Goal: Task Accomplishment & Management: Use online tool/utility

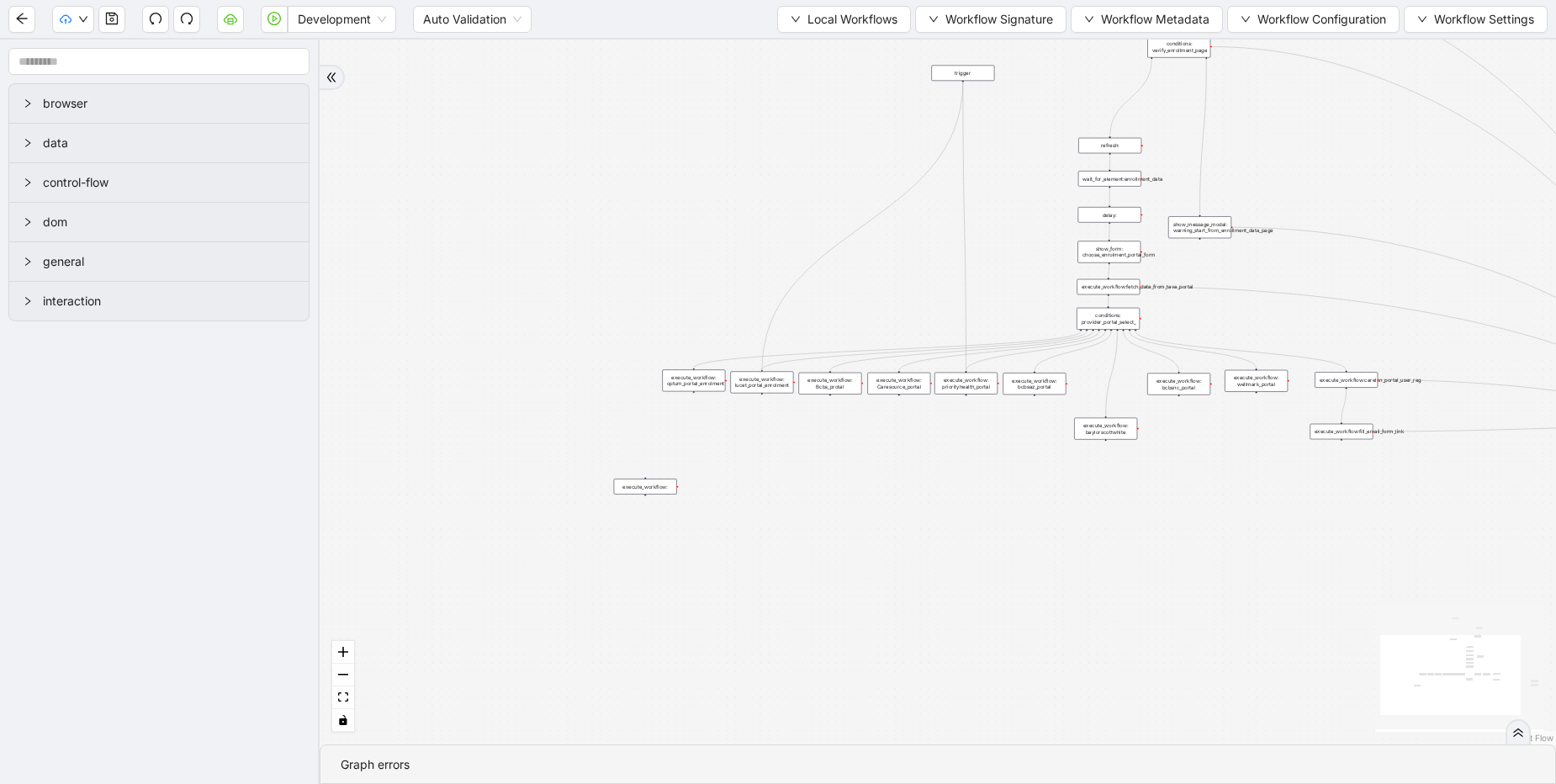
drag, startPoint x: 962, startPoint y: 81, endPoint x: 762, endPoint y: 366, distance: 348.2
click at [1148, 366] on div "trigger execute_workflow:carelon_portal_user_reg execute_workflow:fetch_data_fr…" at bounding box center [1457, 426] width 619 height 352
click at [276, 22] on icon "play-circle" at bounding box center [274, 19] width 14 height 14
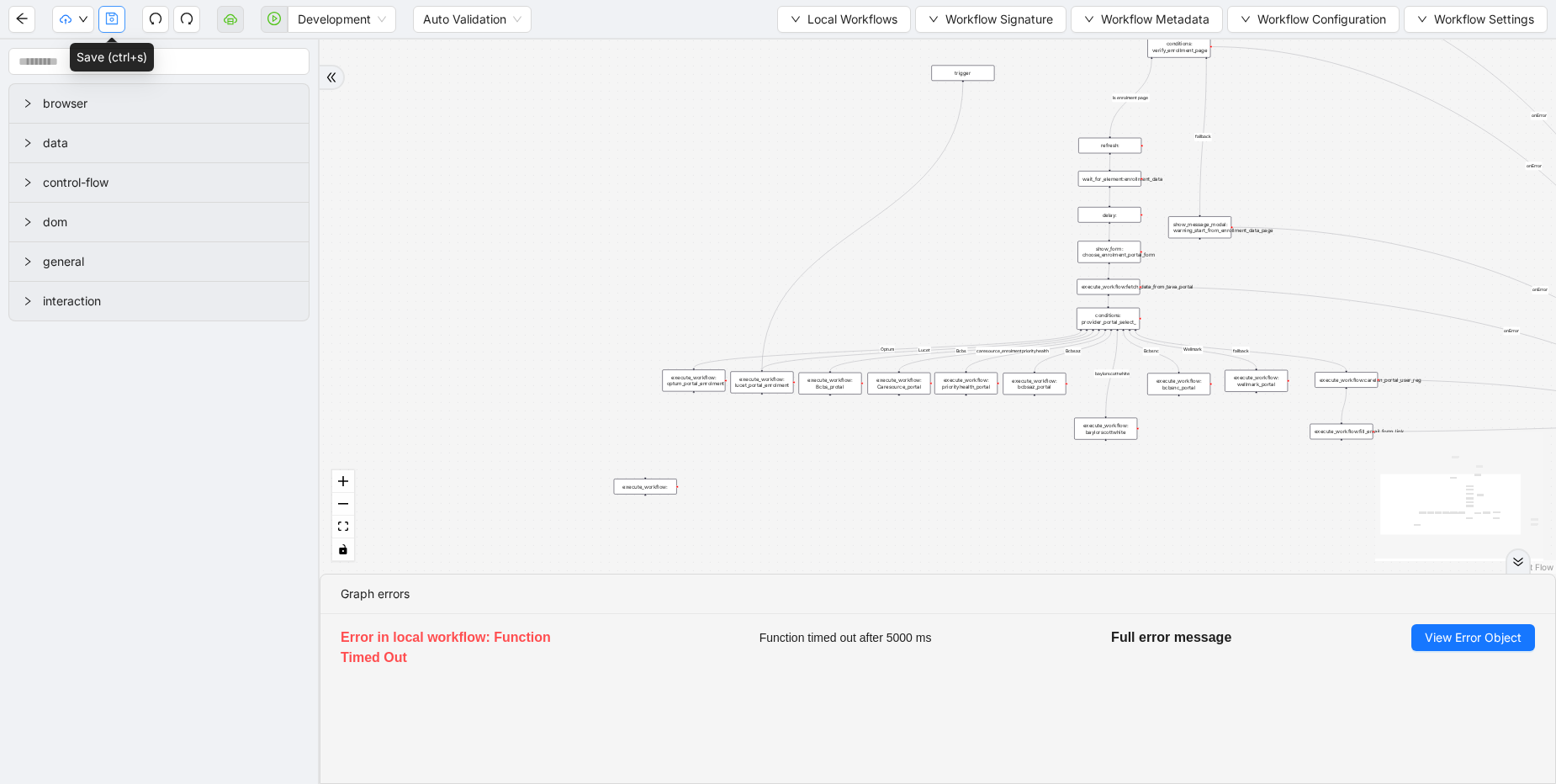
click at [110, 18] on icon "save" at bounding box center [112, 19] width 14 height 14
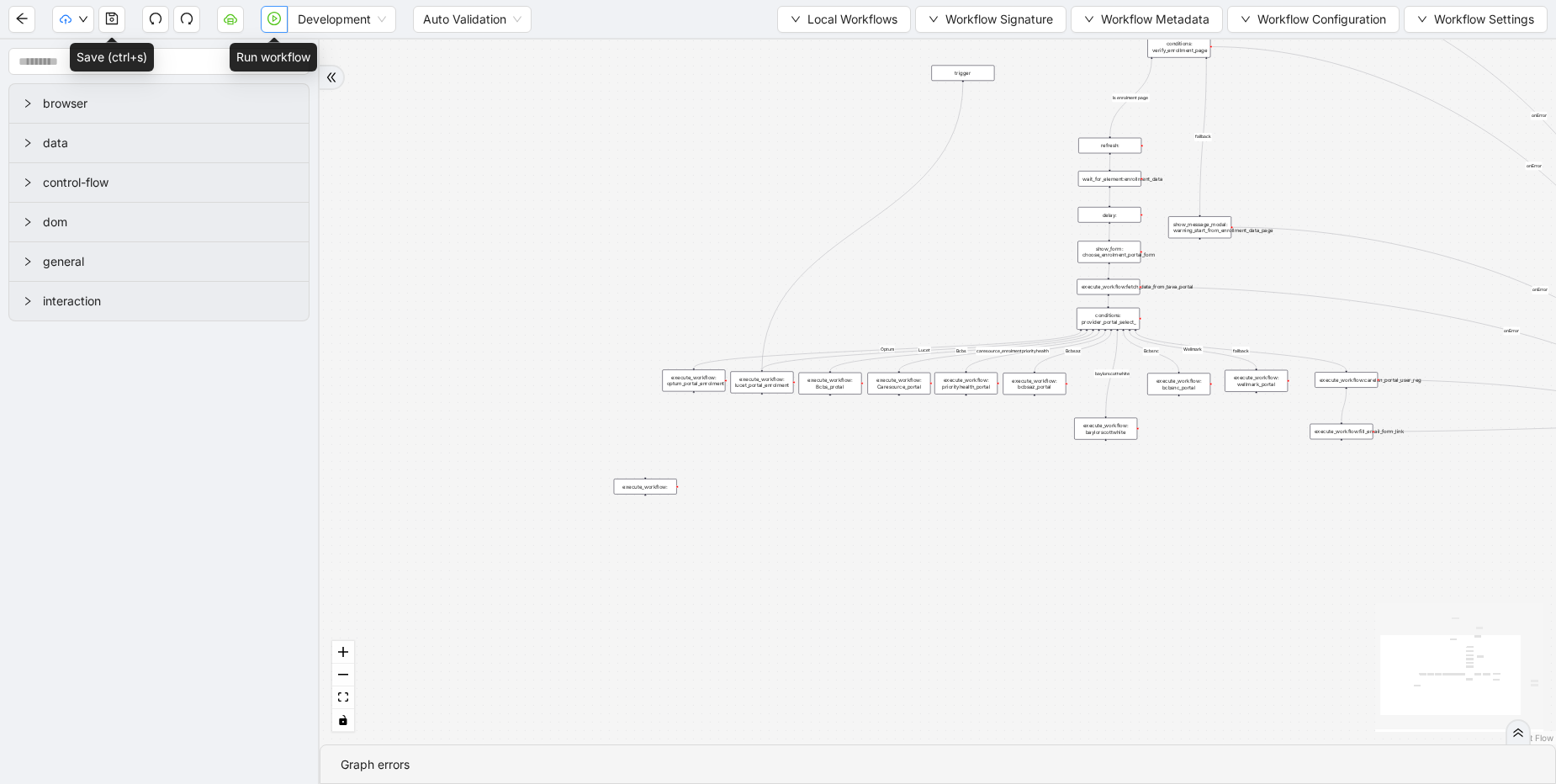
click at [278, 18] on icon "play-circle" at bounding box center [274, 19] width 14 height 14
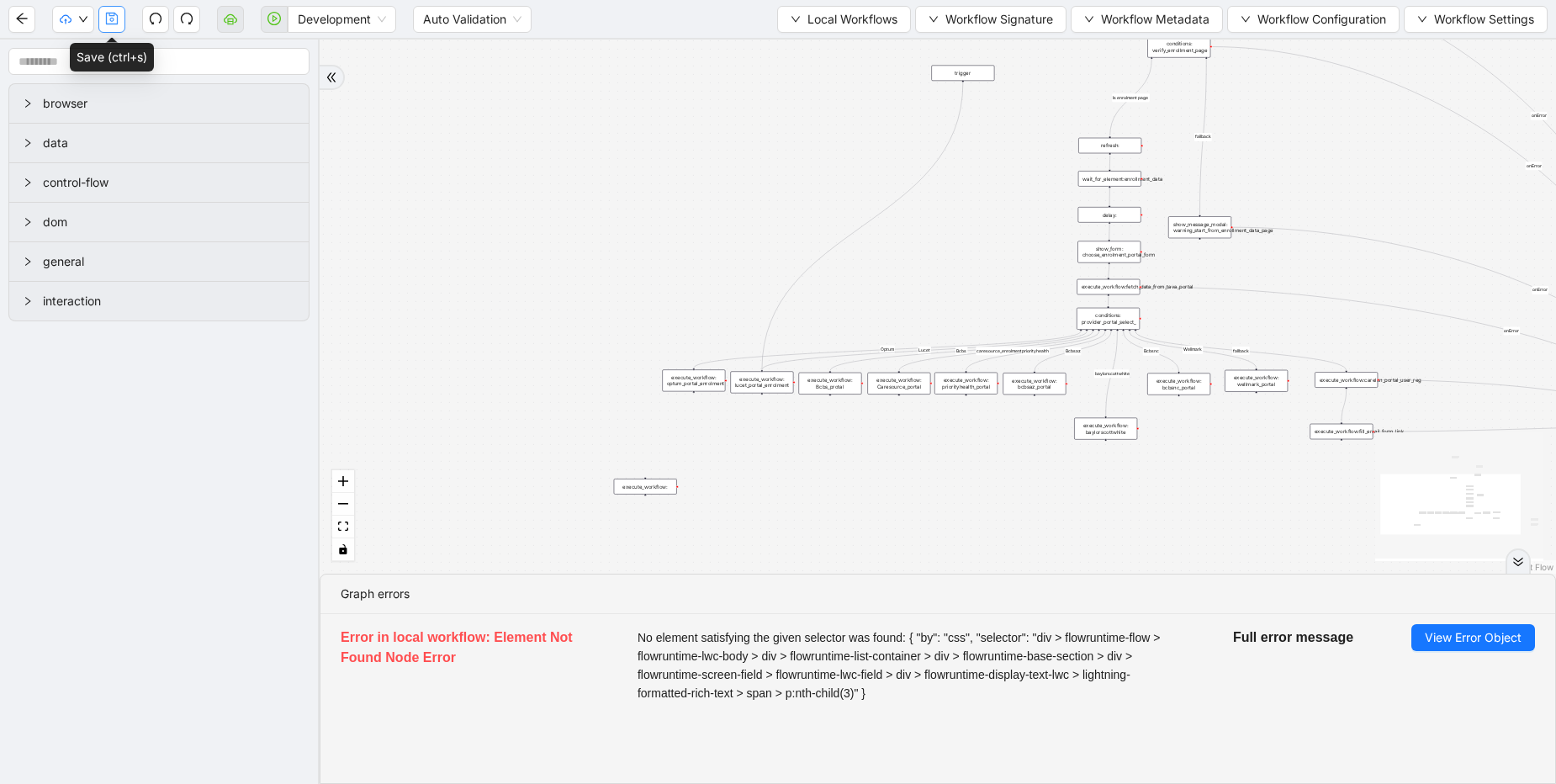
click at [105, 20] on icon "save" at bounding box center [112, 19] width 14 height 14
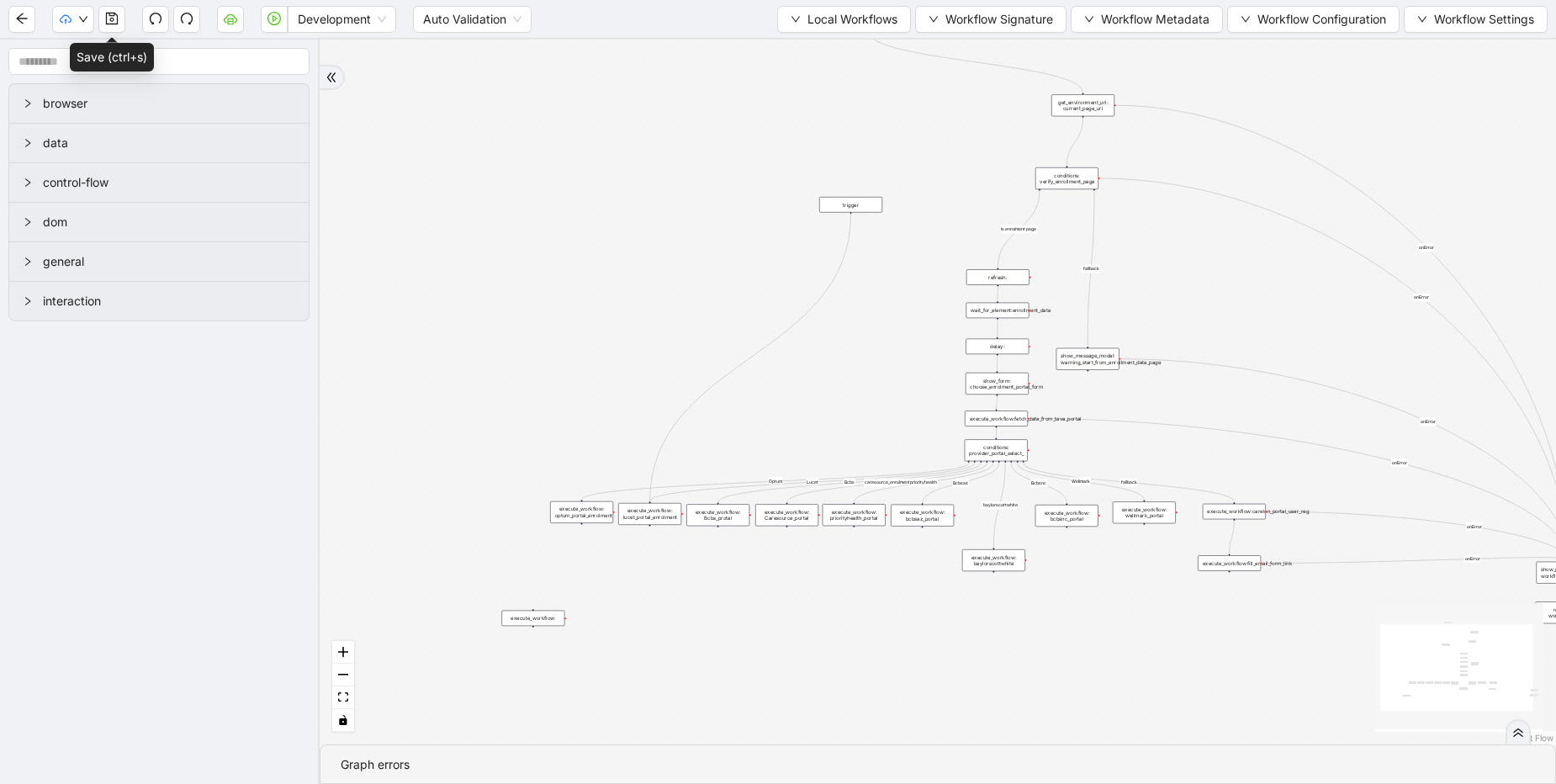
click at [661, 516] on div "execute_workflow: lucet_portal_enrolment" at bounding box center [650, 513] width 63 height 22
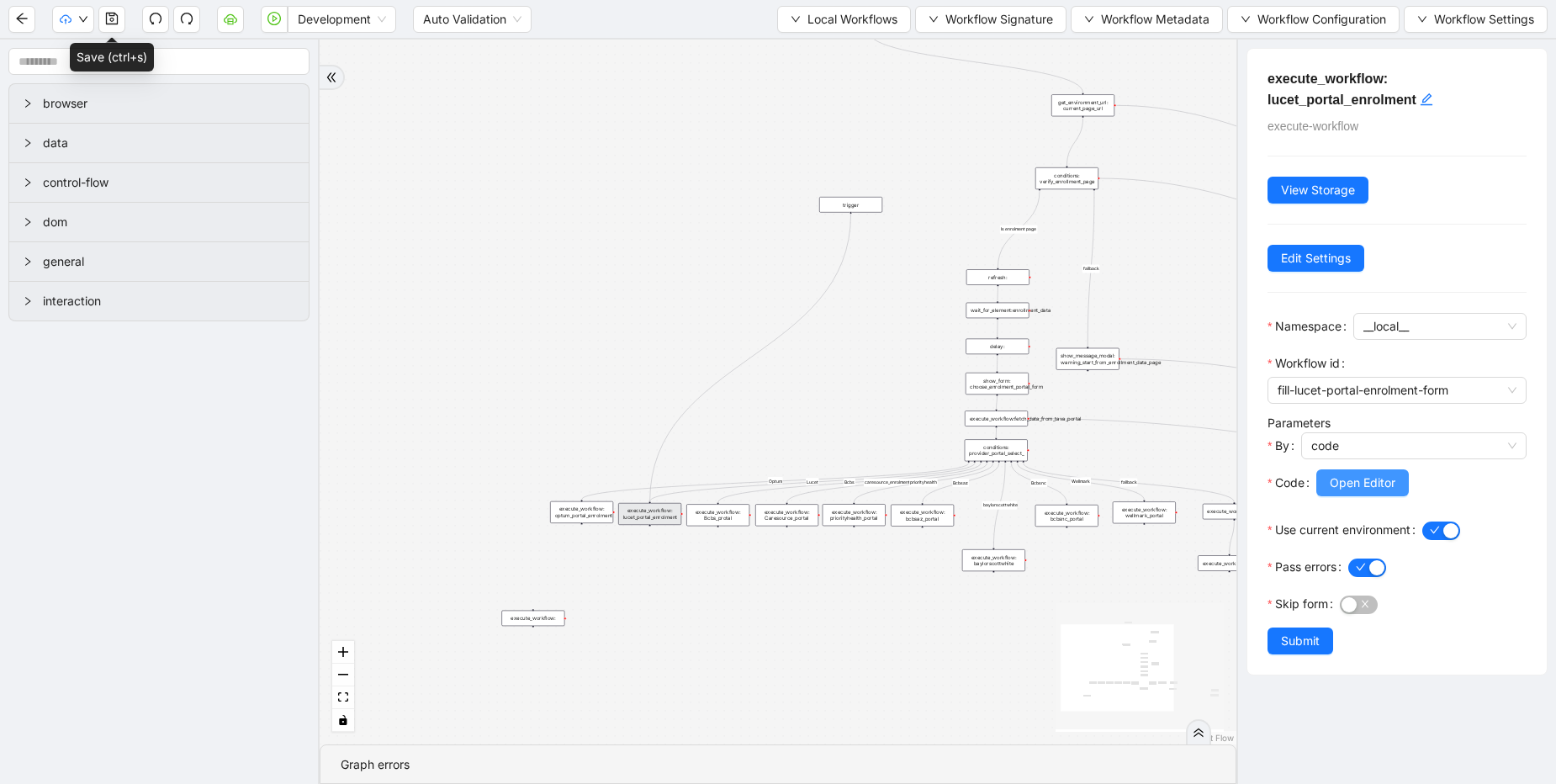
click at [1347, 482] on span "Open Editor" at bounding box center [1363, 482] width 65 height 18
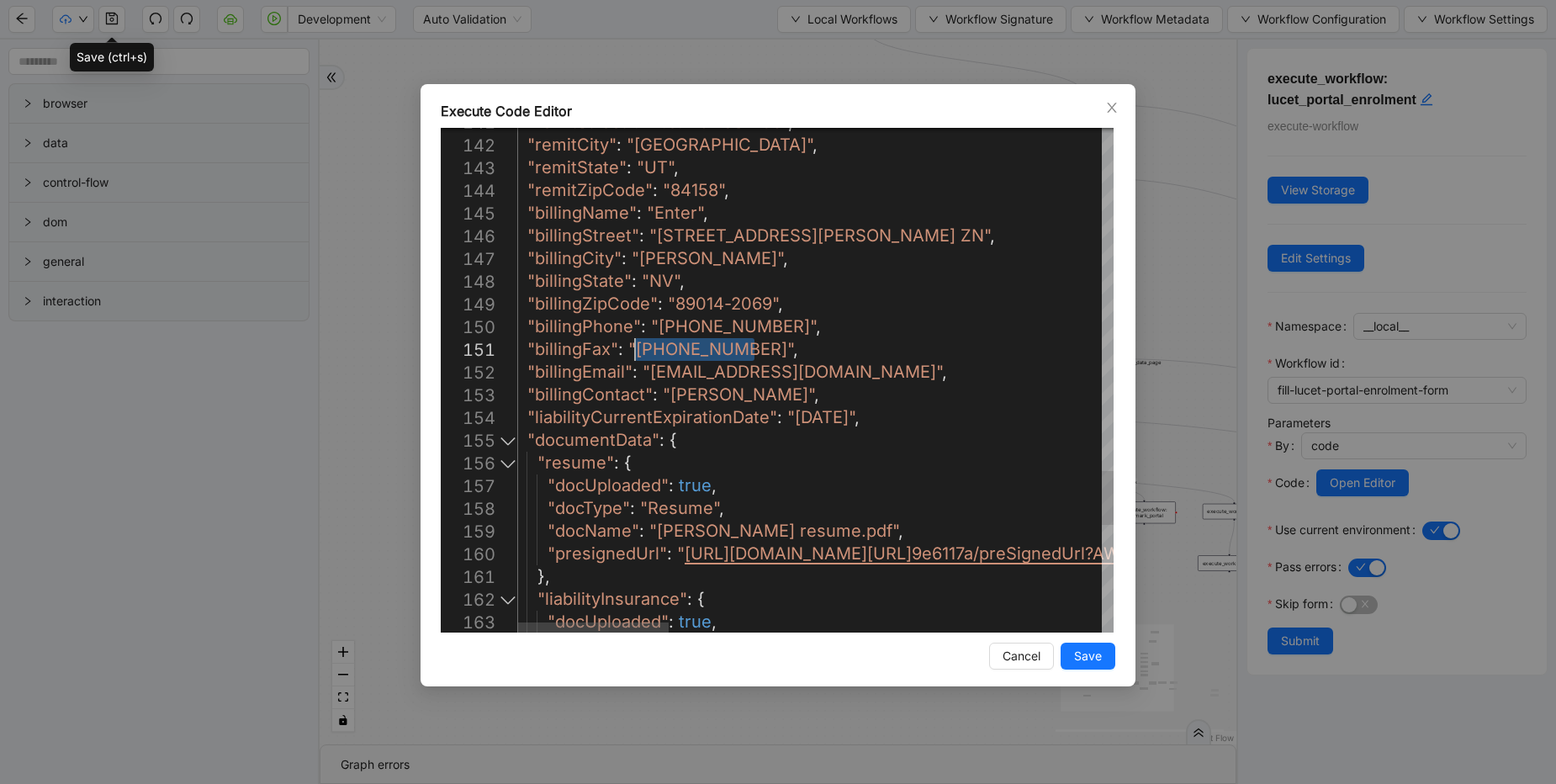
drag, startPoint x: 753, startPoint y: 351, endPoint x: 638, endPoint y: 344, distance: 115.2
drag, startPoint x: 772, startPoint y: 321, endPoint x: 659, endPoint y: 323, distance: 113.0
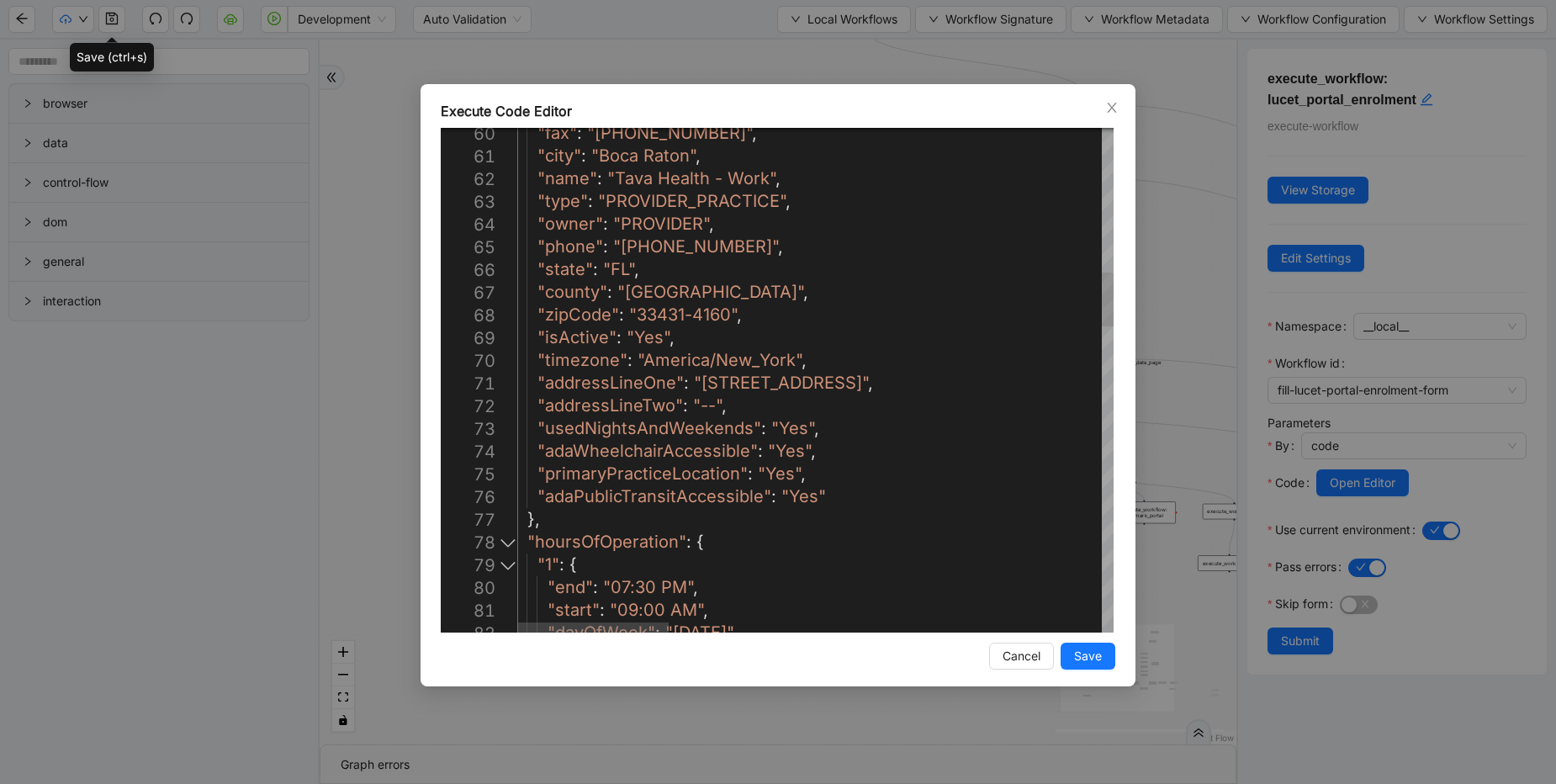
type textarea "**********"
drag, startPoint x: 908, startPoint y: 384, endPoint x: 700, endPoint y: 387, distance: 208.0
click at [713, 55] on div "Execute Code Editor 60 61 62 63 64 65 66 67 68 69 70 71 72 73 74 75 76 77 [PHON…" at bounding box center [778, 392] width 1556 height 784
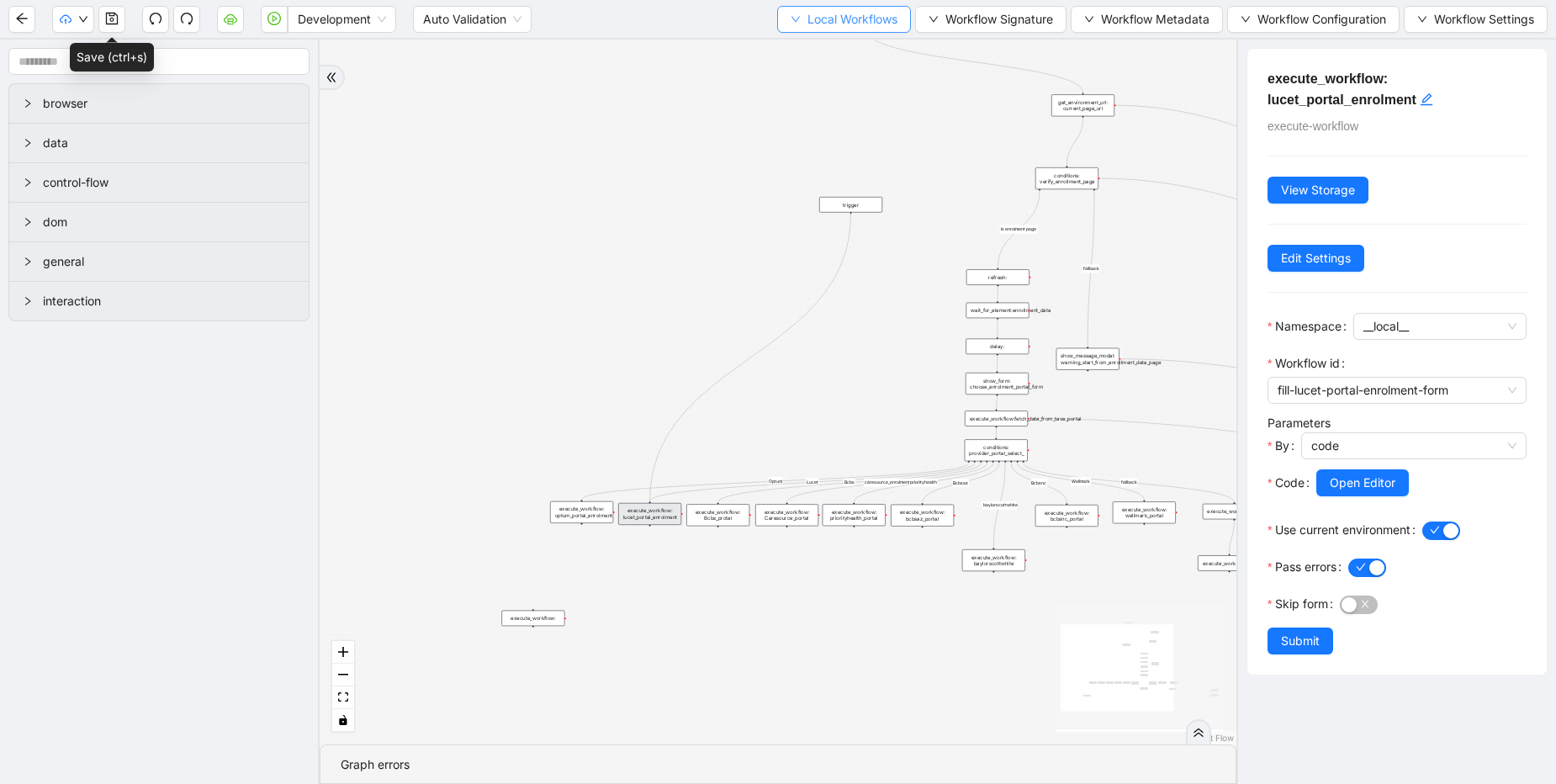
click at [780, 15] on button "Local Workflows" at bounding box center [843, 19] width 134 height 27
click at [787, 56] on span "Select" at bounding box center [836, 52] width 109 height 18
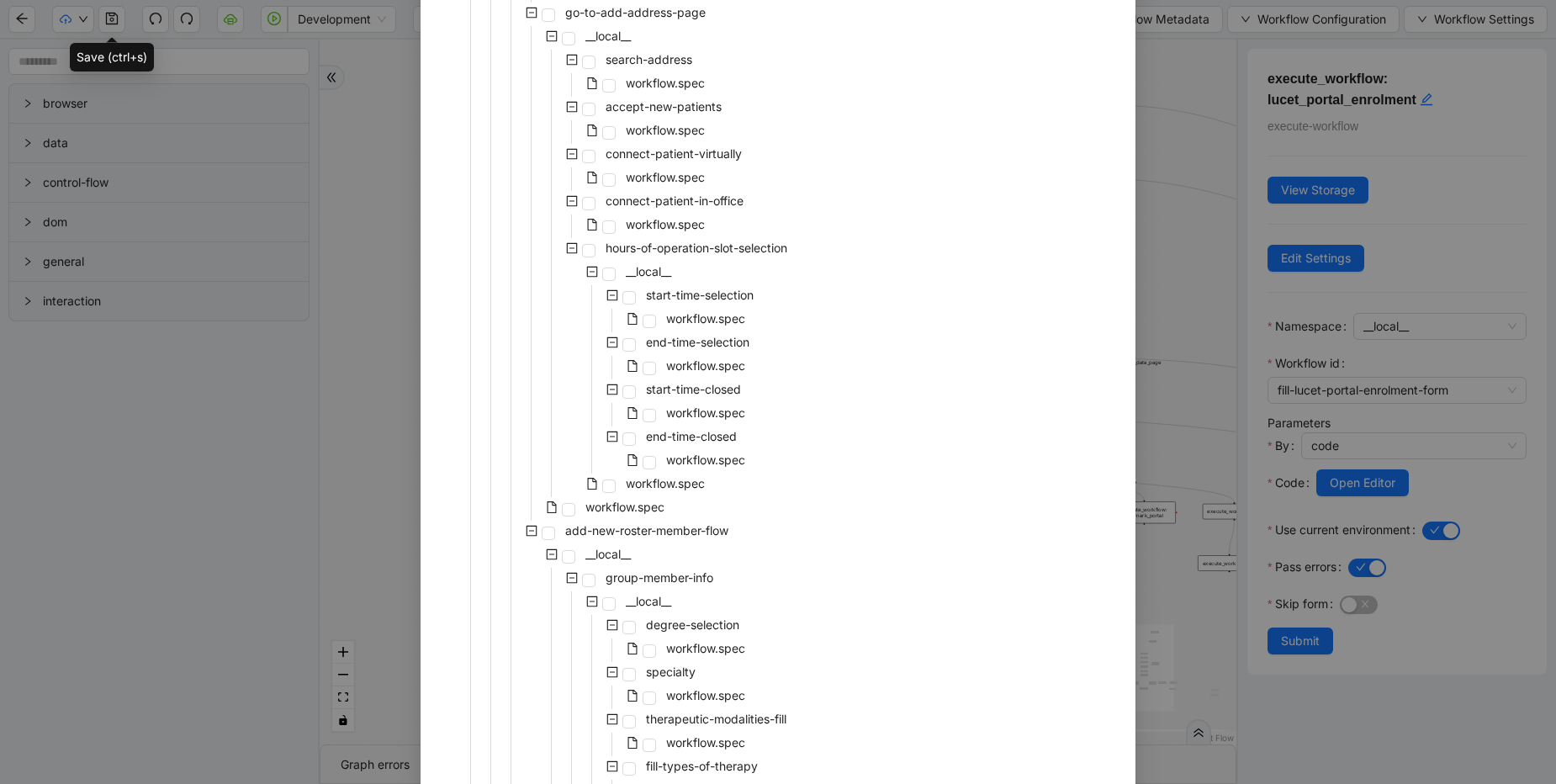
scroll to position [2044, 0]
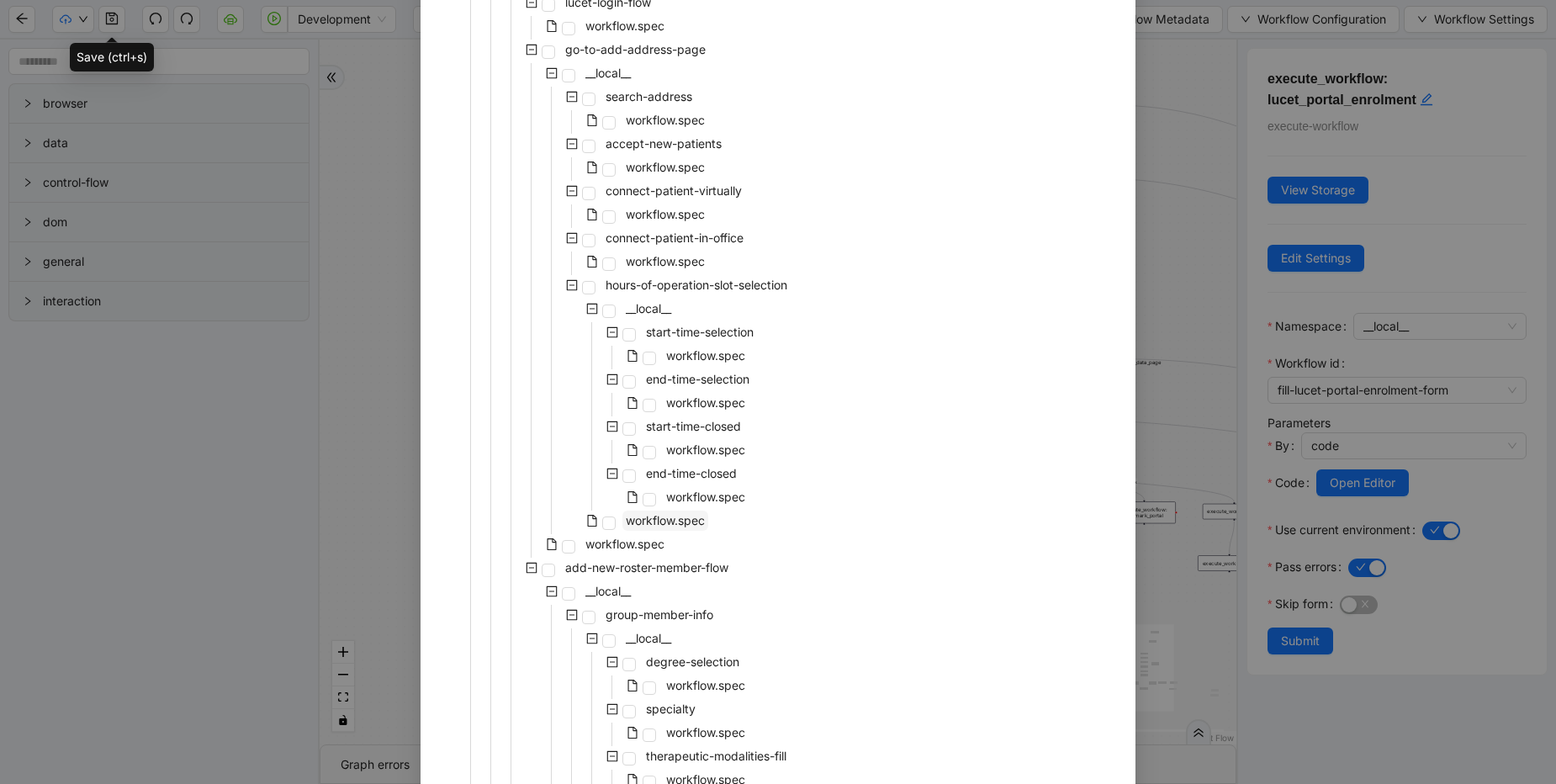
click at [628, 525] on span "workflow.spec" at bounding box center [665, 520] width 79 height 15
click at [616, 551] on span "workflow.spec" at bounding box center [626, 544] width 79 height 15
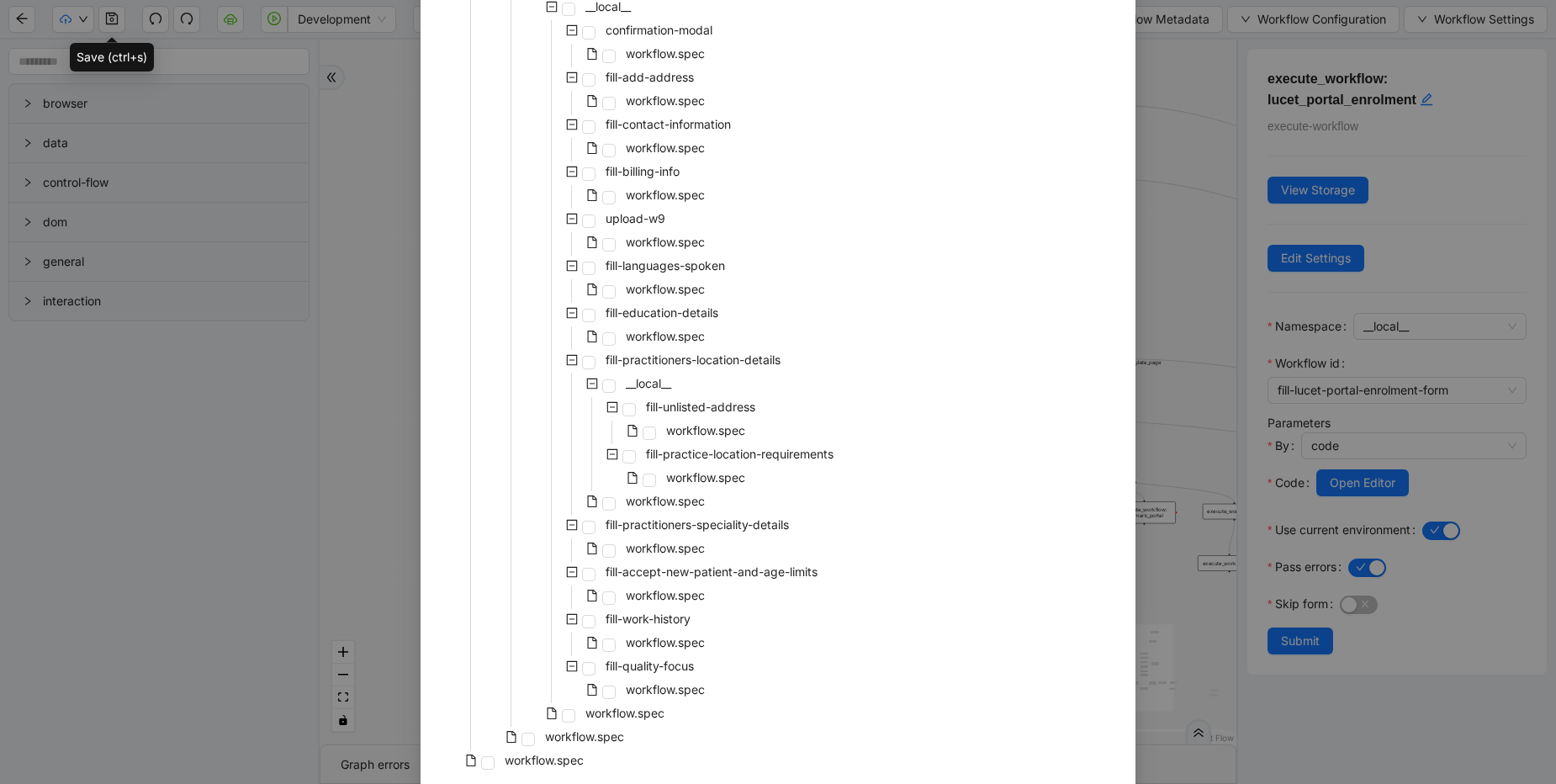
scroll to position [5871, 0]
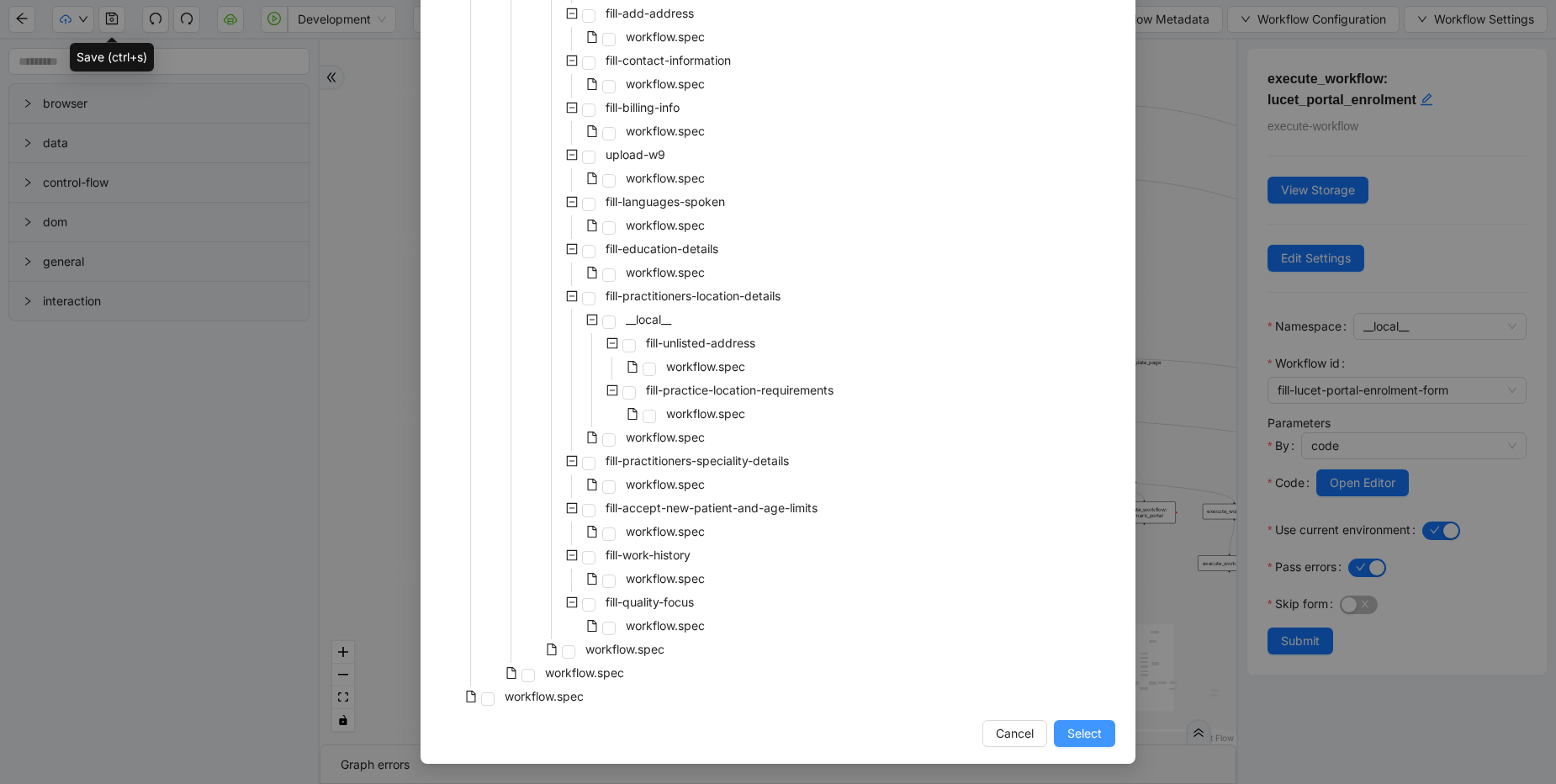
click at [1058, 729] on button "Select" at bounding box center [1084, 733] width 61 height 27
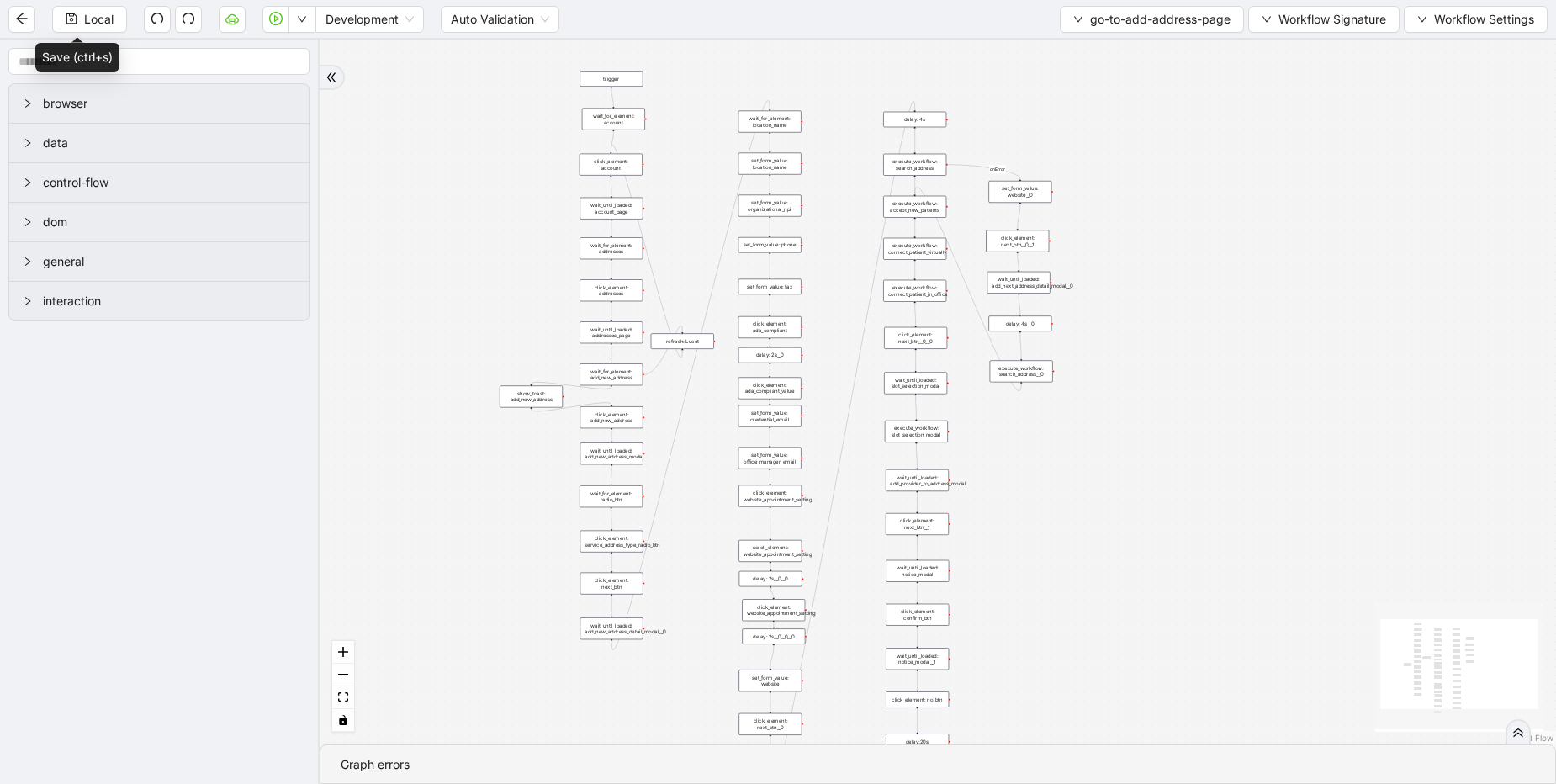
drag, startPoint x: 812, startPoint y: 499, endPoint x: 357, endPoint y: 226, distance: 530.6
click at [357, 226] on div "onError onError trigger click_element: account wait_for_element: addresses wait…" at bounding box center [937, 392] width 1236 height 705
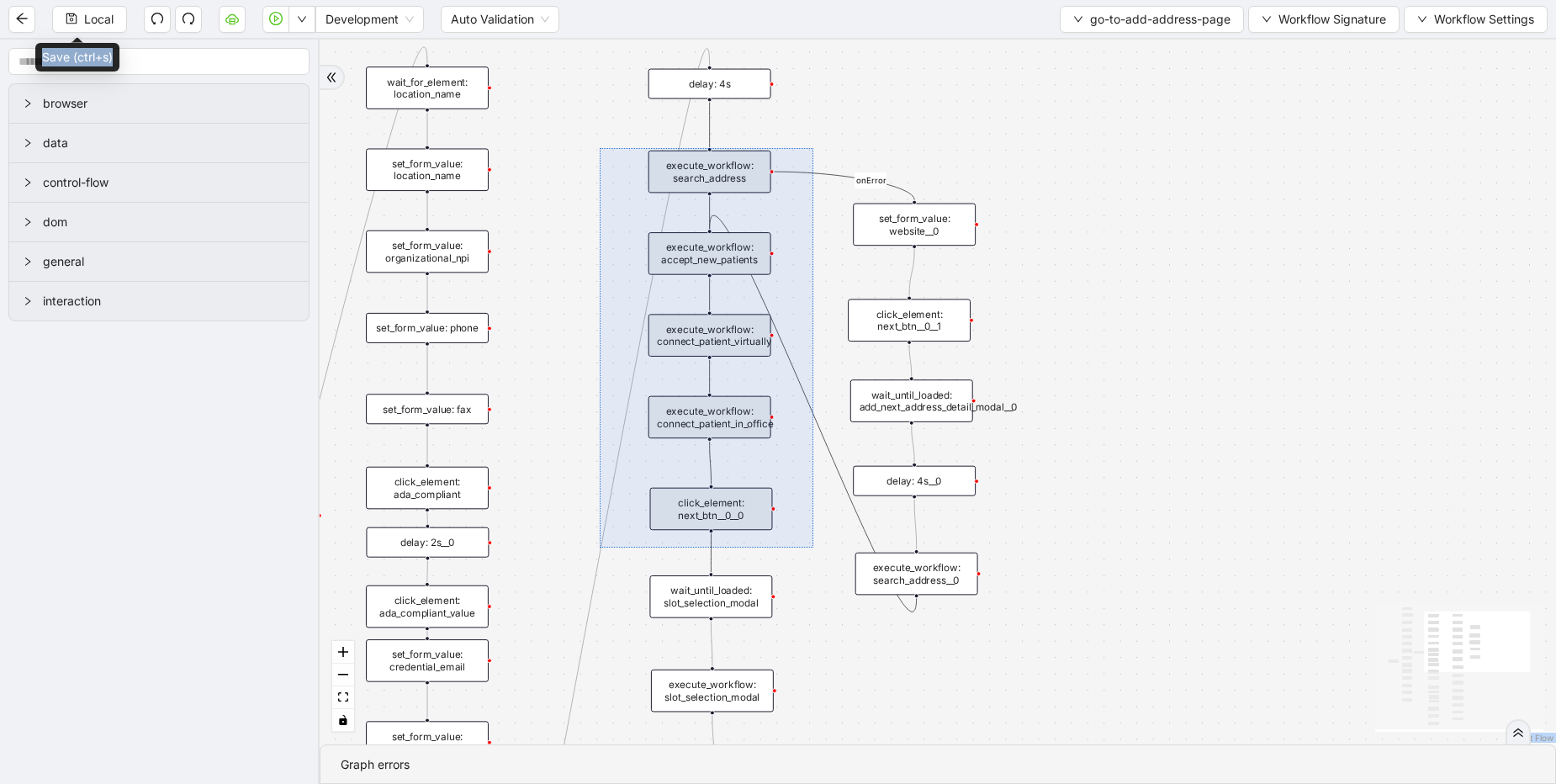
drag, startPoint x: 600, startPoint y: 148, endPoint x: 813, endPoint y: 548, distance: 453.2
click at [813, 548] on div "onError onError trigger click_element: account wait_for_element: addresses wait…" at bounding box center [937, 392] width 1236 height 705
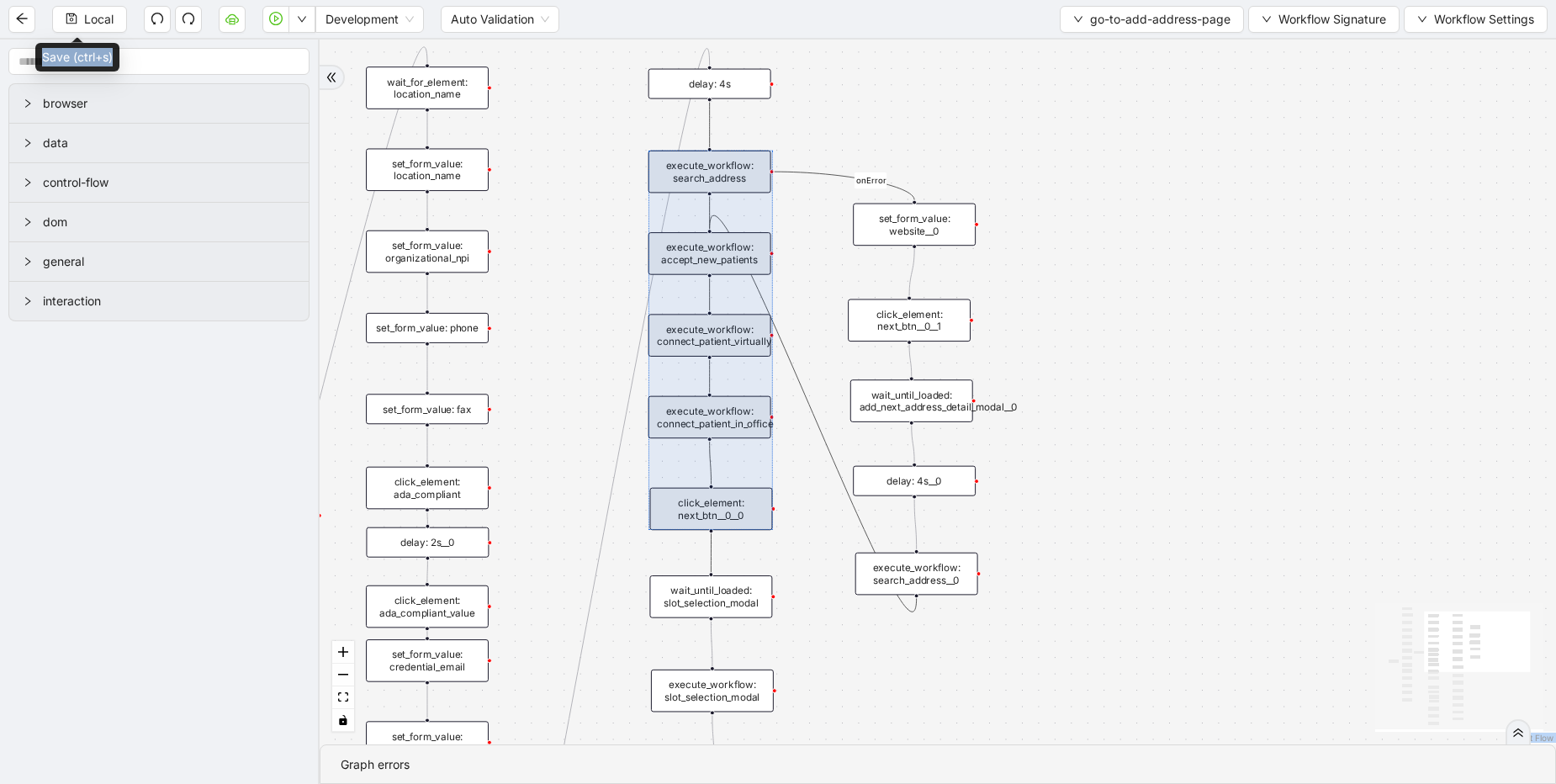
copy body "React Flow mini map React Flow Press enter or space to select a node. You can t…"
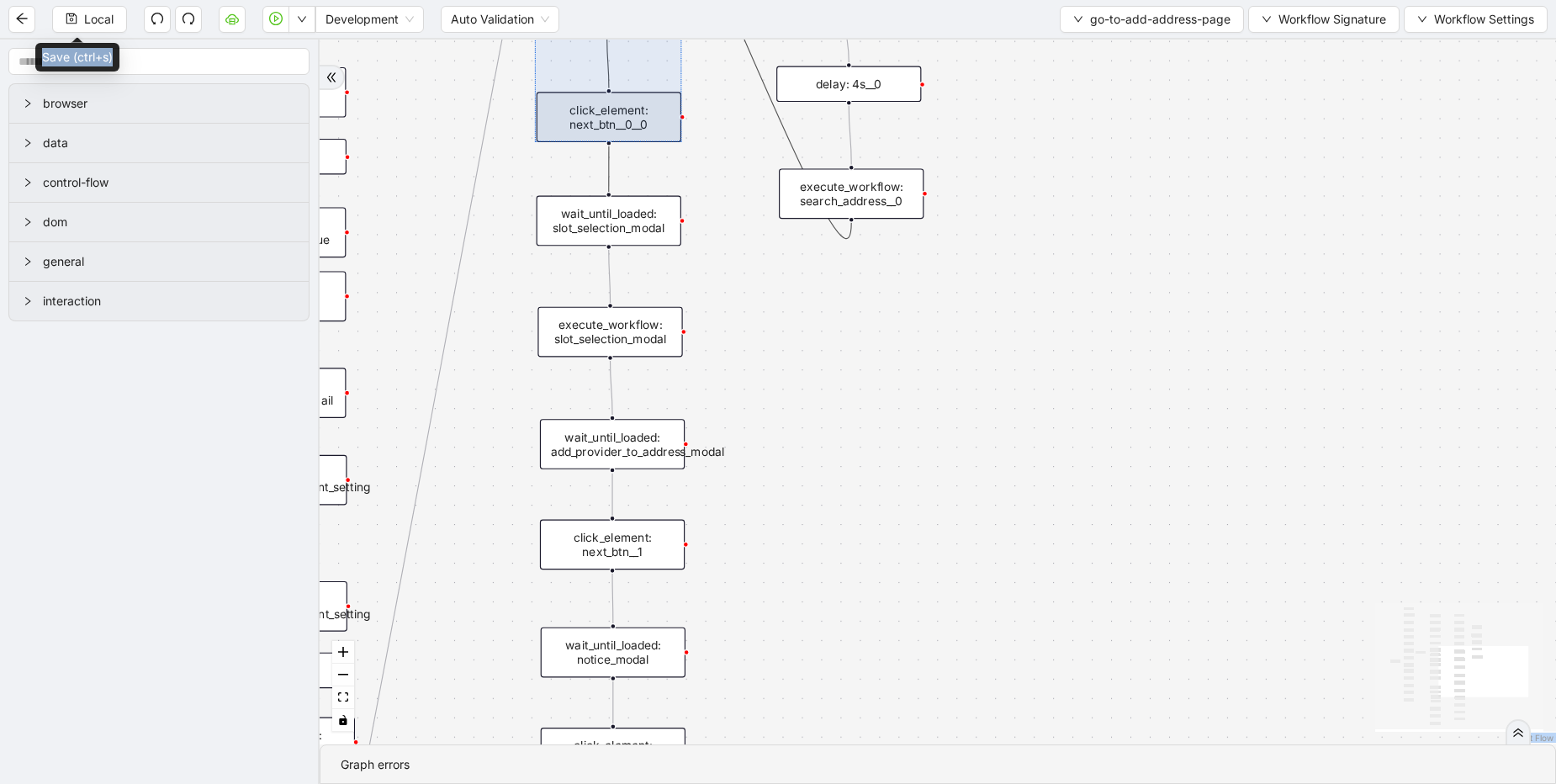
click at [855, 443] on div "onError onError trigger click_element: account wait_for_element: addresses wait…" at bounding box center [937, 392] width 1236 height 705
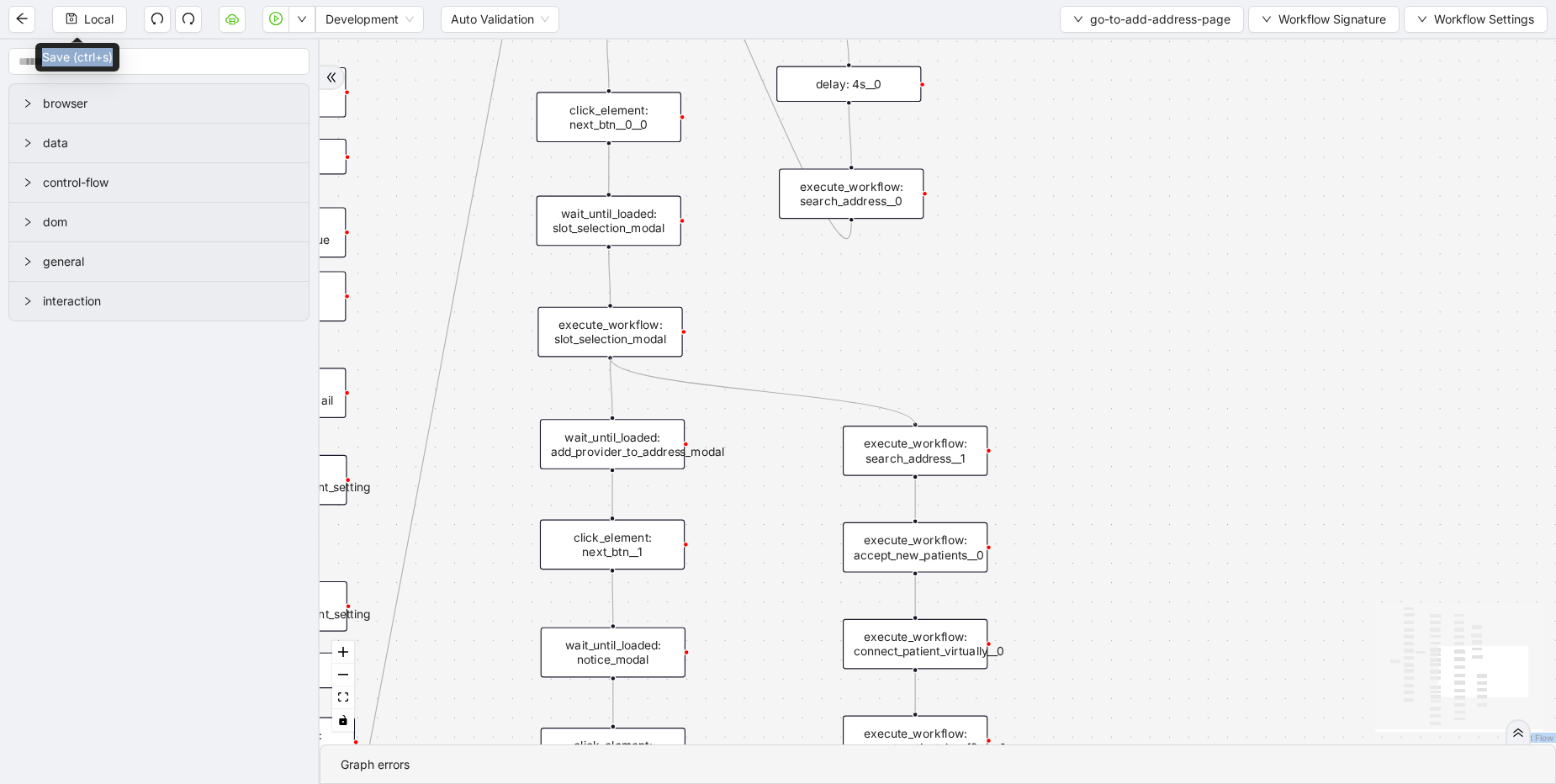
drag, startPoint x: 607, startPoint y: 358, endPoint x: 919, endPoint y: 424, distance: 318.9
click at [919, 424] on div "onError onError trigger click_element: account wait_for_element: addresses wait…" at bounding box center [937, 392] width 1236 height 705
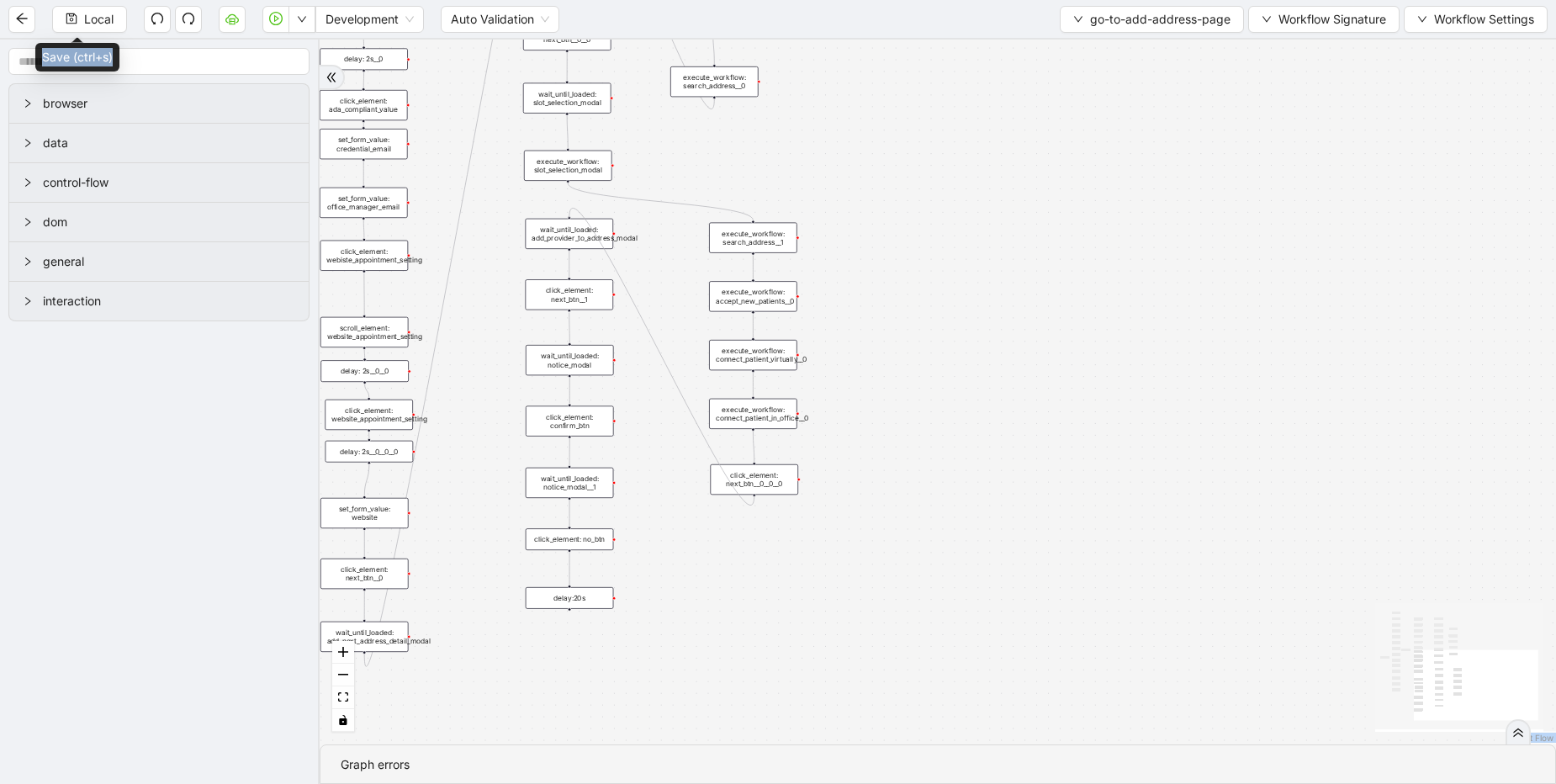
drag, startPoint x: 753, startPoint y: 496, endPoint x: 567, endPoint y: 218, distance: 334.5
drag, startPoint x: 568, startPoint y: 180, endPoint x: 749, endPoint y: 283, distance: 208.3
click at [753, 233] on div "execute_workflow: search_address__1" at bounding box center [753, 238] width 89 height 30
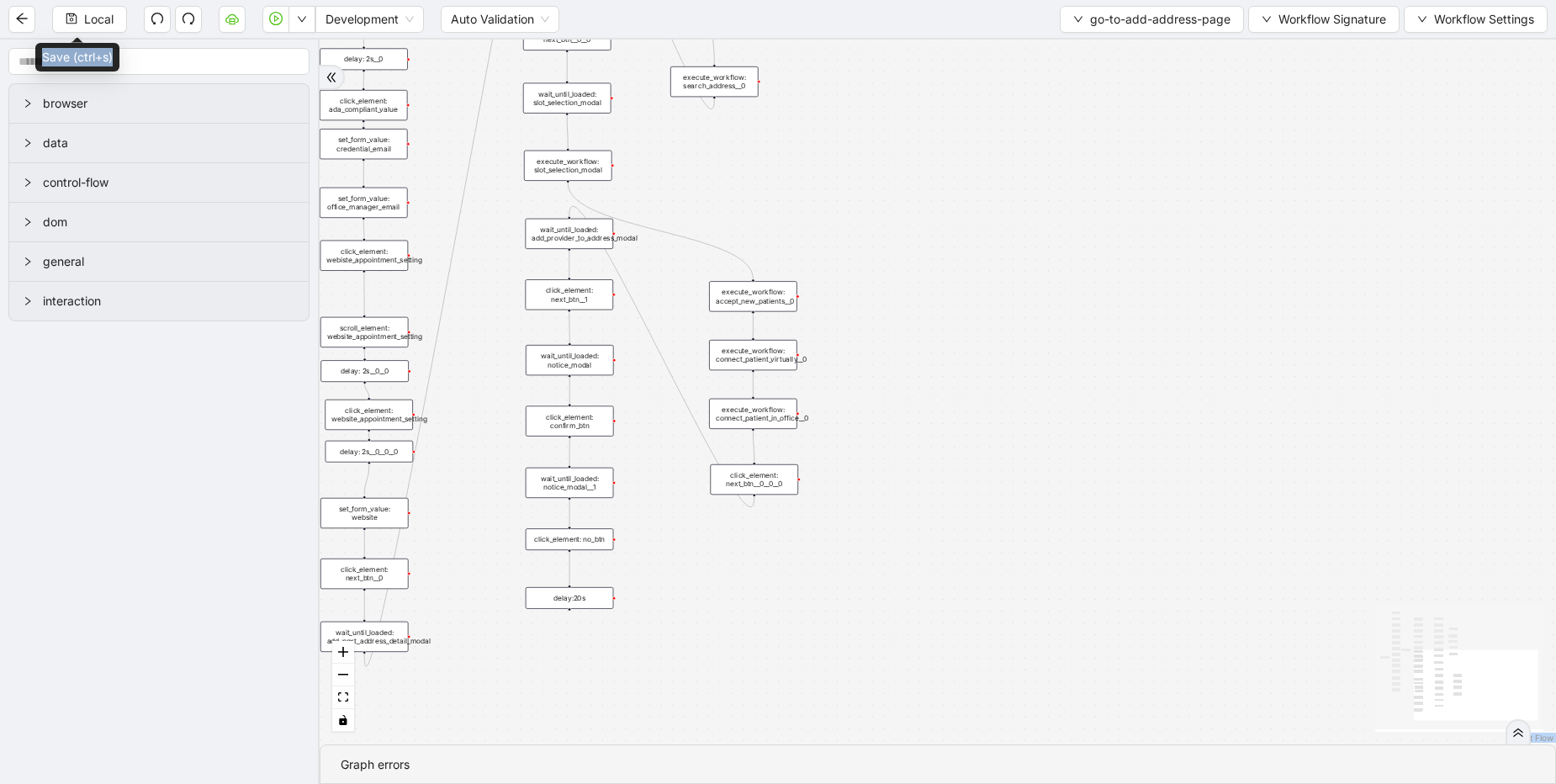
click at [753, 233] on div "onError onError trigger click_element: account wait_for_element: addresses wait…" at bounding box center [937, 392] width 1236 height 705
drag, startPoint x: 800, startPoint y: 480, endPoint x: 707, endPoint y: 228, distance: 268.6
click at [706, 211] on div "onError onError onError trigger click_element: account wait_for_element: addres…" at bounding box center [937, 392] width 1236 height 705
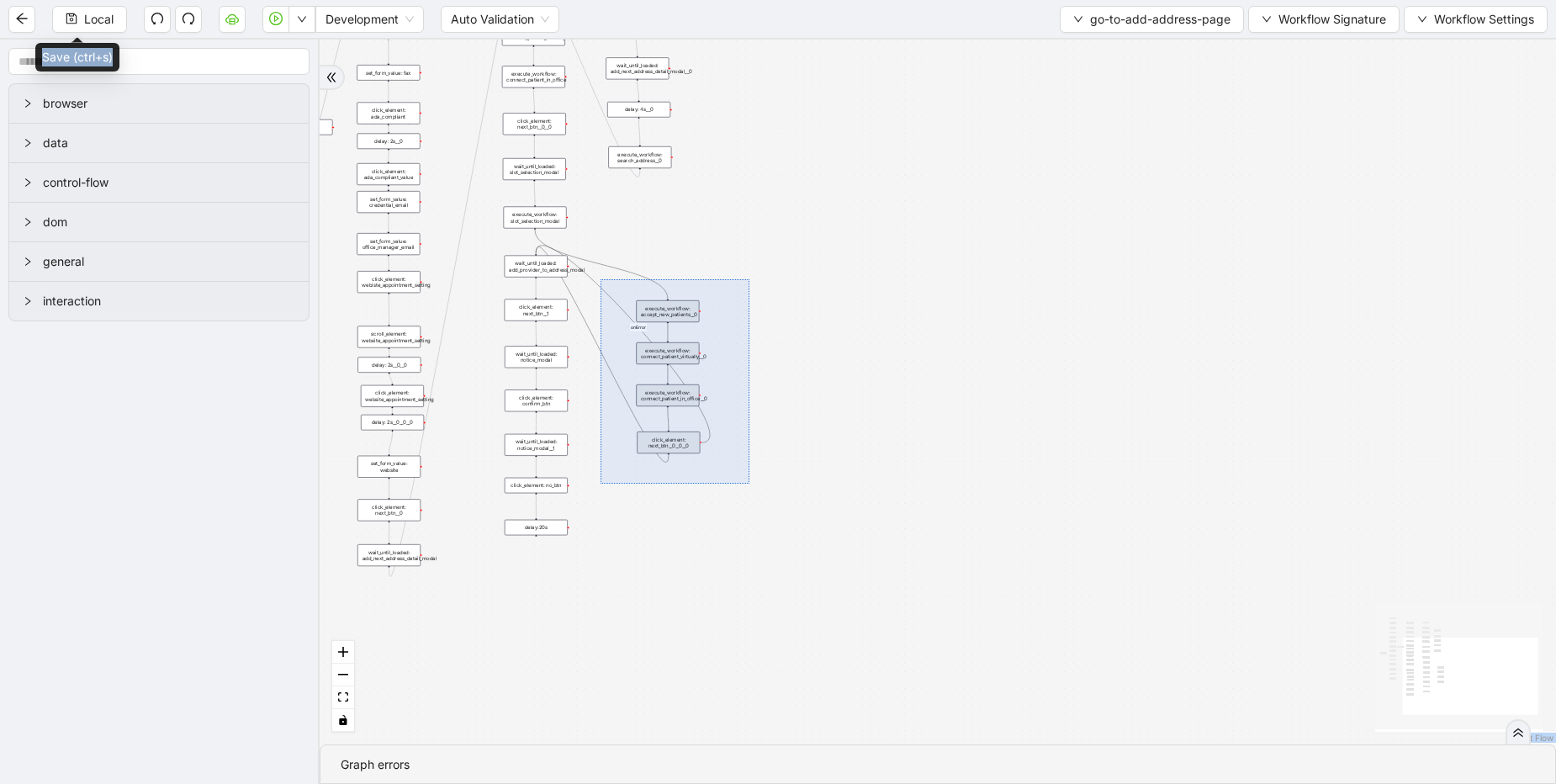
drag, startPoint x: 601, startPoint y: 279, endPoint x: 750, endPoint y: 483, distance: 252.6
click at [750, 483] on div "onError onError onError trigger click_element: account wait_for_element: addres…" at bounding box center [937, 392] width 1236 height 705
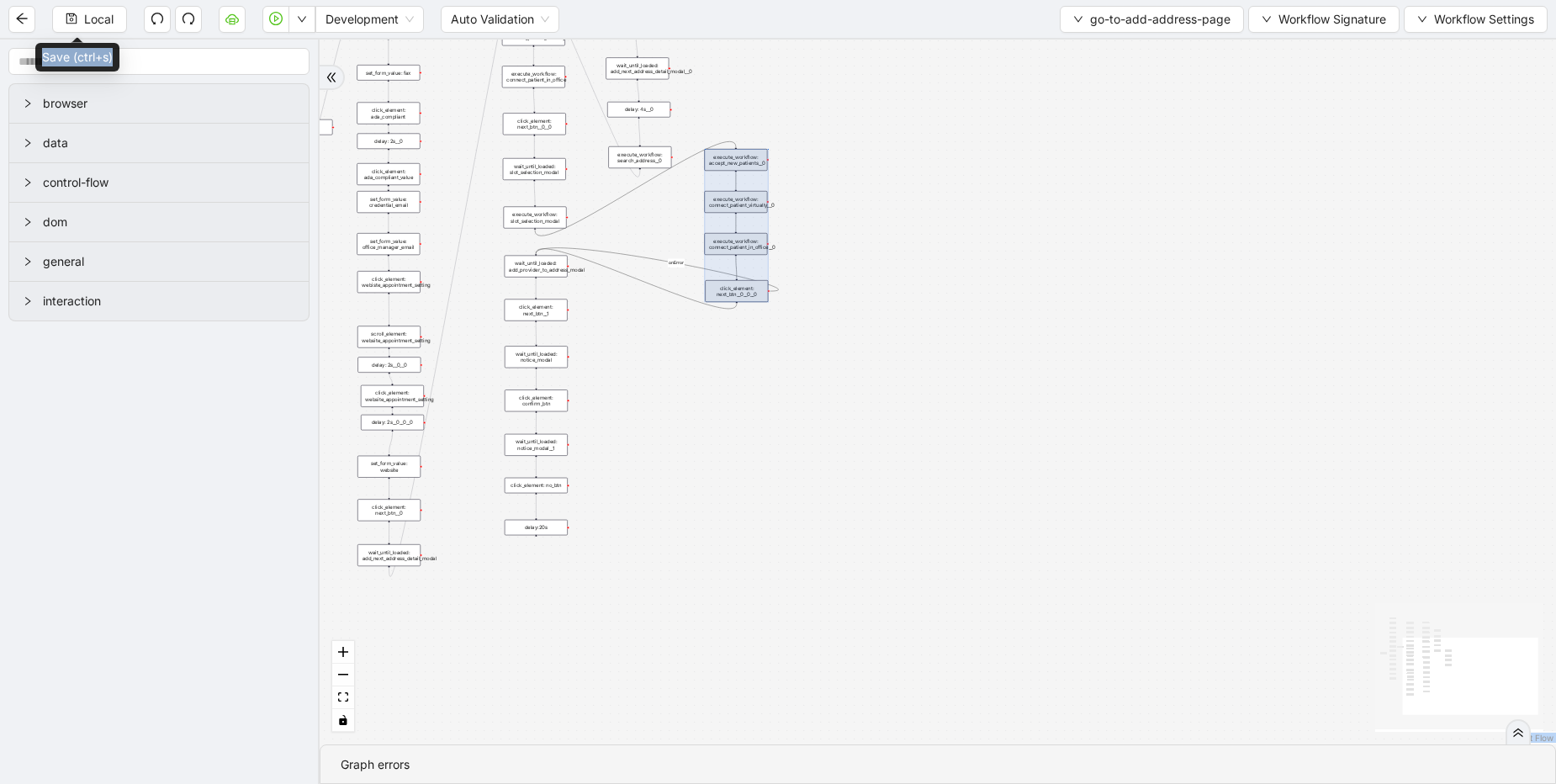
drag, startPoint x: 674, startPoint y: 414, endPoint x: 742, endPoint y: 263, distance: 165.6
click at [742, 263] on div at bounding box center [736, 226] width 64 height 153
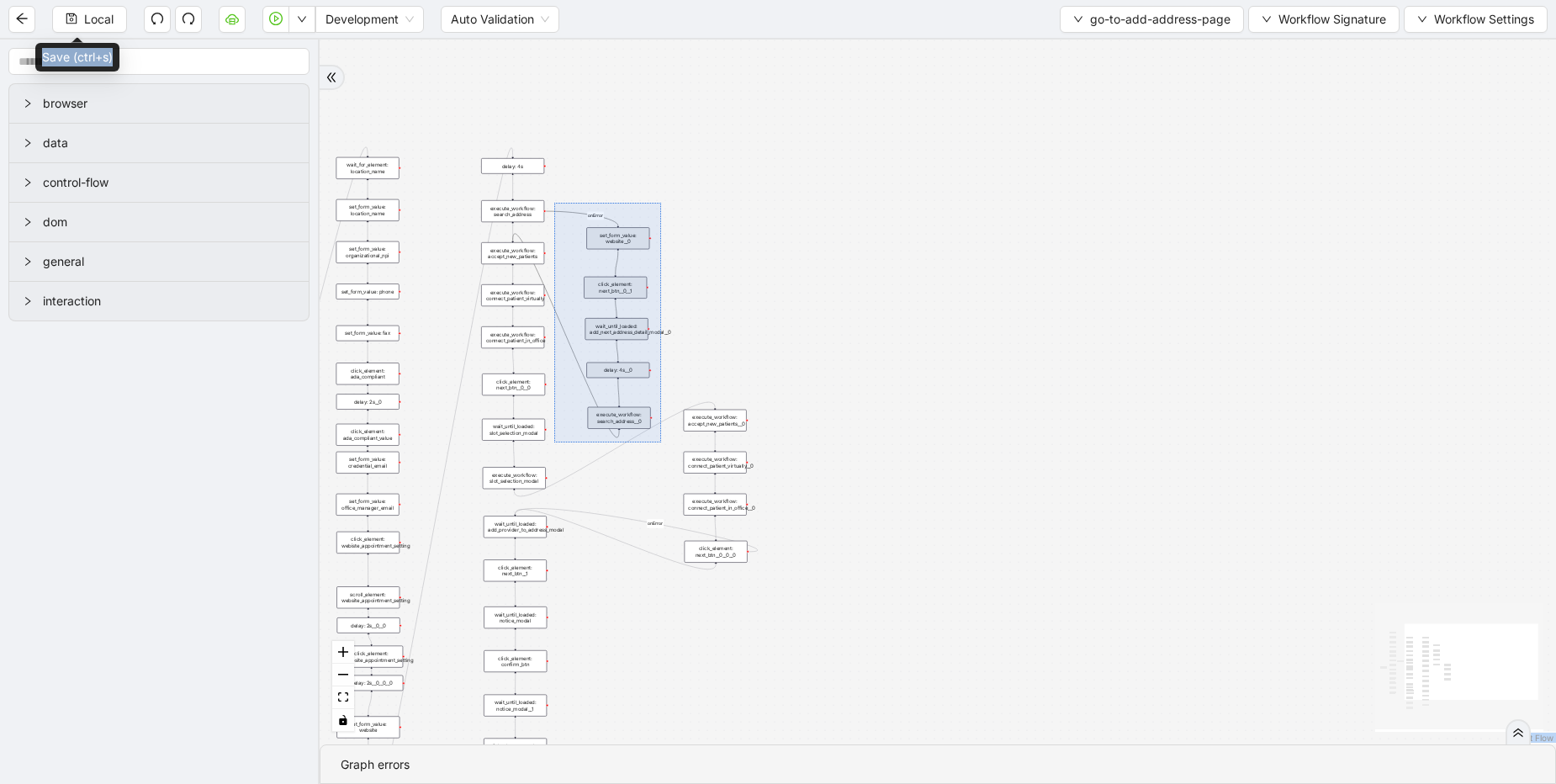
drag, startPoint x: 554, startPoint y: 202, endPoint x: 661, endPoint y: 443, distance: 263.7
click at [661, 443] on div "onError onError onError trigger click_element: account wait_for_element: addres…" at bounding box center [937, 392] width 1236 height 705
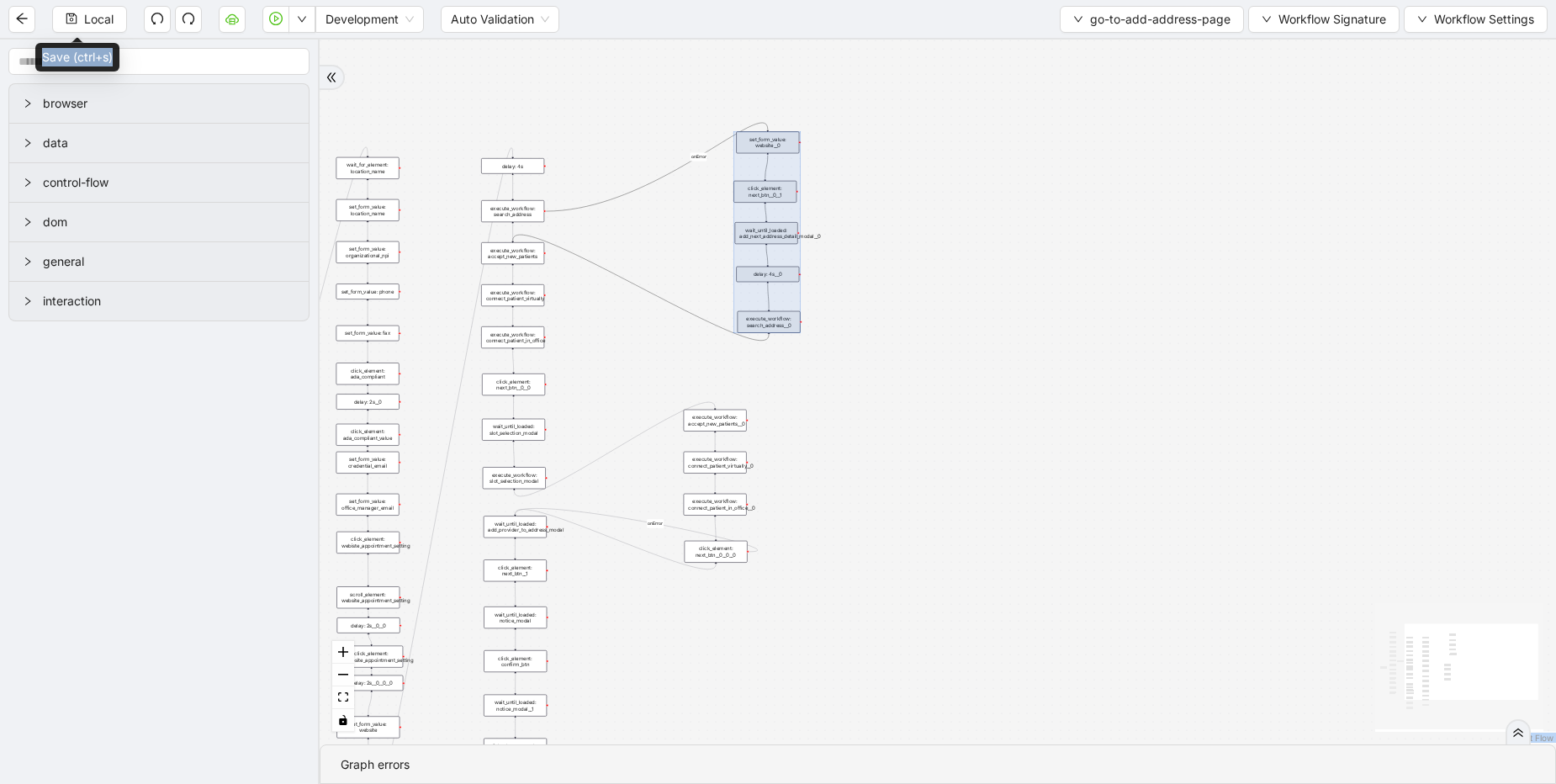
drag, startPoint x: 628, startPoint y: 373, endPoint x: 778, endPoint y: 277, distance: 178.1
click at [778, 277] on div at bounding box center [766, 231] width 66 height 201
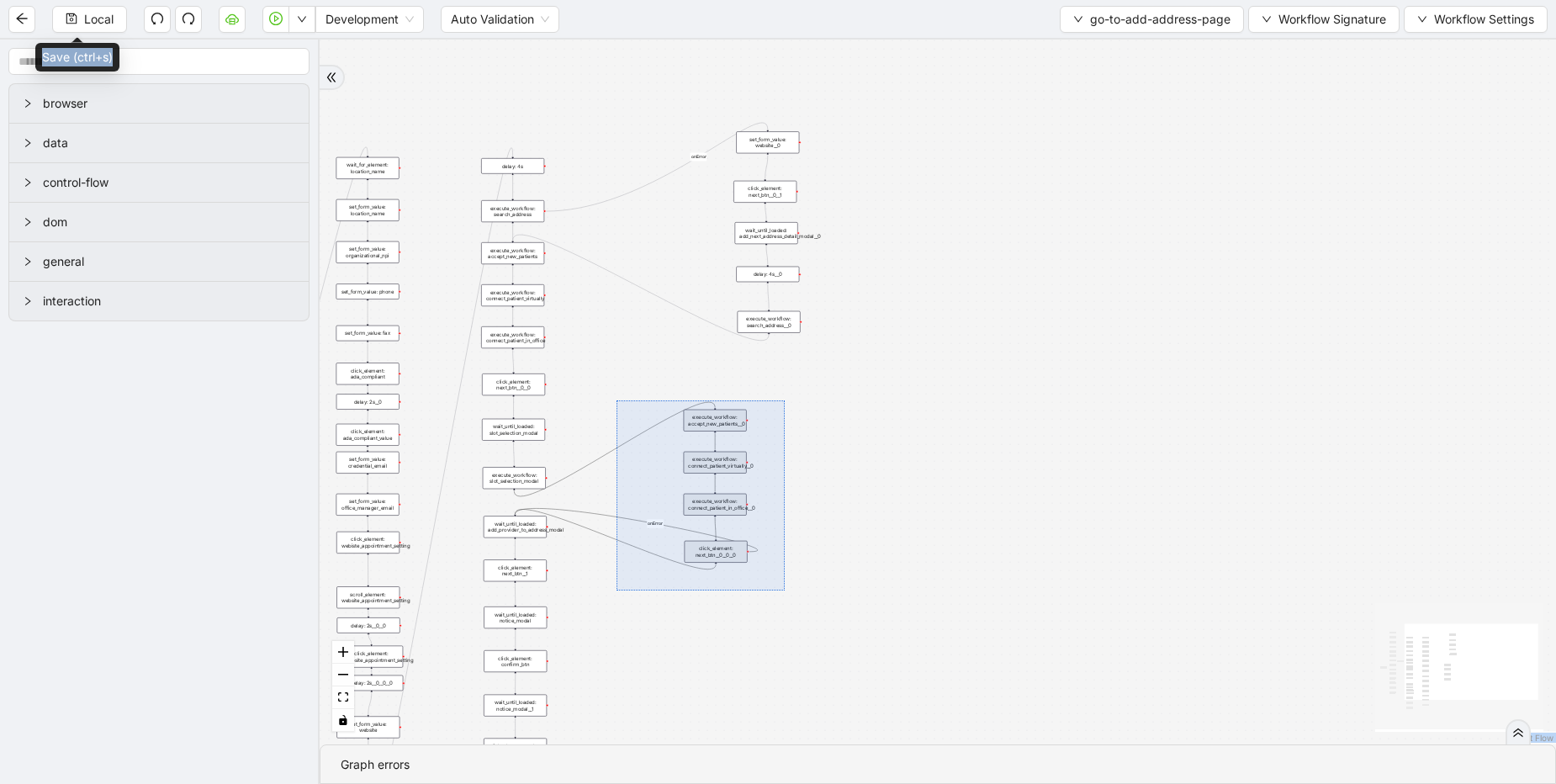
drag, startPoint x: 617, startPoint y: 401, endPoint x: 785, endPoint y: 590, distance: 252.9
click at [785, 590] on div "onError onError onError trigger click_element: account wait_for_element: addres…" at bounding box center [937, 392] width 1236 height 705
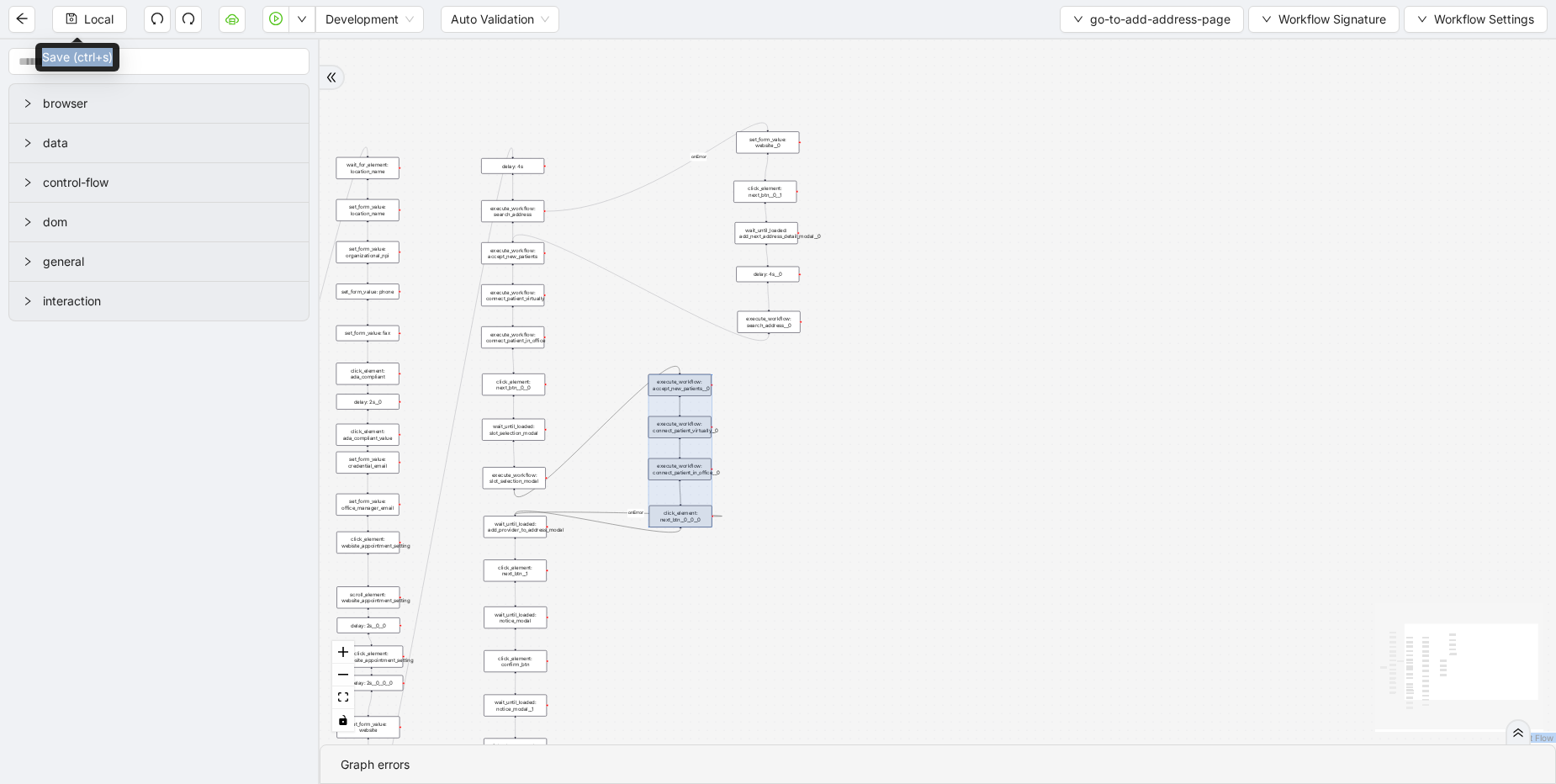
drag, startPoint x: 725, startPoint y: 533, endPoint x: 690, endPoint y: 498, distance: 49.5
click at [690, 498] on div at bounding box center [681, 451] width 64 height 153
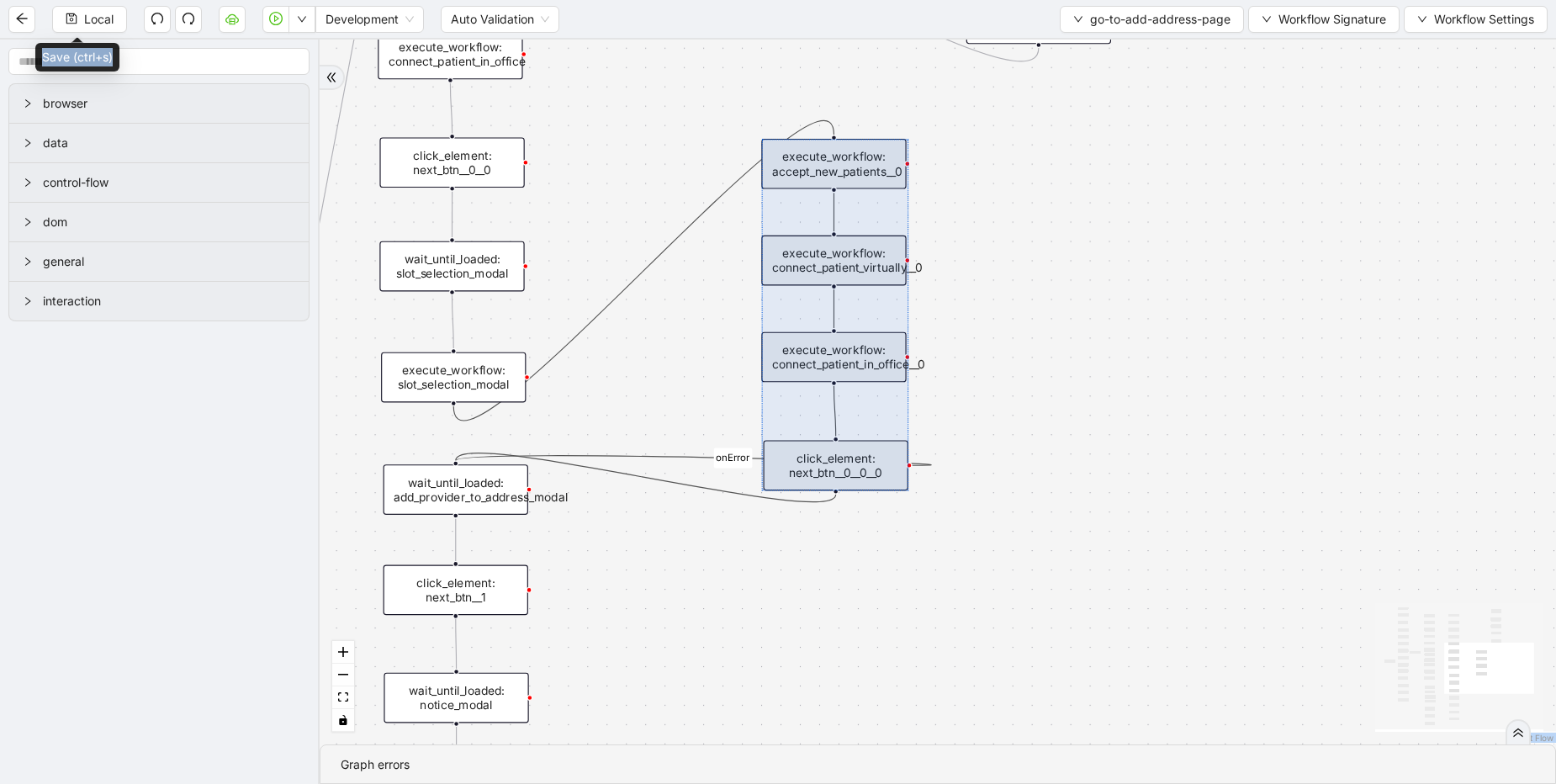
click at [703, 511] on div "onError onError onError trigger click_element: account wait_for_element: addres…" at bounding box center [937, 392] width 1236 height 705
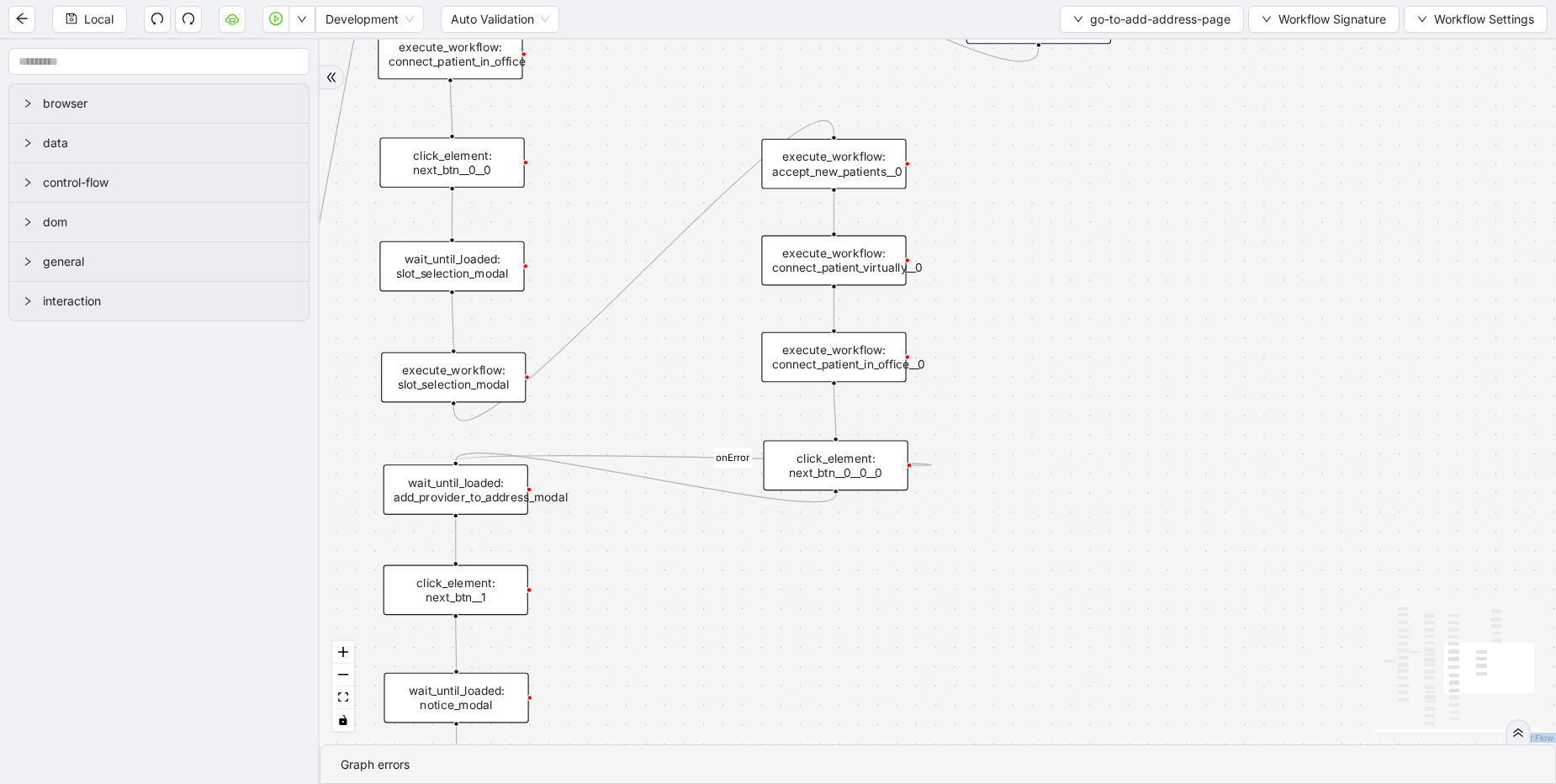
click at [604, 719] on div "onError onError onError trigger click_element: account wait_for_element: addres…" at bounding box center [937, 392] width 1236 height 705
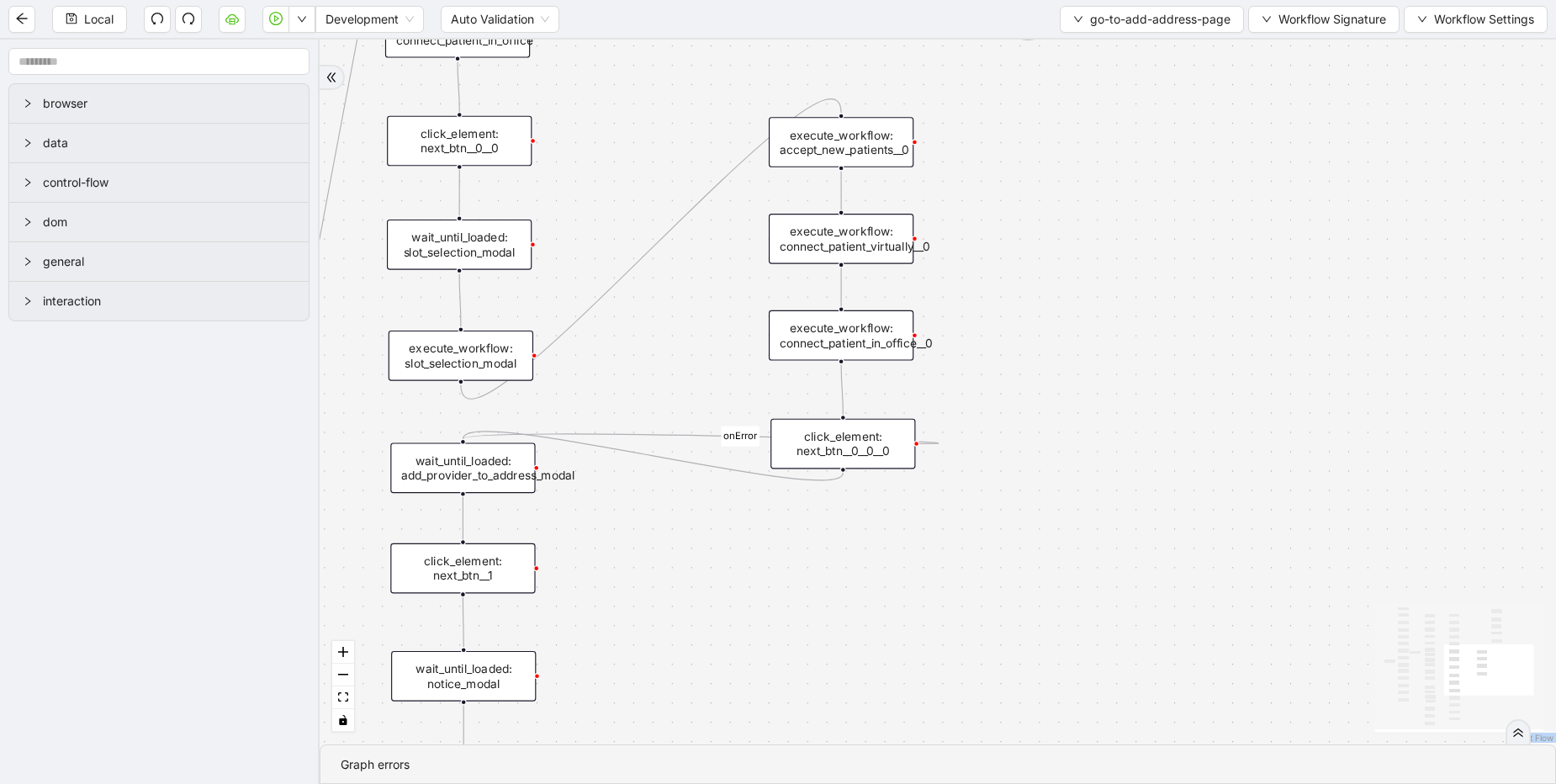
click at [667, 538] on div "onError onError onError trigger click_element: account wait_for_element: addres…" at bounding box center [937, 392] width 1236 height 705
click at [72, 26] on button "Local" at bounding box center [90, 19] width 75 height 27
click at [1167, 11] on span "go-to-add-address-page" at bounding box center [1160, 19] width 140 height 18
click at [1088, 50] on span "Select" at bounding box center [1148, 52] width 158 height 18
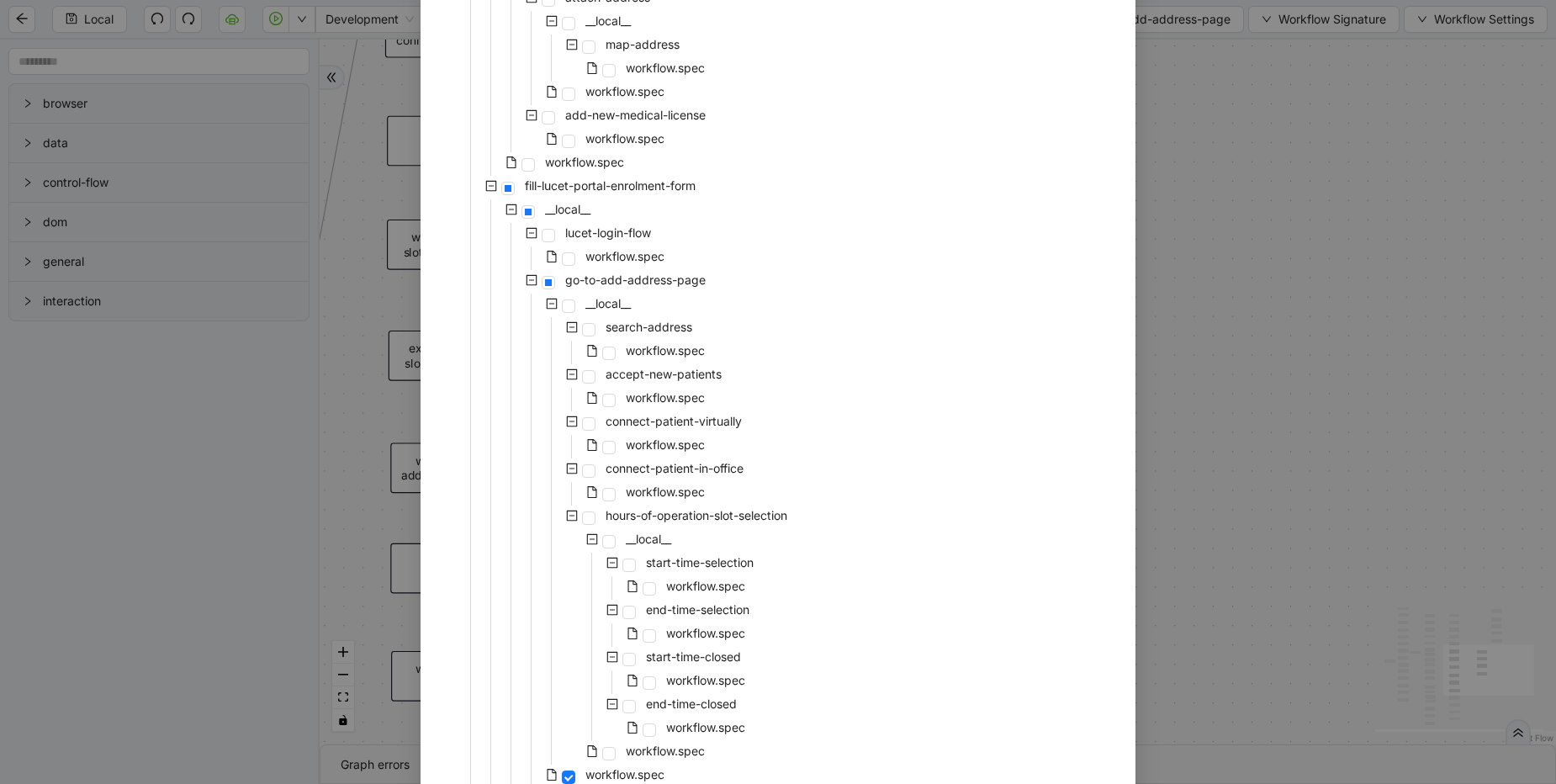
scroll to position [1817, 0]
click at [636, 349] on span "workflow.spec" at bounding box center [665, 345] width 79 height 15
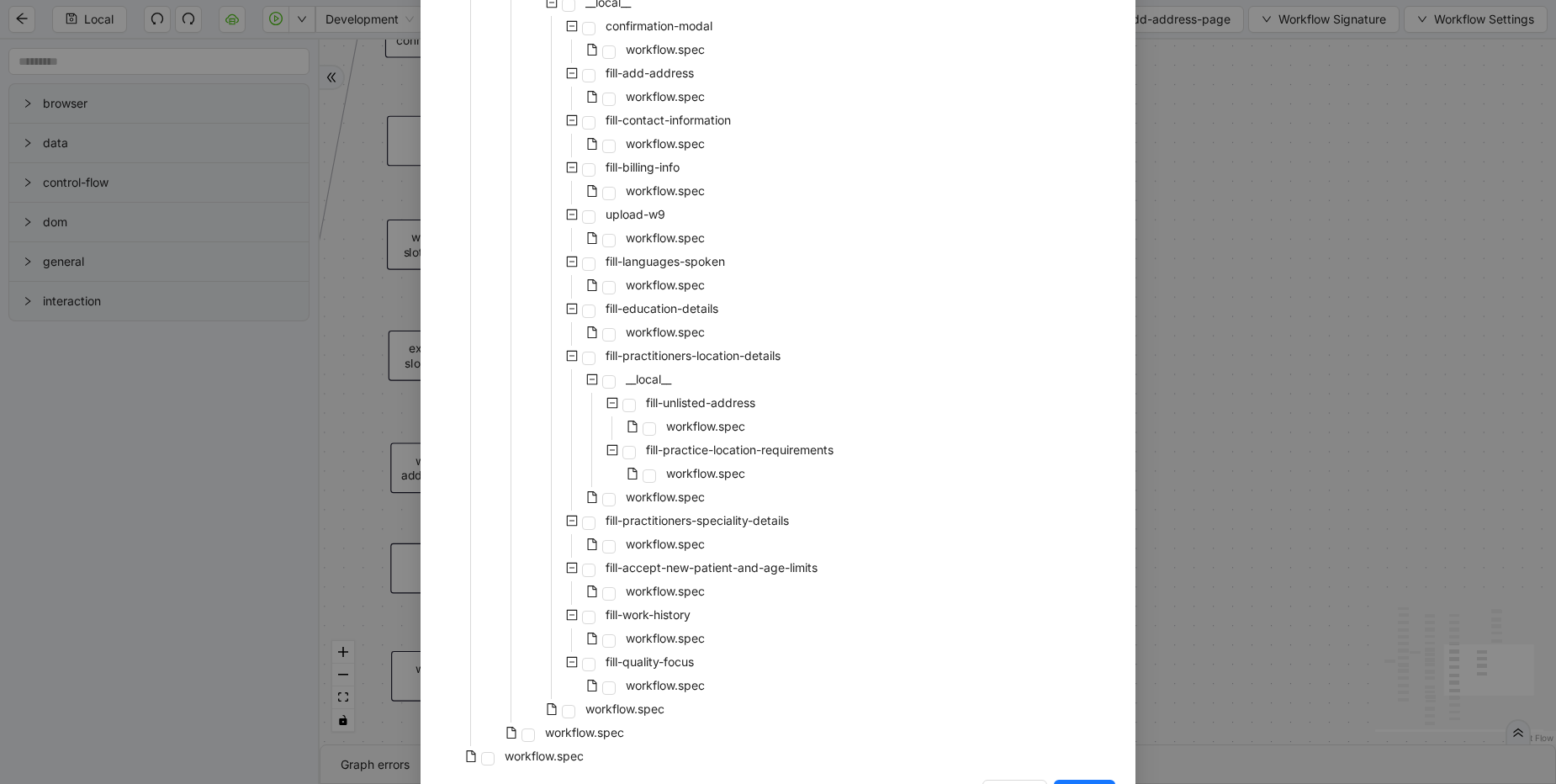
scroll to position [5871, 0]
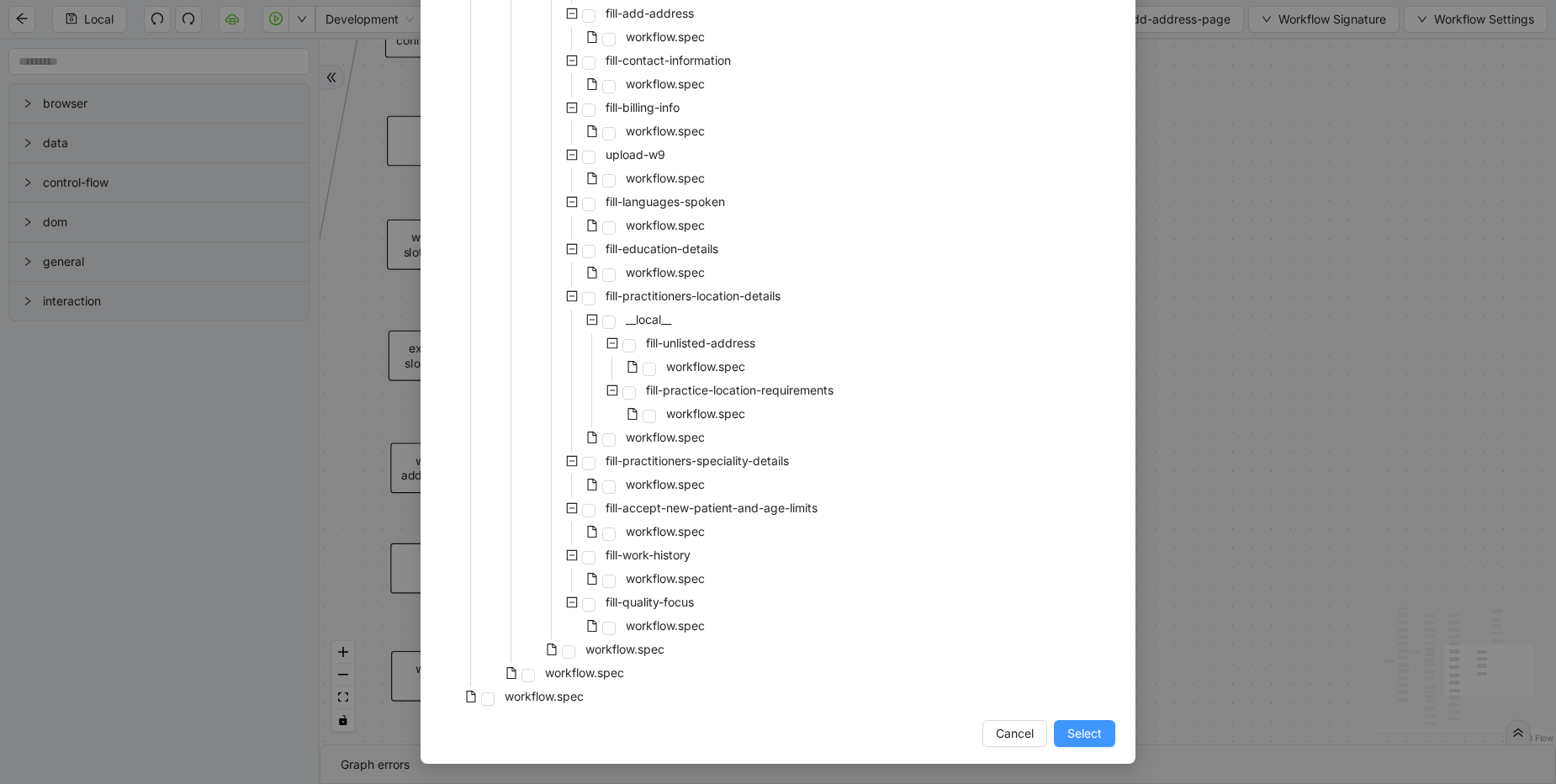
click at [1067, 741] on span "Select" at bounding box center [1085, 733] width 34 height 18
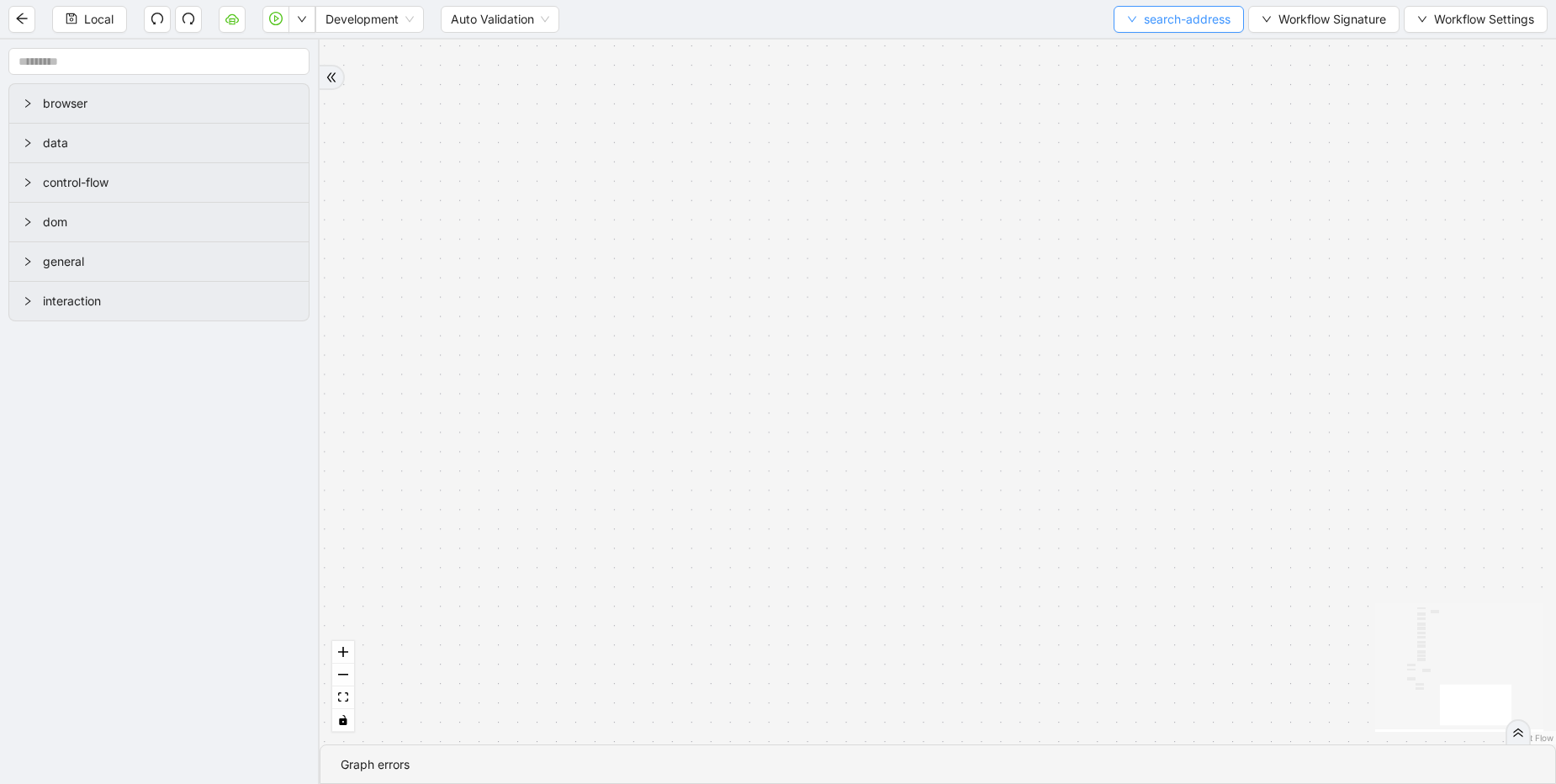
click at [1191, 20] on span "search-address" at bounding box center [1187, 19] width 87 height 18
click at [1139, 47] on span "Select" at bounding box center [1174, 52] width 104 height 18
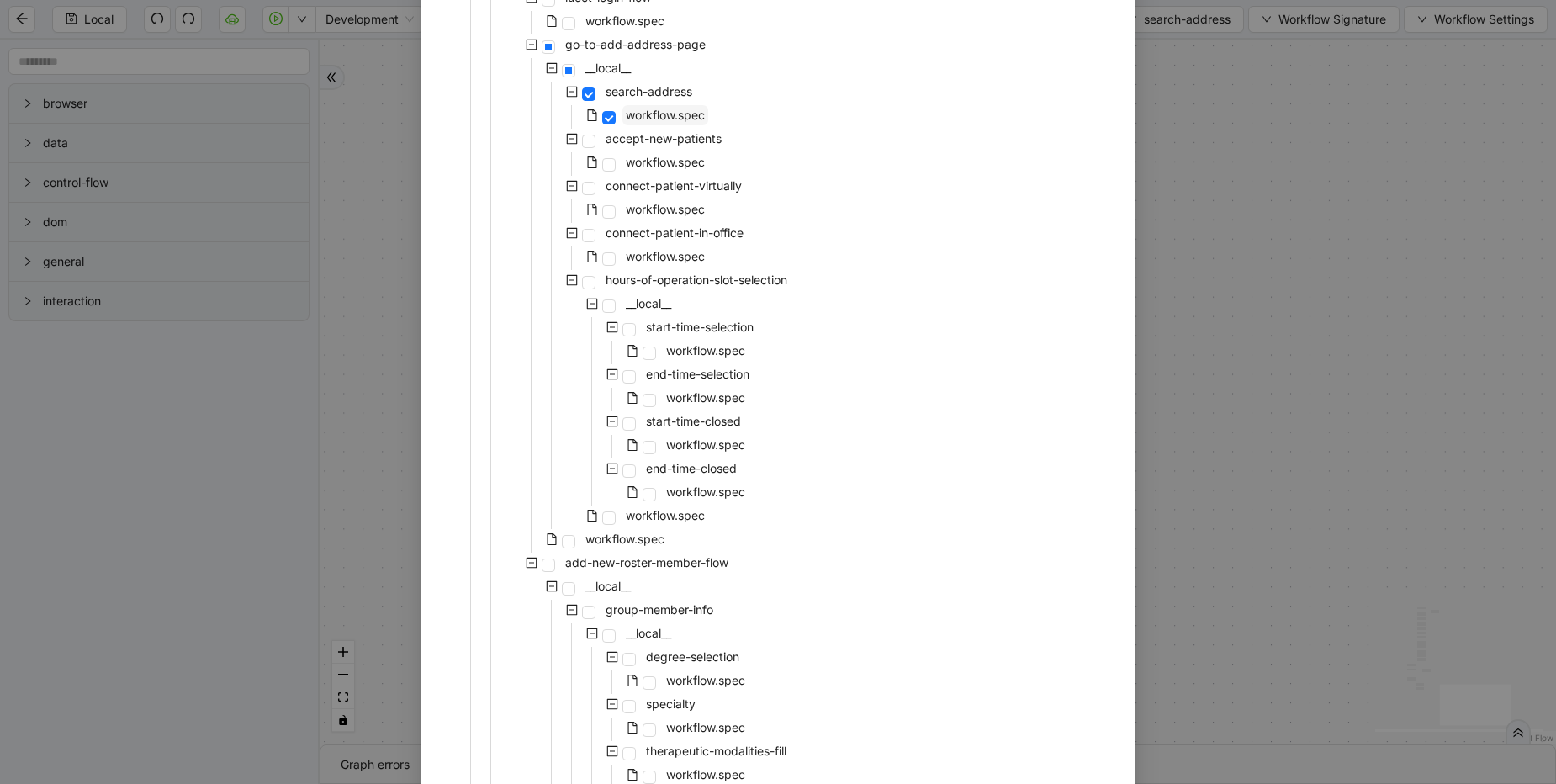
scroll to position [2221, 0]
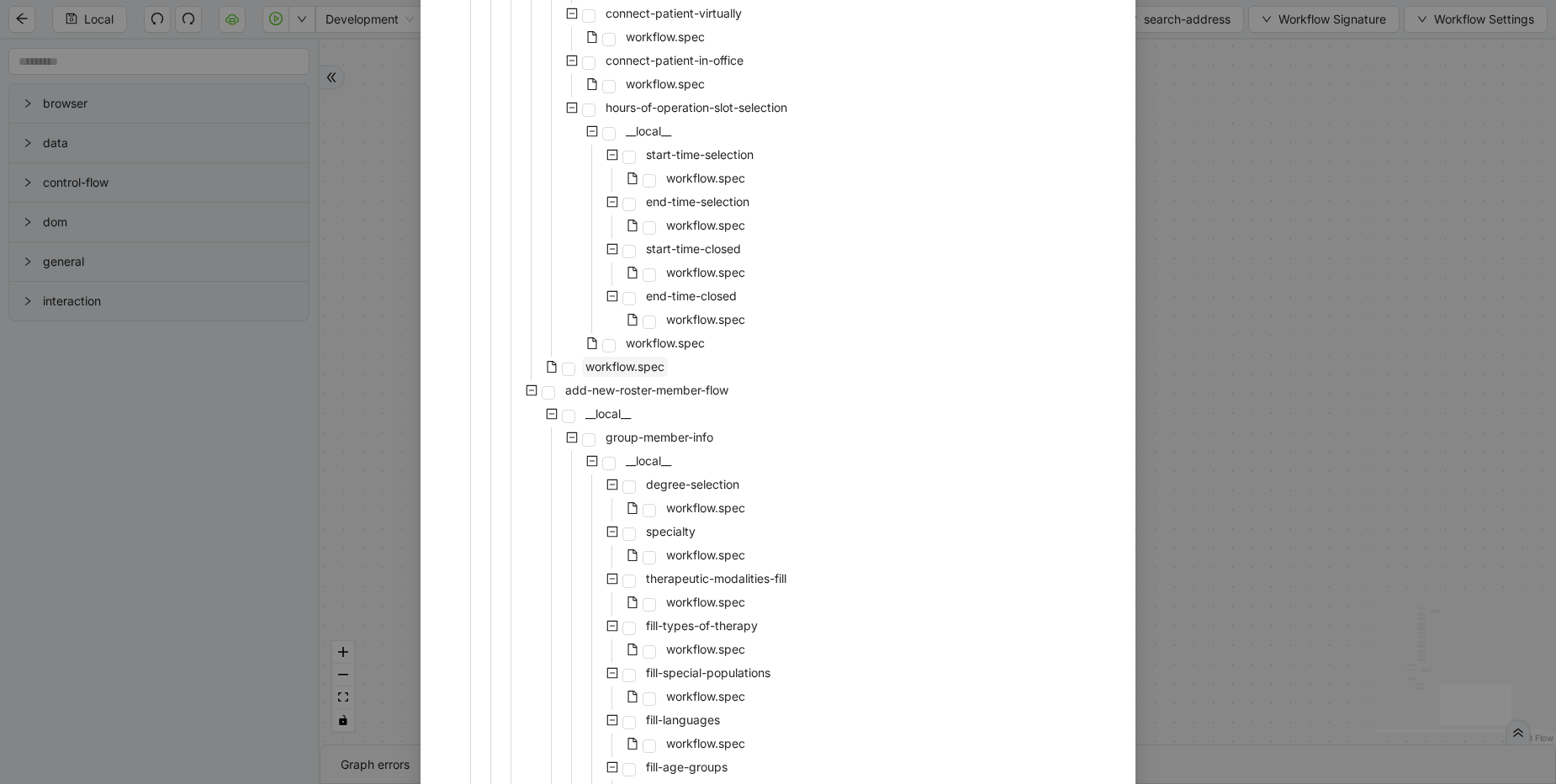
click at [602, 370] on span "workflow.spec" at bounding box center [626, 366] width 79 height 15
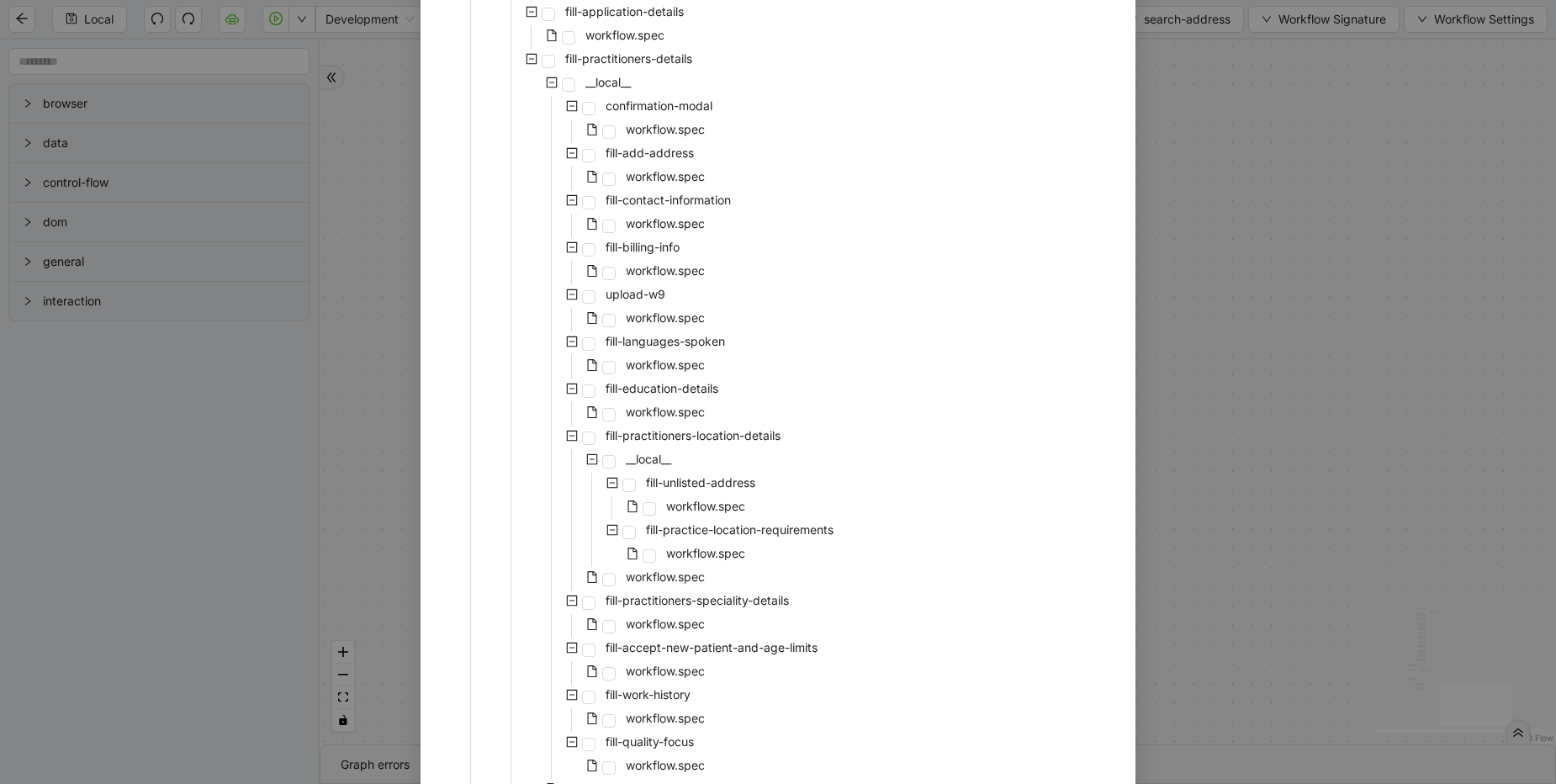
scroll to position [5871, 0]
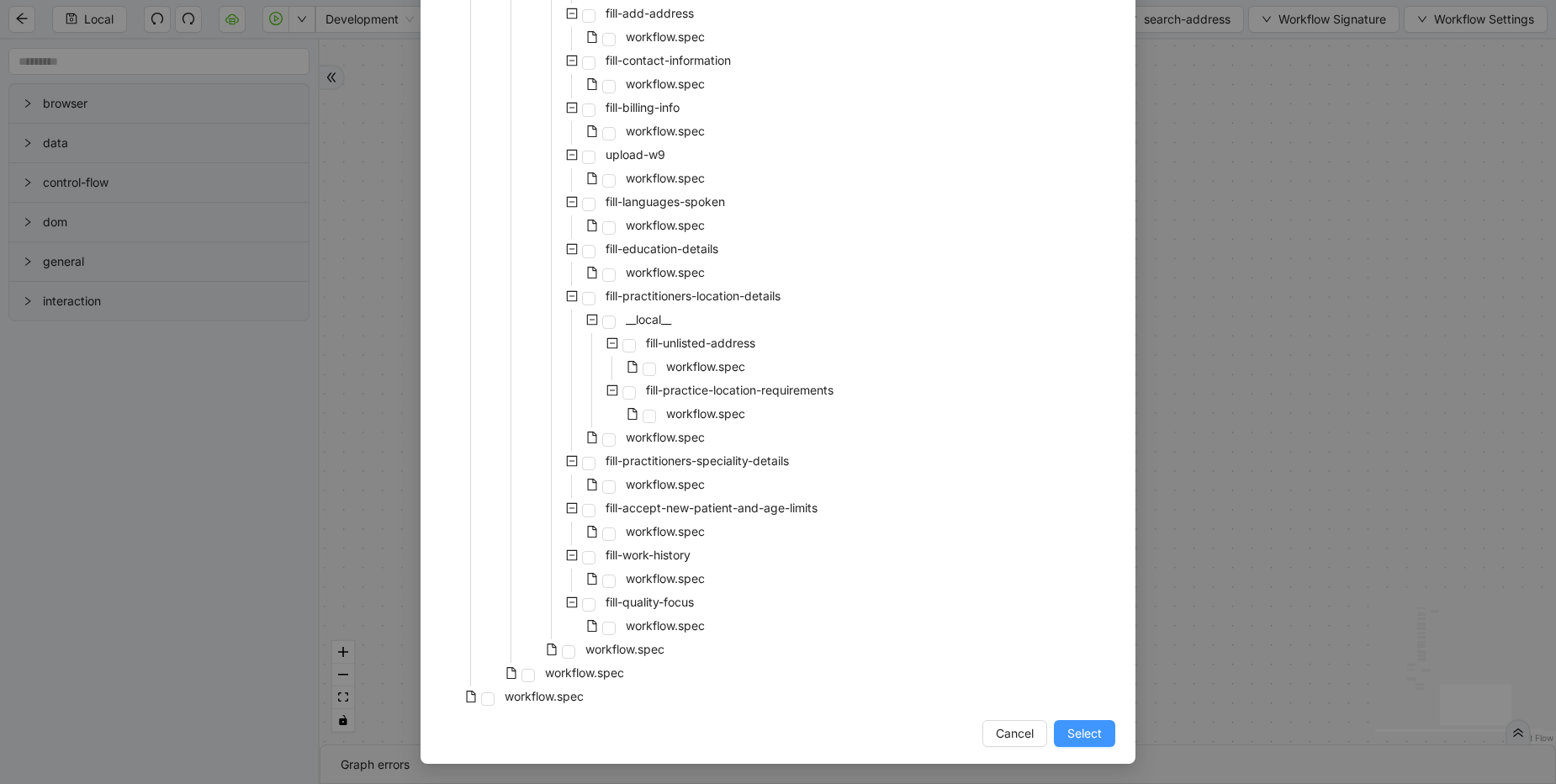
click at [1077, 734] on span "Select" at bounding box center [1085, 733] width 34 height 18
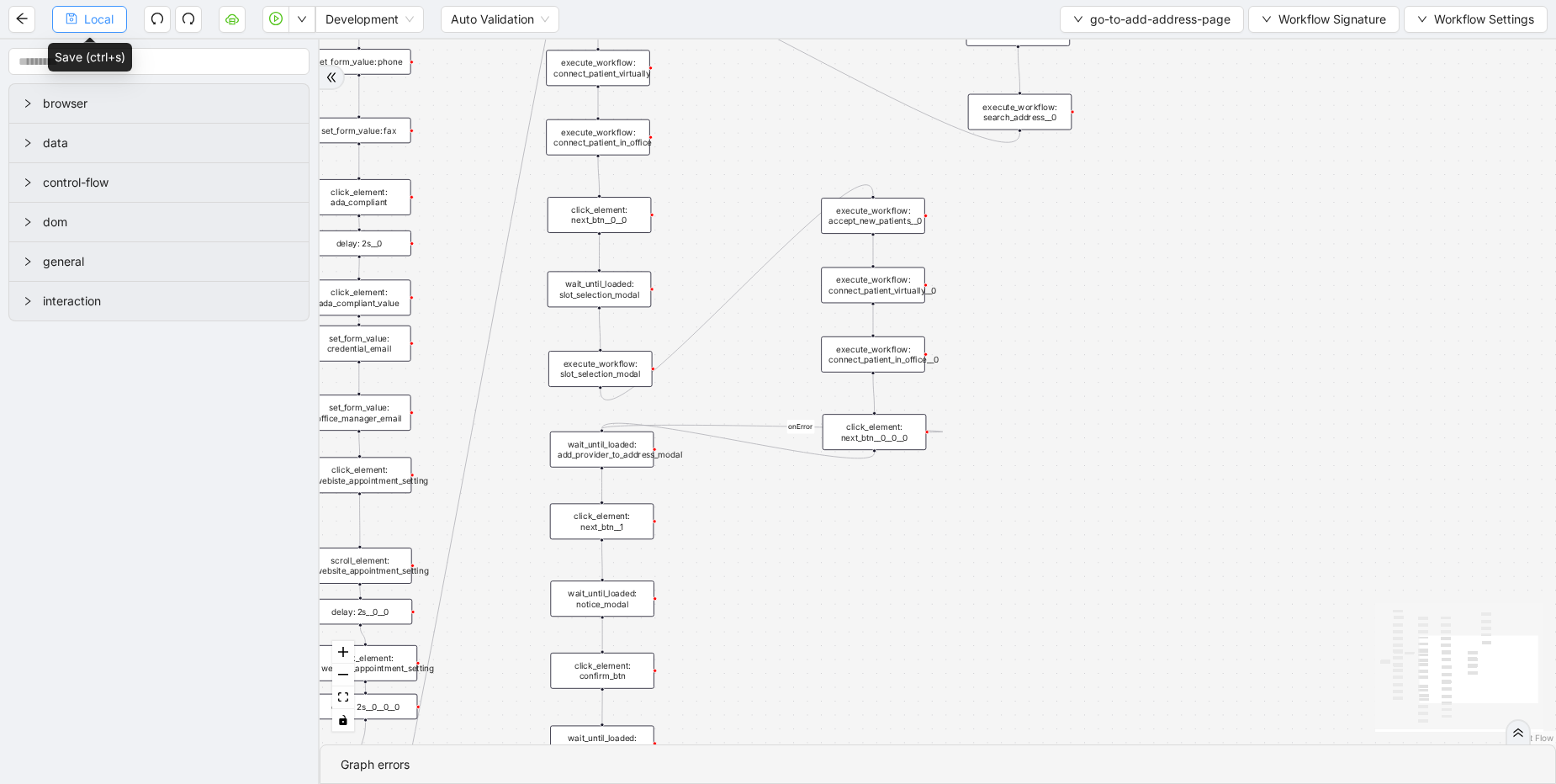
click at [105, 20] on span "Local" at bounding box center [99, 19] width 29 height 18
click at [275, 17] on icon "play-circle" at bounding box center [277, 19] width 5 height 7
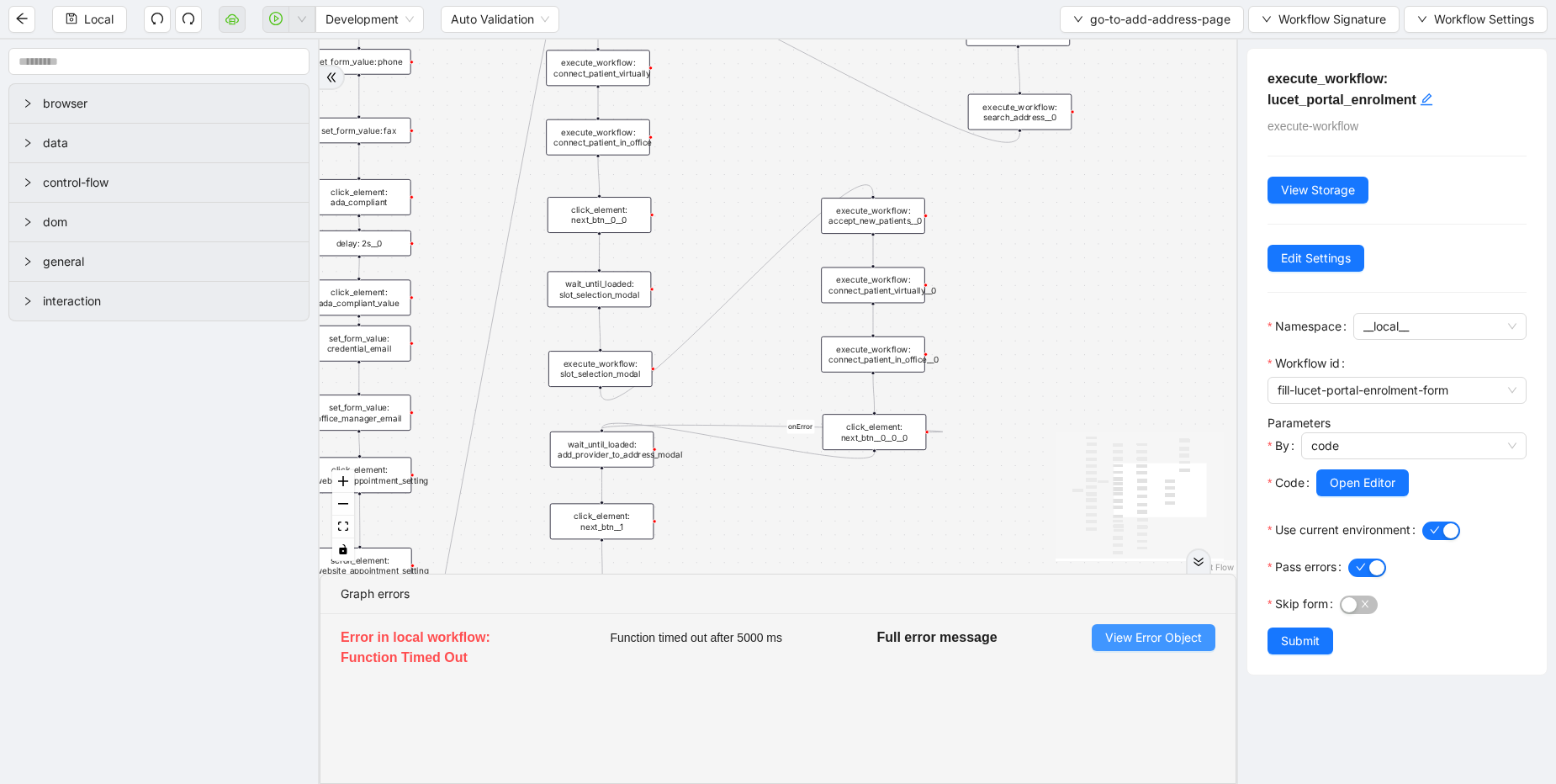
click at [1136, 638] on span "View Error Object" at bounding box center [1154, 637] width 96 height 18
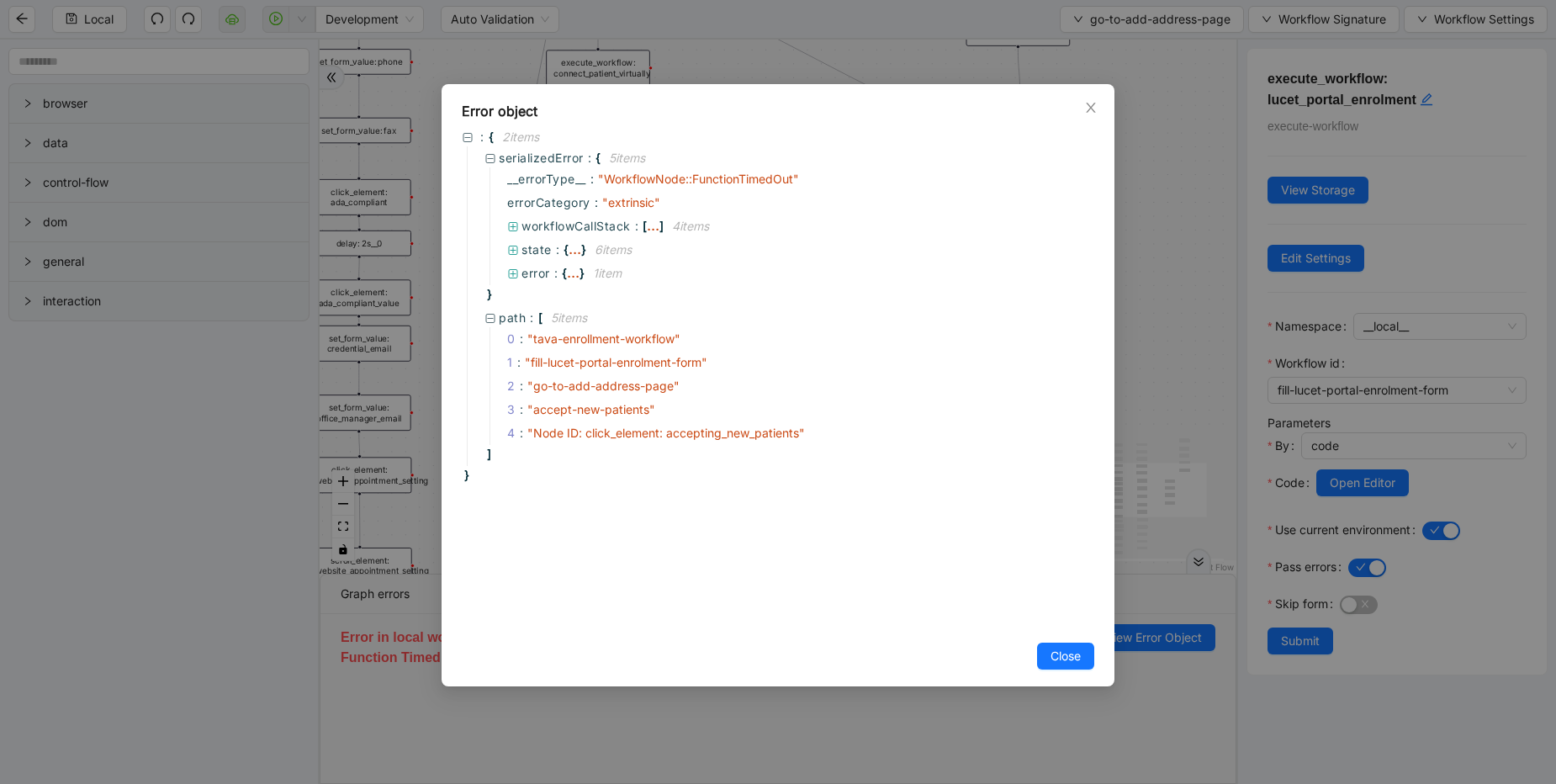
click at [1151, 403] on div "Error object : { 2 item s serializedError : { 5 item s __errorType__ : " Workfl…" at bounding box center [778, 392] width 1556 height 784
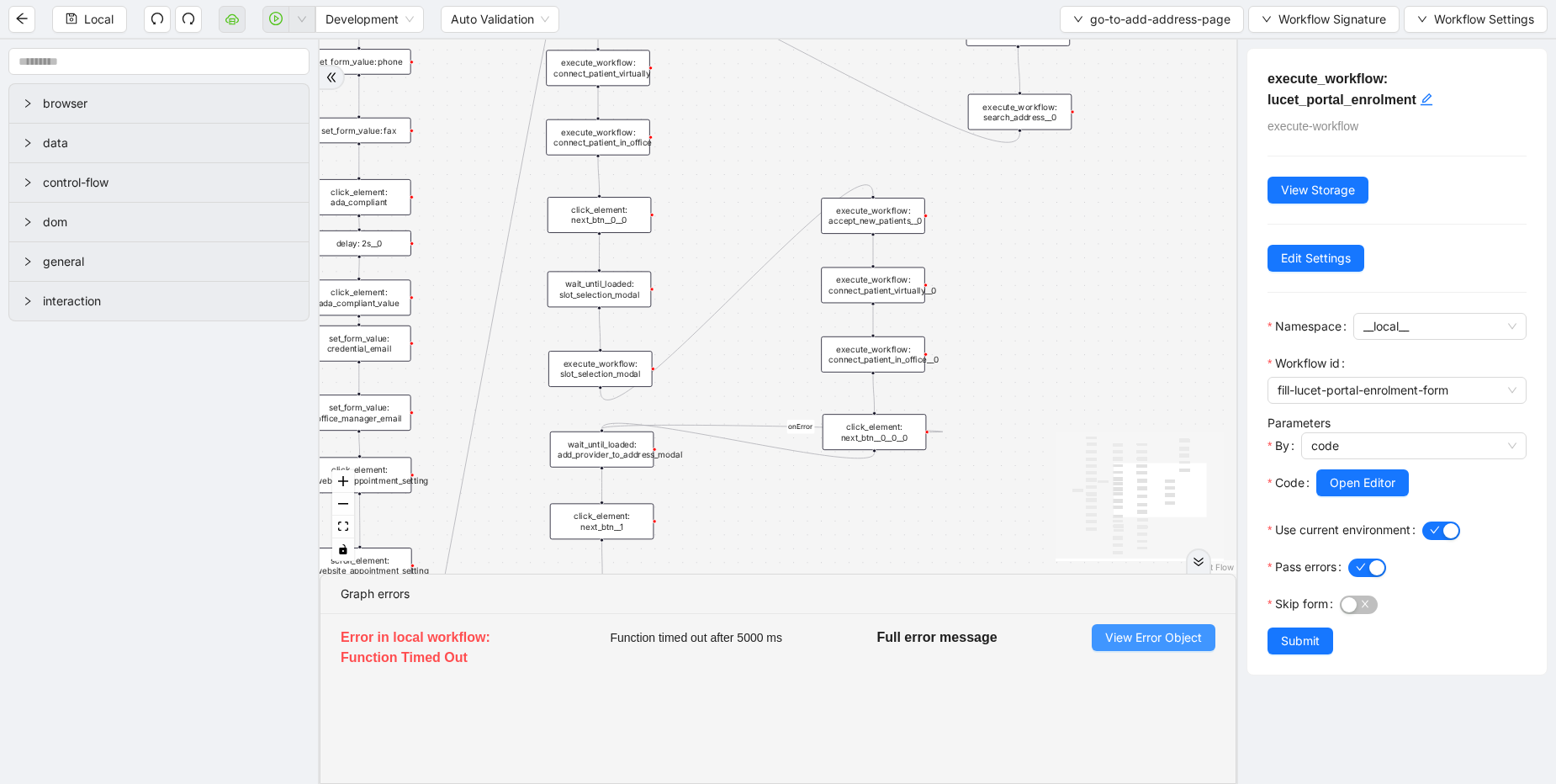
click at [1130, 642] on span "View Error Object" at bounding box center [1154, 637] width 96 height 18
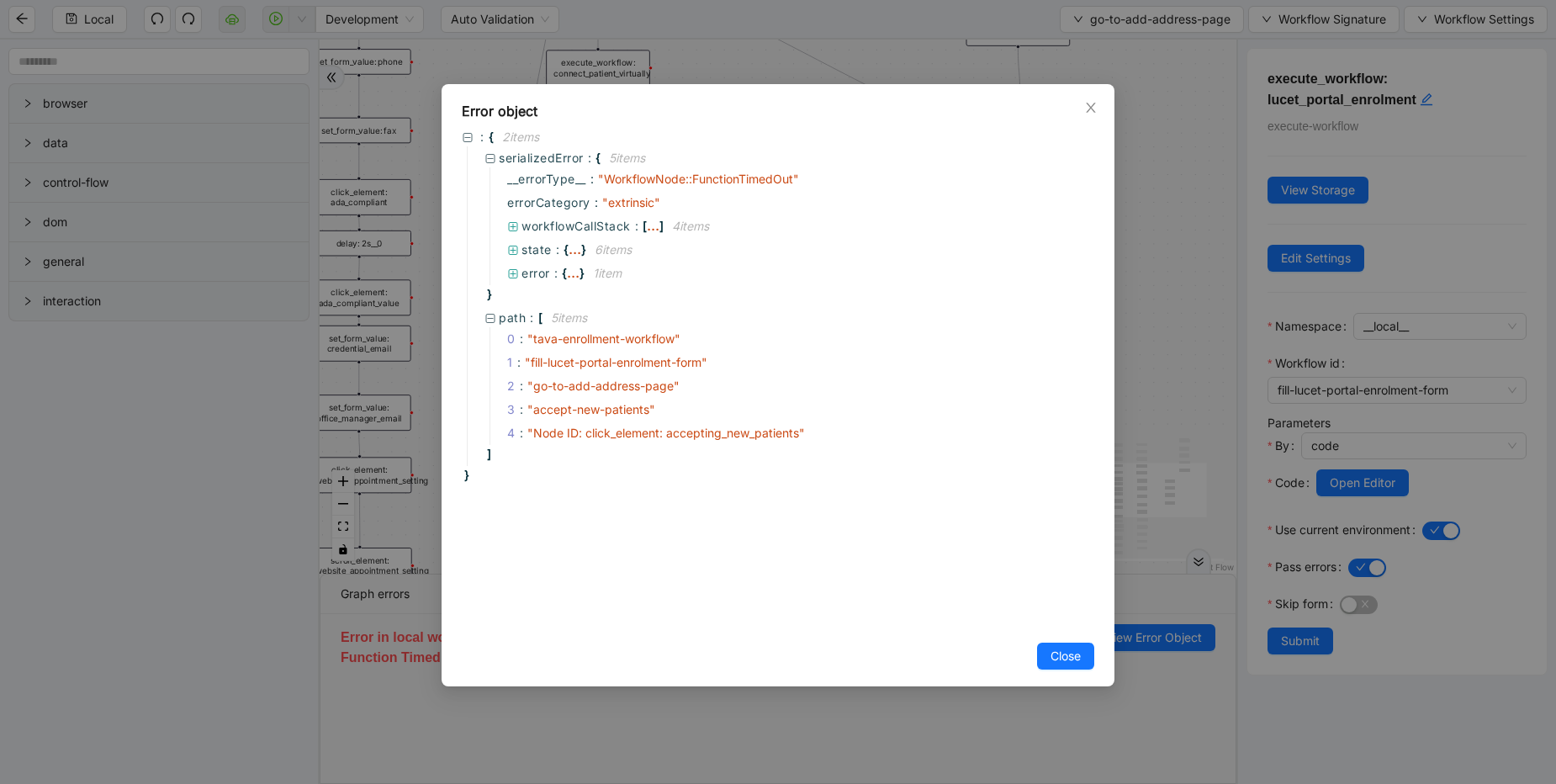
click at [1156, 421] on div "Error object : { 2 item s serializedError : { 5 item s __errorType__ : " Workfl…" at bounding box center [778, 392] width 1556 height 784
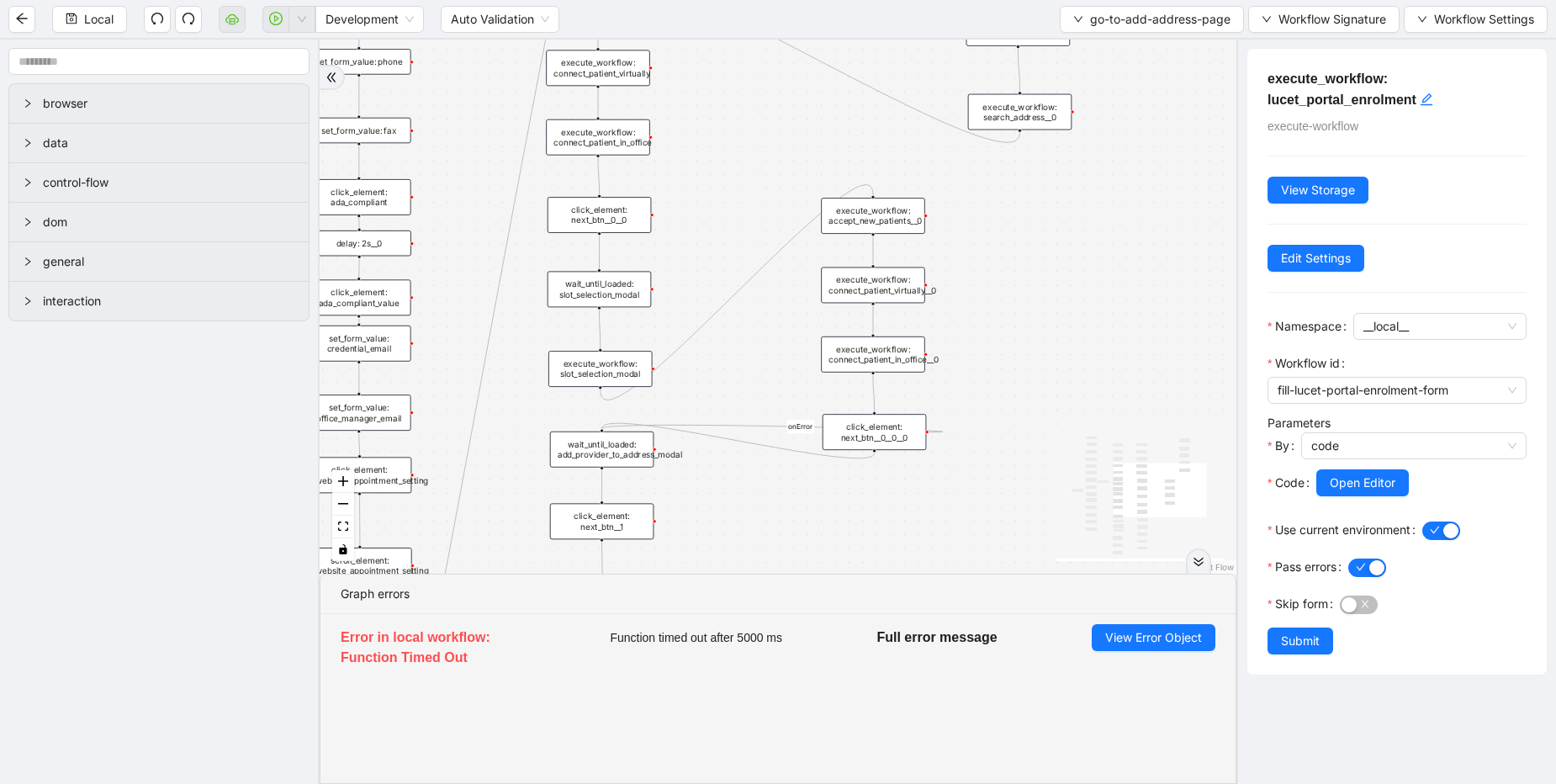
click at [596, 449] on div "wait_until_loaded: add_provider_to_address_modal" at bounding box center [602, 450] width 104 height 36
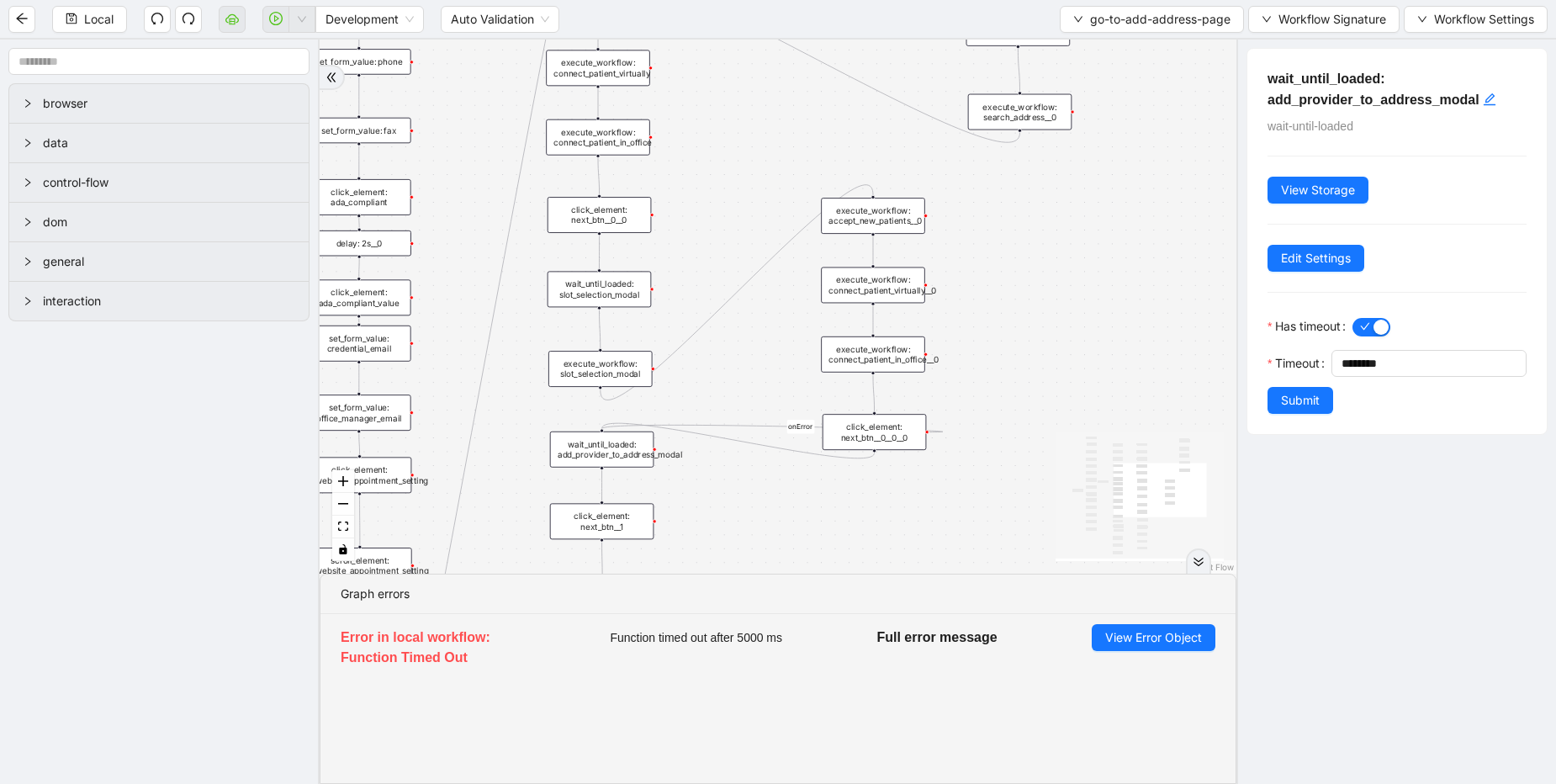
click at [599, 375] on div "execute_workflow: slot_selection_modal" at bounding box center [601, 369] width 104 height 36
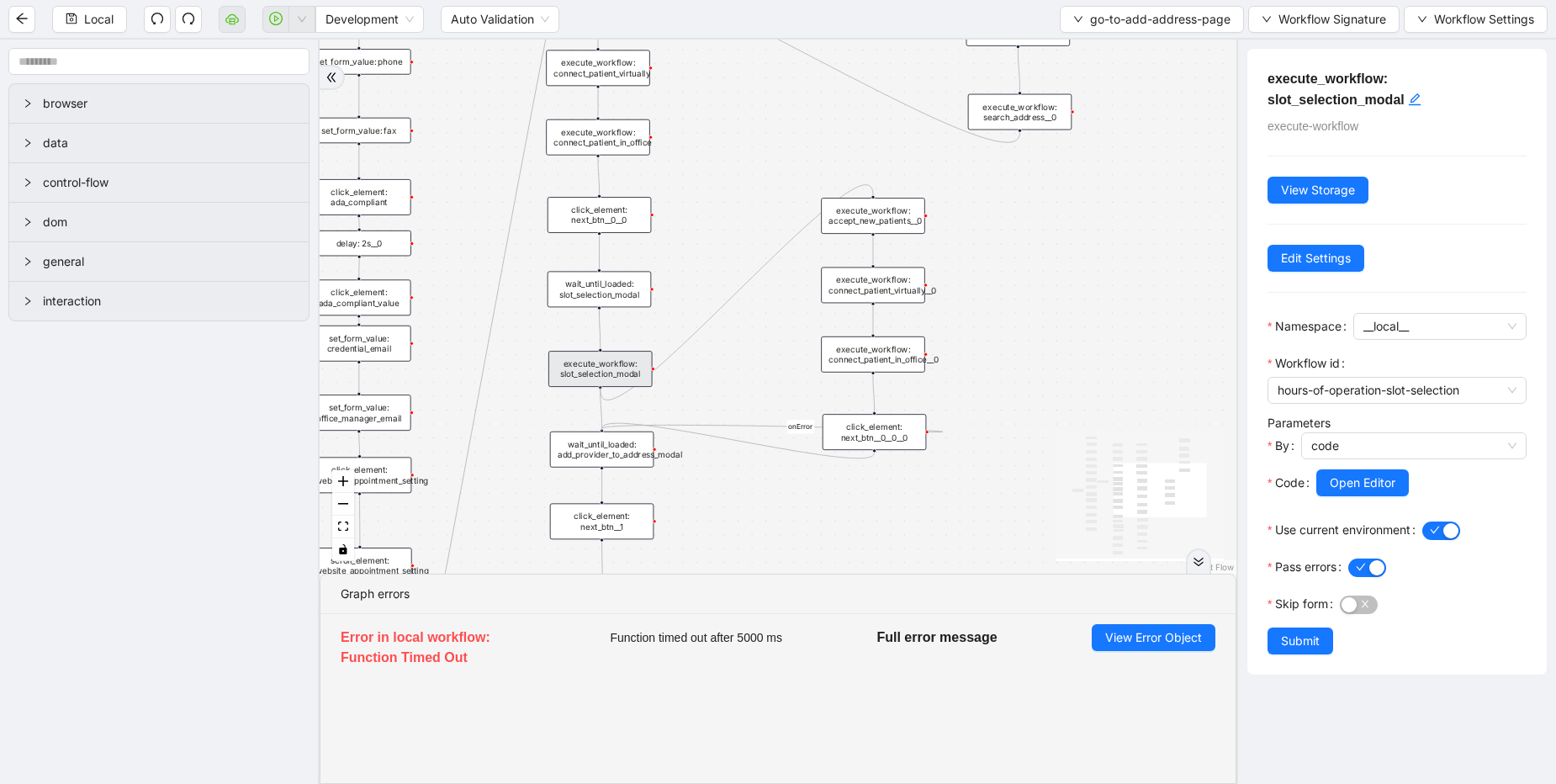
drag, startPoint x: 600, startPoint y: 387, endPoint x: 599, endPoint y: 433, distance: 46.0
click at [599, 282] on div "trigger click_element: account wait_for_element: addresses wait_until_loaded: a…" at bounding box center [423, 61] width 756 height 440
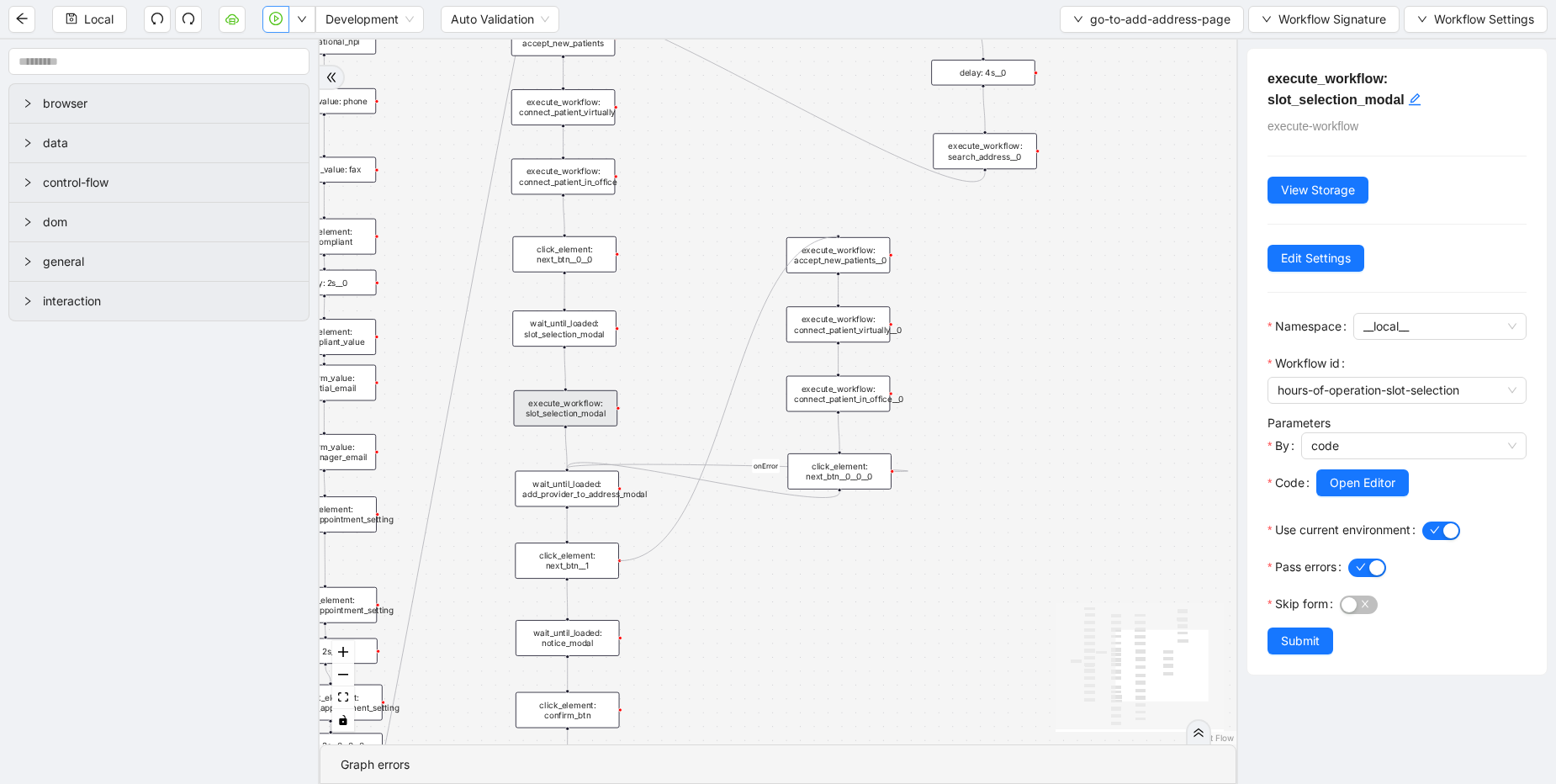
drag, startPoint x: 619, startPoint y: 399, endPoint x: 840, endPoint y: 236, distance: 274.6
click at [766, 236] on div "trigger click_element: account wait_for_element: addresses wait_until_loaded: a…" at bounding box center [389, 171] width 756 height 581
drag, startPoint x: 837, startPoint y: 488, endPoint x: 570, endPoint y: 627, distance: 301.0
click at [570, 462] on div "trigger click_element: account wait_for_element: addresses wait_until_loaded: a…" at bounding box center [389, 171] width 756 height 581
drag, startPoint x: 892, startPoint y: 469, endPoint x: 576, endPoint y: 621, distance: 350.7
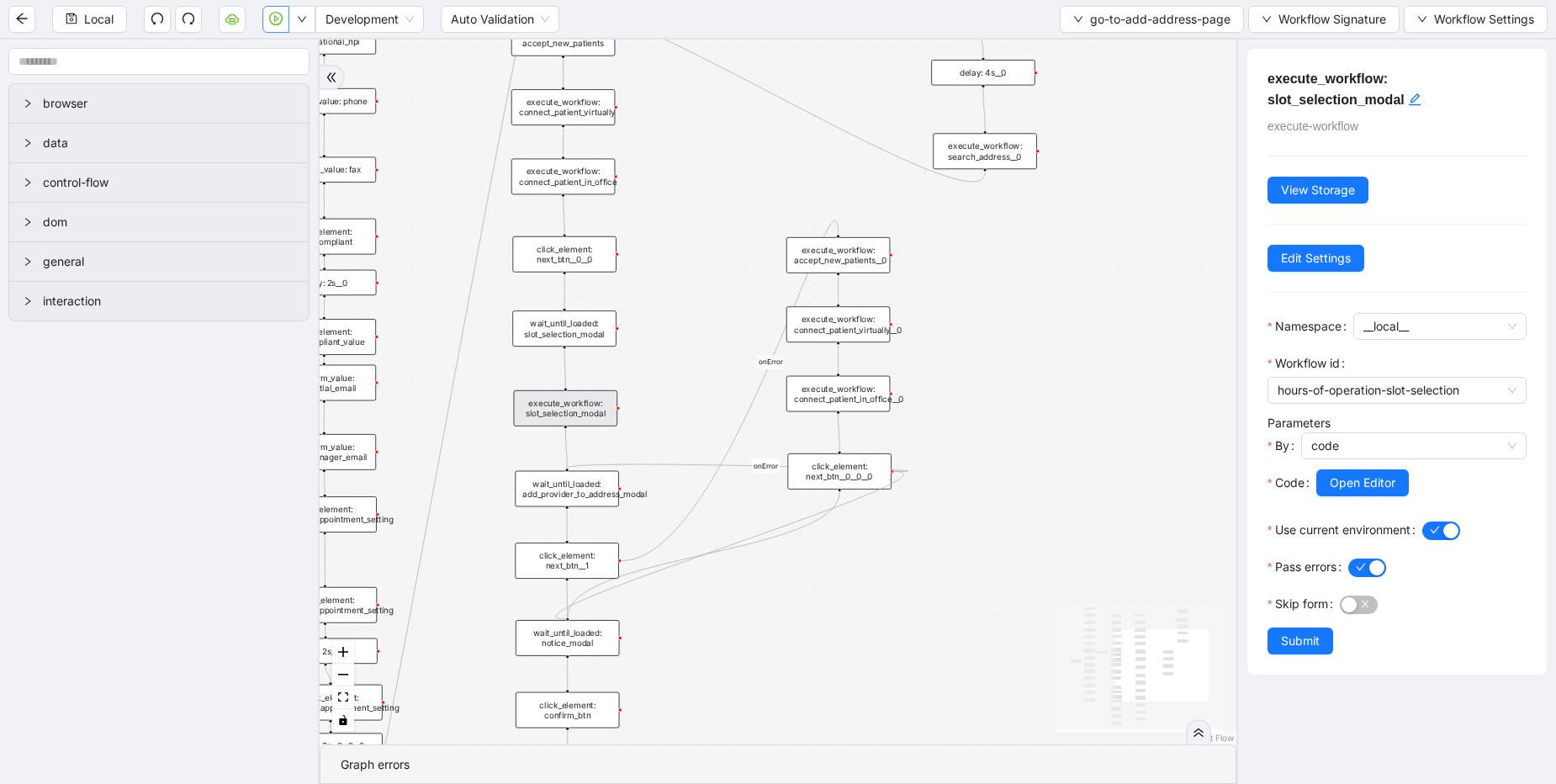
click at [576, 462] on div "trigger click_element: account wait_for_element: addresses wait_until_loaded: a…" at bounding box center [389, 171] width 756 height 581
click at [871, 619] on div "onError onError onError onError trigger click_element: account wait_for_element…" at bounding box center [778, 392] width 917 height 705
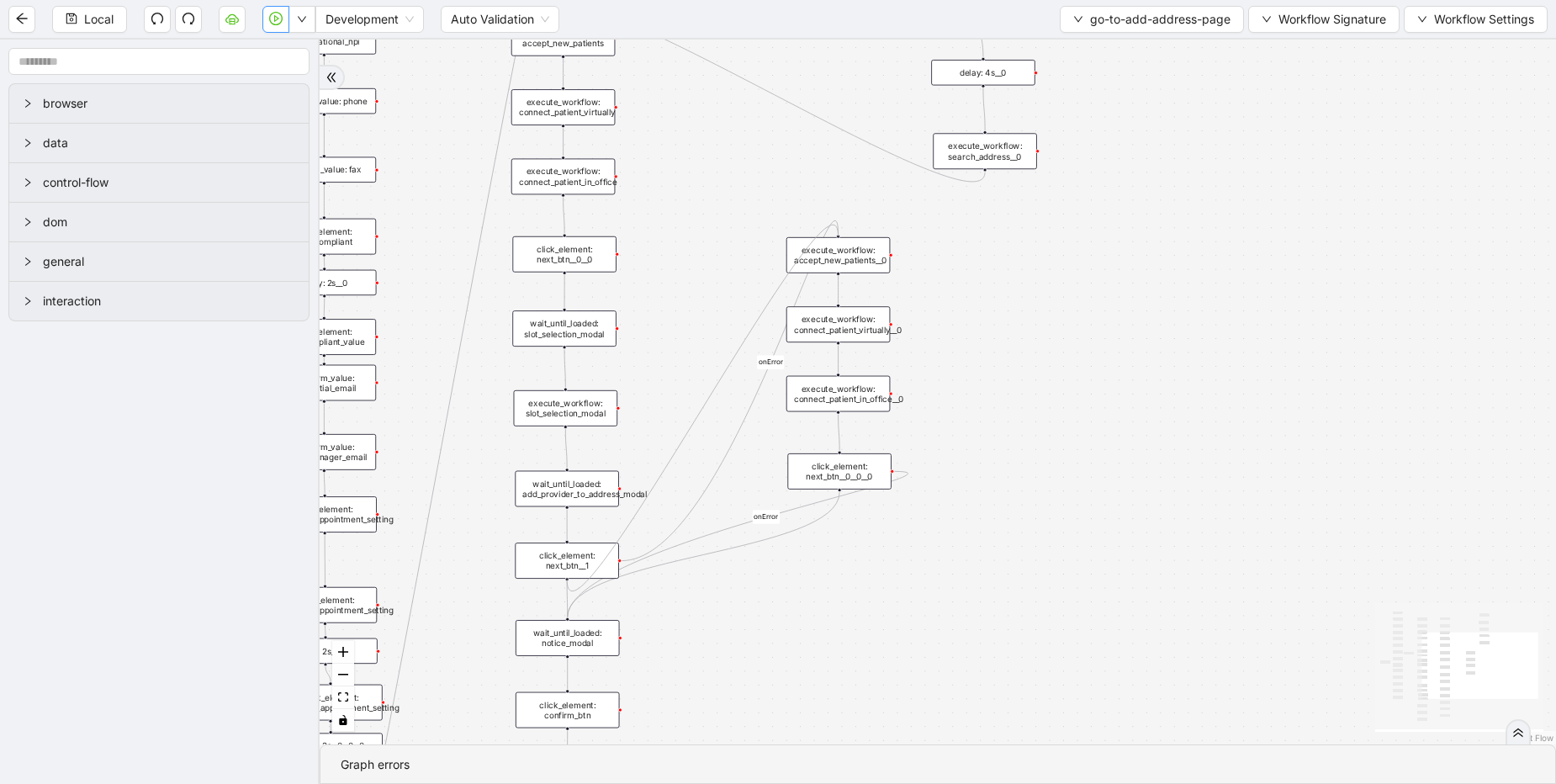
drag, startPoint x: 566, startPoint y: 580, endPoint x: 844, endPoint y: 238, distance: 440.7
click at [844, 238] on div "trigger click_element: account wait_for_element: addresses wait_until_loaded: a…" at bounding box center [520, 171] width 1018 height 581
click at [729, 446] on icon "Edge from click_element: next_btn__1 to execute_workflow: accept_new_patients__0" at bounding box center [730, 390] width 216 height 339
click at [980, 660] on div "onError onError onError trigger click_element: account wait_for_element: addres…" at bounding box center [937, 392] width 1236 height 705
click at [275, 16] on icon "play-circle" at bounding box center [276, 19] width 14 height 14
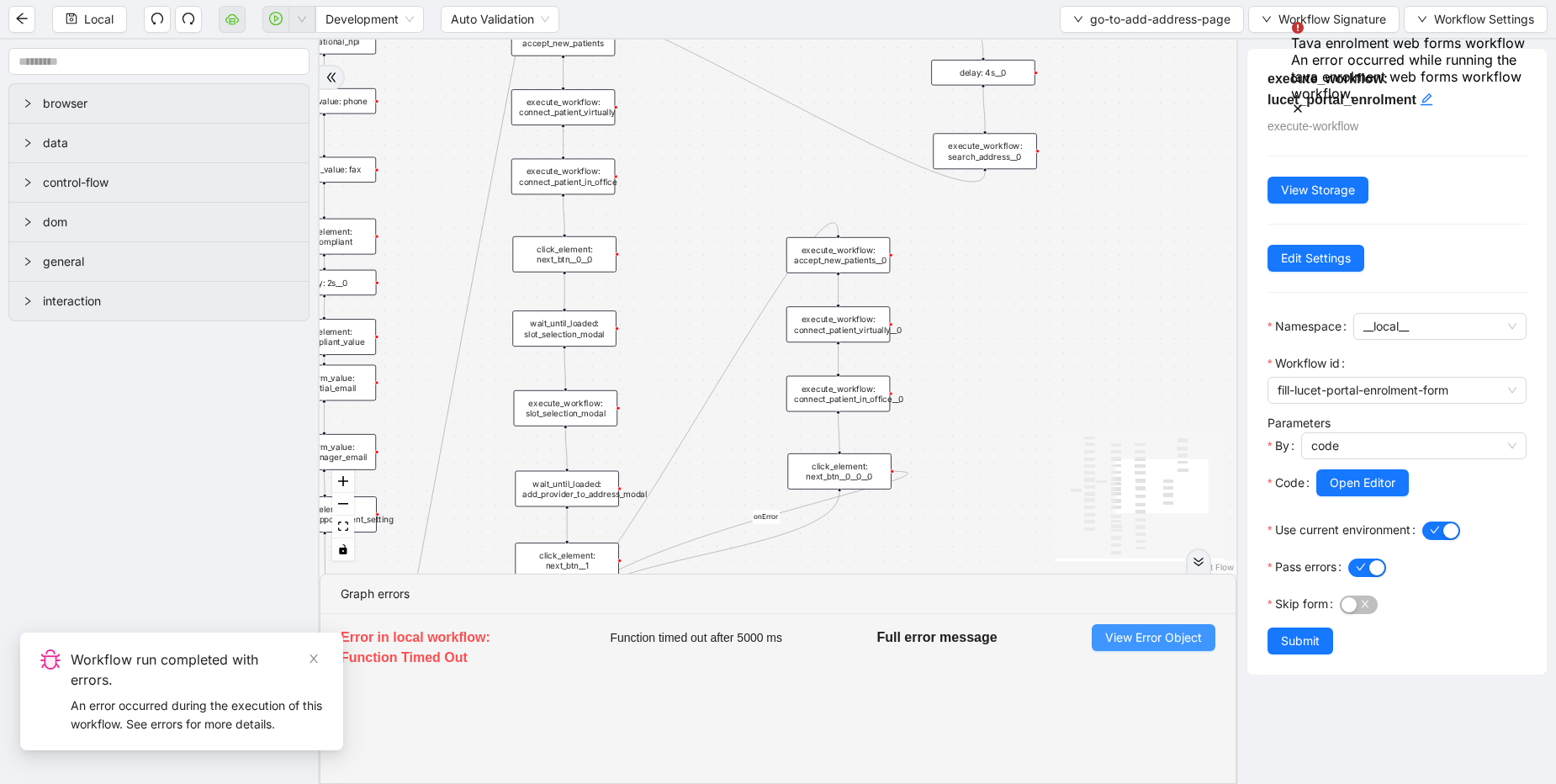
click at [1187, 634] on span "View Error Object" at bounding box center [1154, 637] width 96 height 18
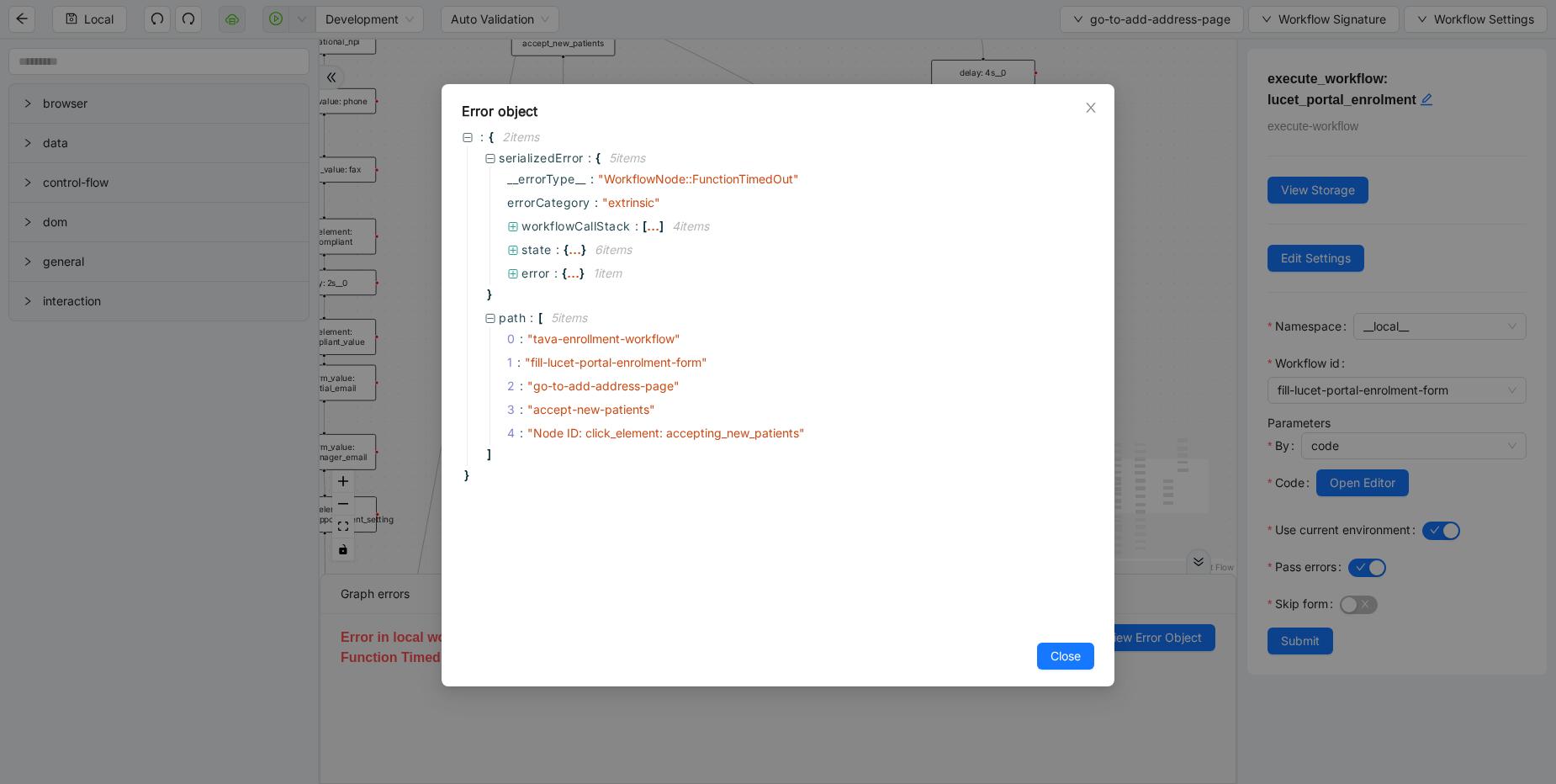
click at [856, 52] on div "Error object : { 2 item s serializedError : { 5 item s __errorType__ : " Workfl…" at bounding box center [778, 392] width 1556 height 784
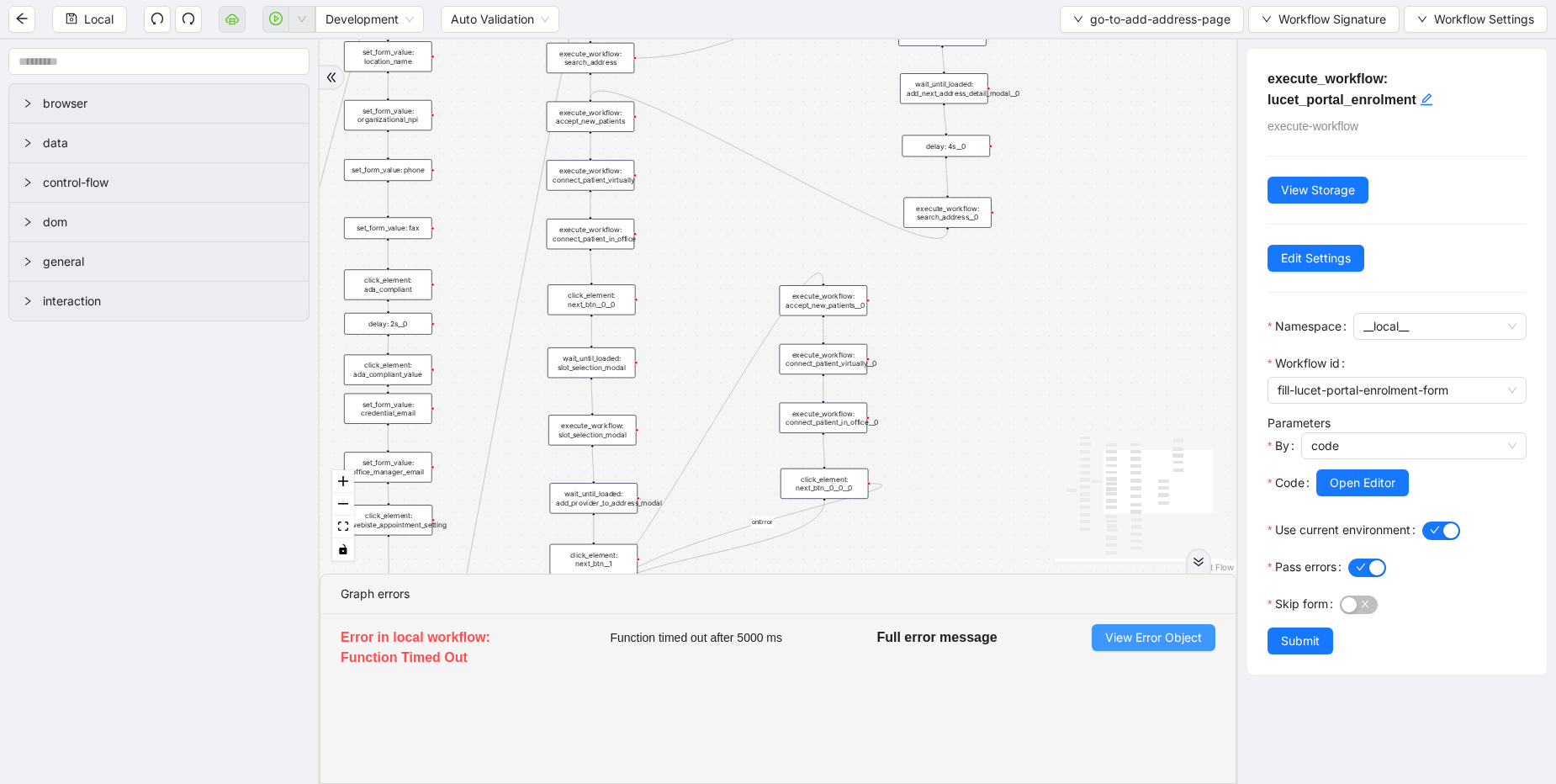
click at [1142, 633] on span "View Error Object" at bounding box center [1154, 637] width 96 height 18
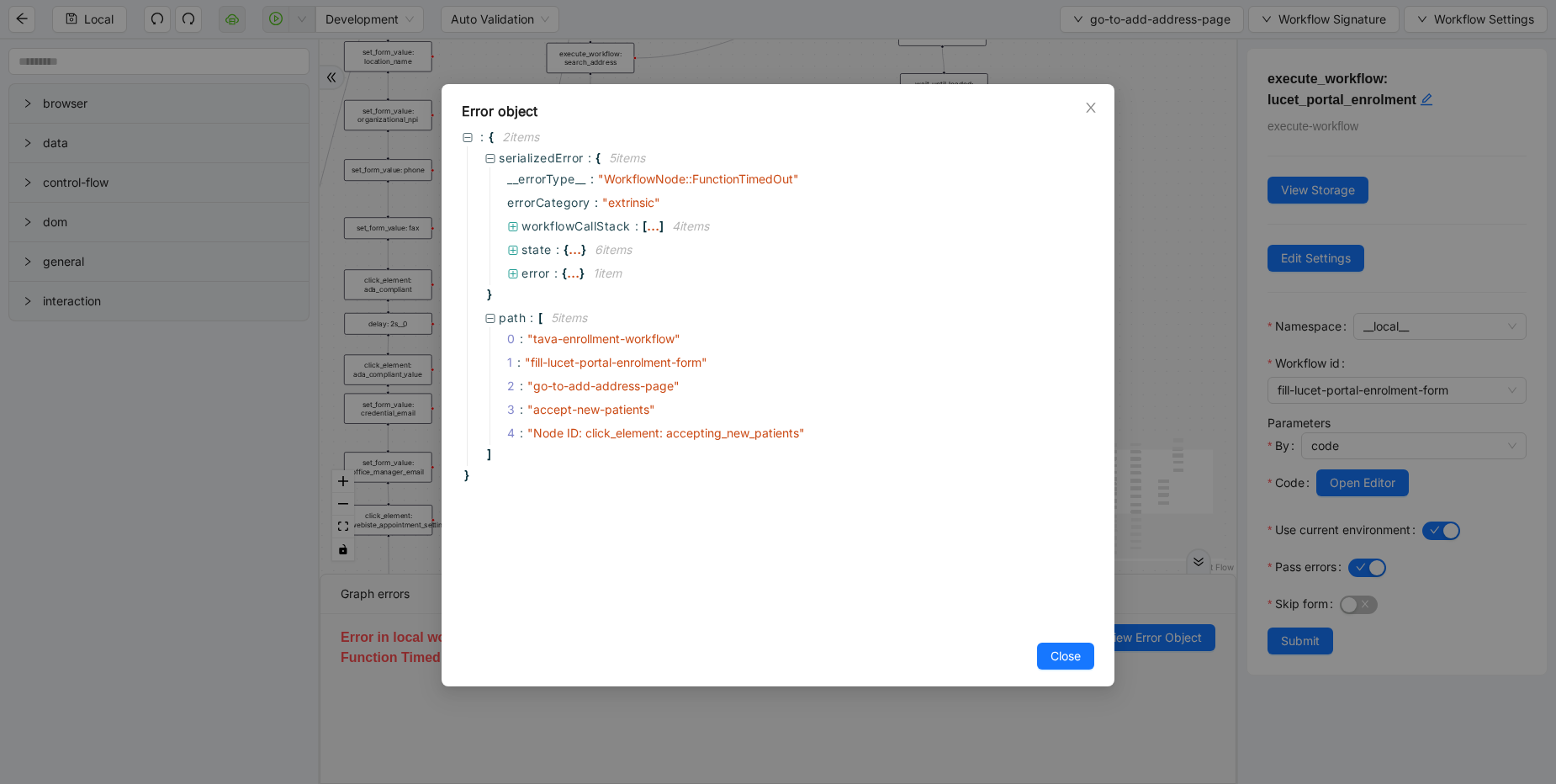
click at [1153, 341] on div "Error object : { 2 item s serializedError : { 5 item s __errorType__ : " Workfl…" at bounding box center [778, 392] width 1556 height 784
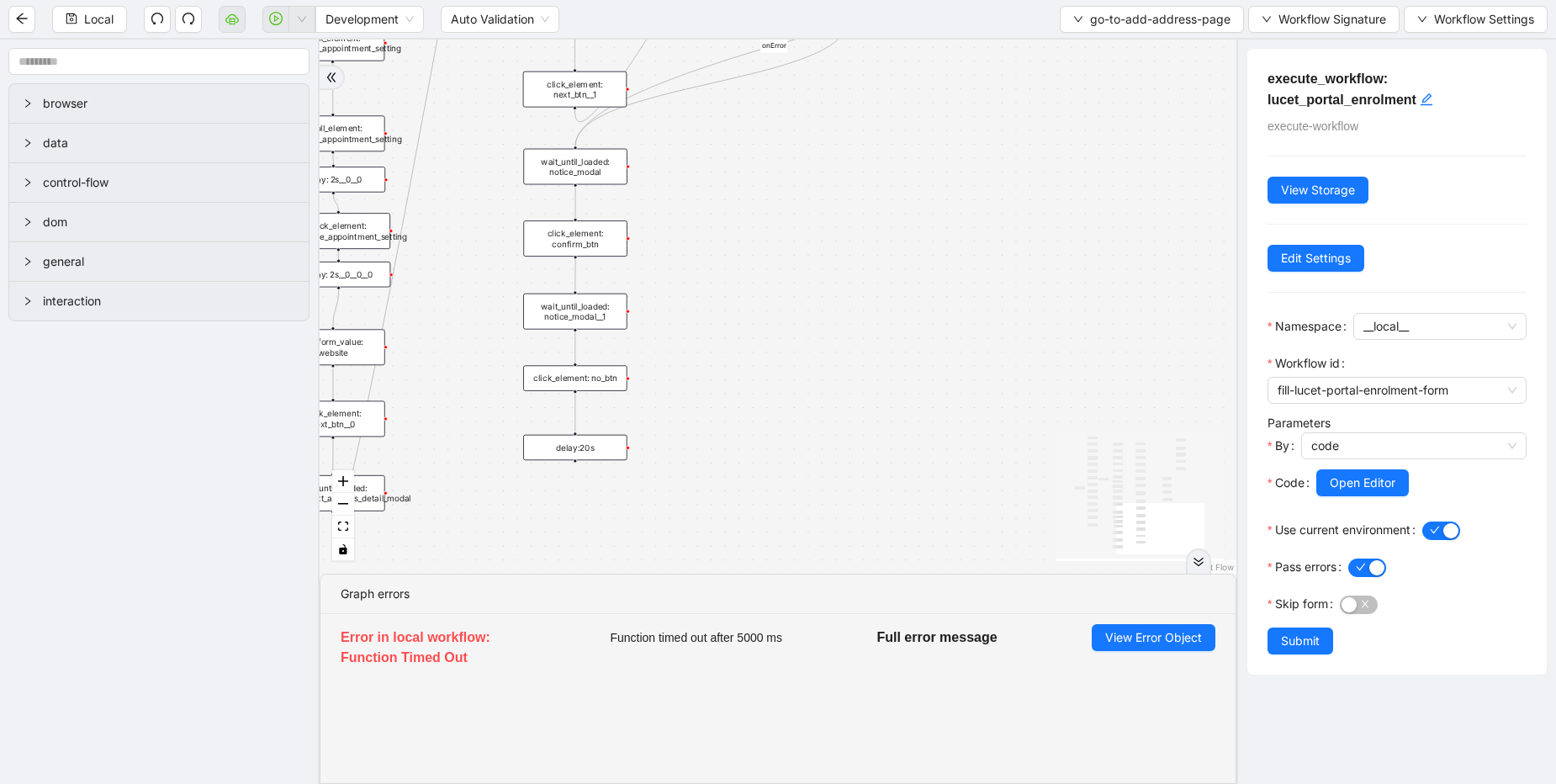
click at [589, 383] on div "click_element: no_btn" at bounding box center [575, 377] width 104 height 25
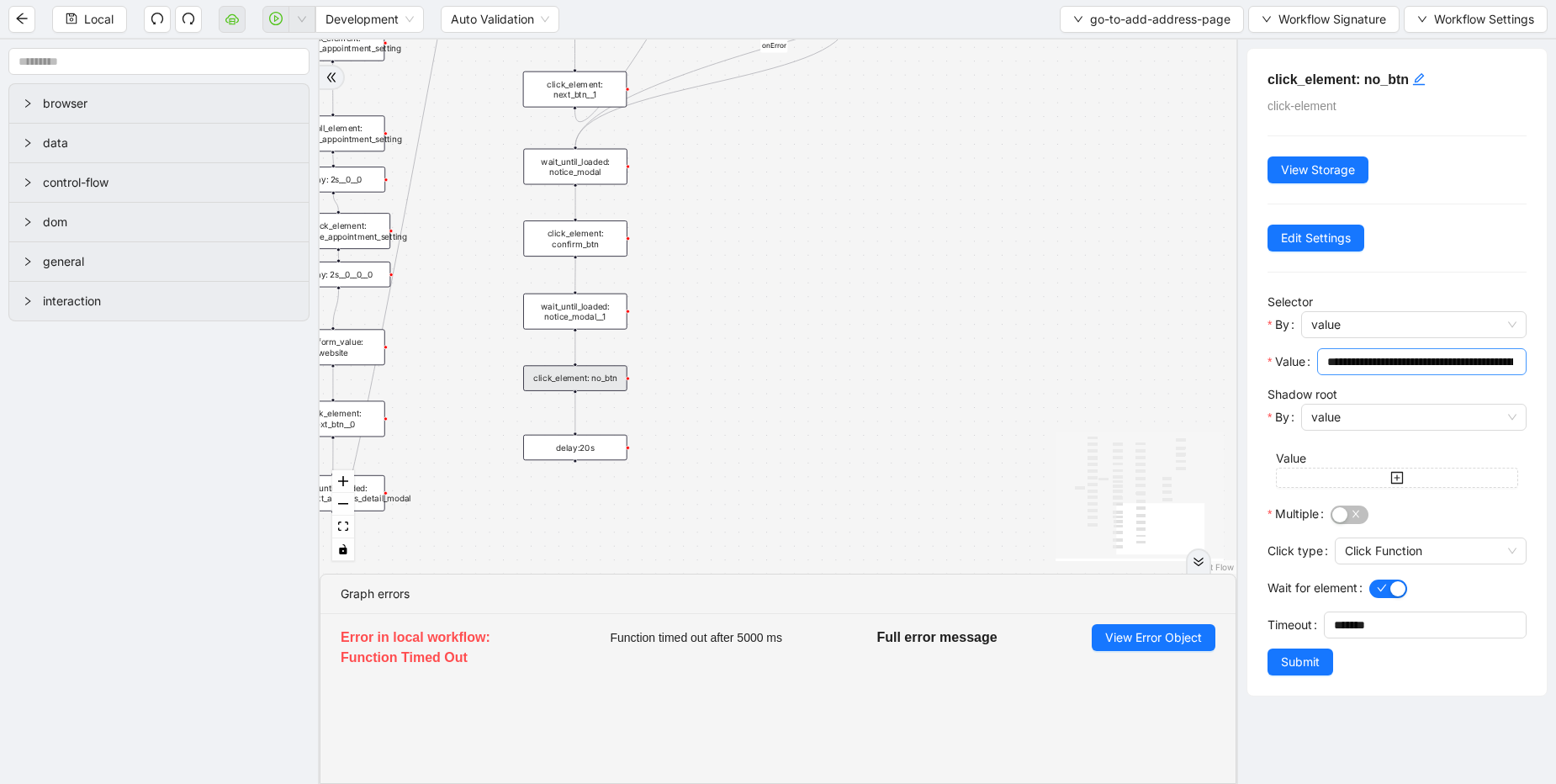
click at [1337, 363] on input "**********" at bounding box center [1421, 361] width 186 height 18
drag, startPoint x: 576, startPoint y: 109, endPoint x: 562, endPoint y: 382, distance: 273.4
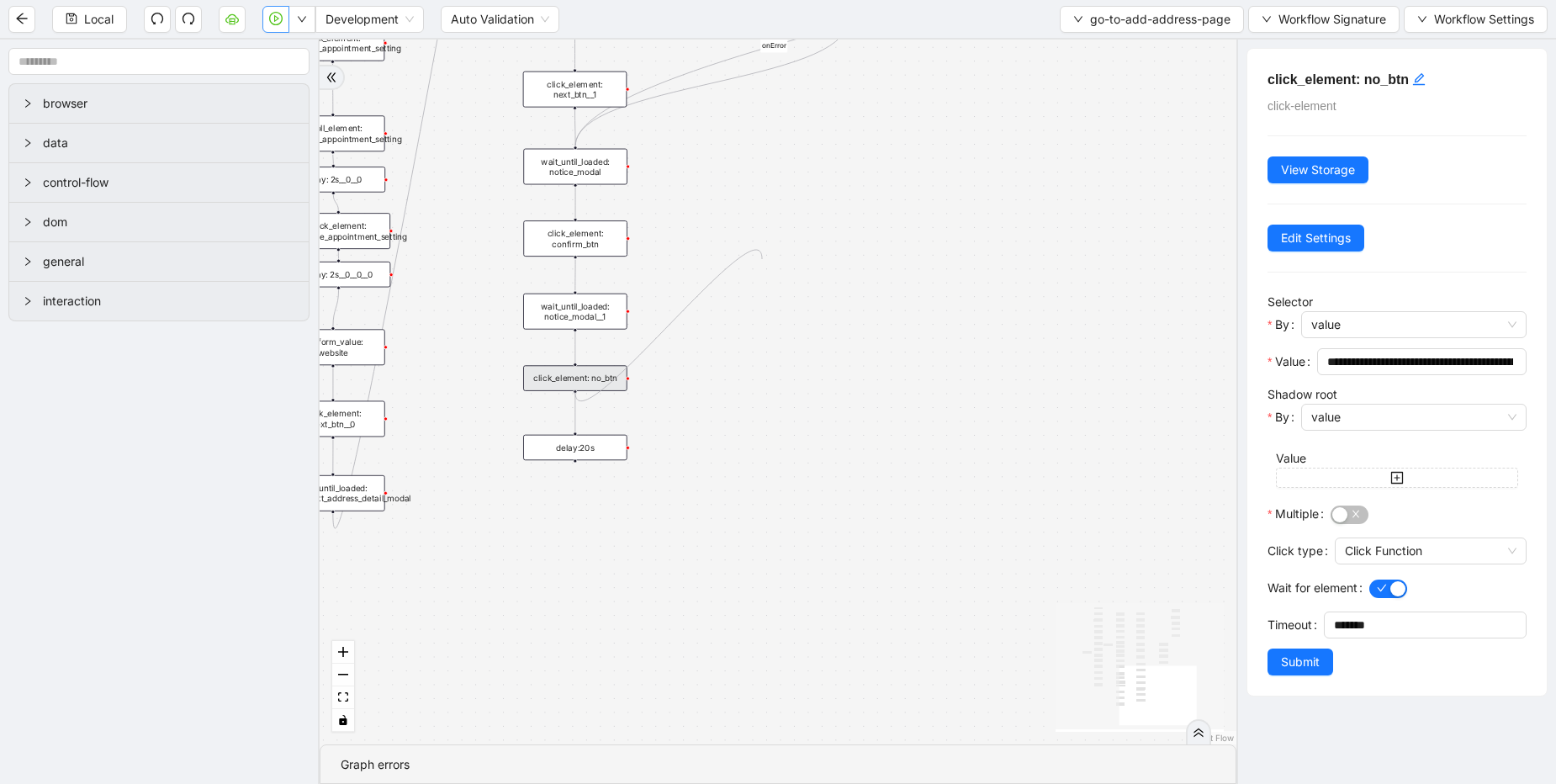
drag, startPoint x: 576, startPoint y: 389, endPoint x: 759, endPoint y: 255, distance: 226.8
click at [759, 255] on div "onError onError onError trigger click_element: account wait_for_element: addres…" at bounding box center [778, 392] width 917 height 705
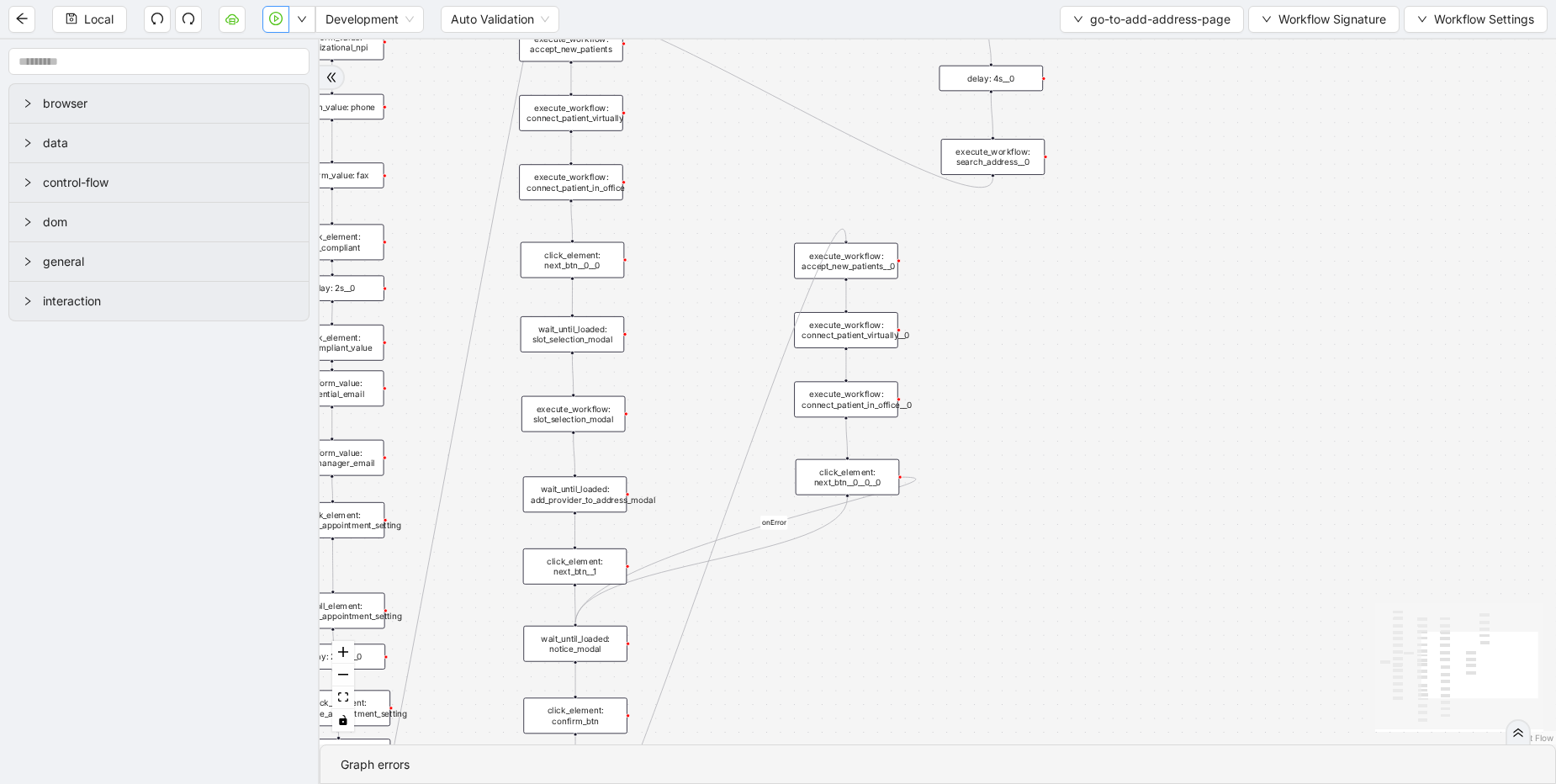
drag, startPoint x: 577, startPoint y: 390, endPoint x: 842, endPoint y: 238, distance: 305.5
click at [842, 238] on div "onError onError onError trigger click_element: account wait_for_element: addres…" at bounding box center [937, 392] width 1236 height 705
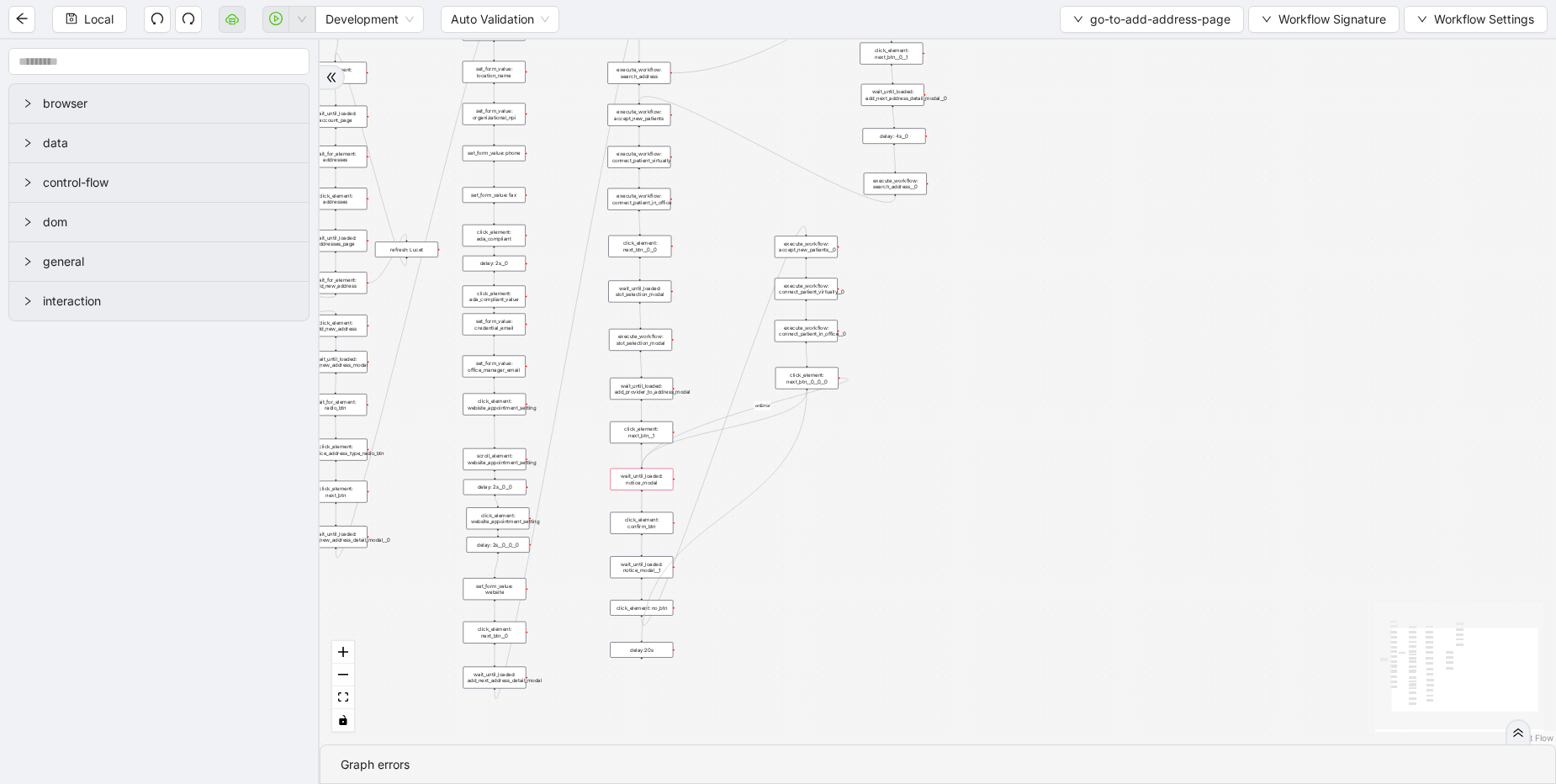
drag, startPoint x: 806, startPoint y: 389, endPoint x: 857, endPoint y: 394, distance: 51.2
click at [641, 373] on div "trigger click_element: account wait_for_element: addresses wait_until_loaded: a…" at bounding box center [613, 196] width 619 height 352
drag, startPoint x: 838, startPoint y: 377, endPoint x: 648, endPoint y: 646, distance: 329.3
click at [648, 373] on div "trigger click_element: account wait_for_element: addresses wait_until_loaded: a…" at bounding box center [613, 196] width 619 height 352
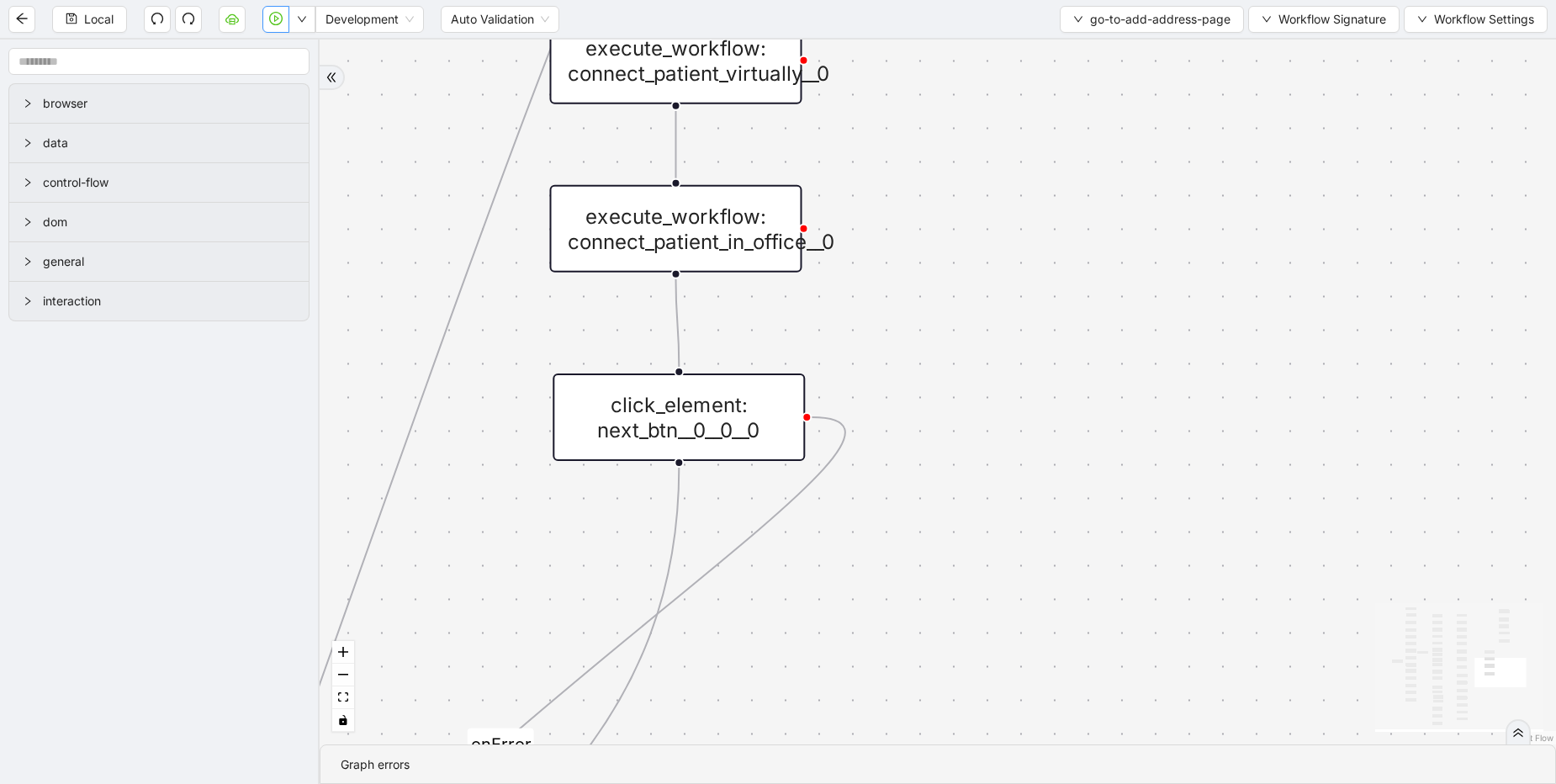
click at [638, 428] on div "click_element: next_btn__0__0__0" at bounding box center [678, 417] width 252 height 88
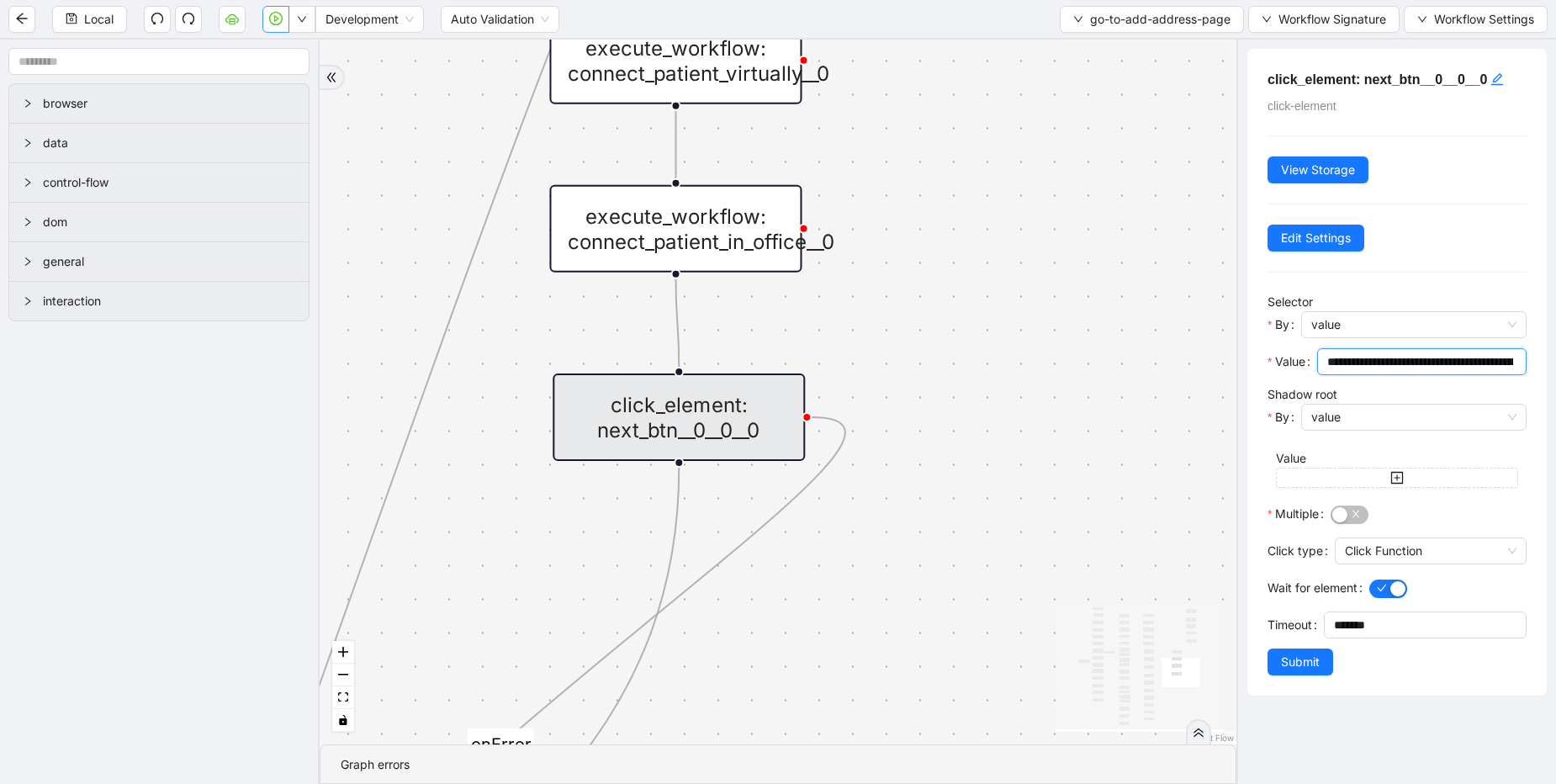
click at [1375, 369] on input "**********" at bounding box center [1421, 361] width 186 height 18
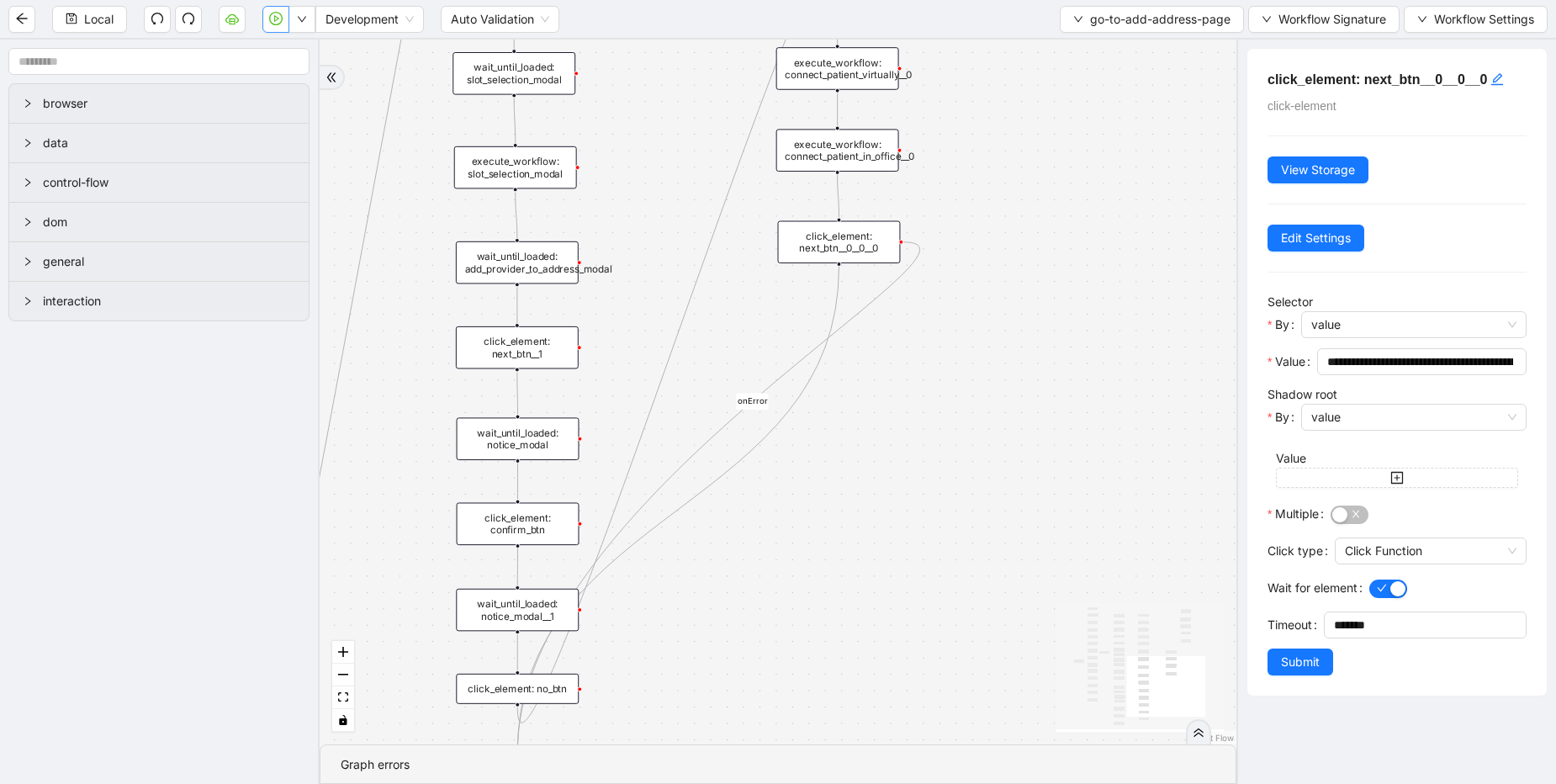
click at [520, 166] on div "execute_workflow: slot_selection_modal" at bounding box center [515, 168] width 123 height 43
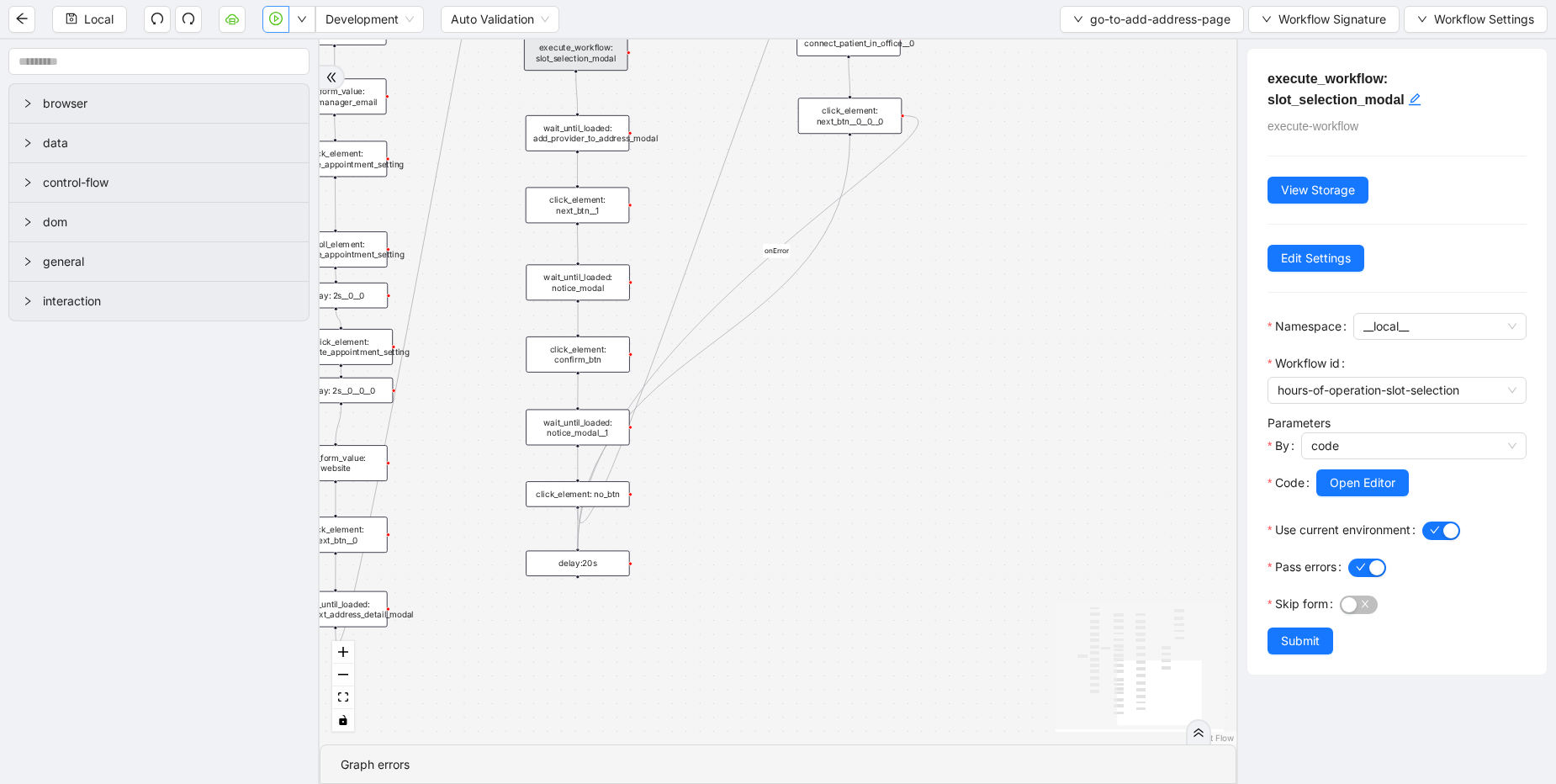
drag, startPoint x: 576, startPoint y: 509, endPoint x: 576, endPoint y: 551, distance: 42.0
click at [711, 313] on icon "Edge from click_element: next_btn__0__0__0 to delay:20s" at bounding box center [748, 332] width 340 height 432
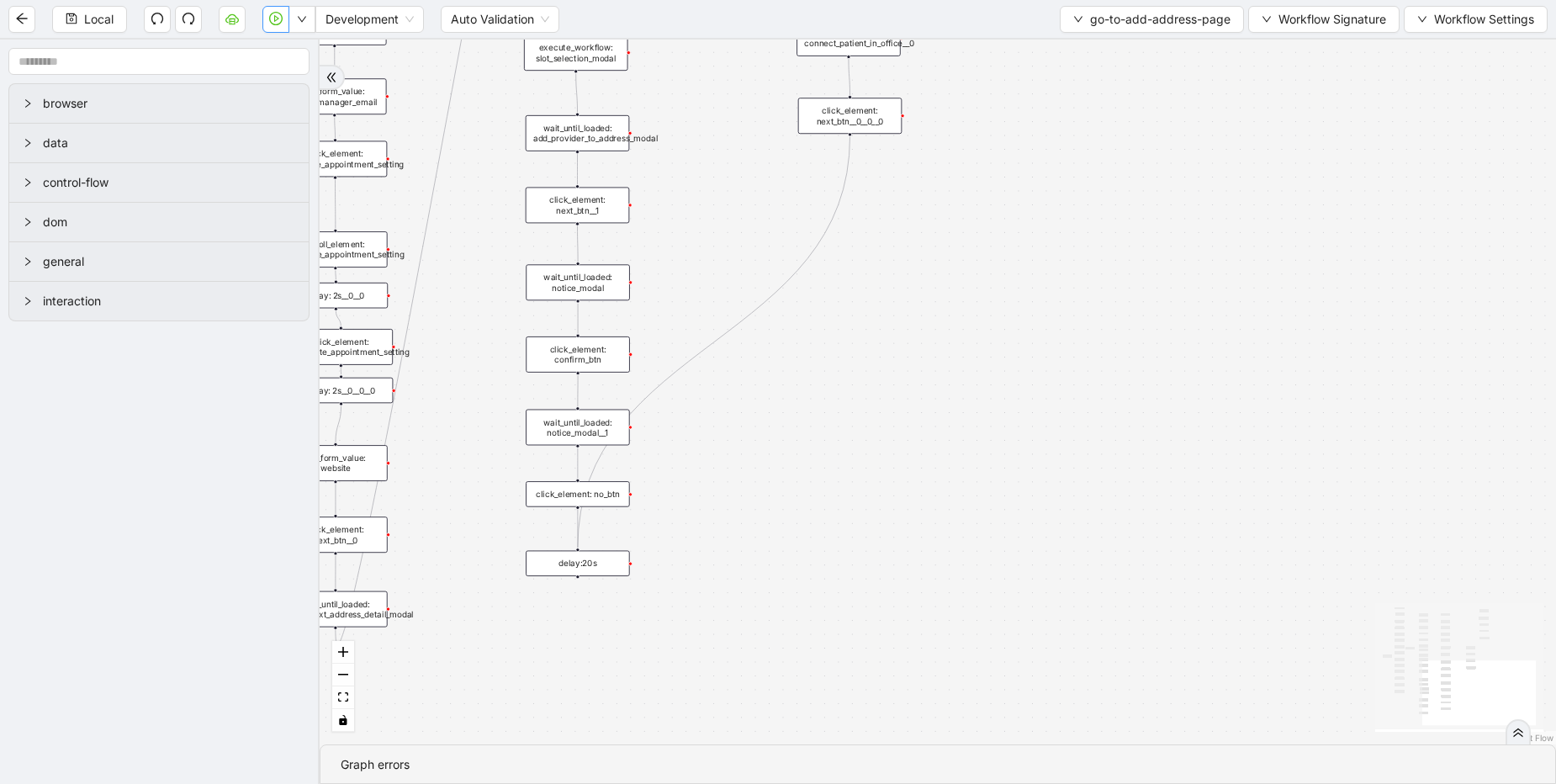
click at [723, 335] on icon "Edge from click_element: next_btn__0__0__0 to delay:20s" at bounding box center [714, 341] width 272 height 411
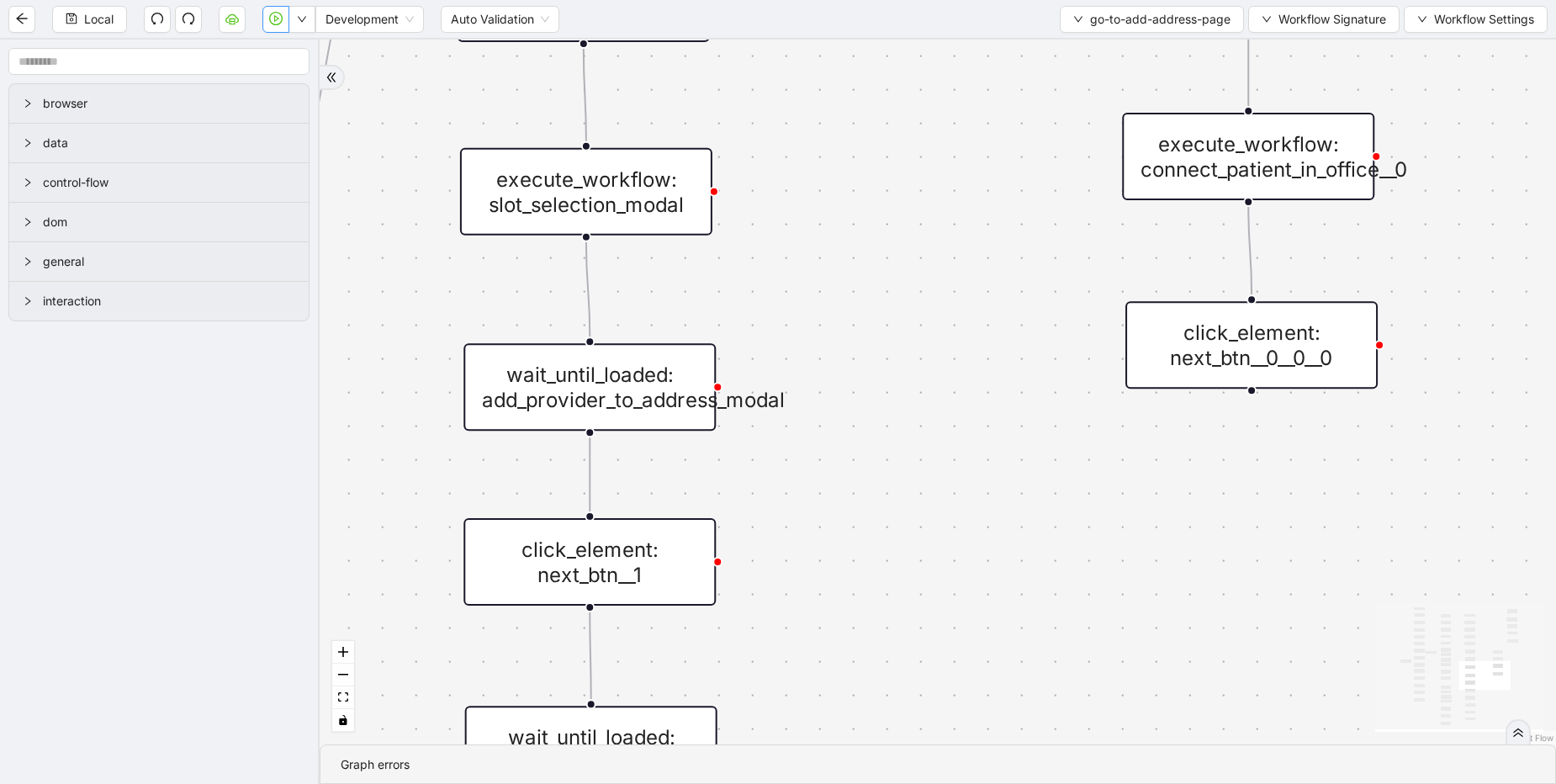
click at [800, 272] on div "onError onError trigger click_element: account wait_for_element: addresses wait…" at bounding box center [937, 392] width 1236 height 705
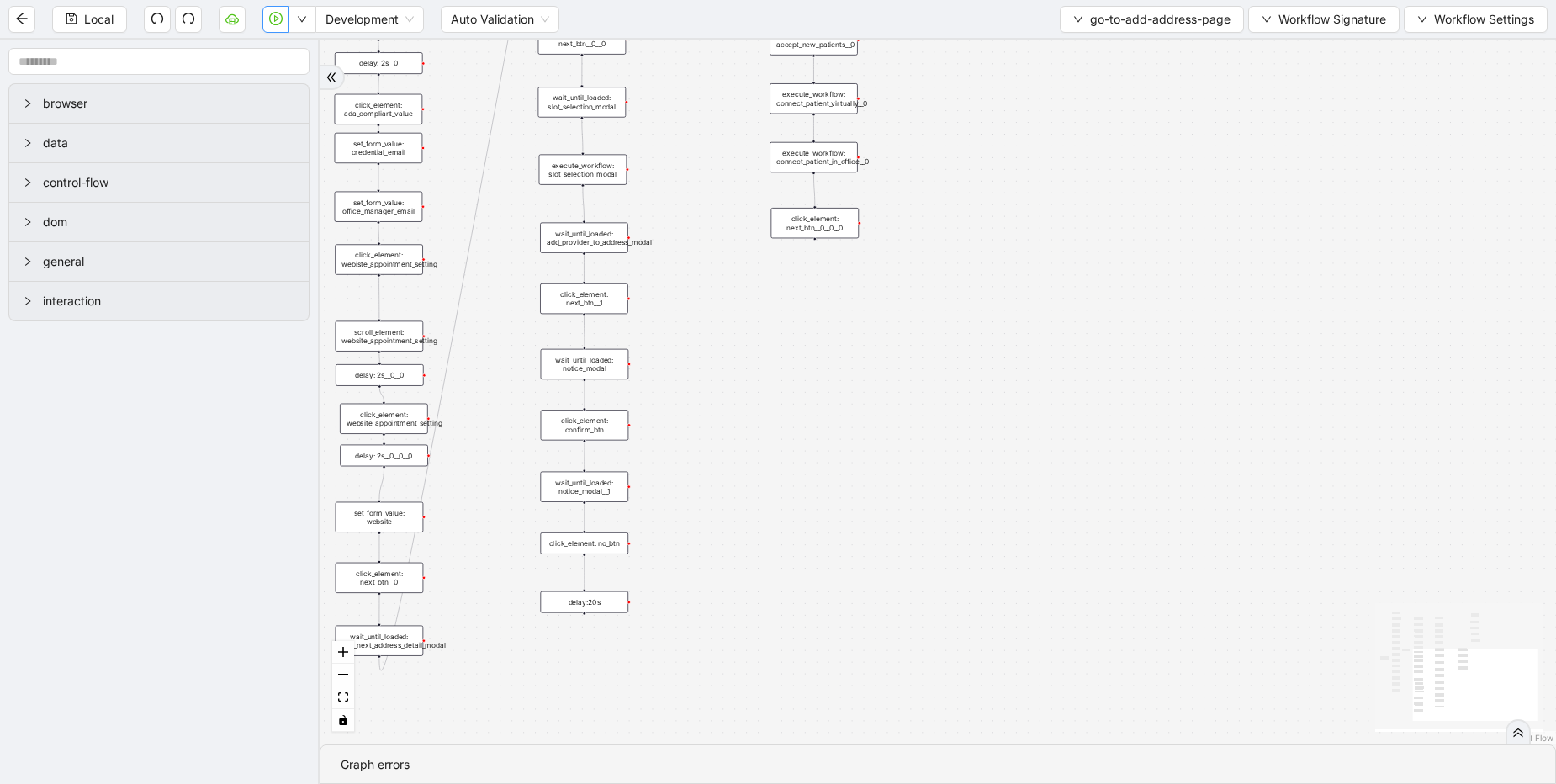
click at [694, 316] on div "onError onError trigger click_element: account wait_for_element: addresses wait…" at bounding box center [937, 392] width 1236 height 705
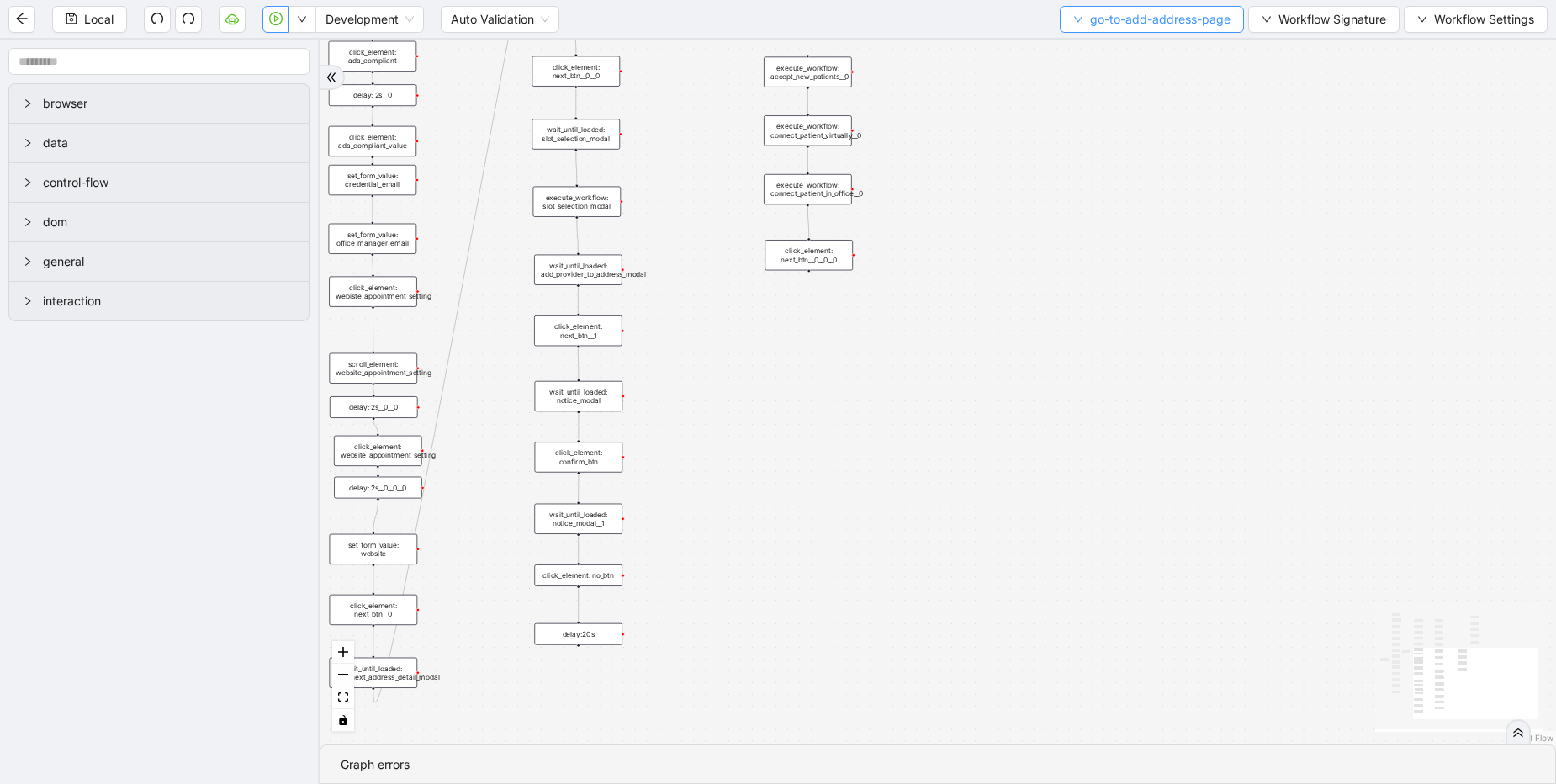
click at [1090, 17] on span "go-to-add-address-page" at bounding box center [1160, 19] width 140 height 18
click at [1106, 53] on span "Select" at bounding box center [1148, 52] width 158 height 18
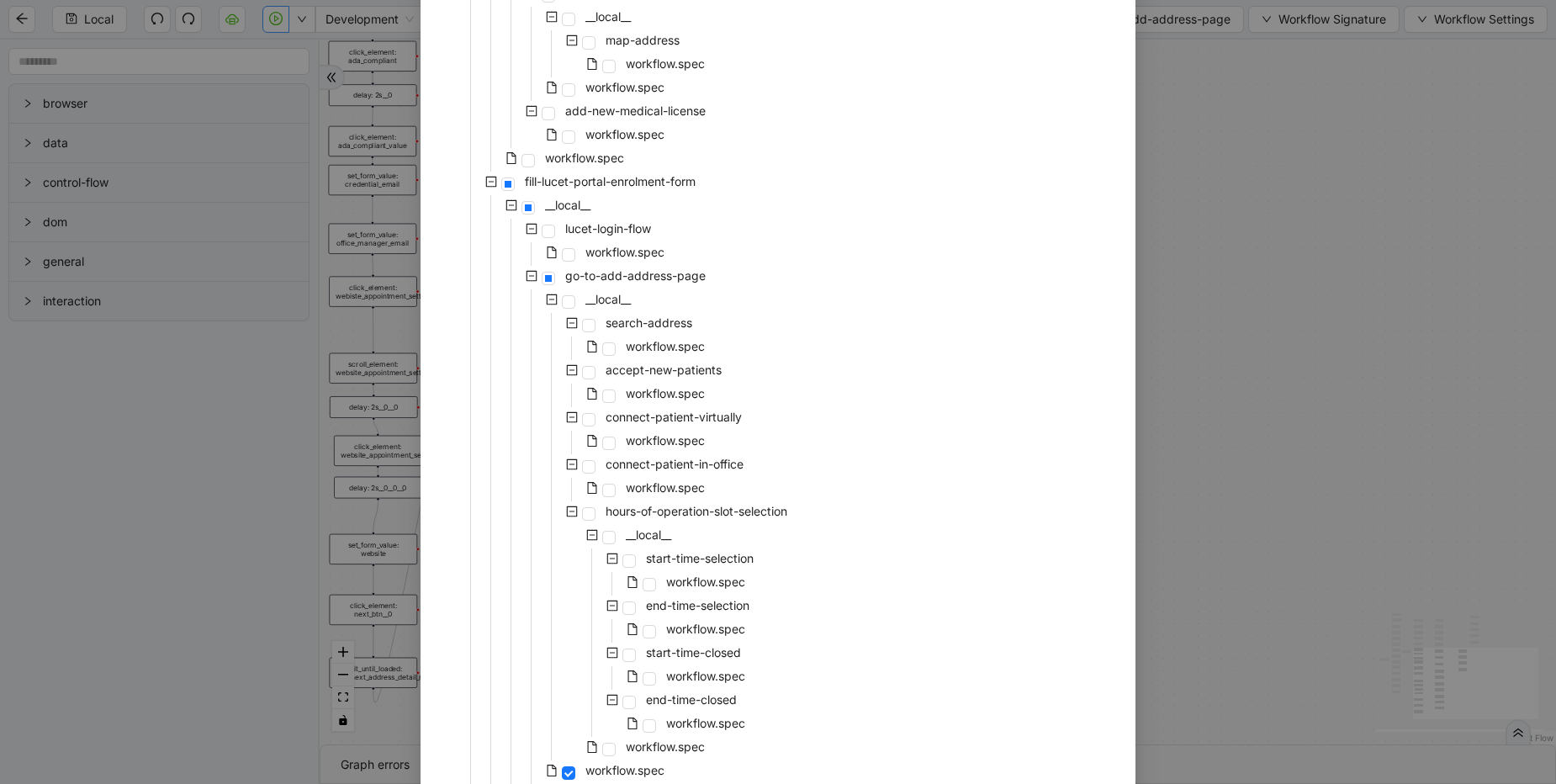
scroll to position [2019, 0]
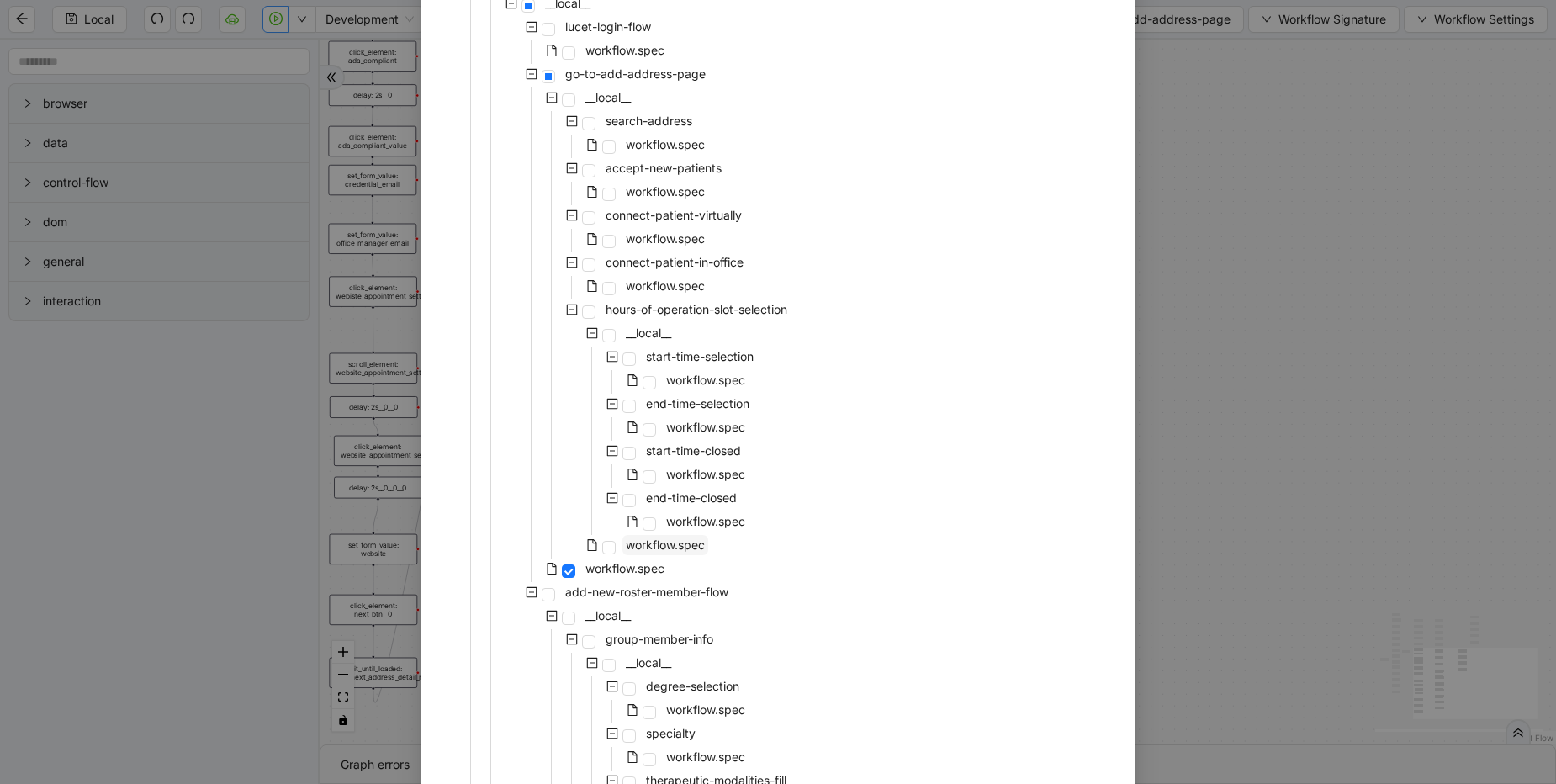
click at [674, 538] on span "workflow.spec" at bounding box center [665, 544] width 79 height 15
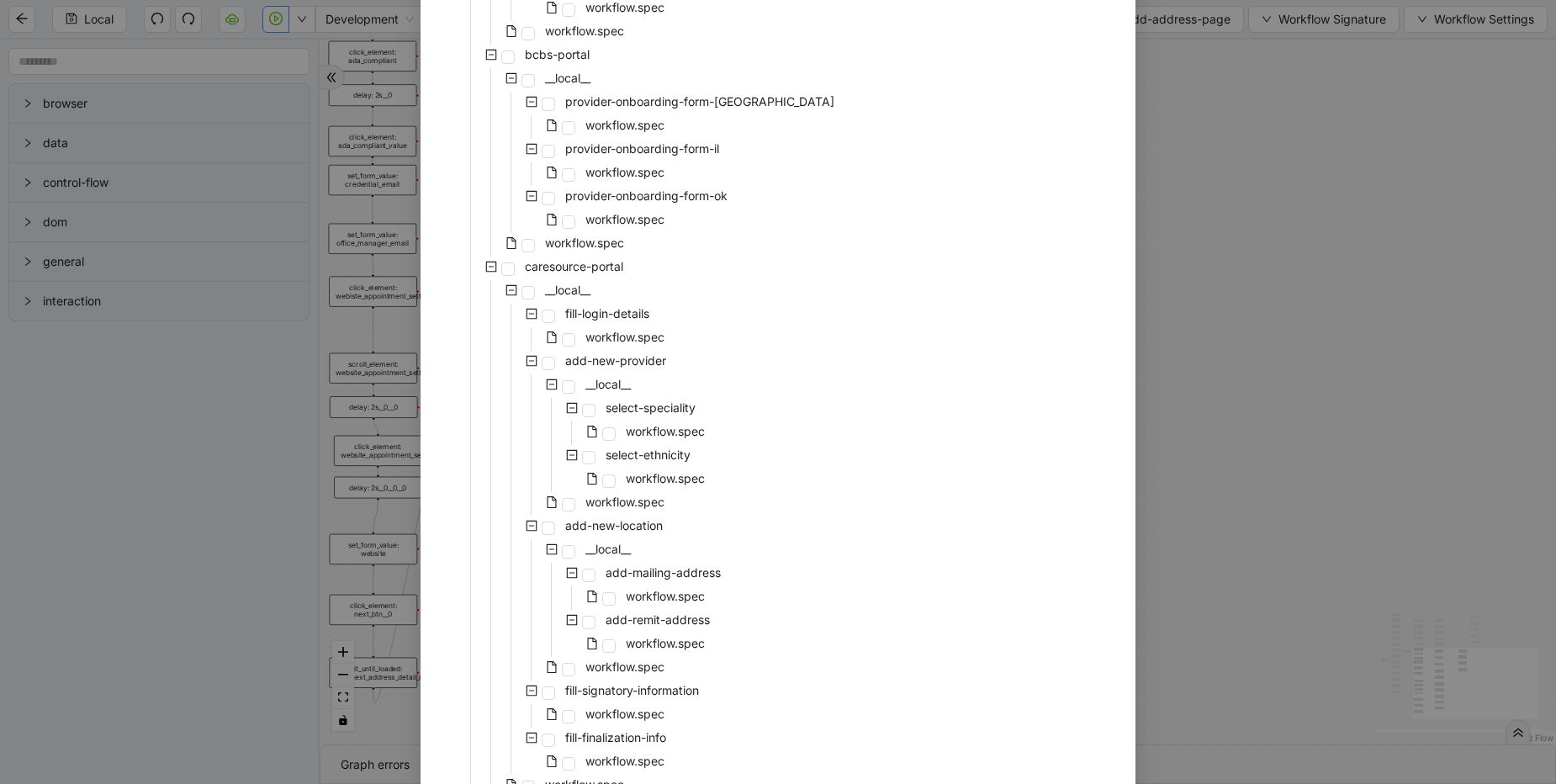
scroll to position [3432, 0]
click at [1419, 386] on div "Select Local Workflow tava-enrollment-workflow __local__ carelon-portal-user-re…" at bounding box center [778, 392] width 1556 height 784
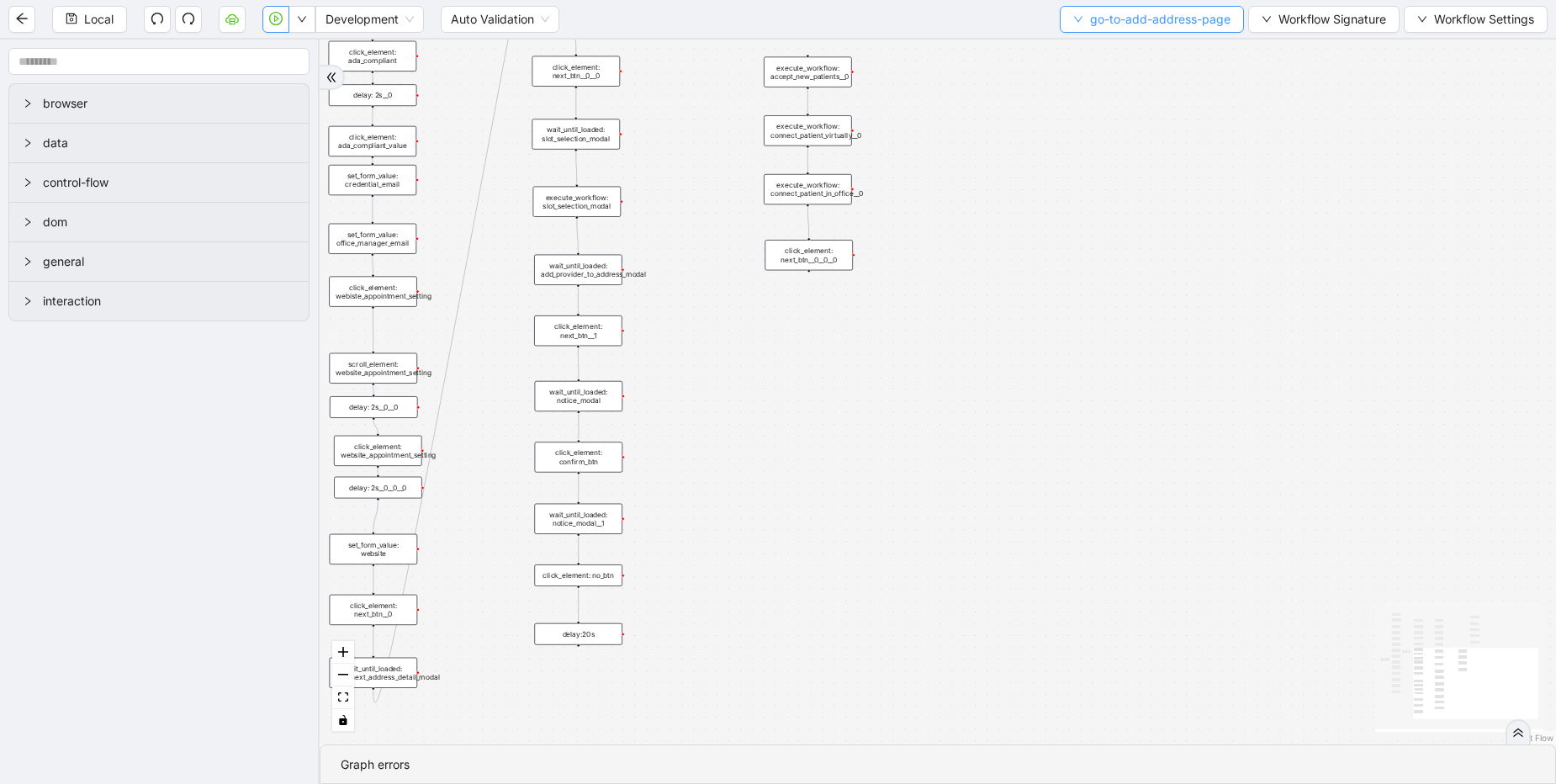
click at [1128, 28] on span "go-to-add-address-page" at bounding box center [1160, 19] width 140 height 18
click at [1121, 54] on span "Select" at bounding box center [1148, 52] width 158 height 18
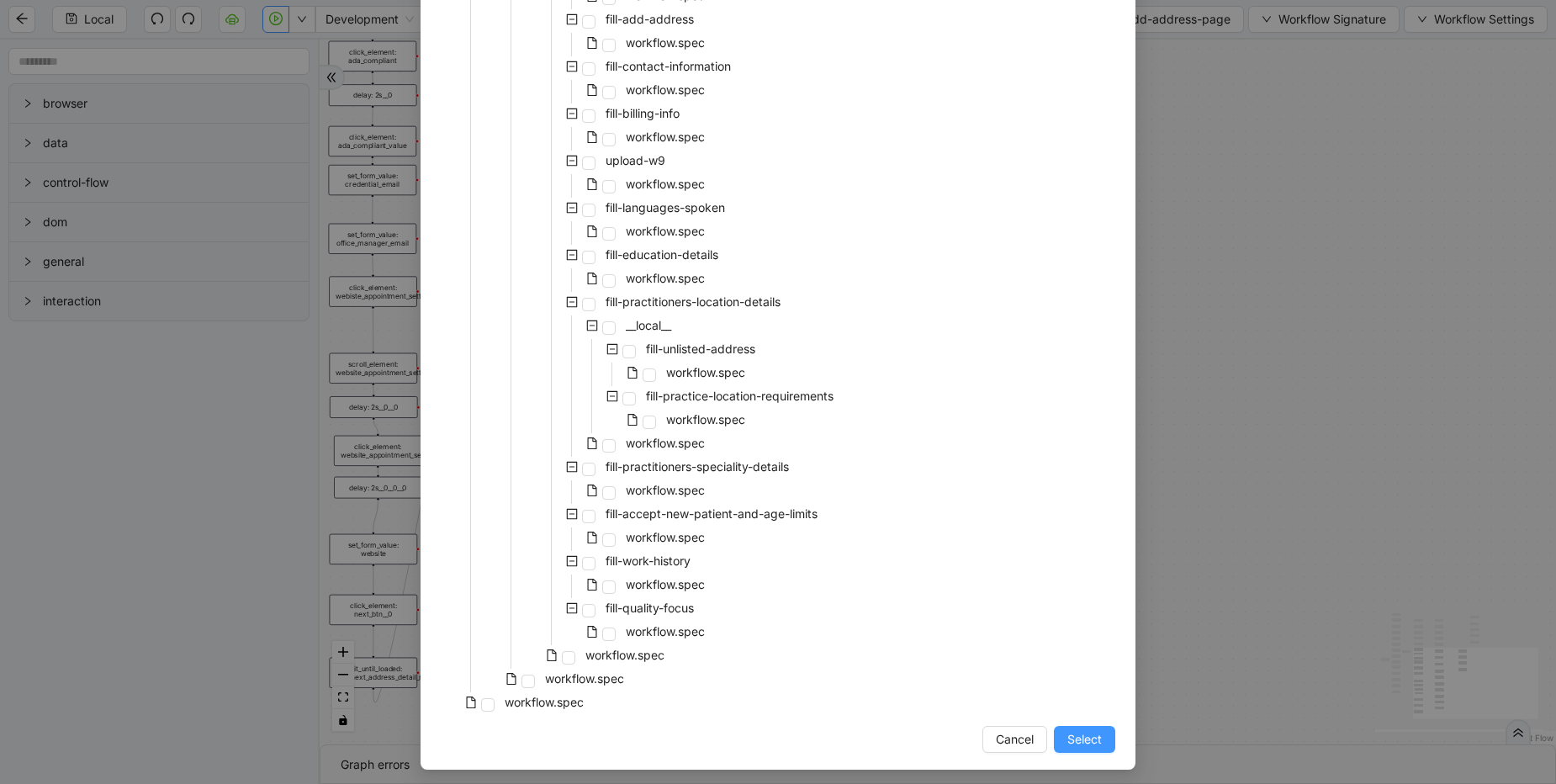
scroll to position [5871, 0]
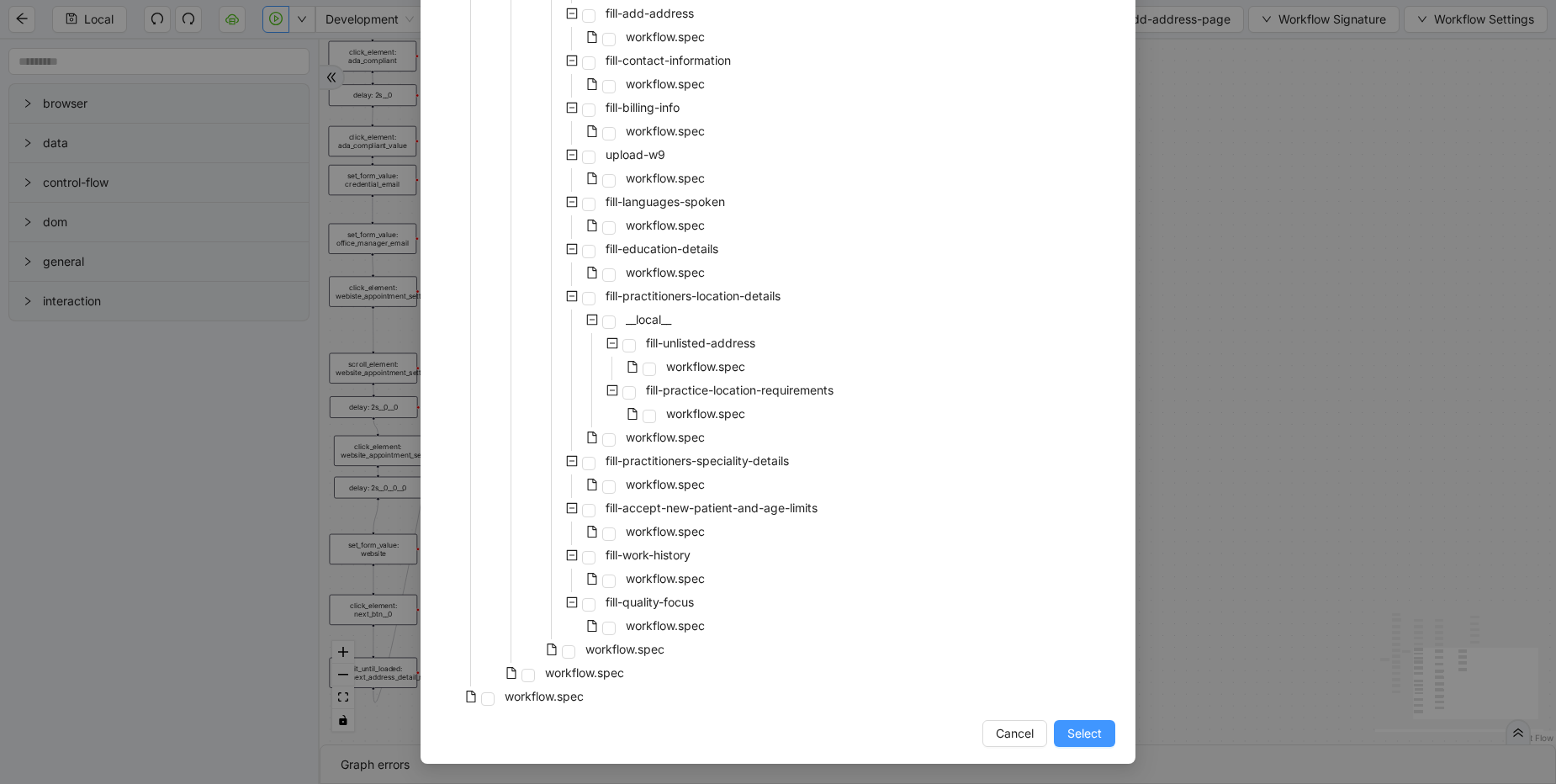
click at [1083, 731] on span "Select" at bounding box center [1085, 733] width 34 height 18
click at [1083, 731] on div "onError onError trigger click_element: account wait_for_element: addresses wait…" at bounding box center [937, 392] width 1236 height 705
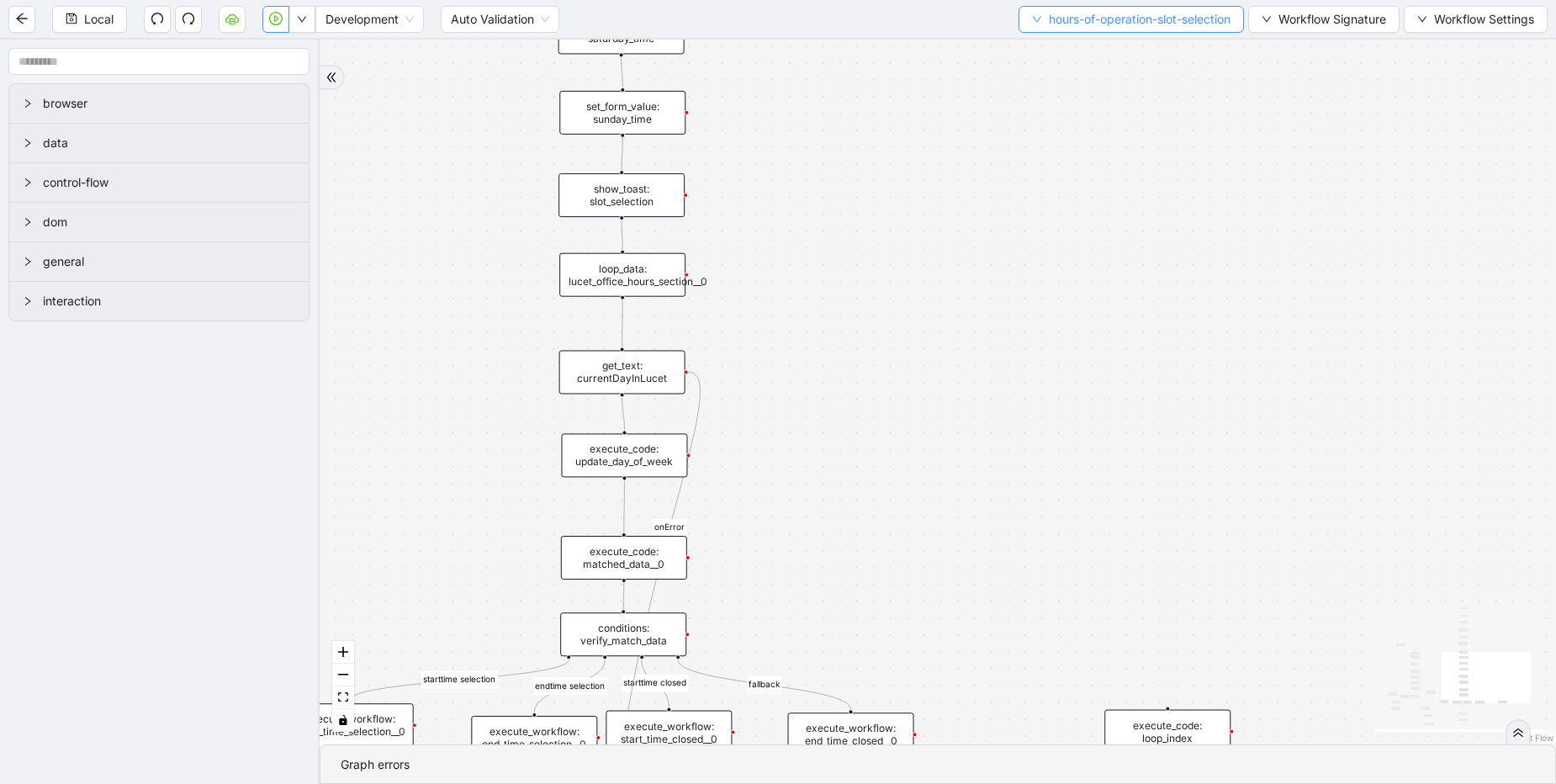
click at [1097, 23] on span "hours-of-operation-slot-selection" at bounding box center [1139, 19] width 182 height 18
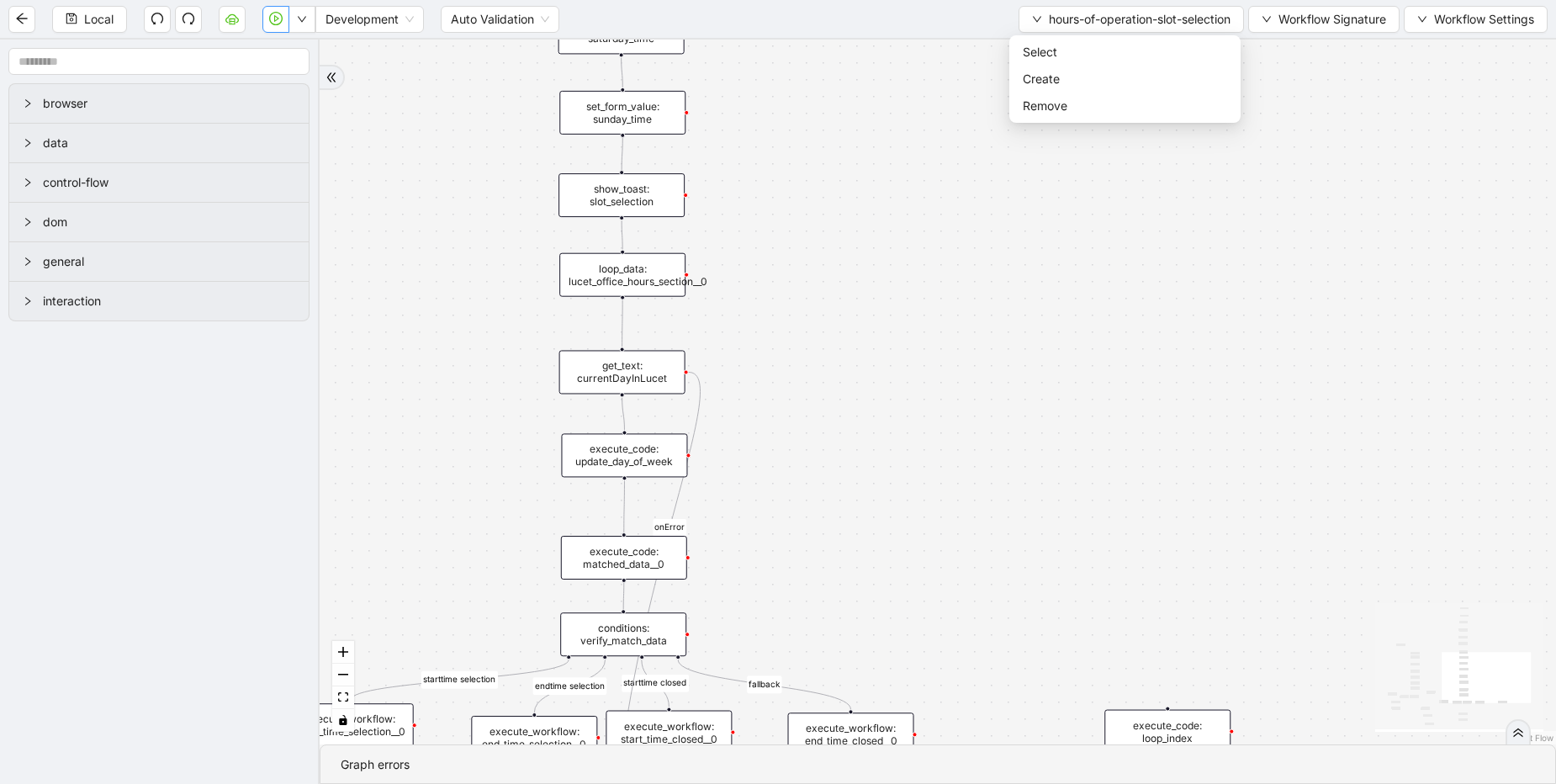
click at [738, 248] on div "starttime selection endtime selection starttime closed fallback starttime selec…" at bounding box center [937, 392] width 1236 height 705
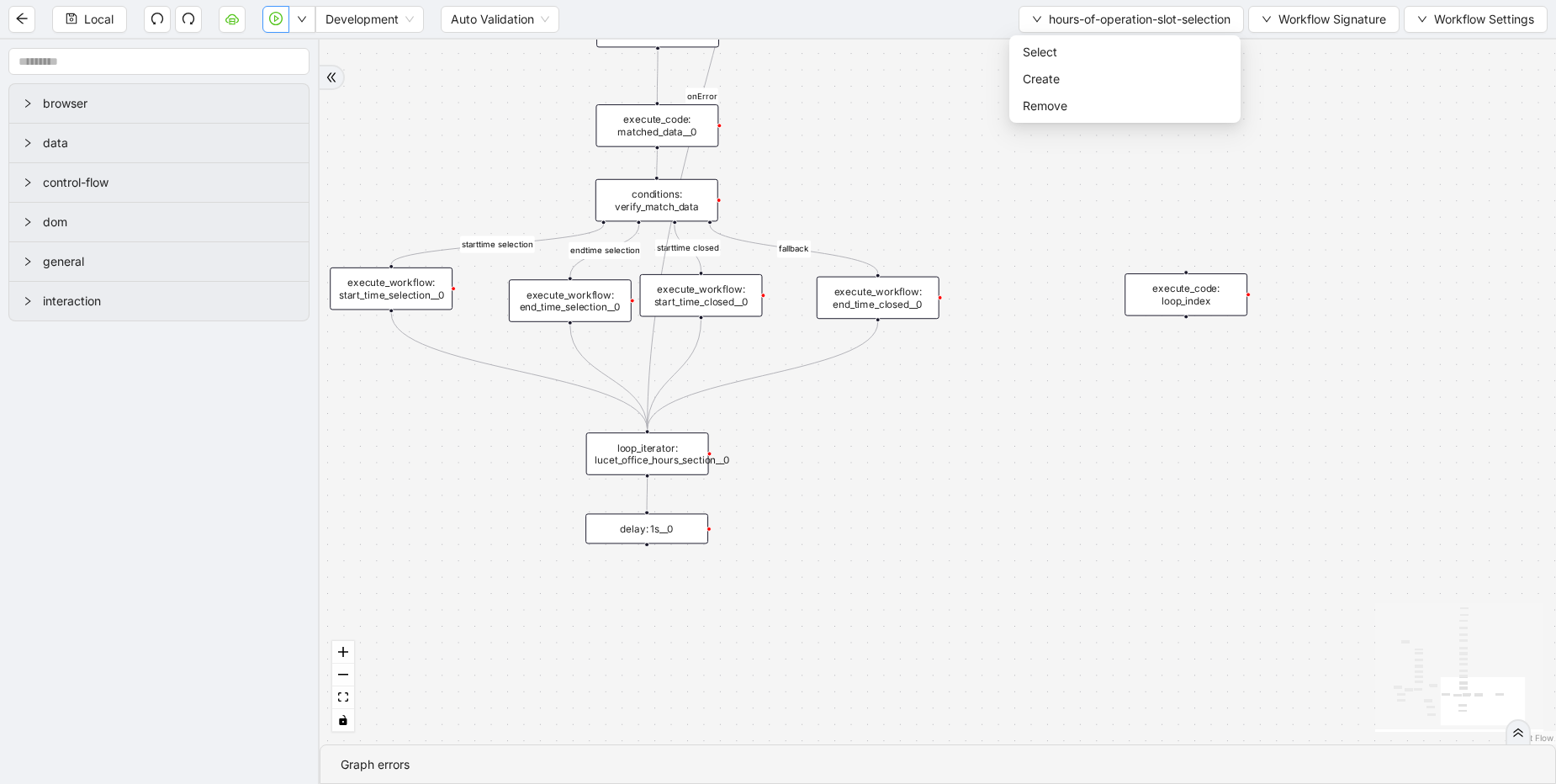
click at [653, 633] on div "starttime selection endtime selection starttime closed fallback starttime selec…" at bounding box center [937, 392] width 1236 height 705
click at [1086, 56] on span "Select" at bounding box center [1124, 52] width 204 height 18
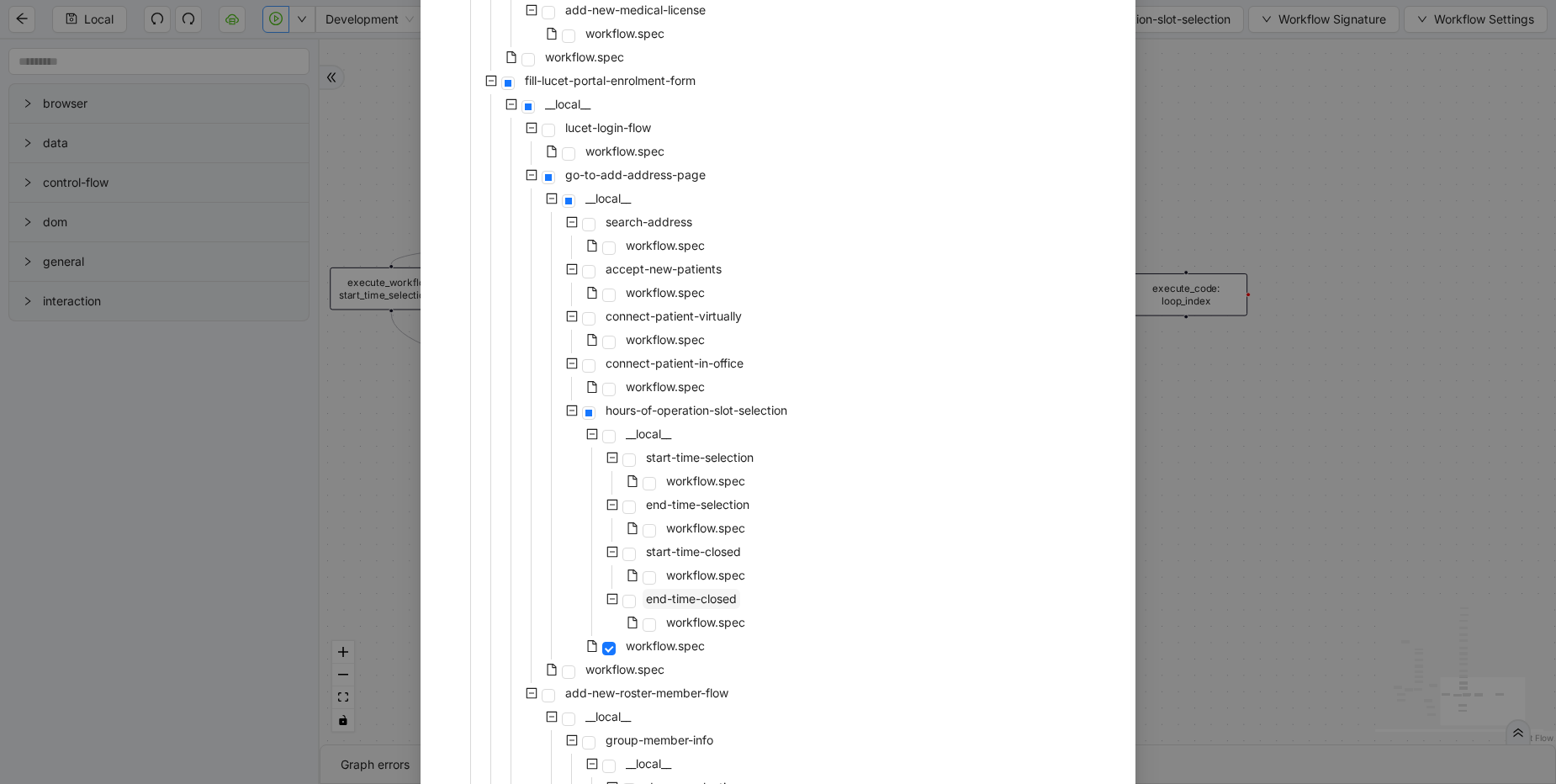
scroll to position [2019, 0]
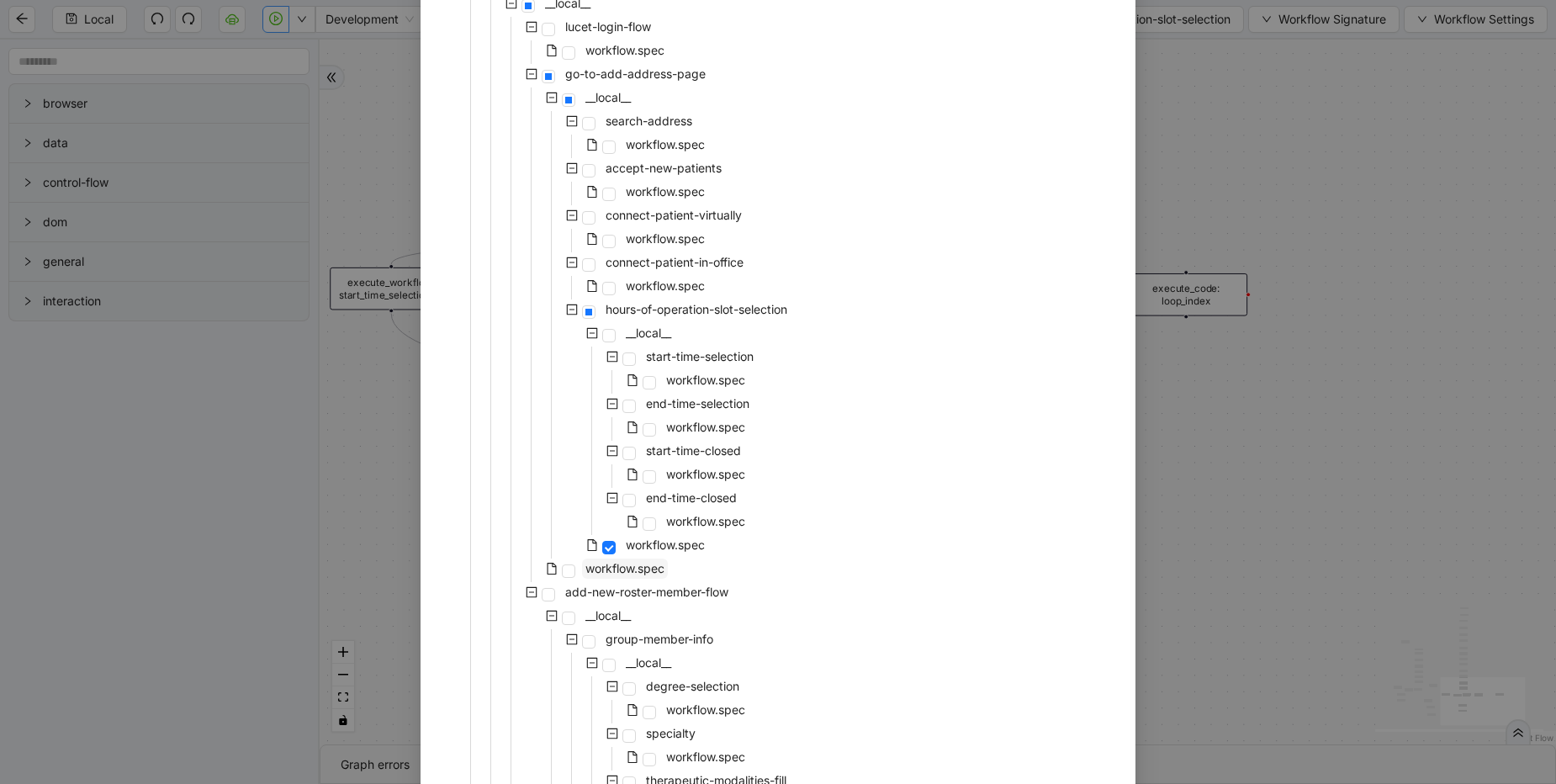
click at [619, 569] on span "workflow.spec" at bounding box center [626, 568] width 79 height 15
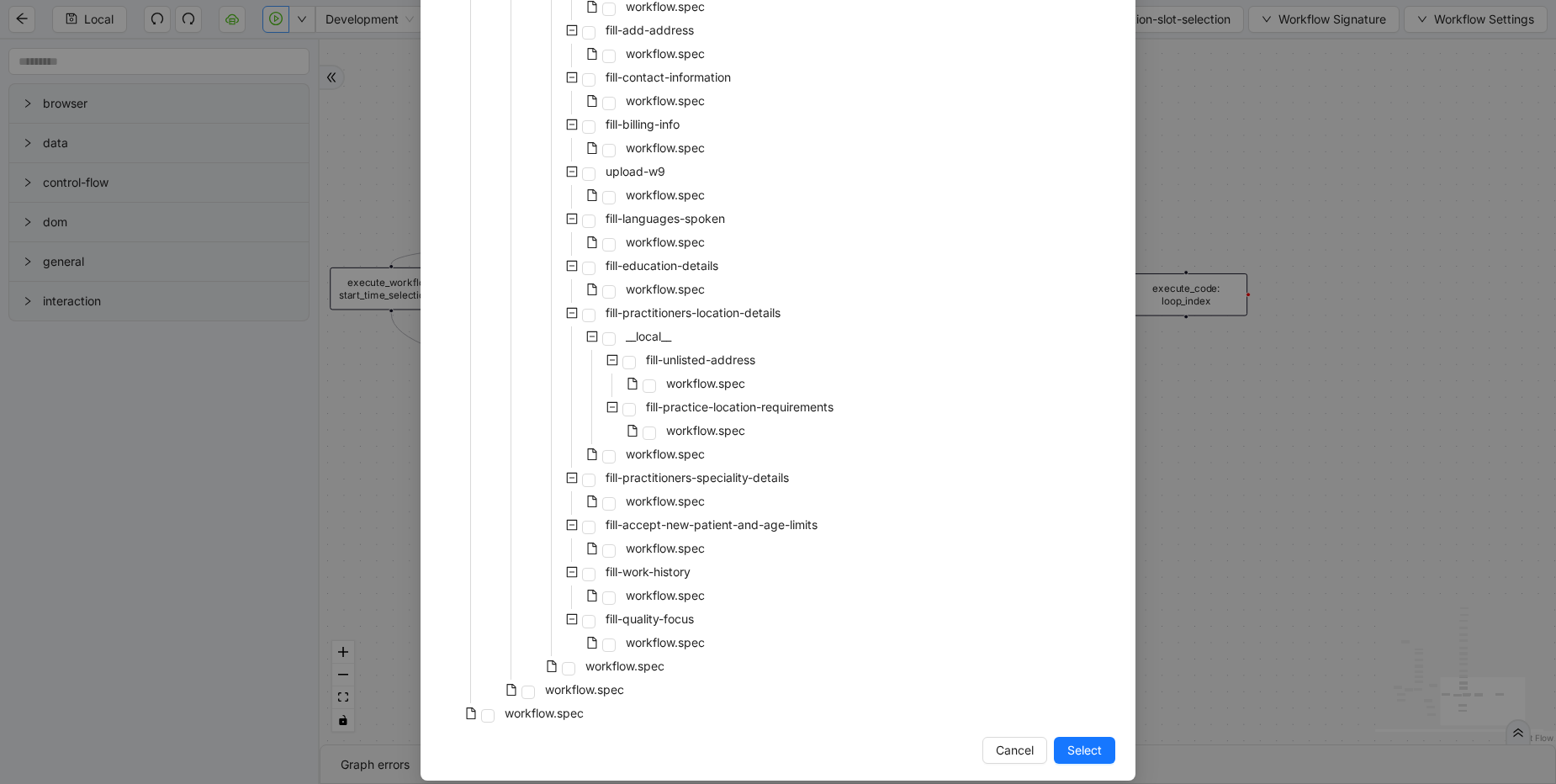
scroll to position [5871, 0]
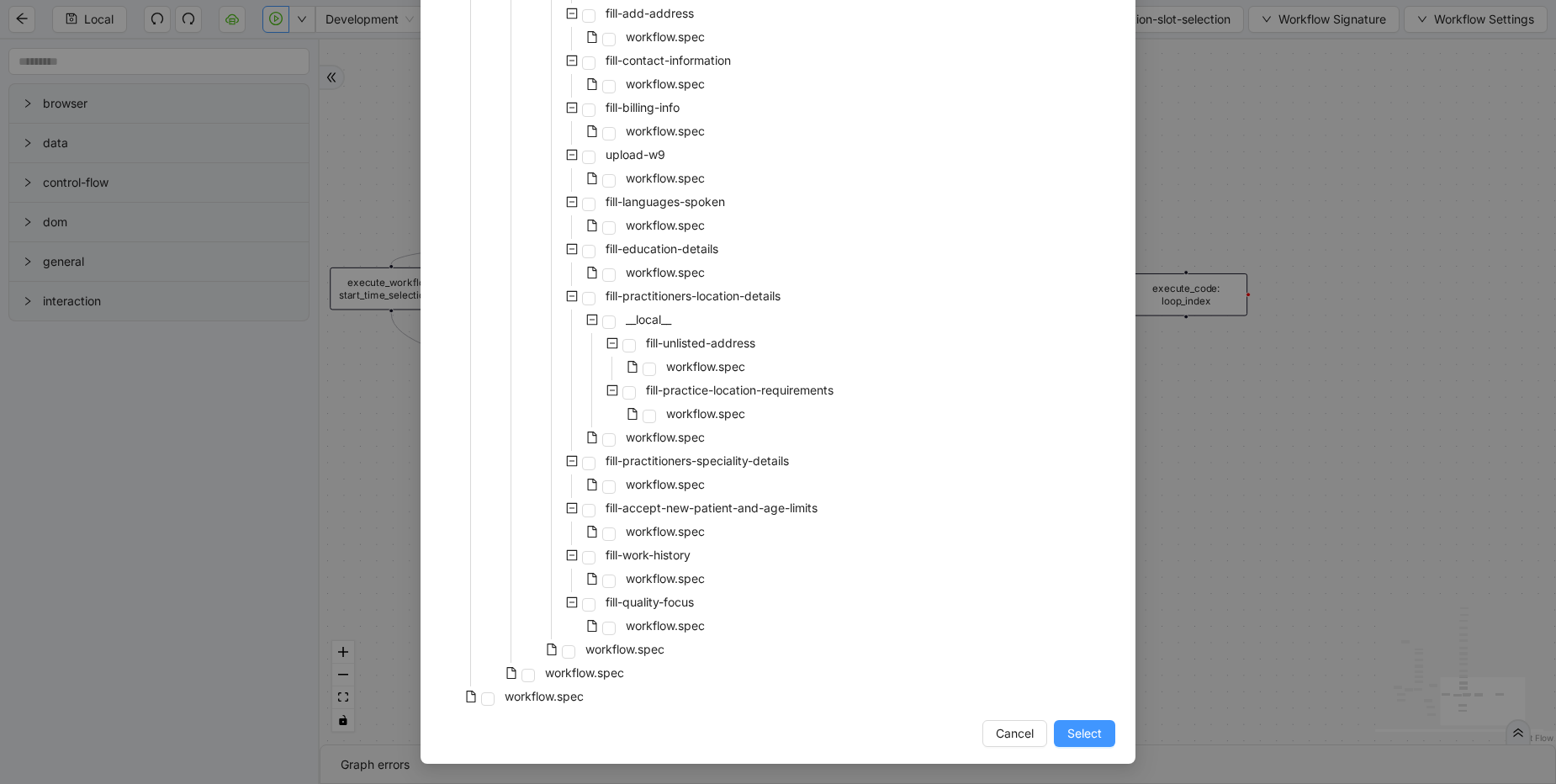
click at [1088, 730] on span "Select" at bounding box center [1085, 733] width 34 height 18
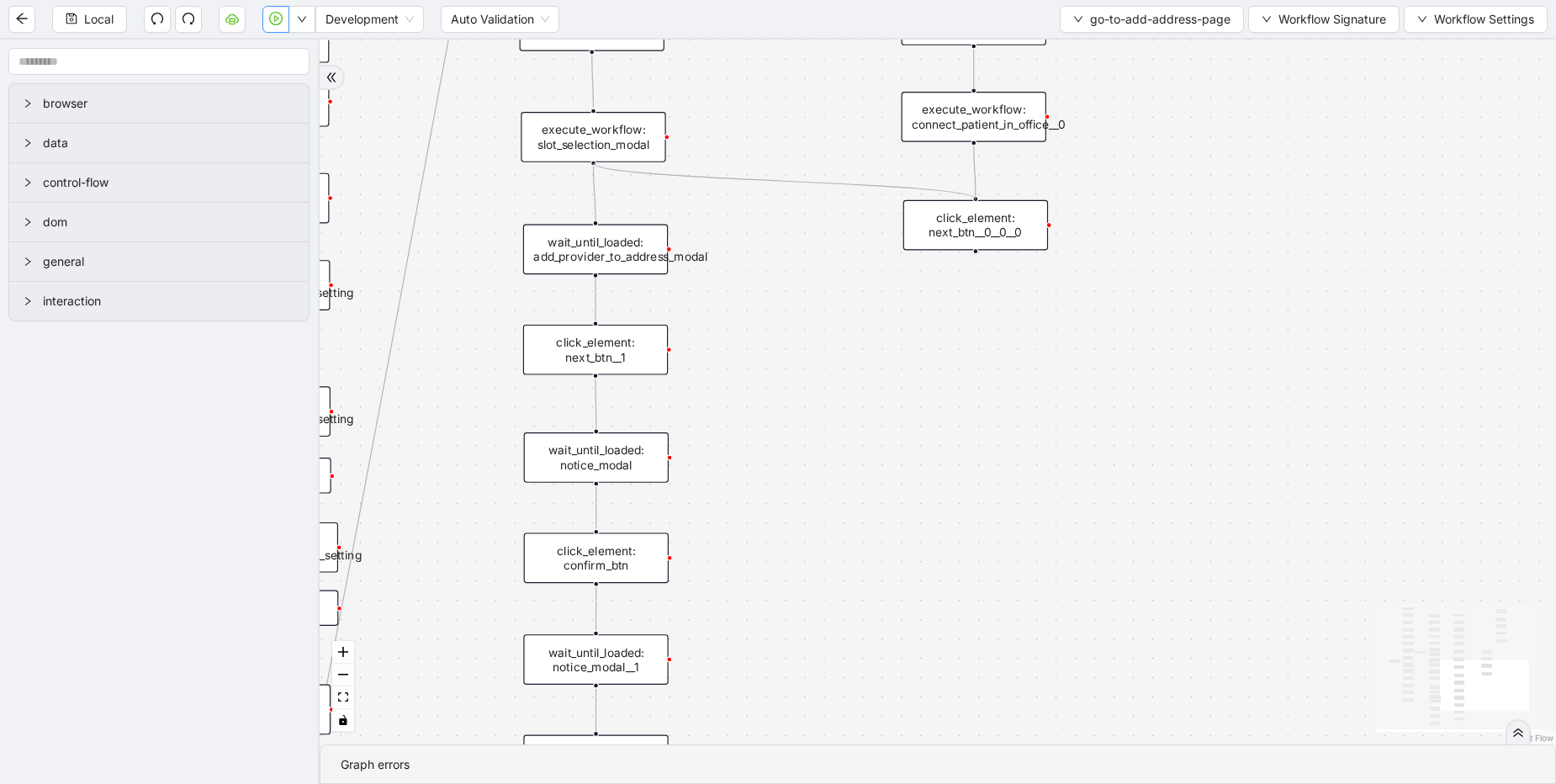
drag, startPoint x: 594, startPoint y: 163, endPoint x: 974, endPoint y: 190, distance: 381.0
drag, startPoint x: 976, startPoint y: 252, endPoint x: 604, endPoint y: 215, distance: 373.8
click at [604, 215] on div "onError onError trigger click_element: account wait_for_element: addresses wait…" at bounding box center [937, 392] width 1236 height 705
click at [976, 165] on icon "Edge from execute_workflow: connect_patient_in_office__0 to click_element: next…" at bounding box center [975, 171] width 2 height 51
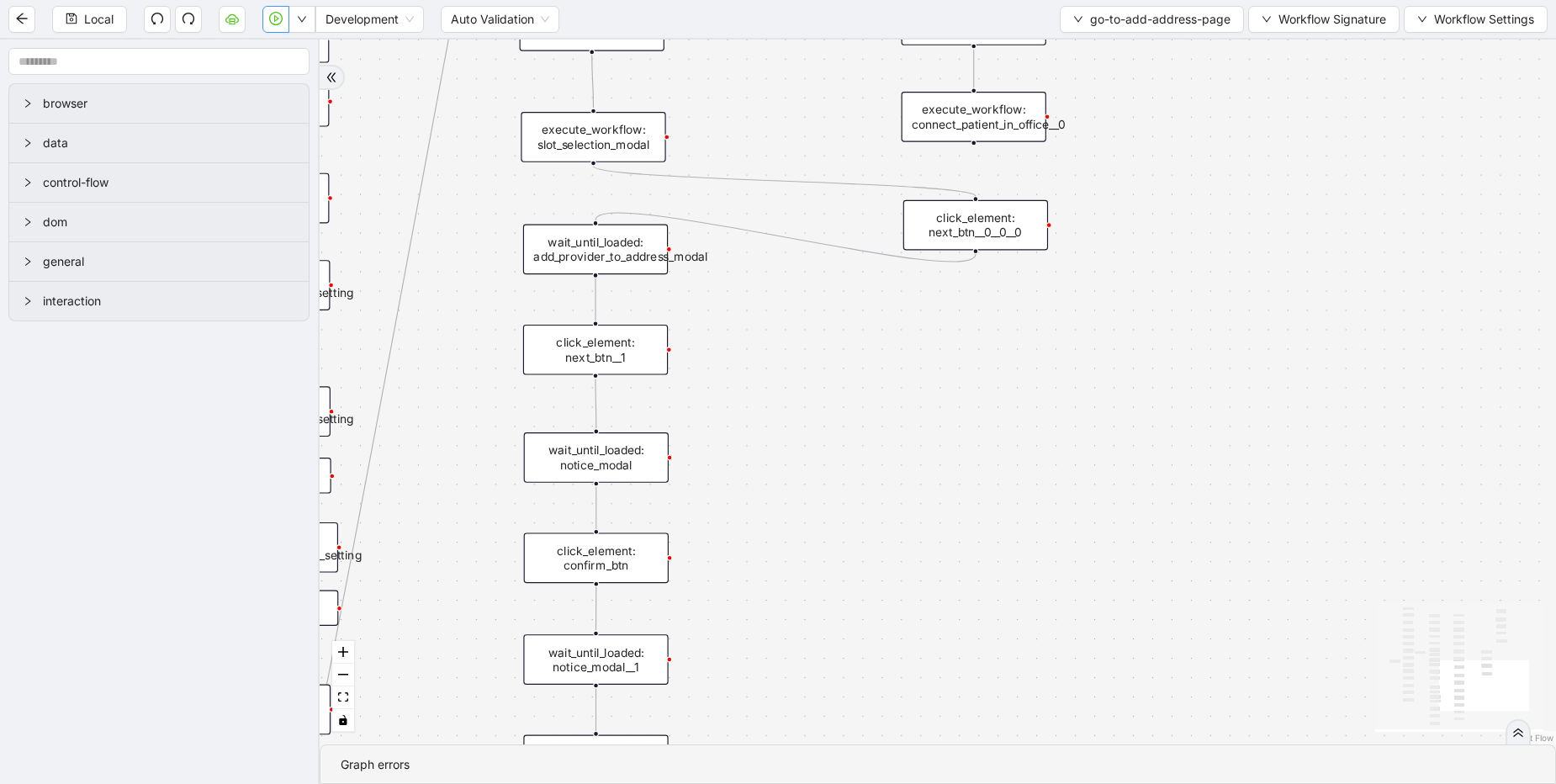
click at [982, 227] on div "click_element: next_btn__0__0__0" at bounding box center [976, 225] width 145 height 51
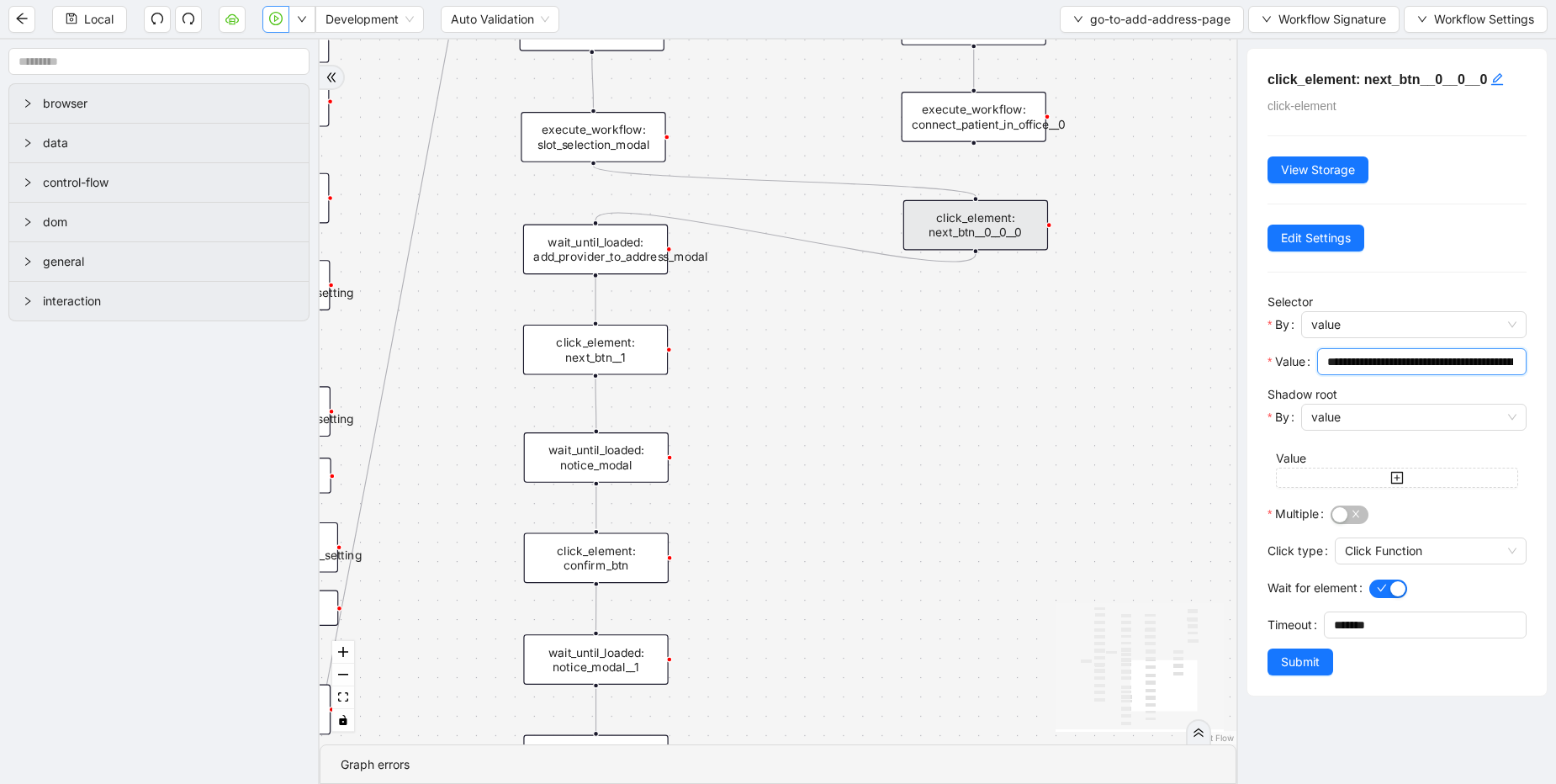
click at [1350, 355] on input "**********" at bounding box center [1421, 361] width 186 height 18
click at [1395, 359] on input "**********" at bounding box center [1421, 361] width 186 height 18
paste input "**********"
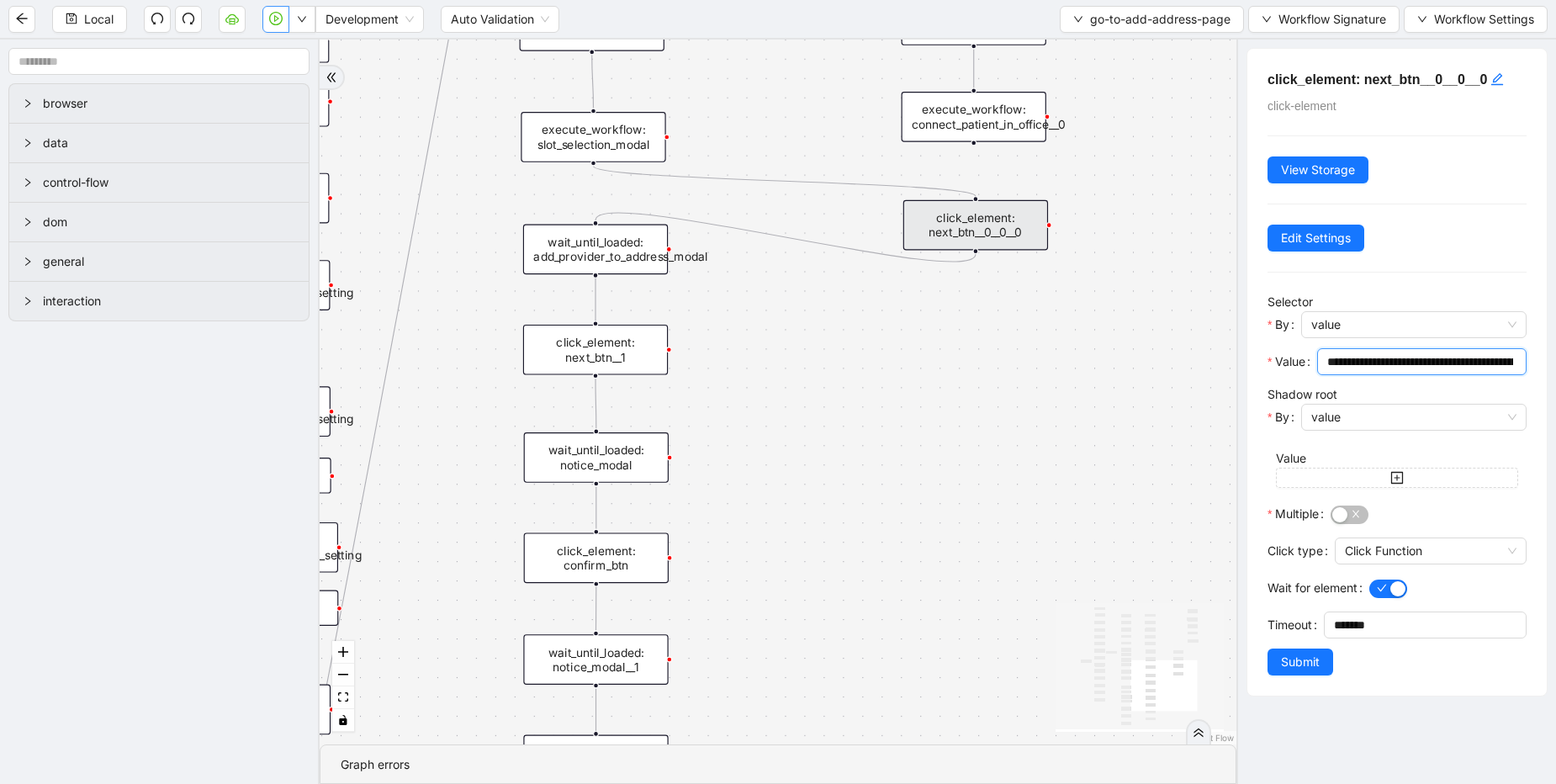
scroll to position [0, 1891]
type input "**********"
click at [1322, 242] on span "Edit Settings" at bounding box center [1316, 238] width 70 height 18
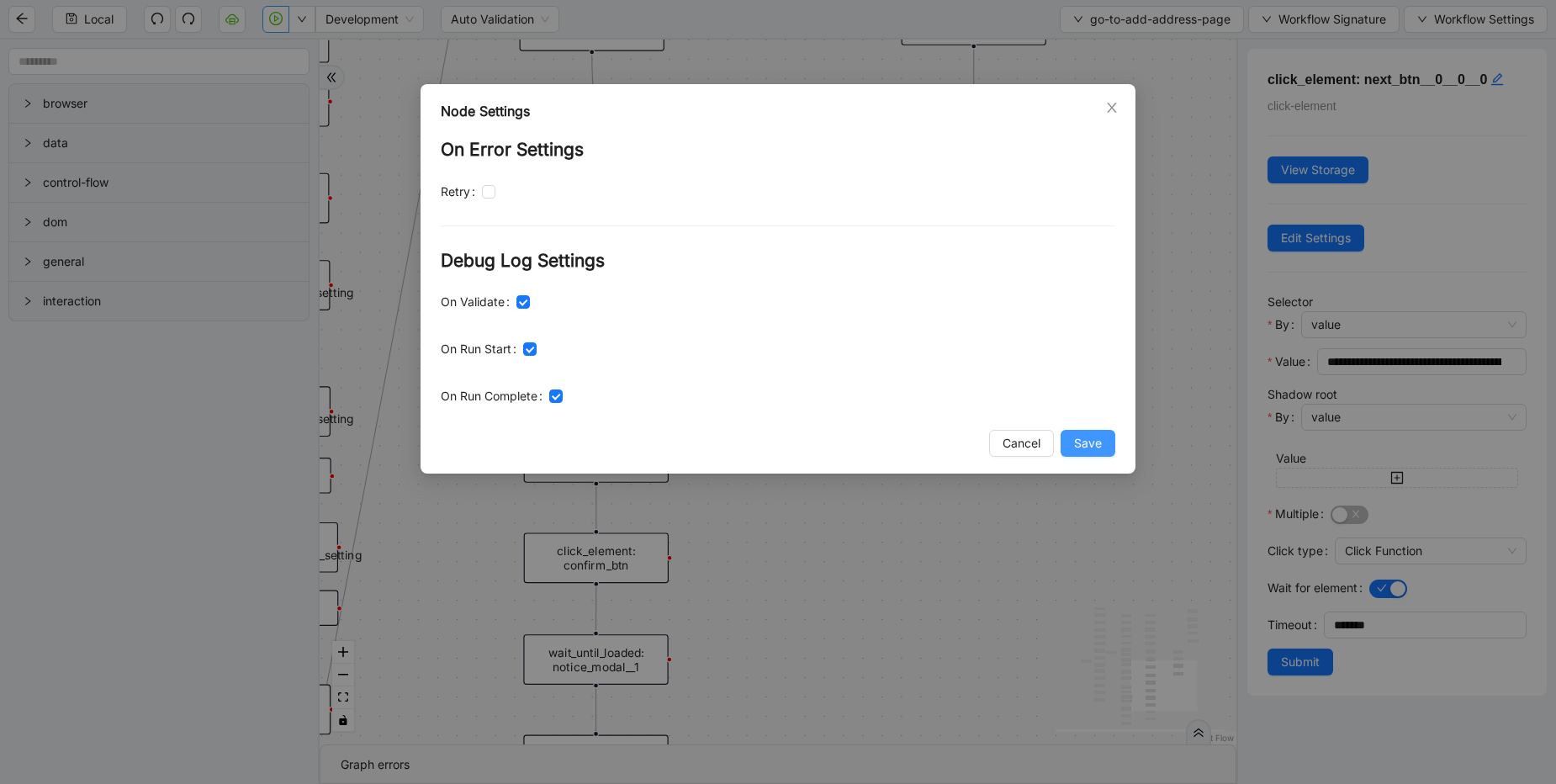
click at [1084, 440] on span "Save" at bounding box center [1088, 443] width 28 height 18
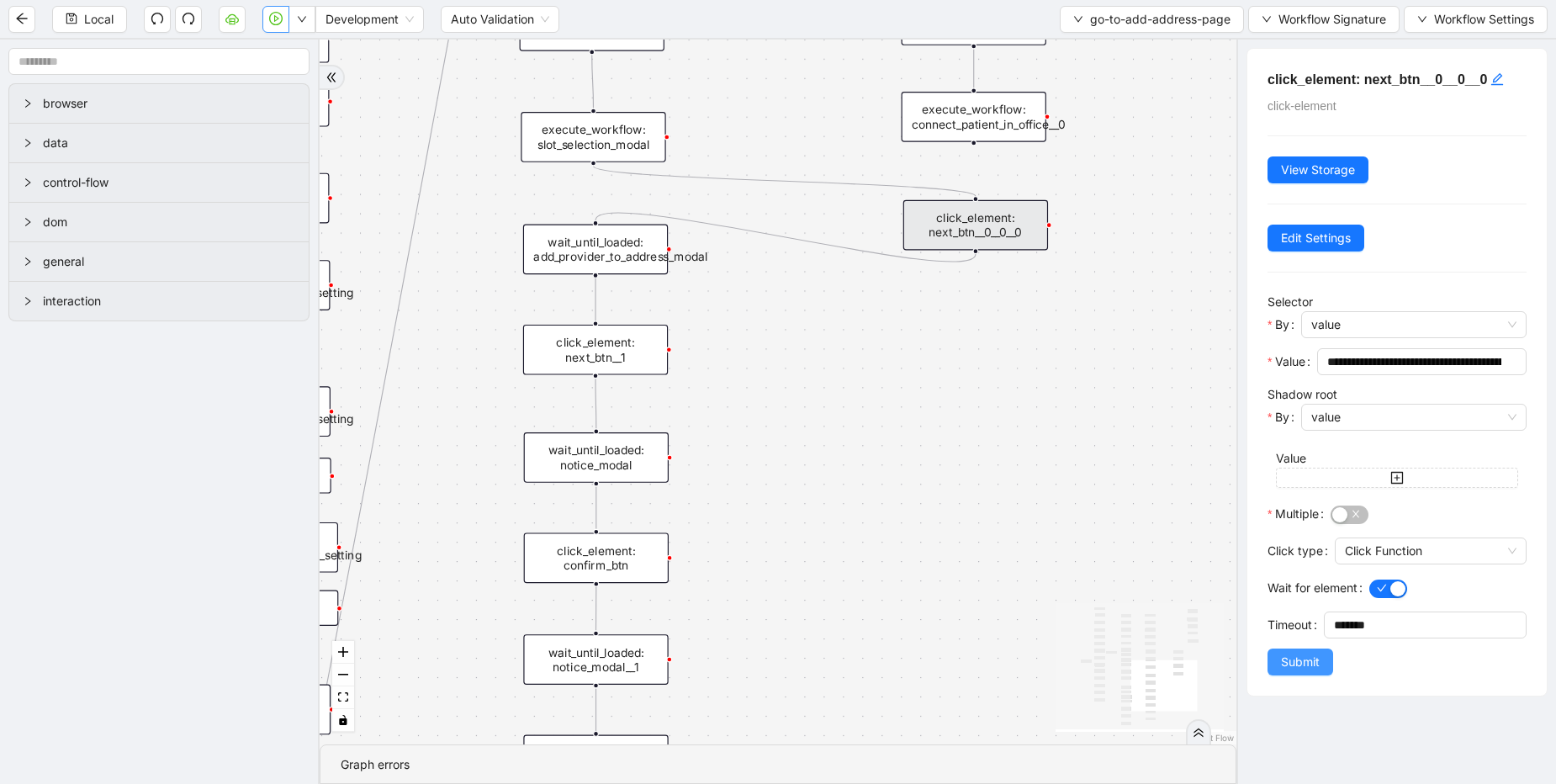
click at [1308, 666] on span "Submit" at bounding box center [1300, 662] width 39 height 18
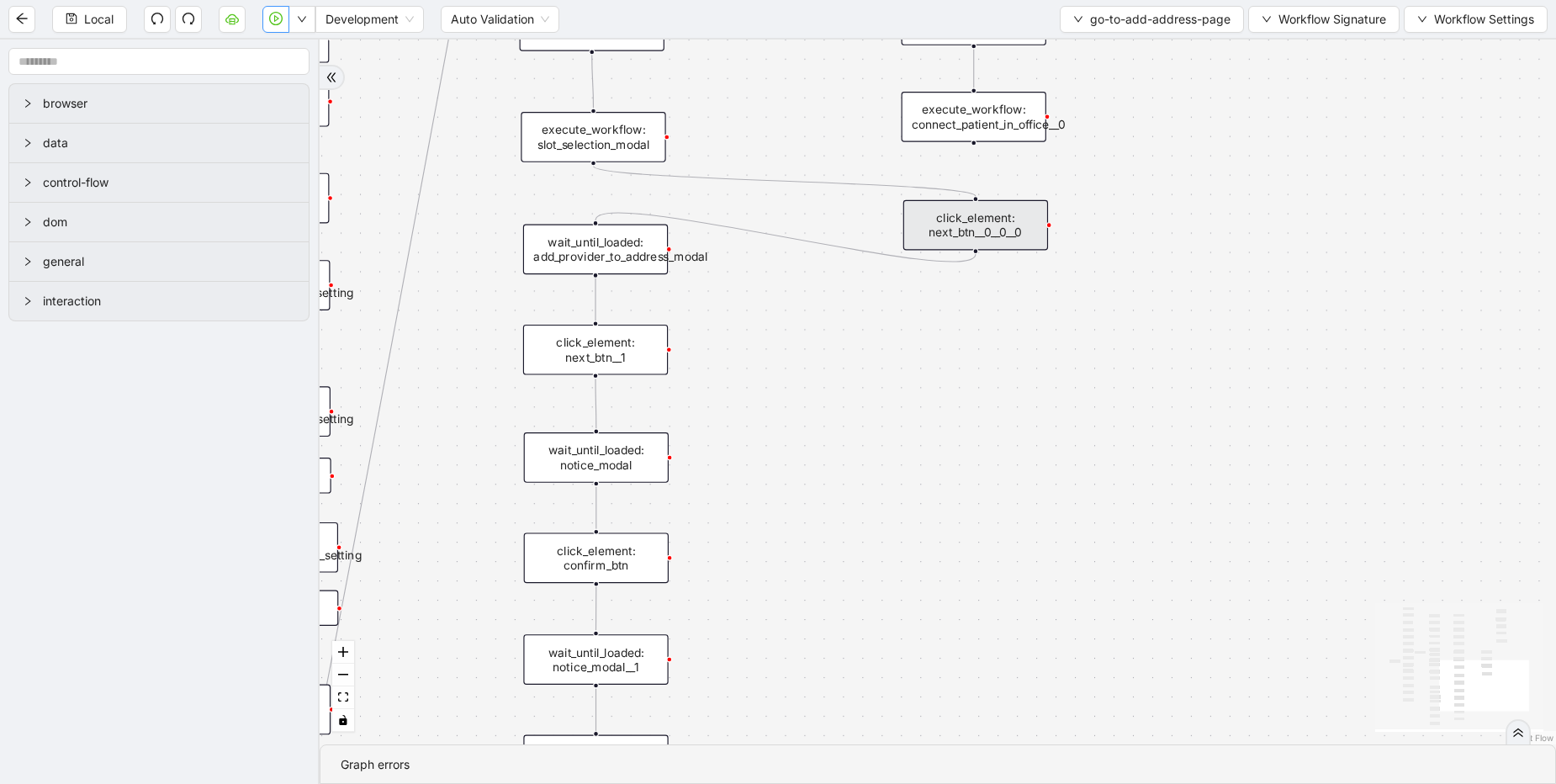
click at [978, 485] on div "onError onError trigger click_element: account wait_for_element: addresses wait…" at bounding box center [937, 392] width 1236 height 705
click at [611, 139] on div "execute_workflow: slot_selection_modal" at bounding box center [593, 137] width 145 height 51
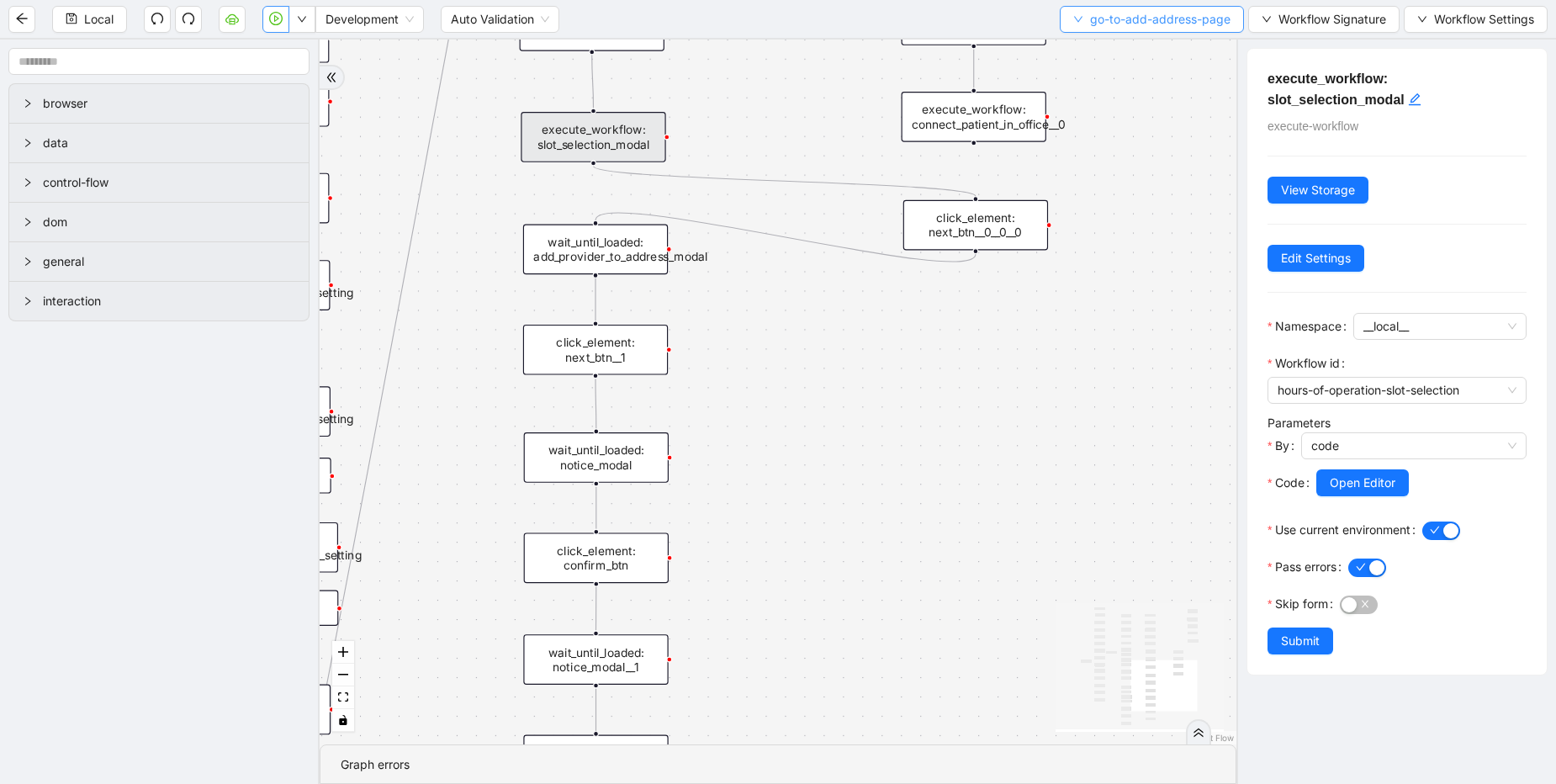
click at [1108, 30] on button "go-to-add-address-page" at bounding box center [1152, 19] width 184 height 27
click at [1093, 51] on span "Select" at bounding box center [1148, 52] width 158 height 18
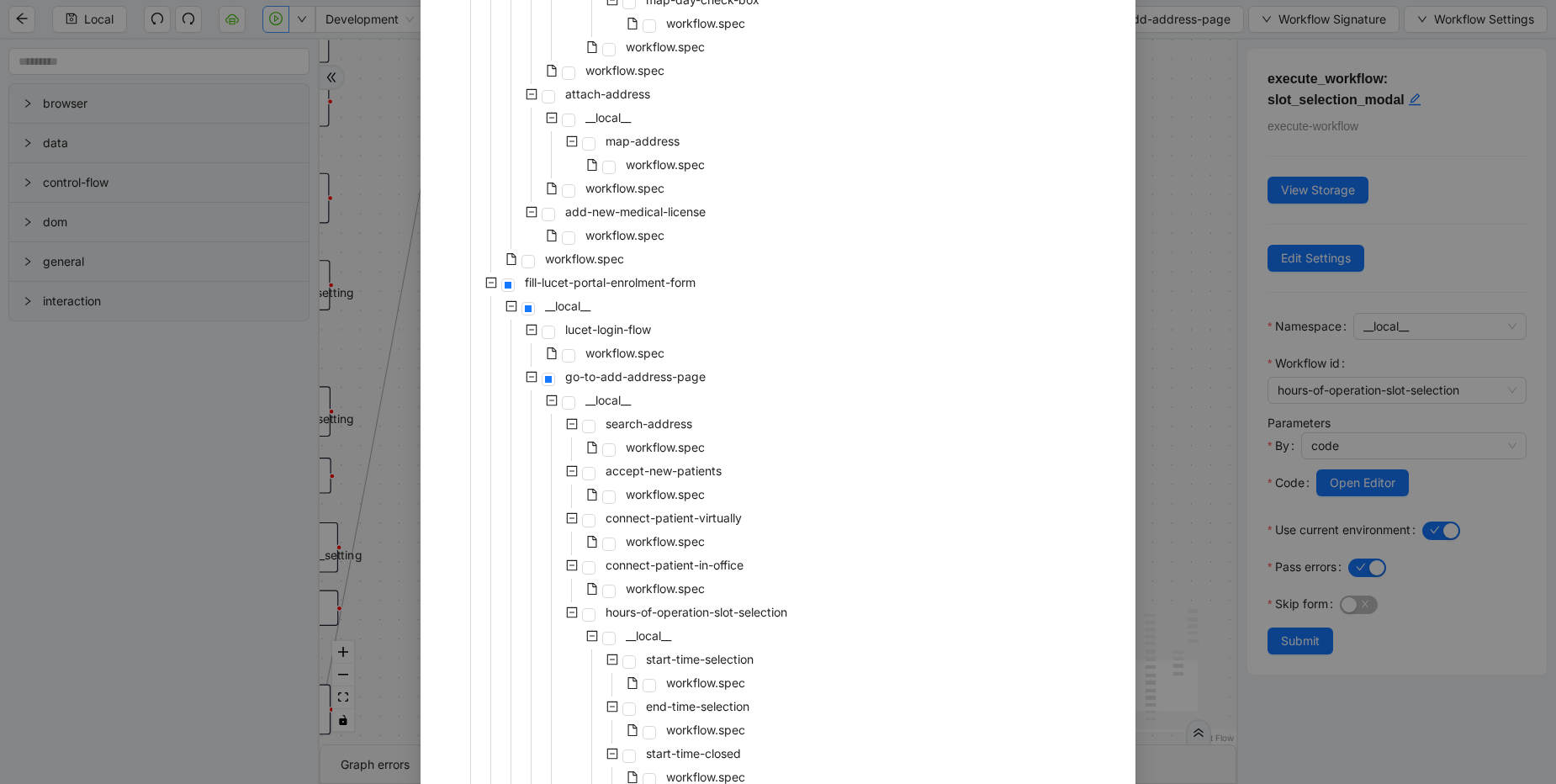
scroll to position [2119, 0]
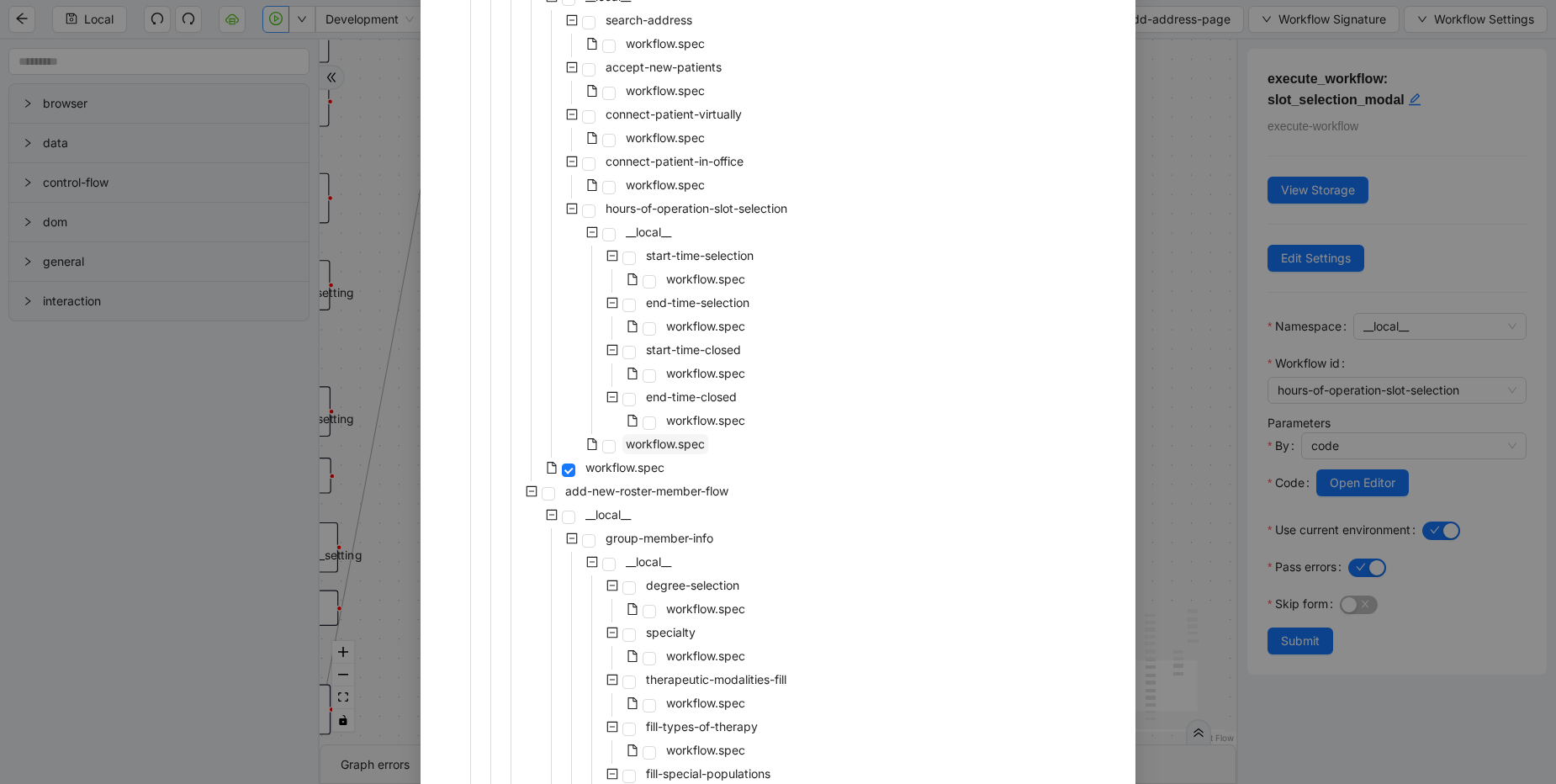
click at [665, 451] on span "workflow.spec" at bounding box center [665, 444] width 86 height 20
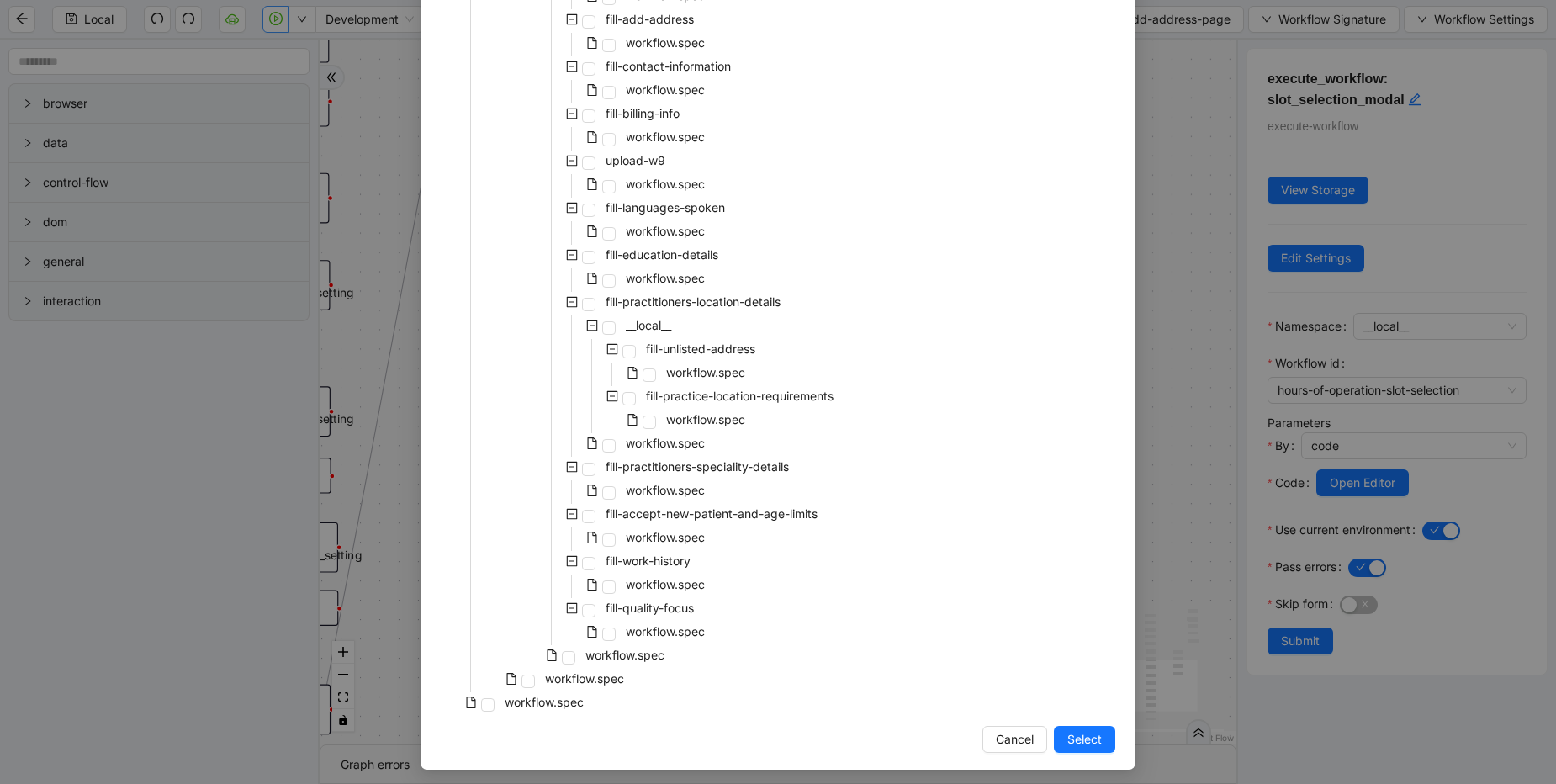
scroll to position [5871, 0]
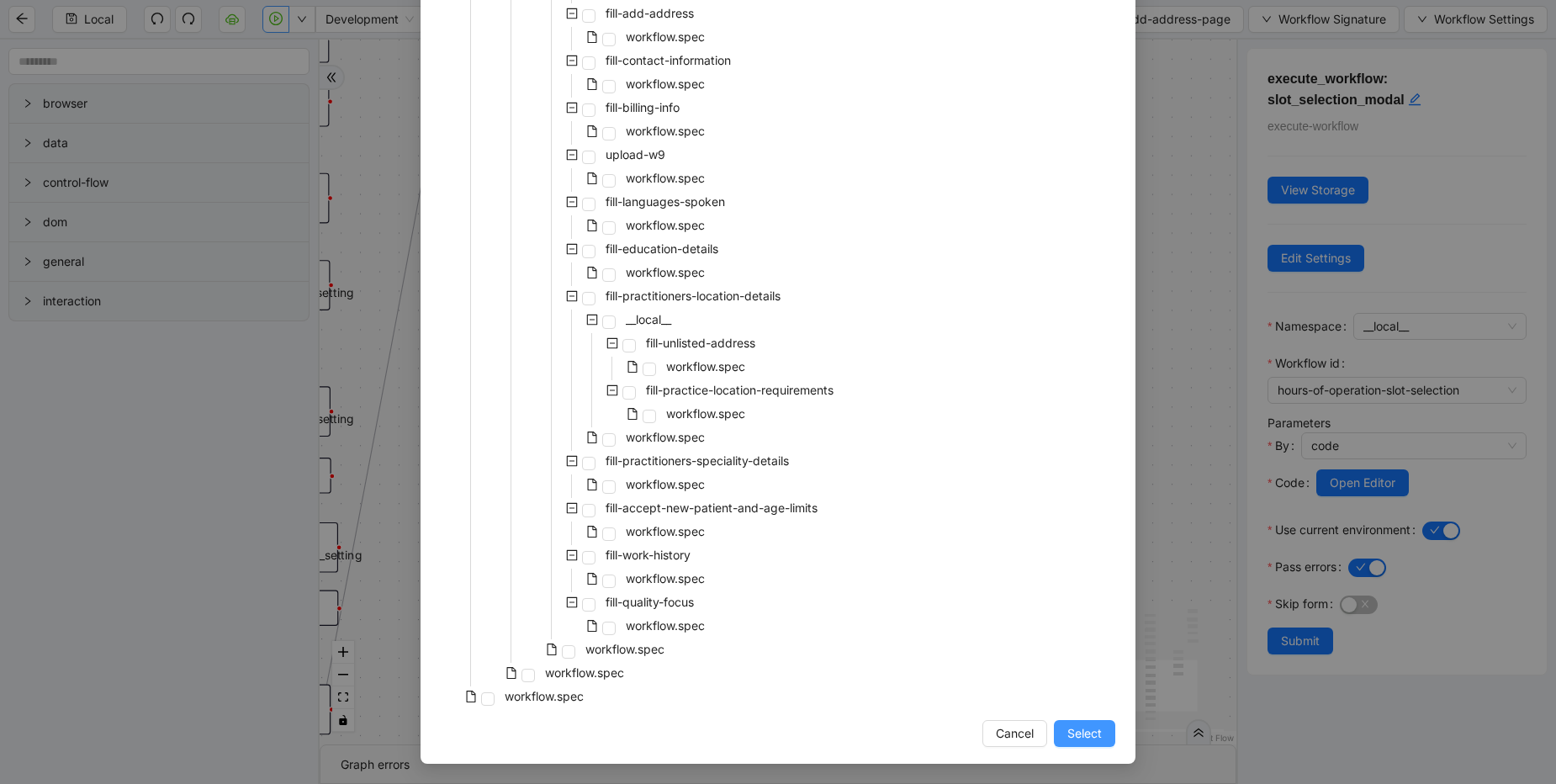
click at [1058, 737] on button "Select" at bounding box center [1084, 733] width 61 height 27
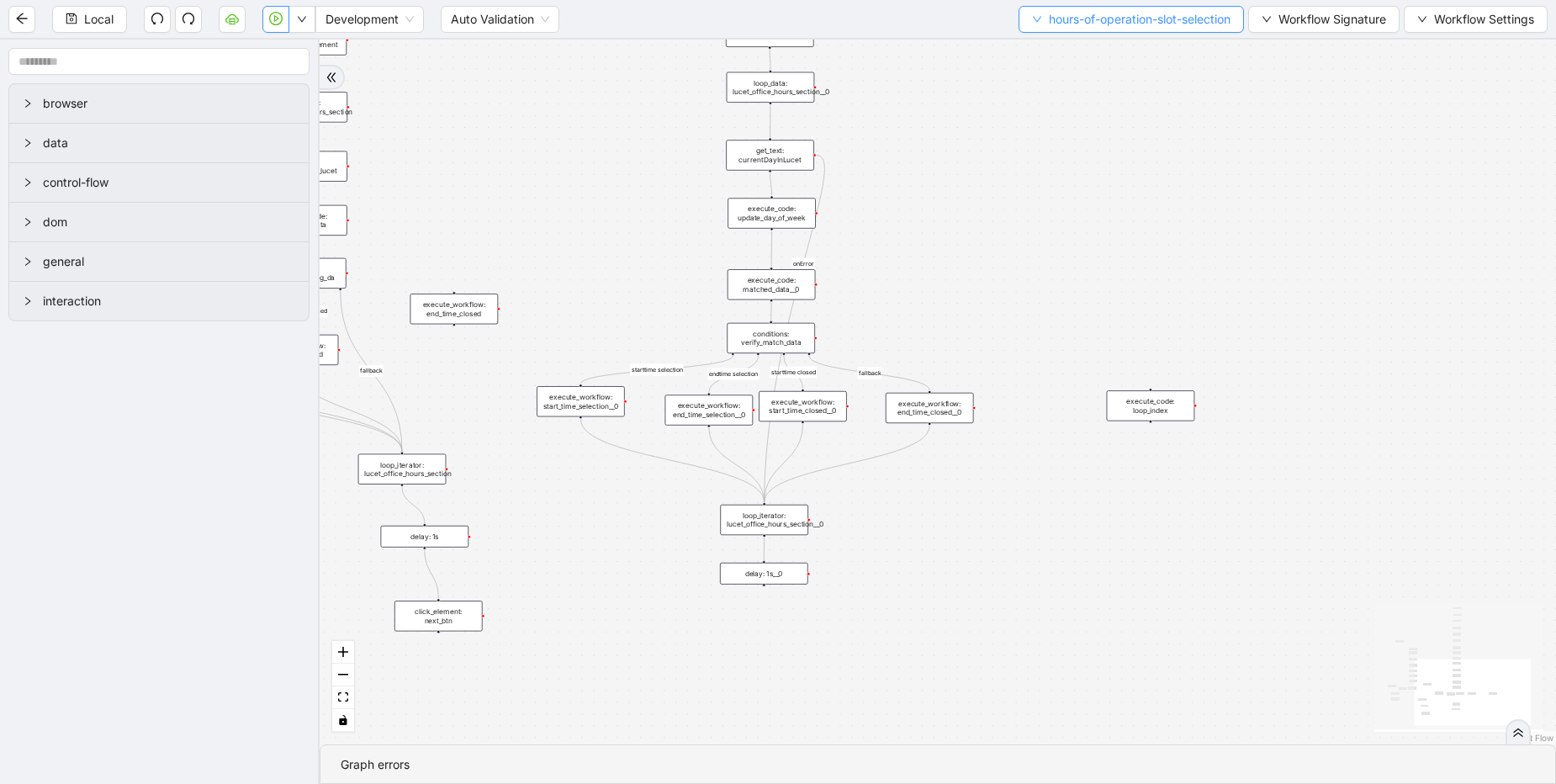
click at [1054, 16] on span "hours-of-operation-slot-selection" at bounding box center [1139, 19] width 182 height 18
click at [1048, 52] on span "Select" at bounding box center [1124, 52] width 204 height 18
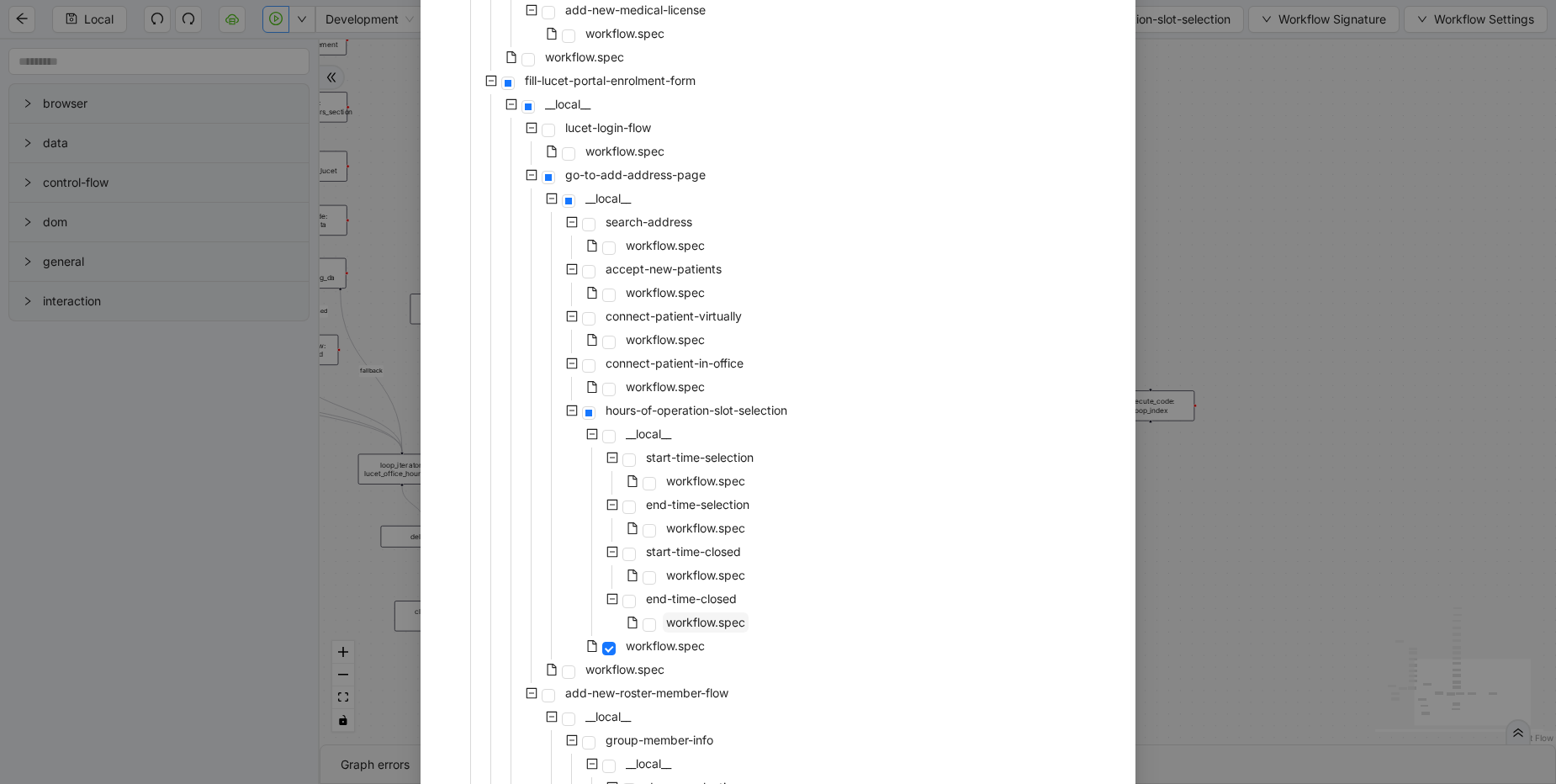
scroll to position [2119, 0]
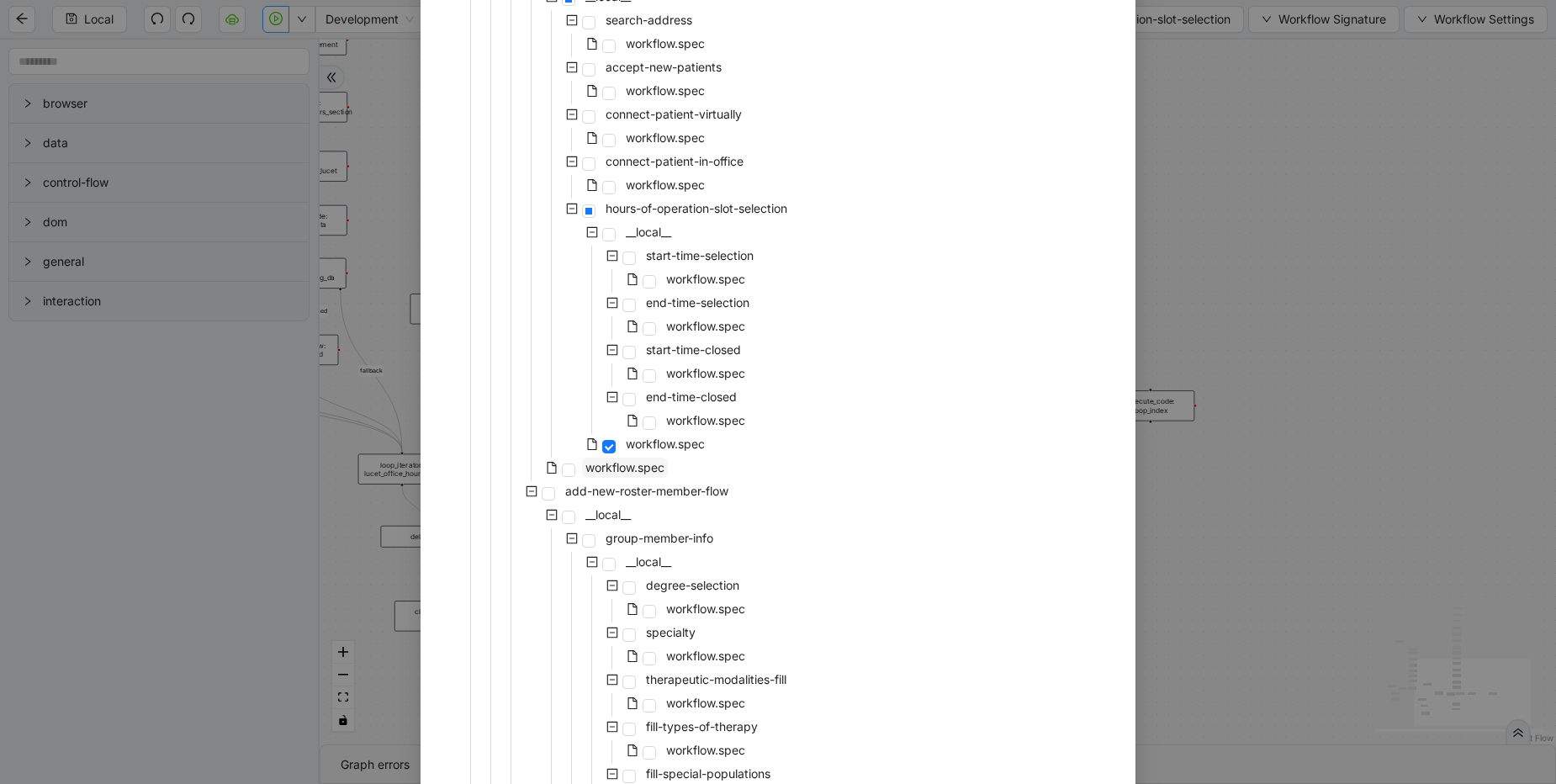
click at [639, 470] on span "workflow.spec" at bounding box center [626, 467] width 79 height 15
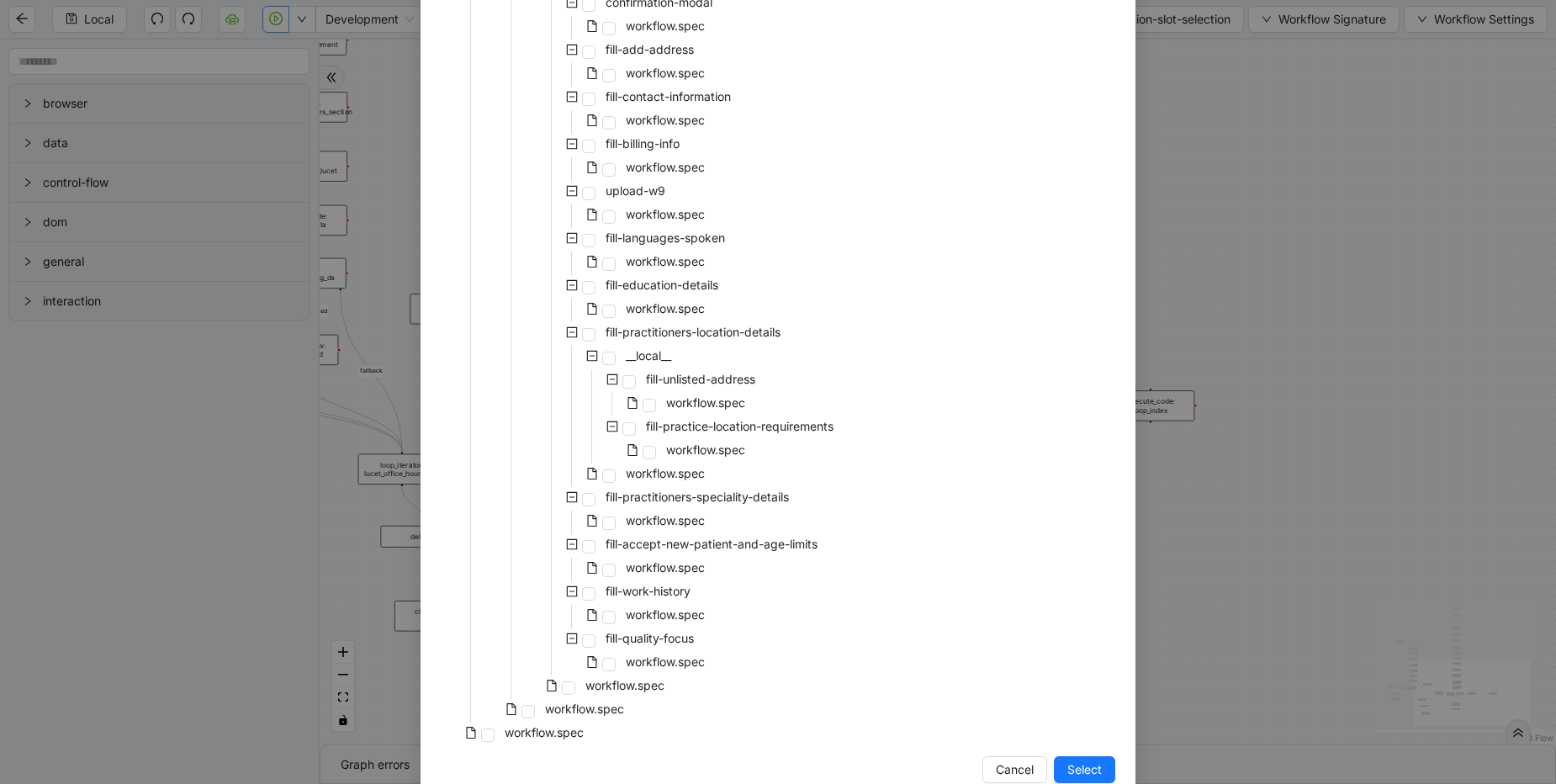
scroll to position [5871, 0]
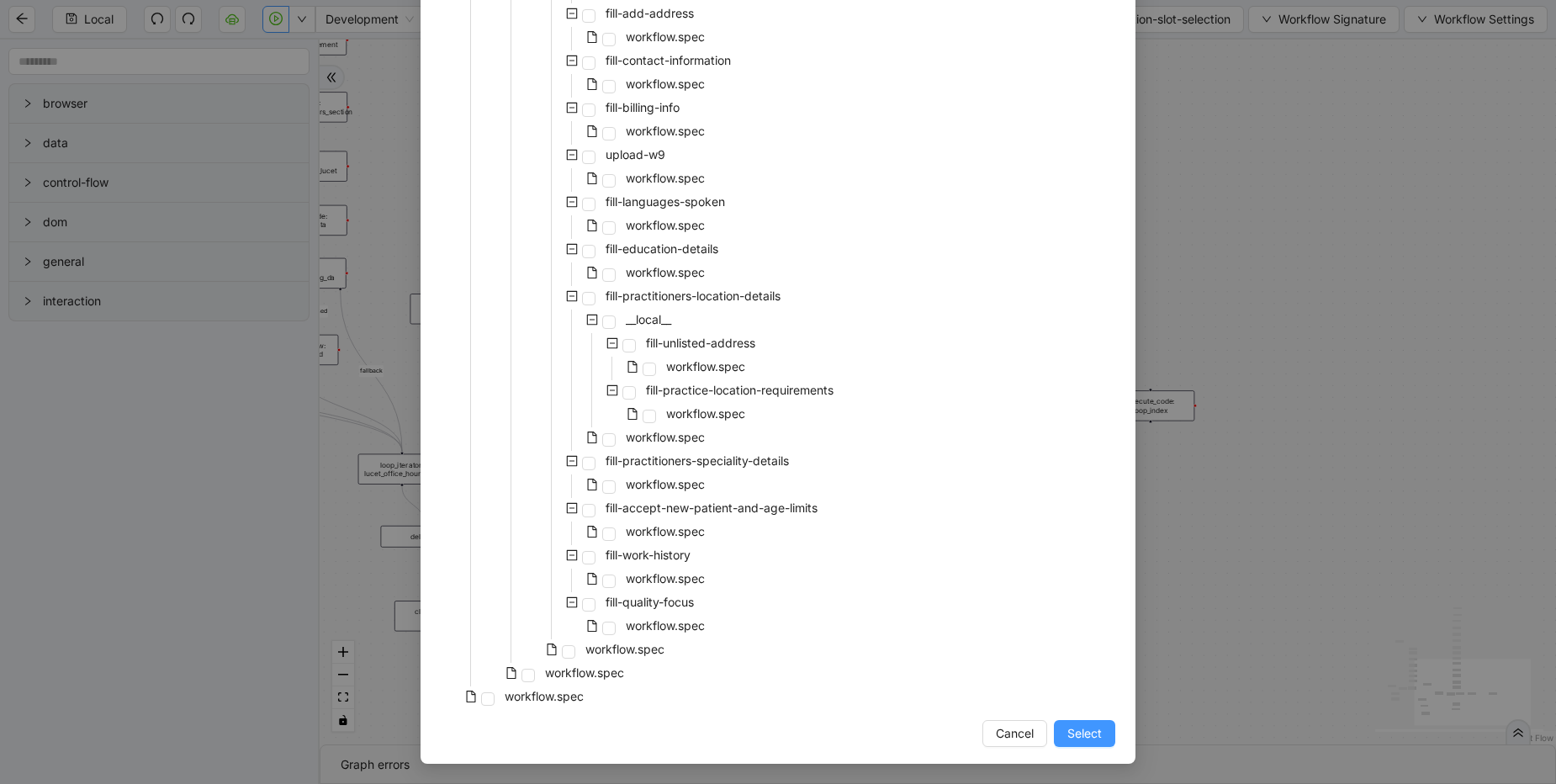
click at [1056, 723] on button "Select" at bounding box center [1084, 733] width 61 height 27
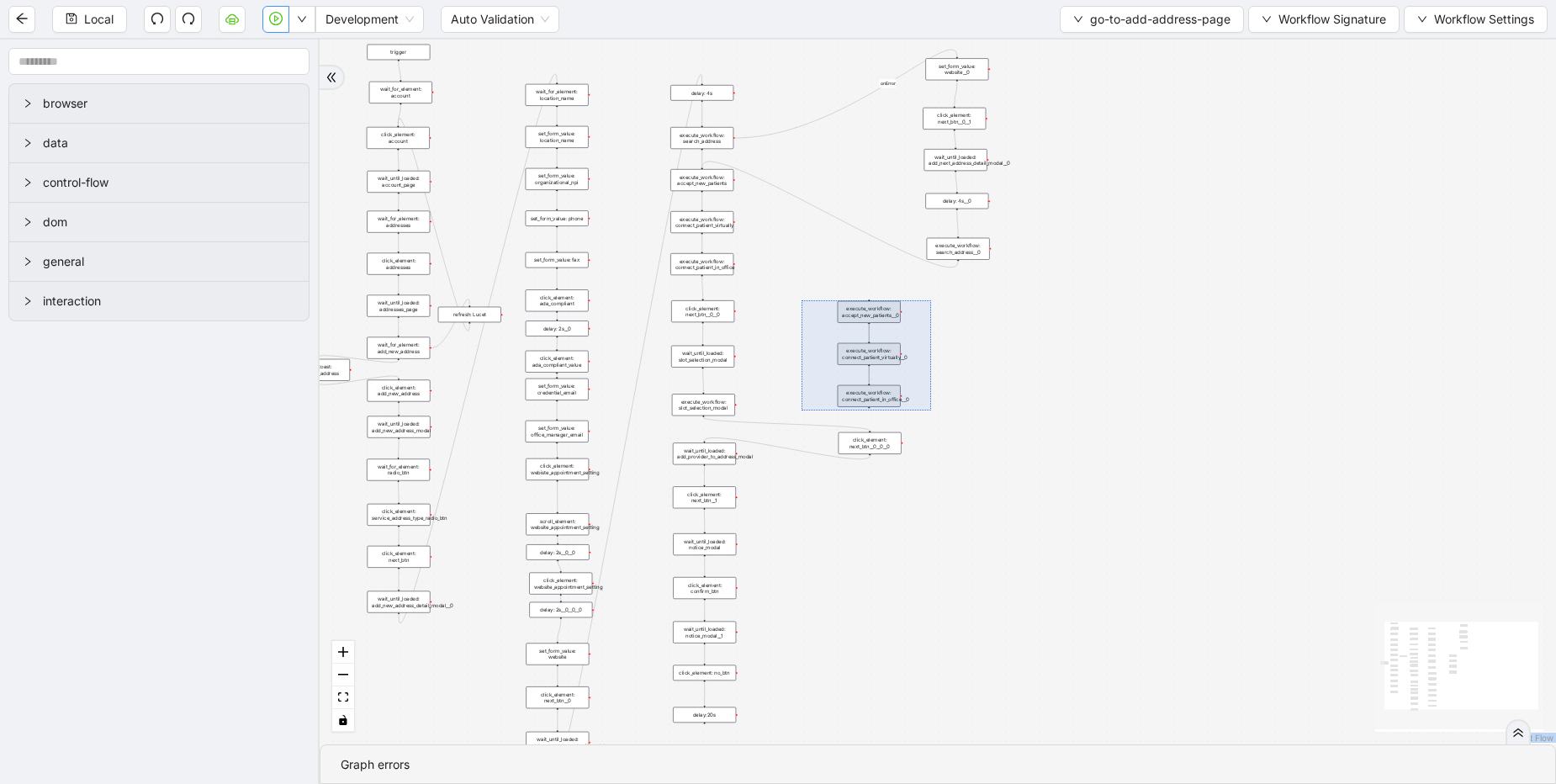
drag, startPoint x: 801, startPoint y: 301, endPoint x: 941, endPoint y: 413, distance: 179.3
click at [941, 413] on div "onError onError trigger click_element: account wait_for_element: addresses wait…" at bounding box center [937, 392] width 1236 height 705
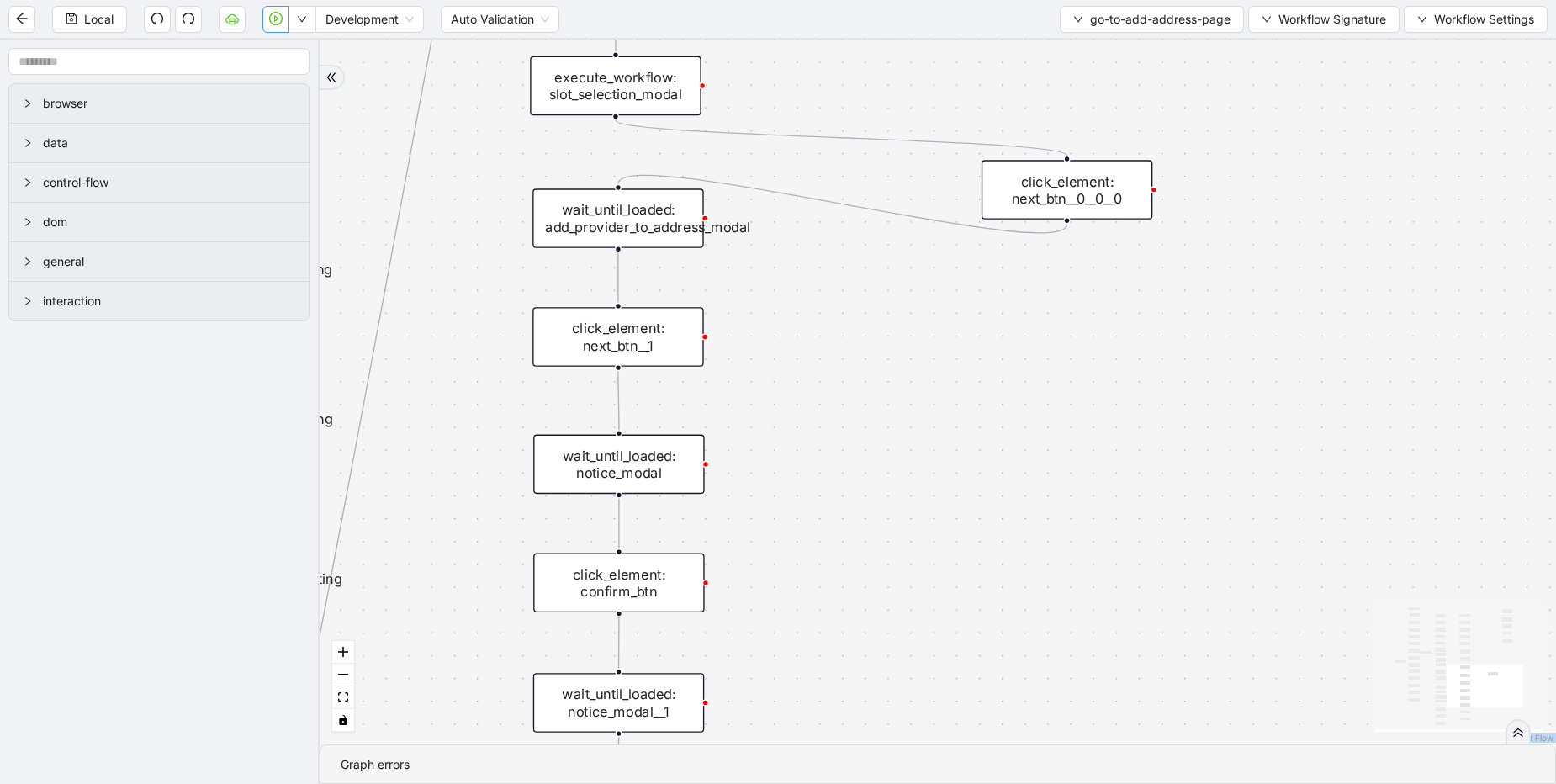
click at [1071, 204] on div "click_element: next_btn__0__0__0" at bounding box center [1067, 190] width 171 height 59
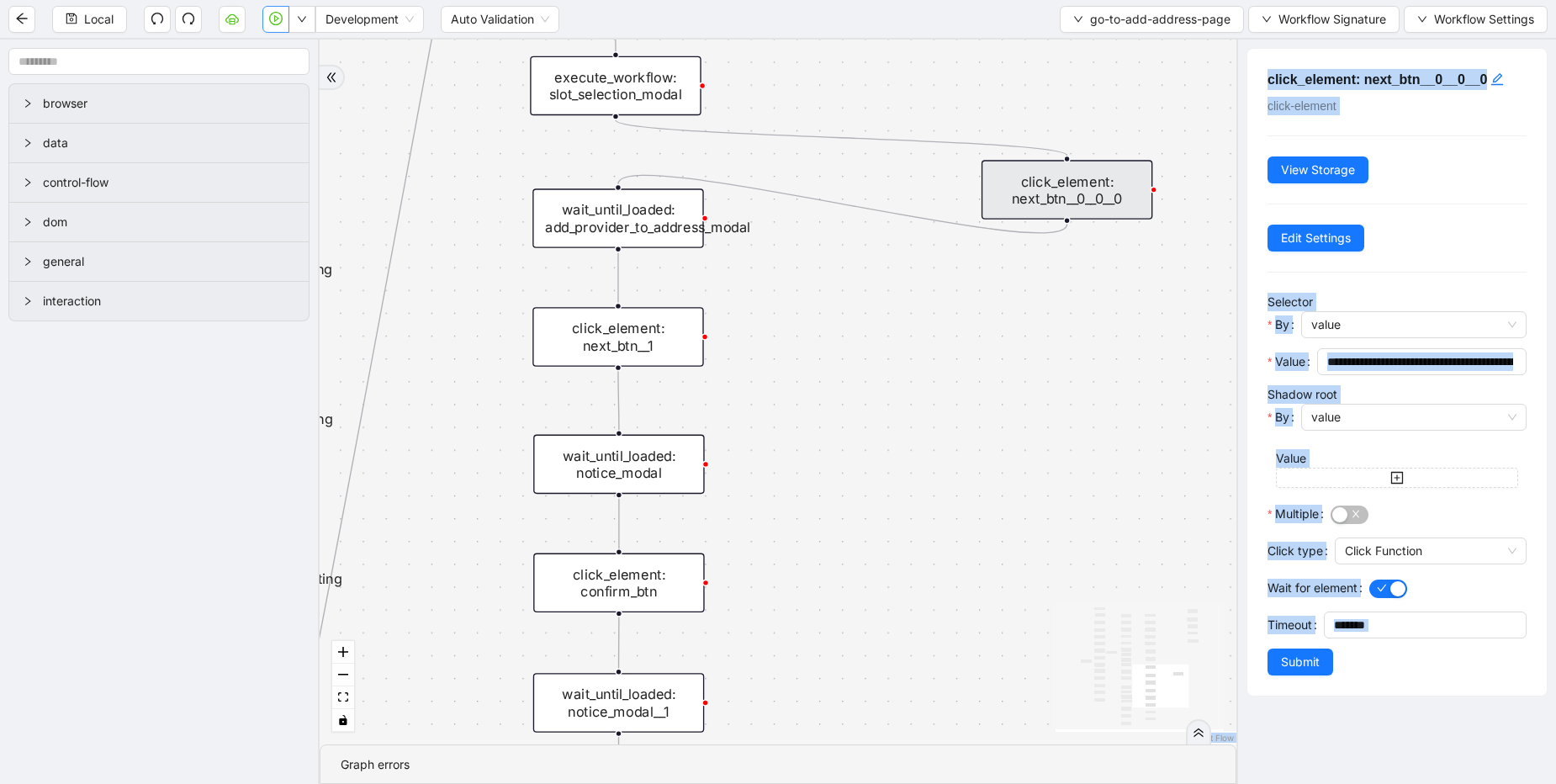
click at [1476, 250] on div "**********" at bounding box center [1397, 372] width 300 height 647
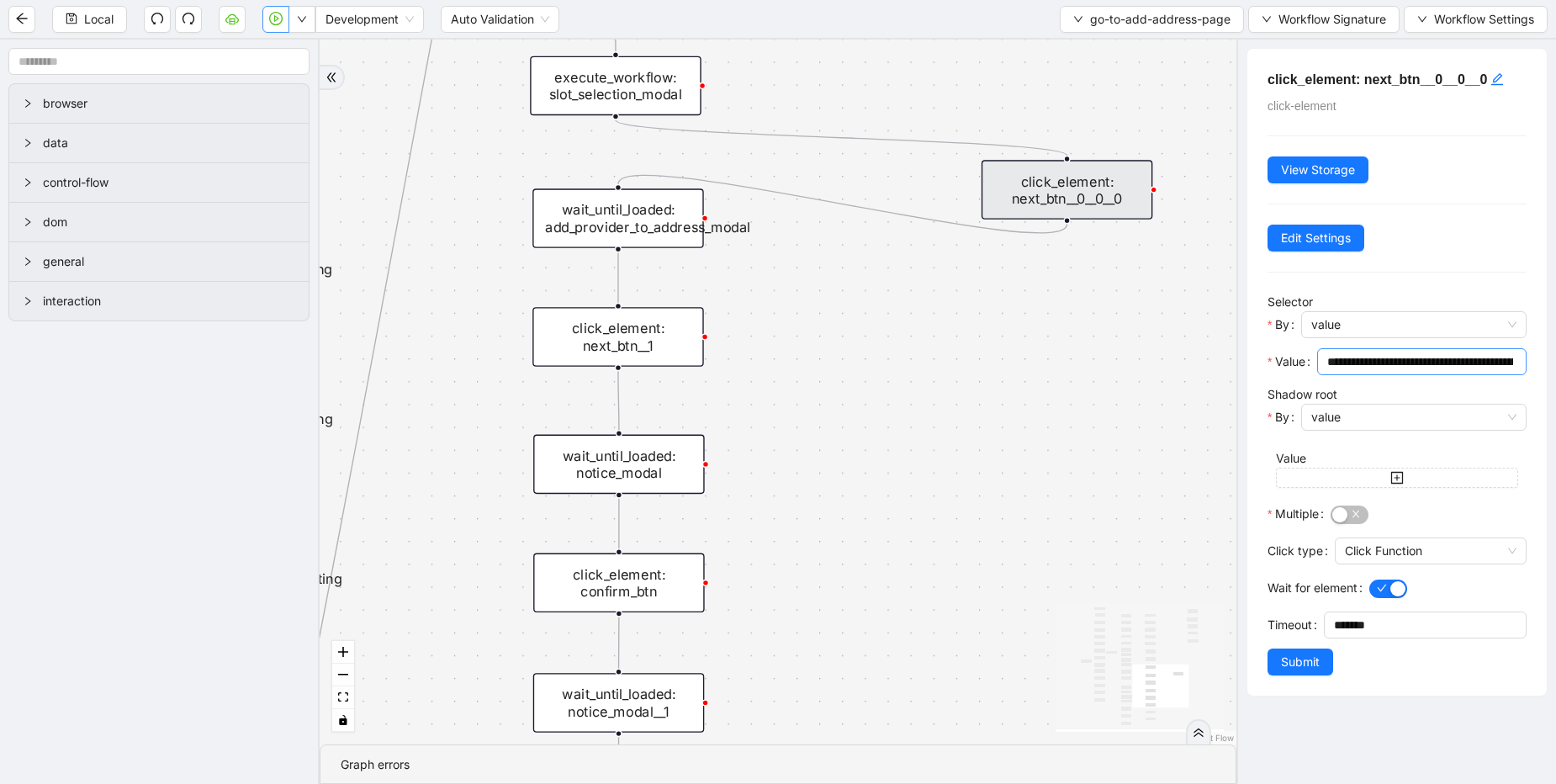
click at [1397, 362] on input "**********" at bounding box center [1421, 361] width 186 height 18
click at [1302, 654] on span "Submit" at bounding box center [1300, 662] width 39 height 18
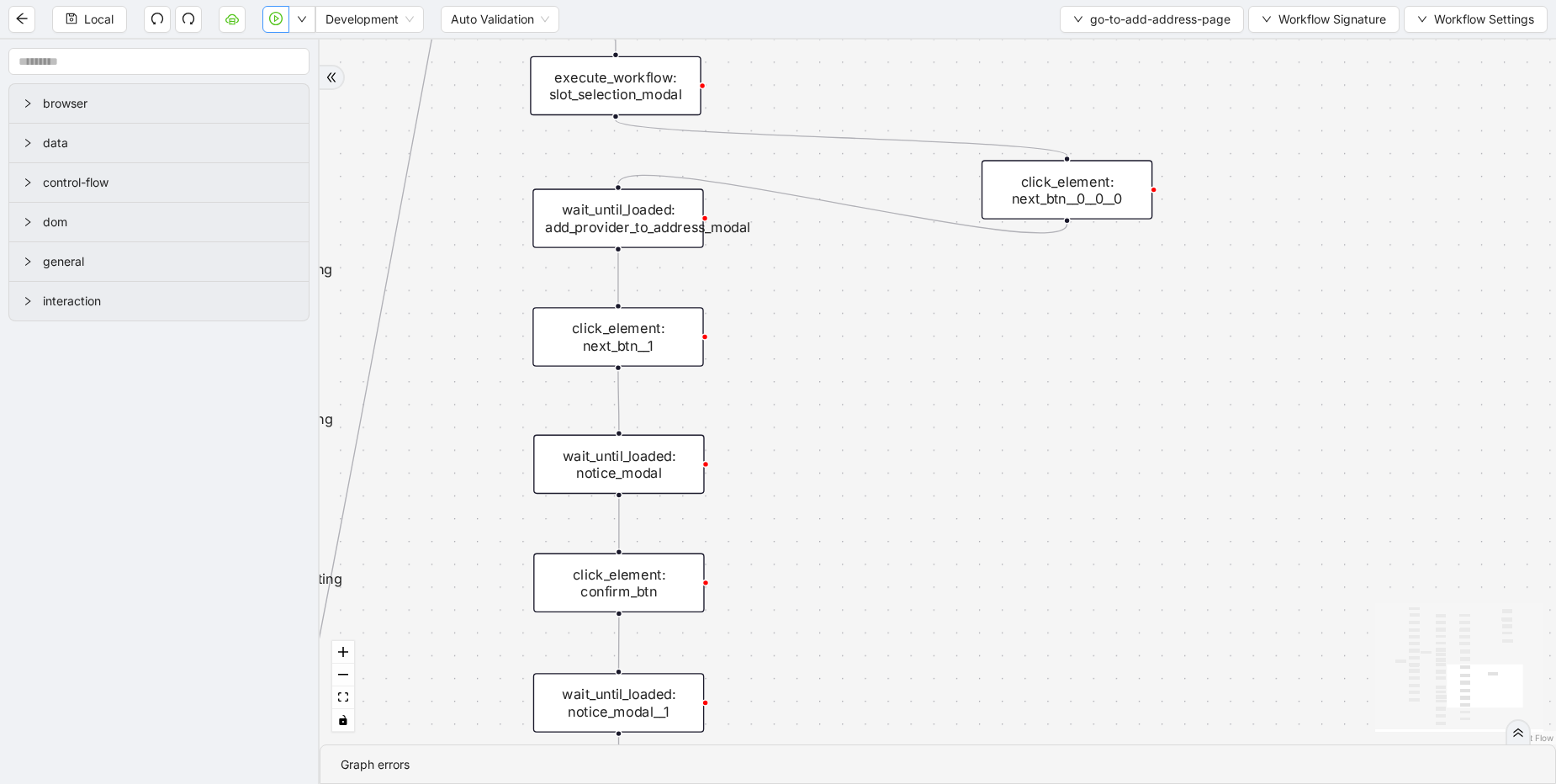
click at [651, 339] on div "click_element: next_btn__1" at bounding box center [618, 336] width 171 height 59
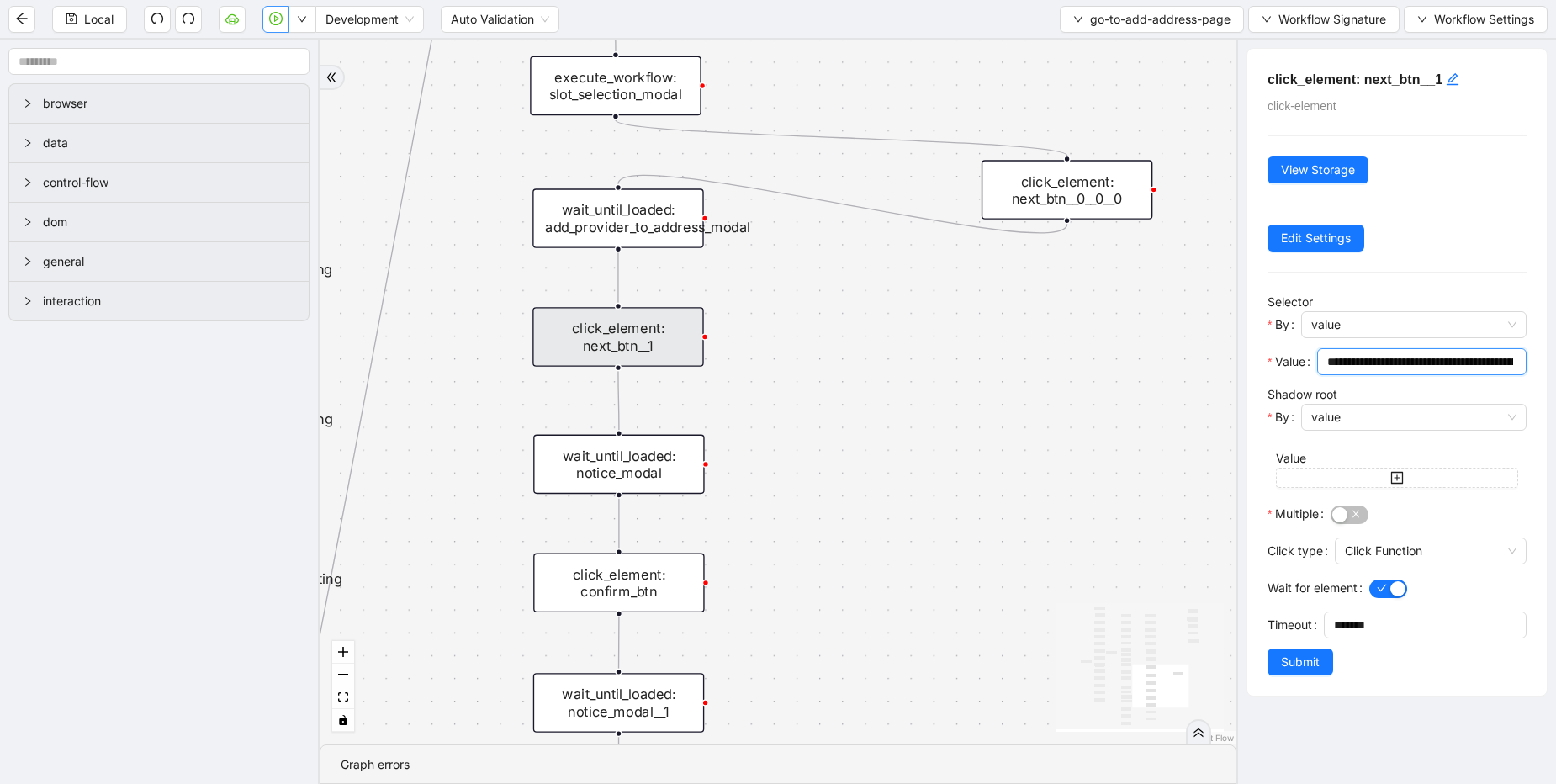
click at [1433, 369] on input "**********" at bounding box center [1421, 361] width 186 height 18
click at [597, 468] on div "wait_until_loaded: notice_modal" at bounding box center [619, 464] width 171 height 59
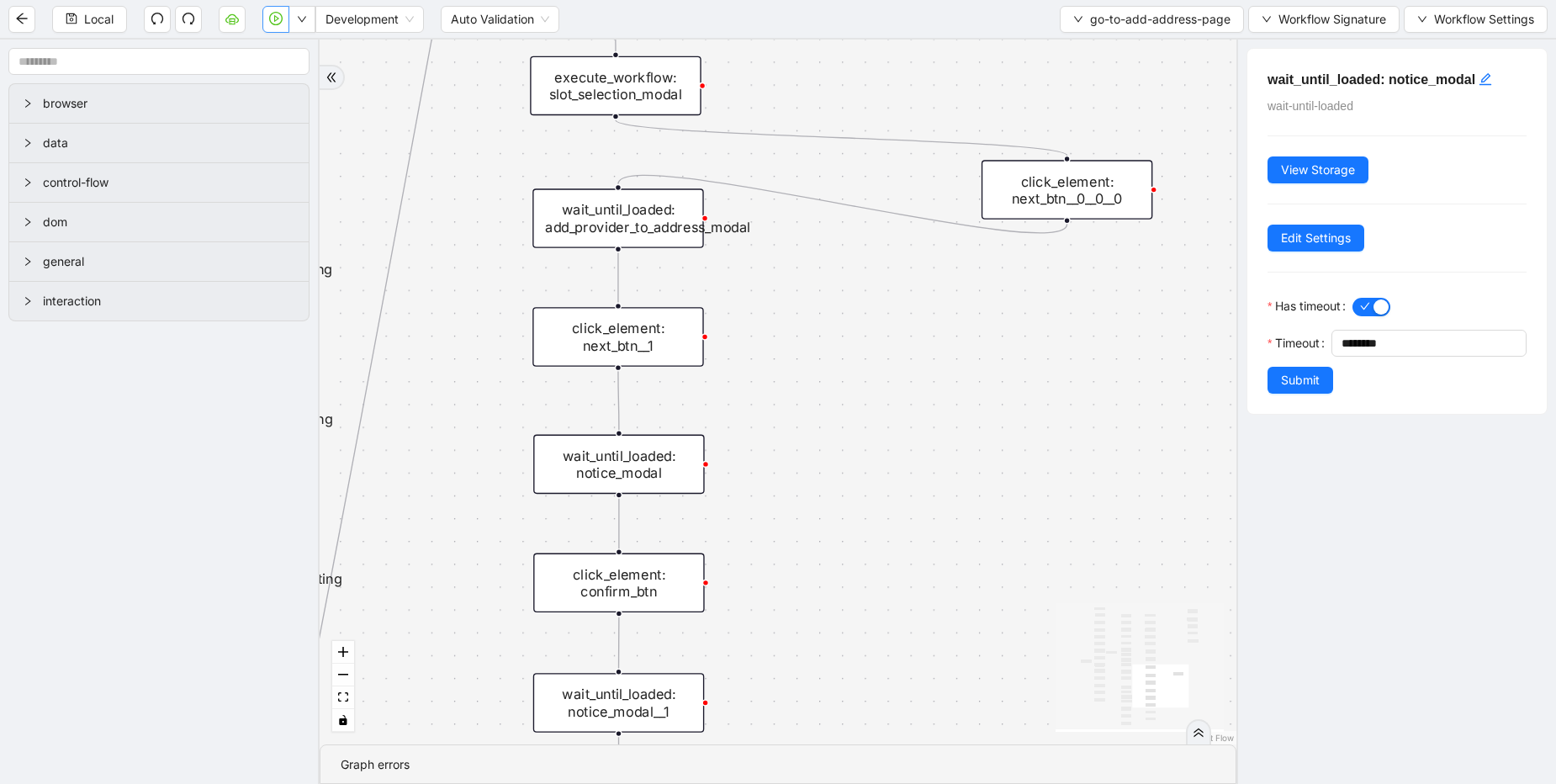
click at [598, 596] on div "click_element: confirm_btn" at bounding box center [619, 582] width 171 height 59
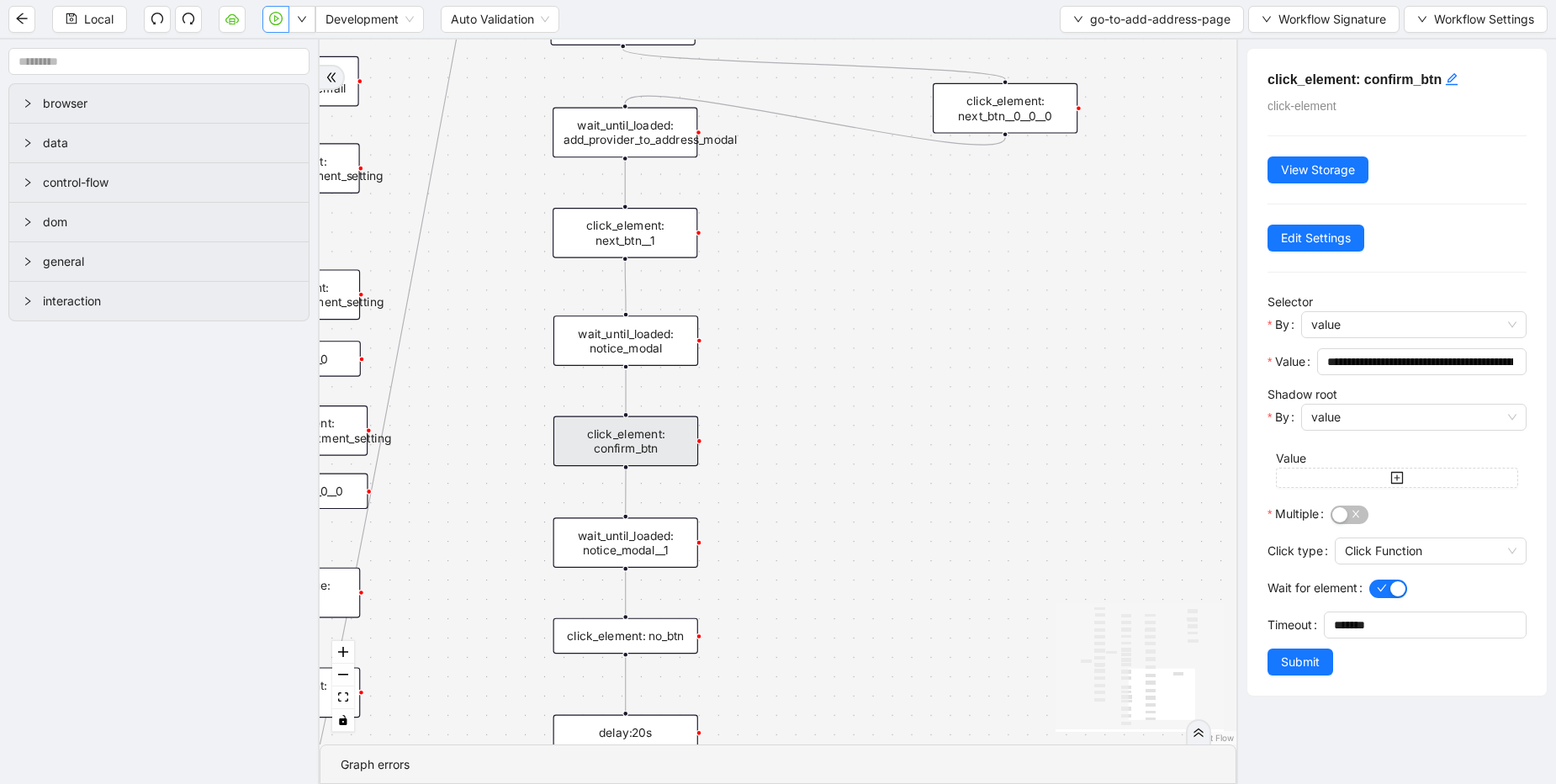
click at [796, 493] on div "onError onError trigger click_element: account wait_for_element: addresses wait…" at bounding box center [778, 392] width 917 height 705
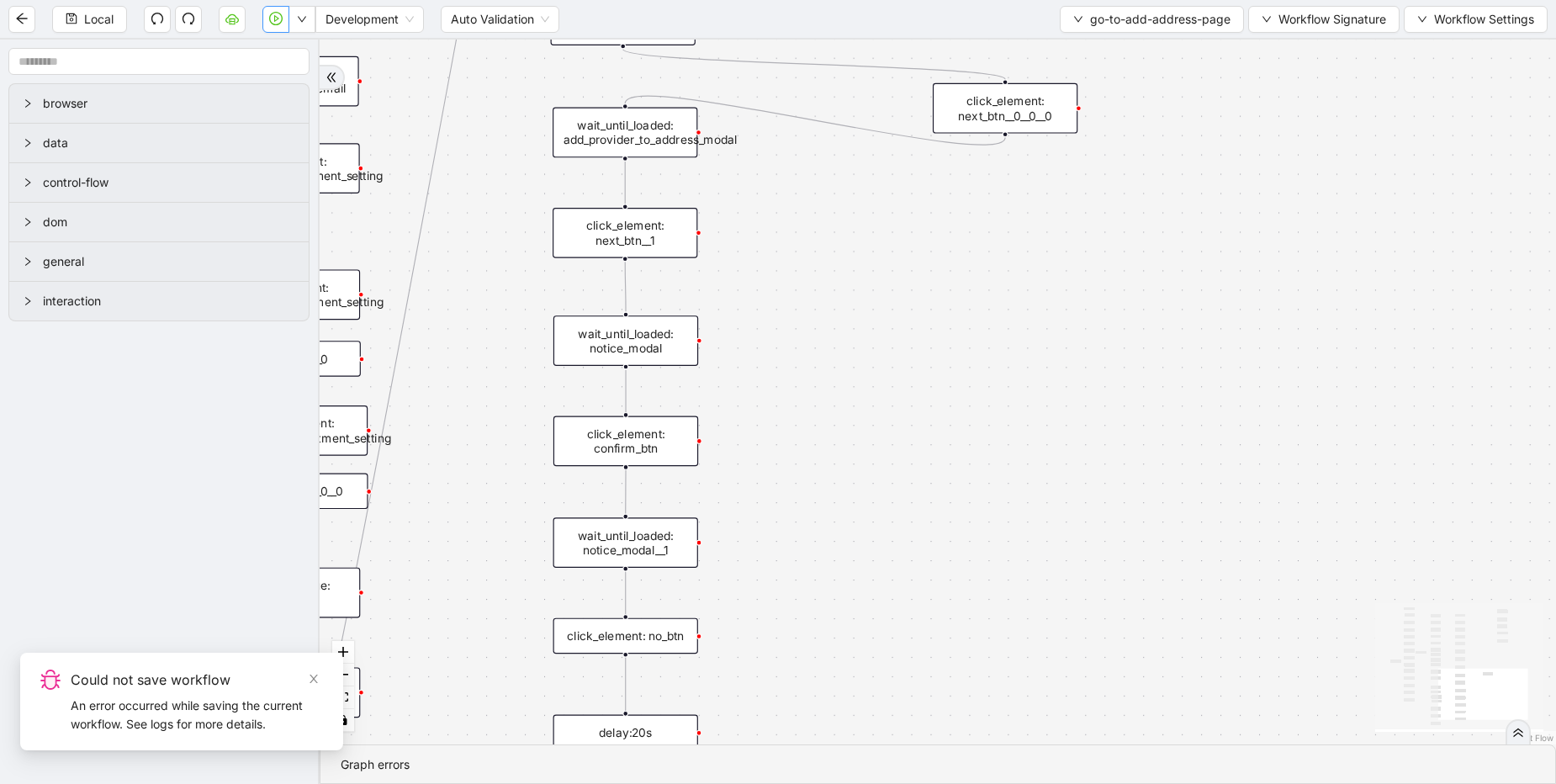
click at [272, 16] on icon "play-circle" at bounding box center [276, 19] width 14 height 14
click at [315, 680] on icon "close" at bounding box center [314, 679] width 12 height 12
click at [308, 673] on icon "close" at bounding box center [314, 679] width 12 height 12
click at [314, 678] on icon "close" at bounding box center [314, 679] width 9 height 9
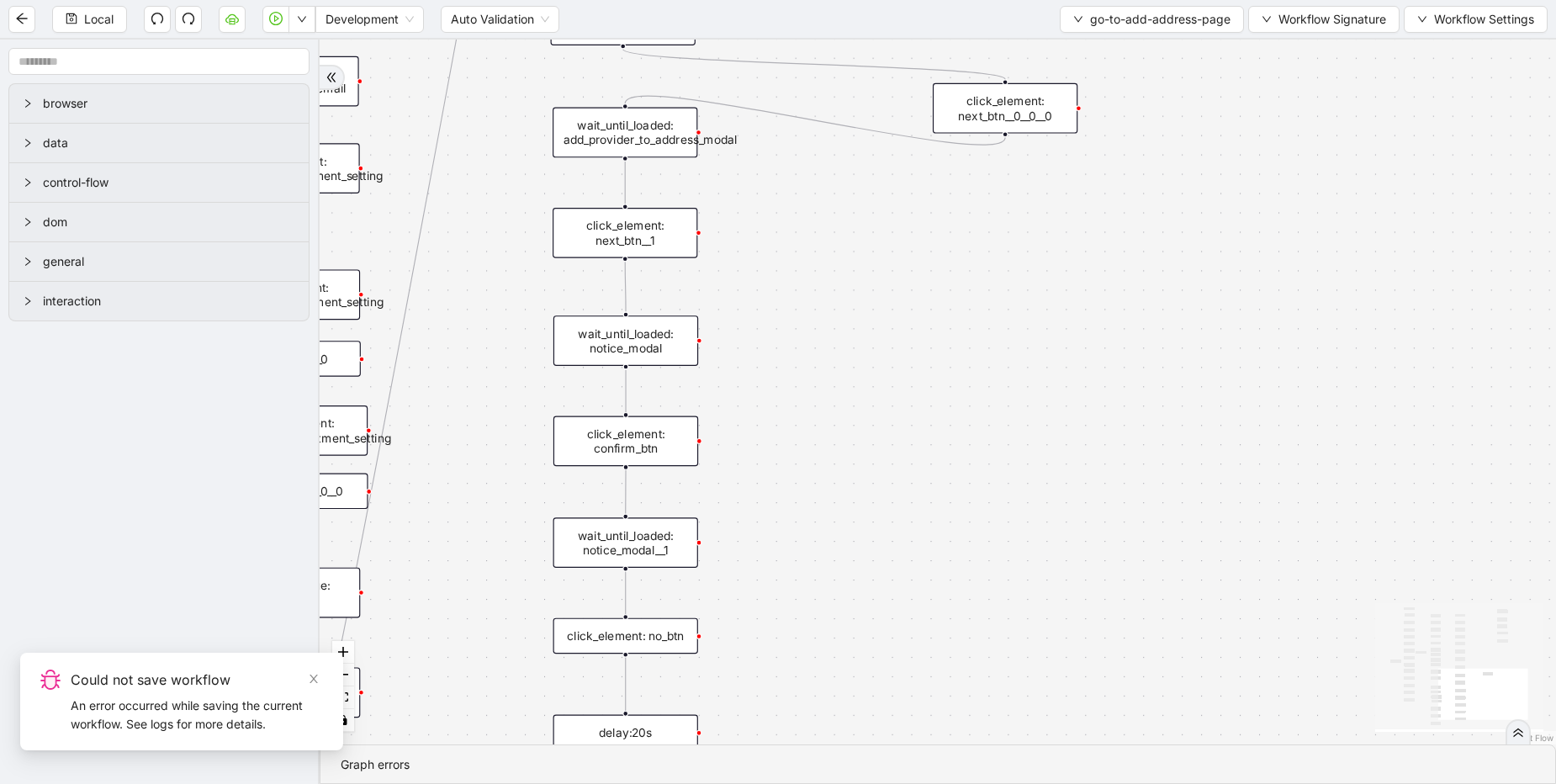
click at [314, 678] on icon "close" at bounding box center [314, 679] width 9 height 9
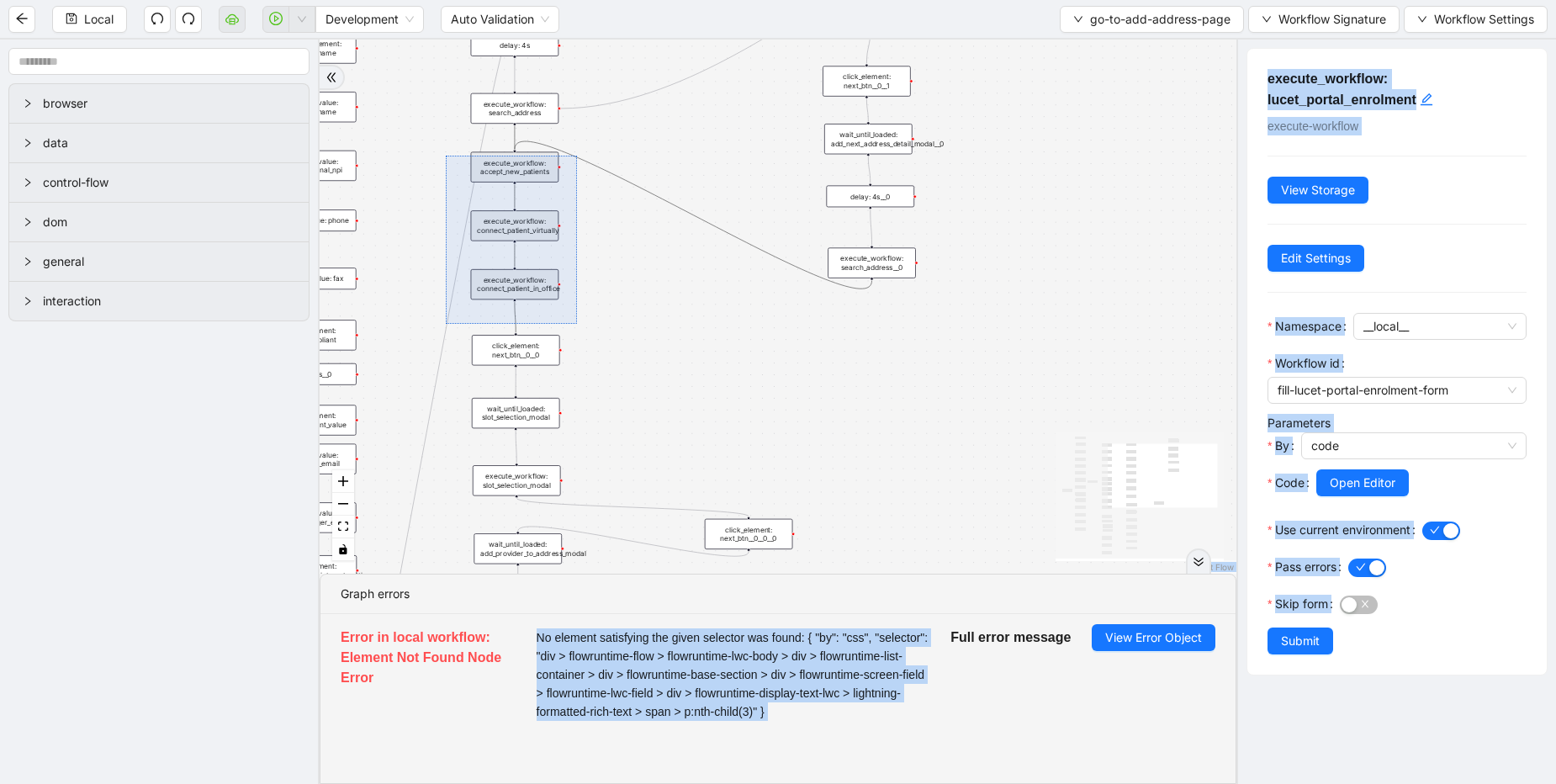
drag, startPoint x: 495, startPoint y: 212, endPoint x: 577, endPoint y: 324, distance: 138.8
click at [577, 324] on div "onError onError trigger click_element: account wait_for_element: addresses wait…" at bounding box center [778, 307] width 917 height 534
click at [412, 136] on div "onError onError trigger click_element: account wait_for_element: addresses wait…" at bounding box center [778, 307] width 917 height 534
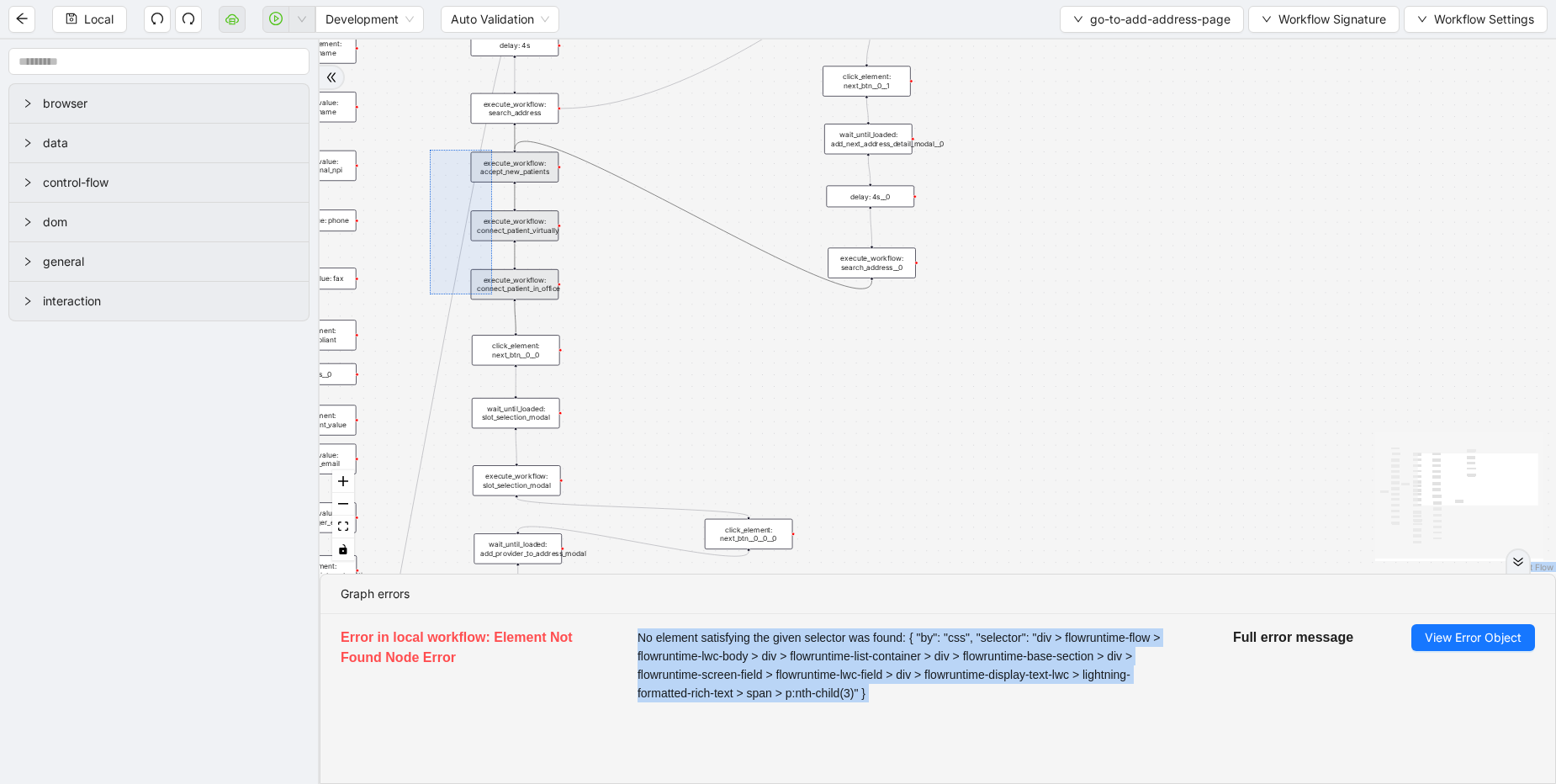
drag, startPoint x: 479, startPoint y: 267, endPoint x: 582, endPoint y: 364, distance: 141.5
click at [532, 339] on div "onError onError trigger click_element: account wait_for_element: addresses wait…" at bounding box center [937, 307] width 1236 height 534
drag, startPoint x: 582, startPoint y: 364, endPoint x: 590, endPoint y: 370, distance: 10.0
click at [588, 369] on div "onError onError trigger click_element: account wait_for_element: addresses wait…" at bounding box center [937, 307] width 1236 height 534
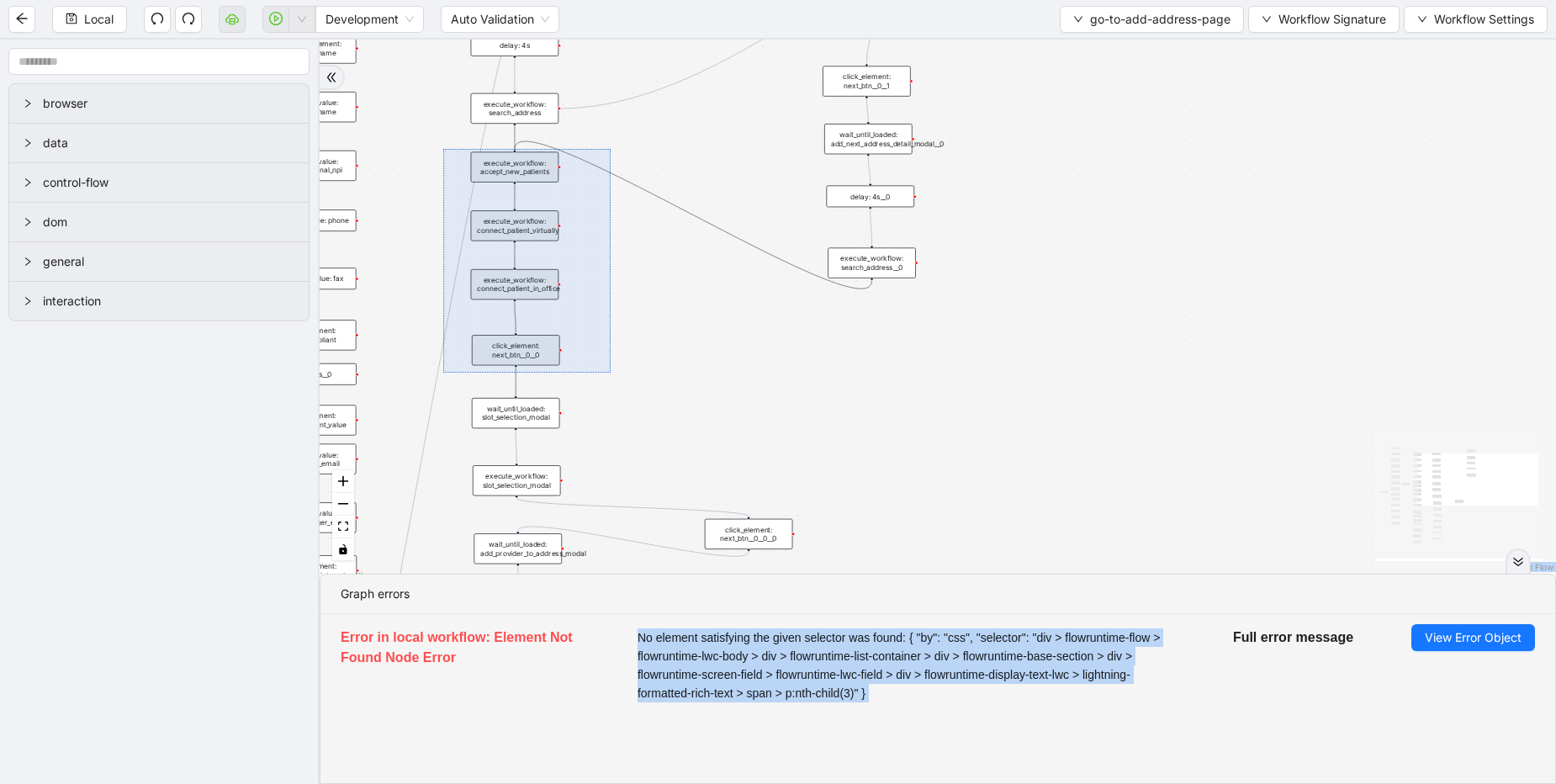
drag, startPoint x: 444, startPoint y: 149, endPoint x: 611, endPoint y: 373, distance: 279.4
click at [611, 373] on div "onError onError trigger click_element: account wait_for_element: addresses wait…" at bounding box center [937, 307] width 1236 height 534
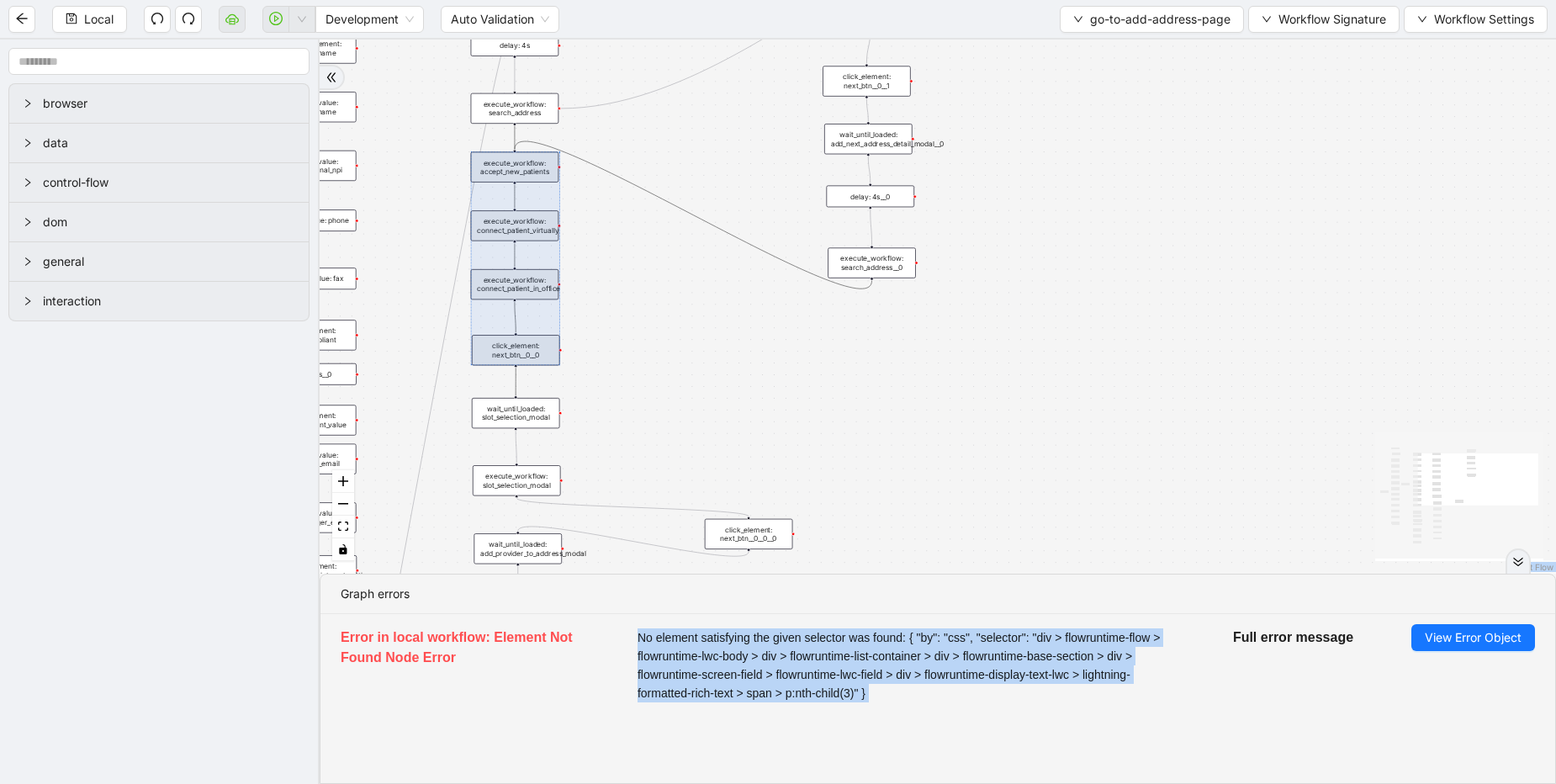
drag, startPoint x: 508, startPoint y: 283, endPoint x: 536, endPoint y: 228, distance: 61.7
click at [536, 228] on div at bounding box center [515, 259] width 89 height 214
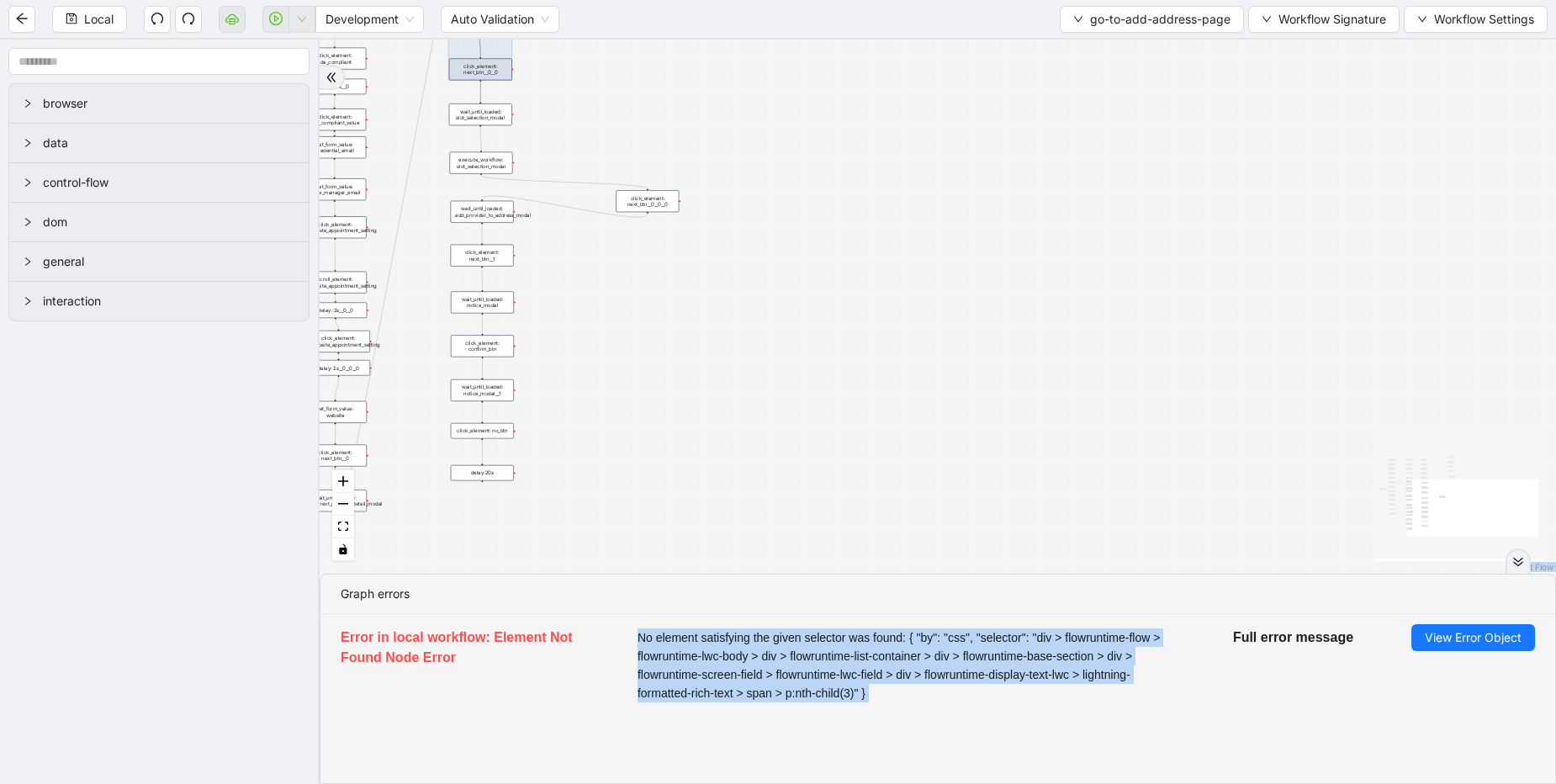
click at [621, 240] on div "onError onError trigger click_element: account wait_for_element: addresses wait…" at bounding box center [937, 307] width 1236 height 534
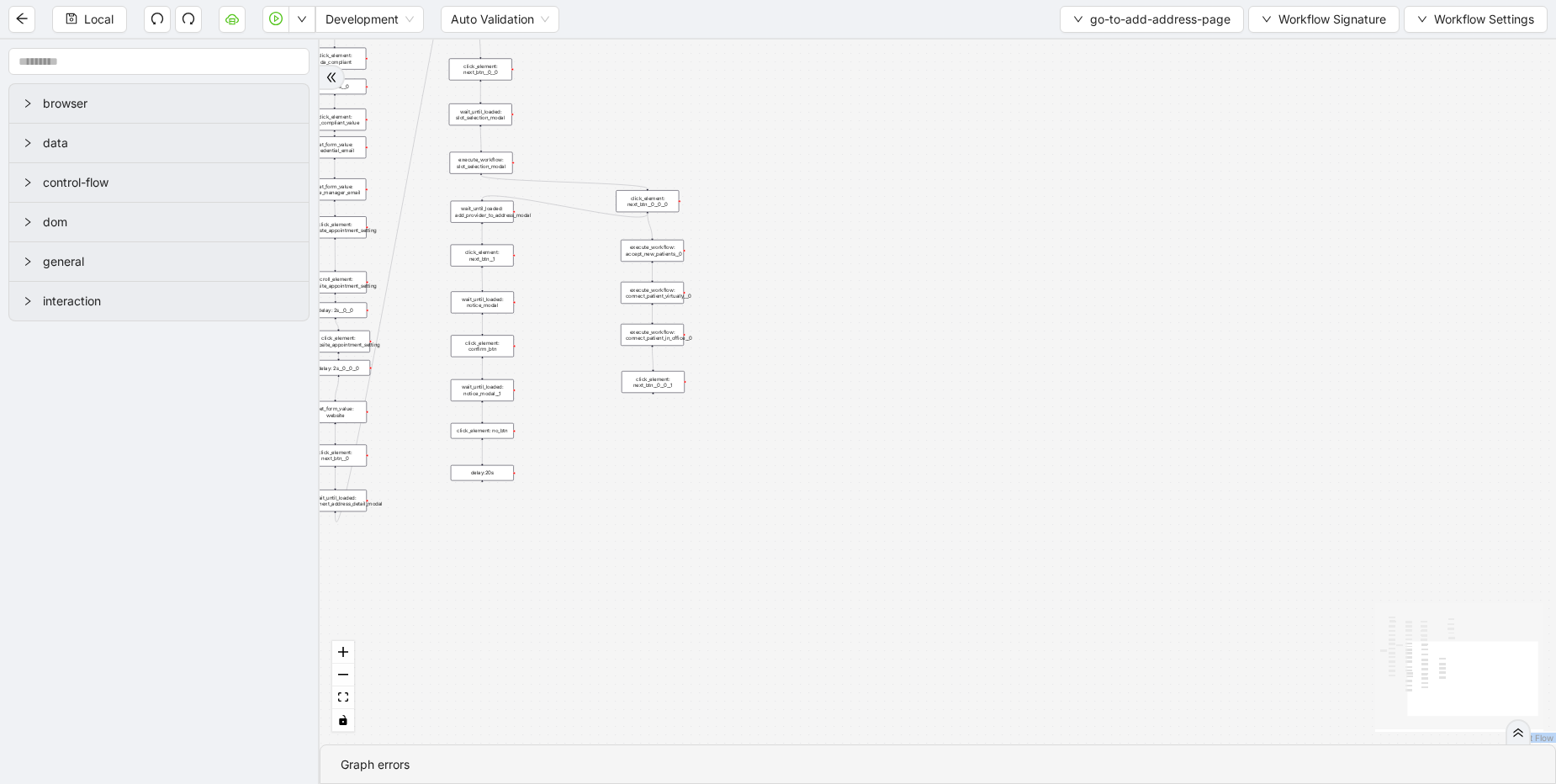
drag, startPoint x: 647, startPoint y: 212, endPoint x: 650, endPoint y: 244, distance: 32.1
click at [650, 196] on div "trigger click_element: account wait_for_element: addresses wait_until_loaded: a…" at bounding box center [453, 18] width 619 height 352
click at [656, 203] on div "click_element: next_btn__0__0__0" at bounding box center [647, 201] width 63 height 22
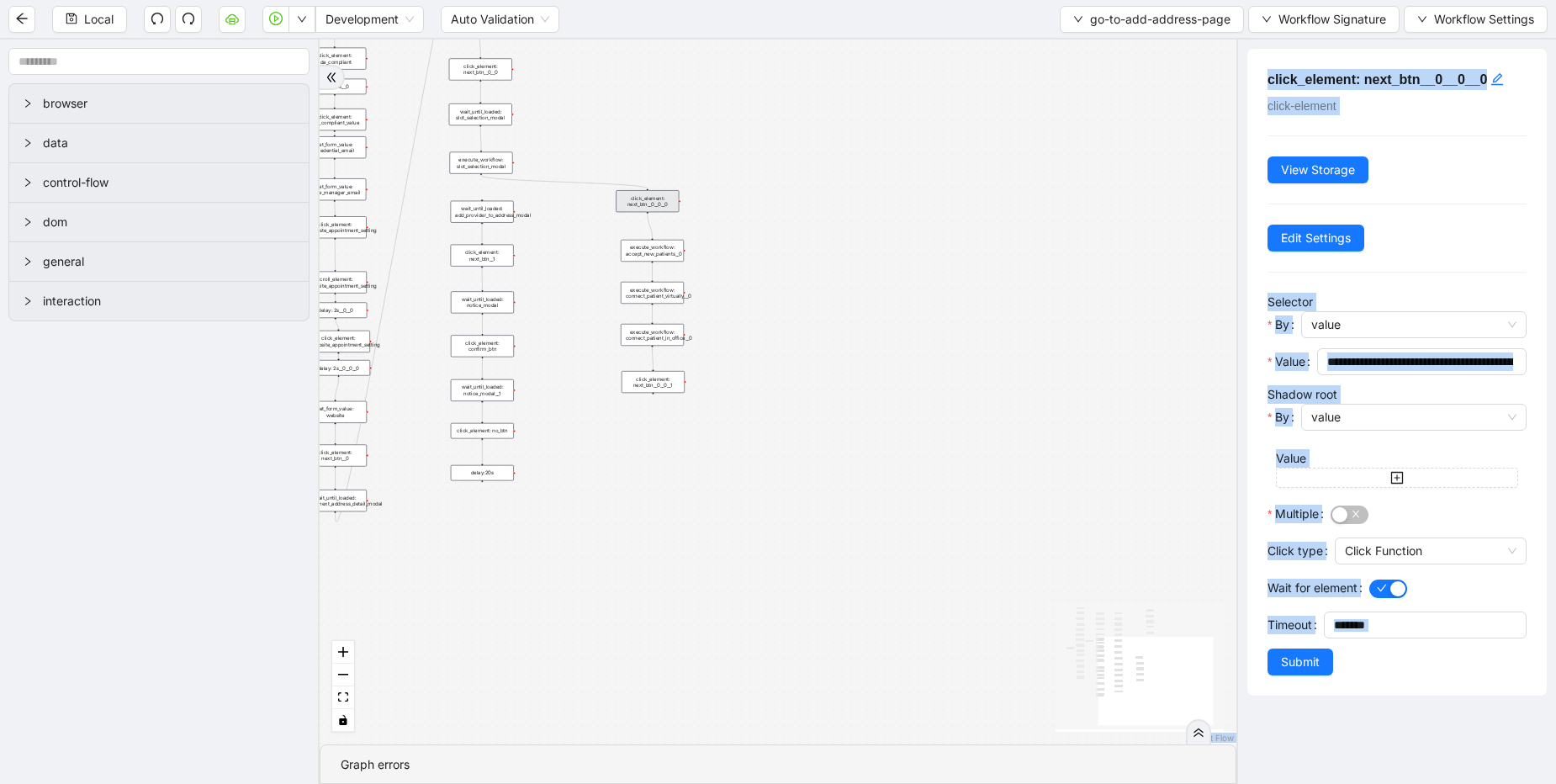
click at [850, 314] on div "onError onError trigger click_element: account wait_for_element: addresses wait…" at bounding box center [778, 392] width 917 height 705
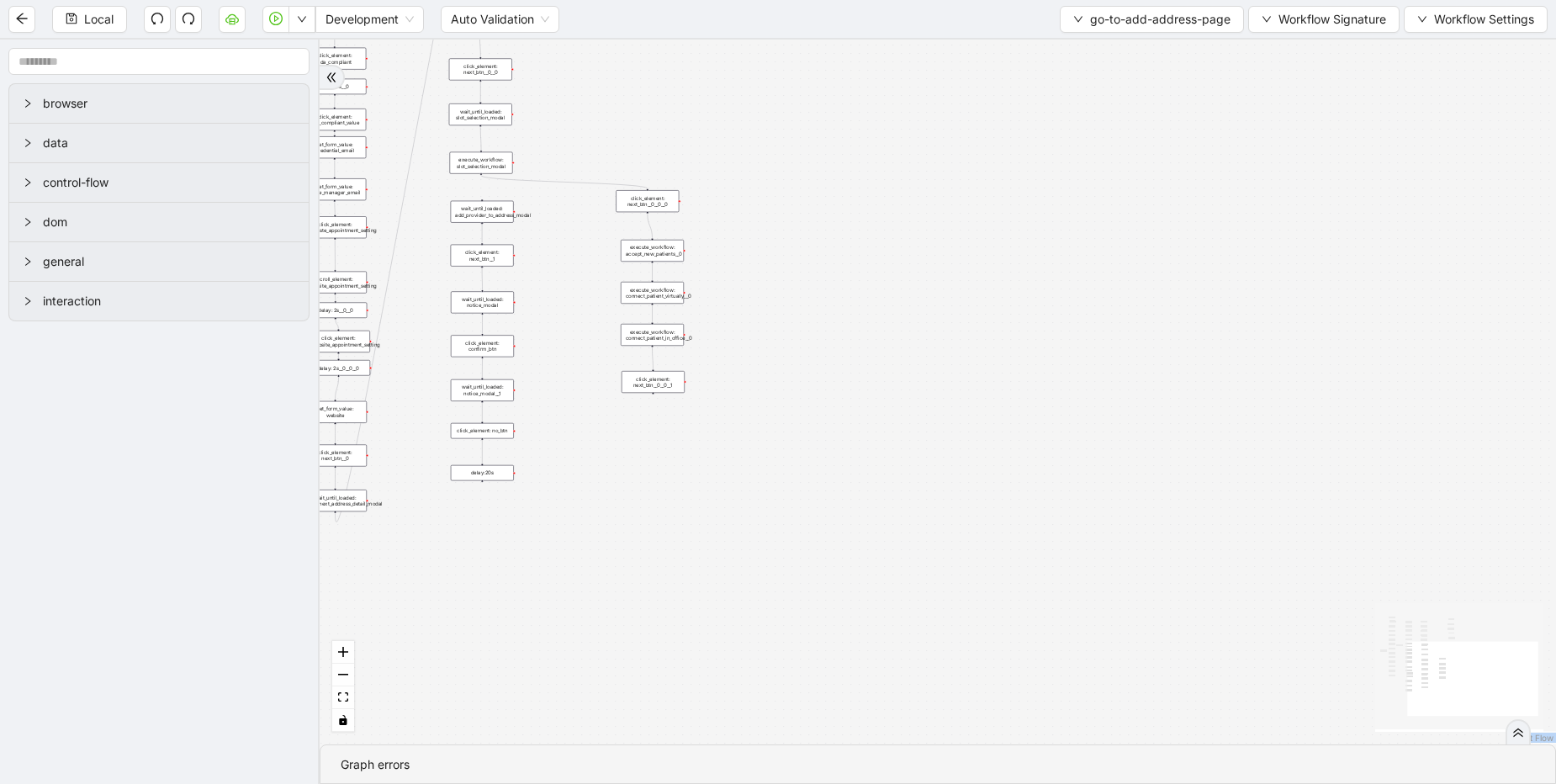
click at [655, 205] on div "click_element: next_btn__0__0__0" at bounding box center [647, 201] width 63 height 22
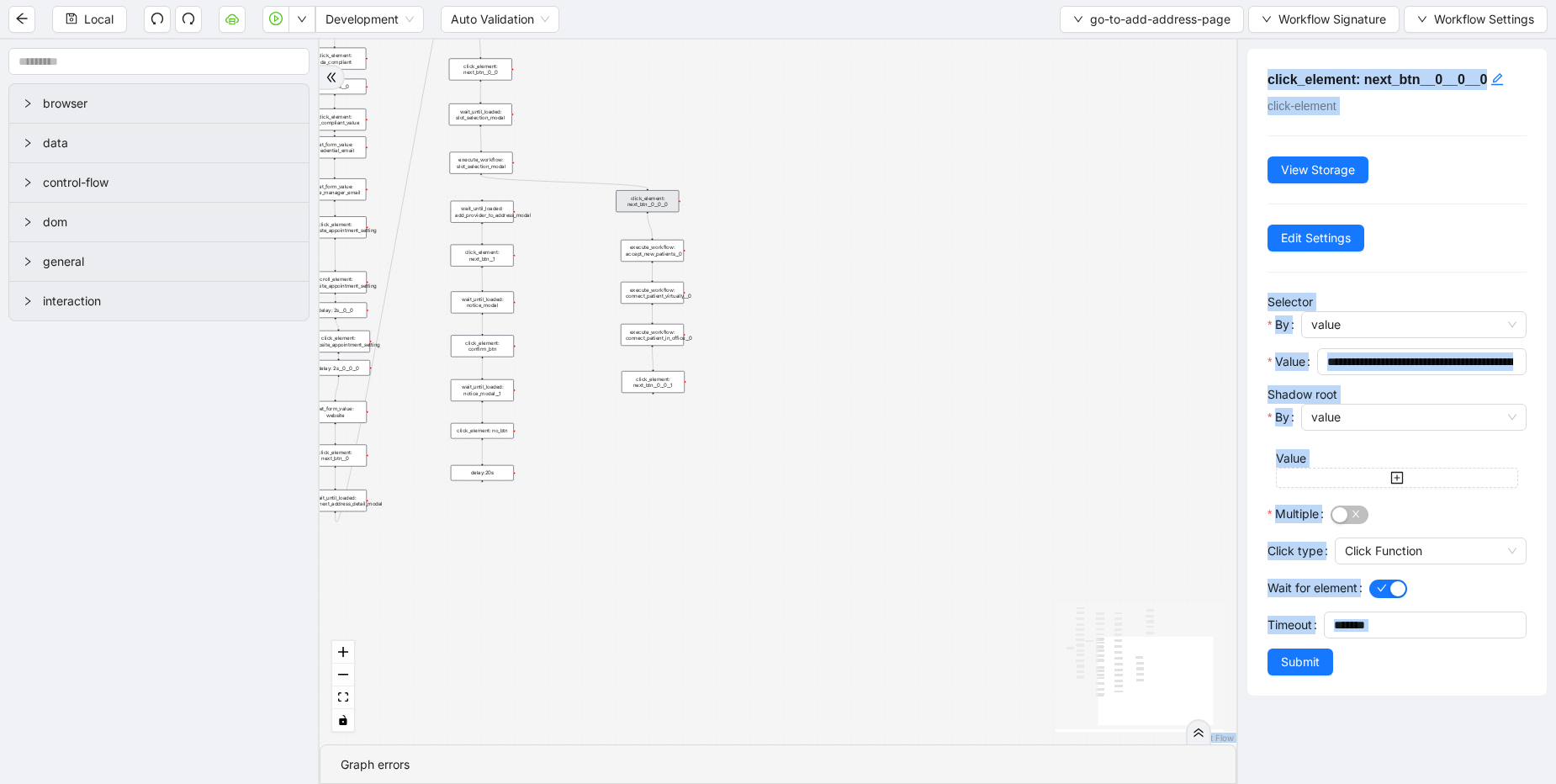
drag, startPoint x: 655, startPoint y: 205, endPoint x: 640, endPoint y: 199, distance: 16.2
click at [640, 199] on div "click_element: next_btn__0__0__0" at bounding box center [647, 201] width 63 height 22
click at [640, 432] on div "onError onError trigger click_element: account wait_for_element: addresses wait…" at bounding box center [778, 392] width 917 height 705
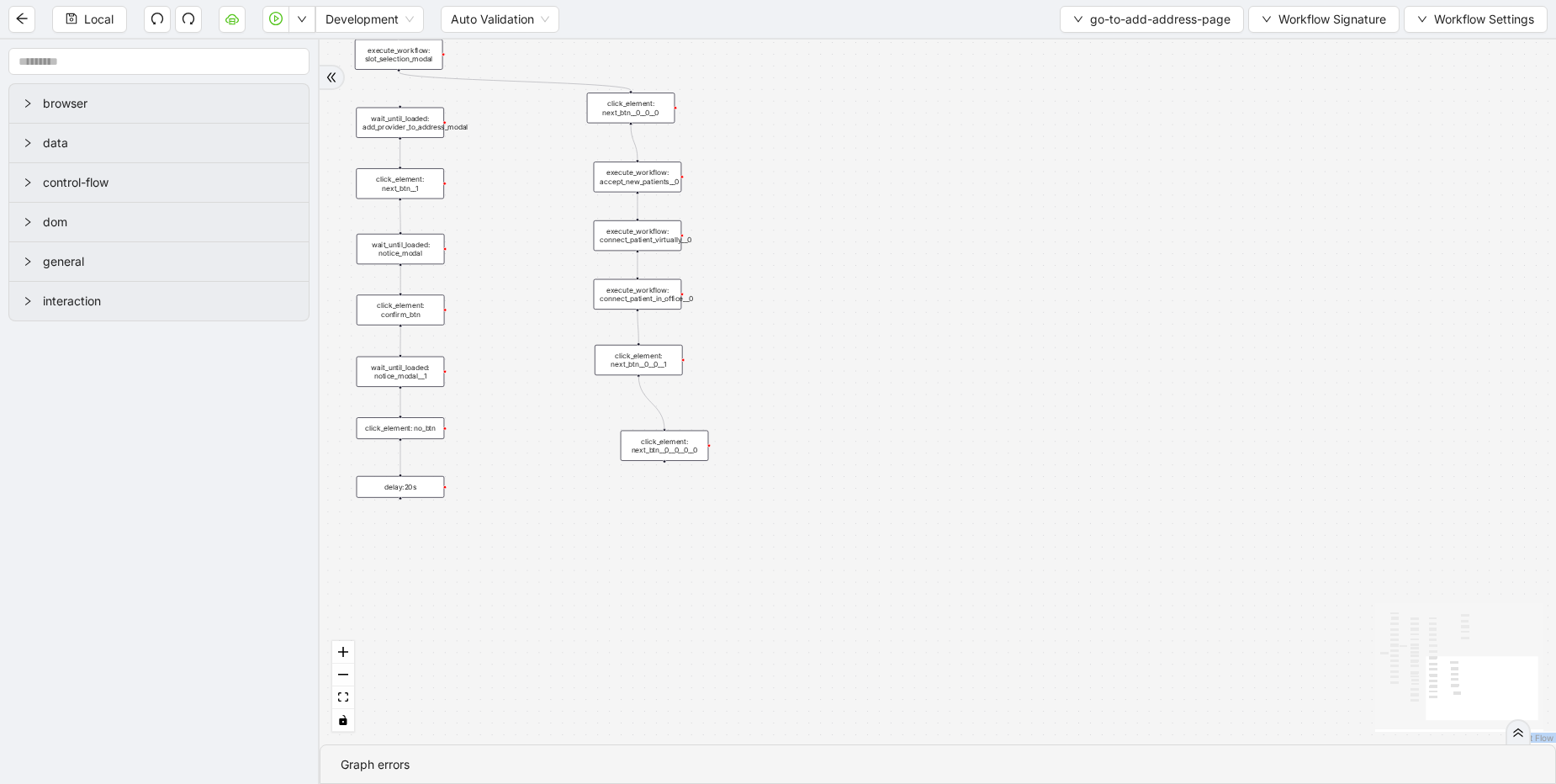
drag, startPoint x: 638, startPoint y: 373, endPoint x: 660, endPoint y: 436, distance: 66.7
drag, startPoint x: 663, startPoint y: 462, endPoint x: 406, endPoint y: 107, distance: 438.3
drag, startPoint x: 656, startPoint y: 442, endPoint x: 631, endPoint y: 439, distance: 25.2
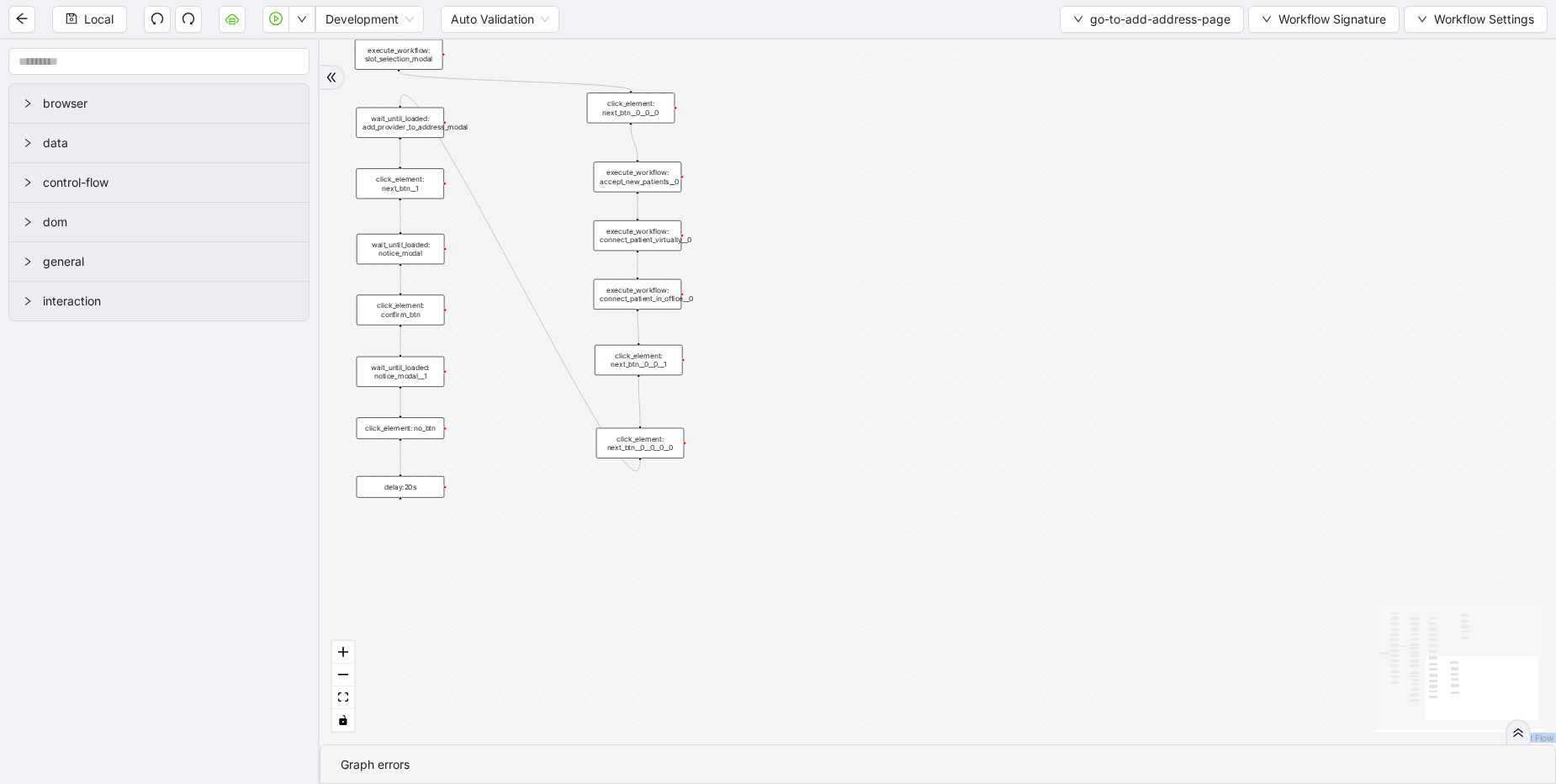
click at [631, 439] on div "click_element: next_btn__0__0__0__0" at bounding box center [640, 443] width 89 height 30
drag, startPoint x: 683, startPoint y: 175, endPoint x: 641, endPoint y: 428, distance: 256.5
click at [739, 463] on div "onError onError onError trigger click_element: account wait_for_element: addres…" at bounding box center [937, 392] width 1236 height 705
click at [278, 22] on icon "play-circle" at bounding box center [276, 19] width 14 height 14
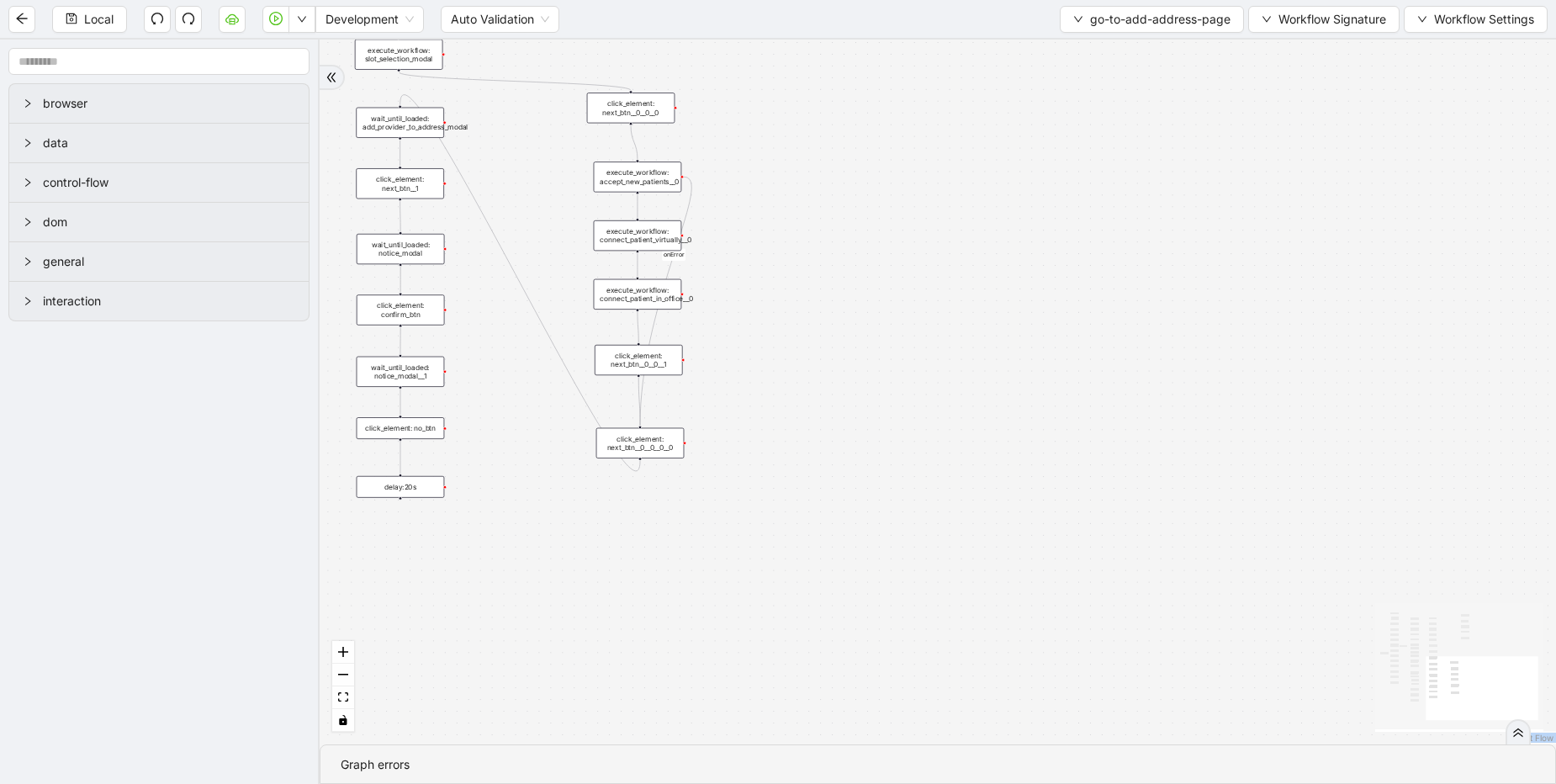
click at [944, 153] on div "onError onError onError trigger click_element: account wait_for_element: addres…" at bounding box center [937, 392] width 1236 height 705
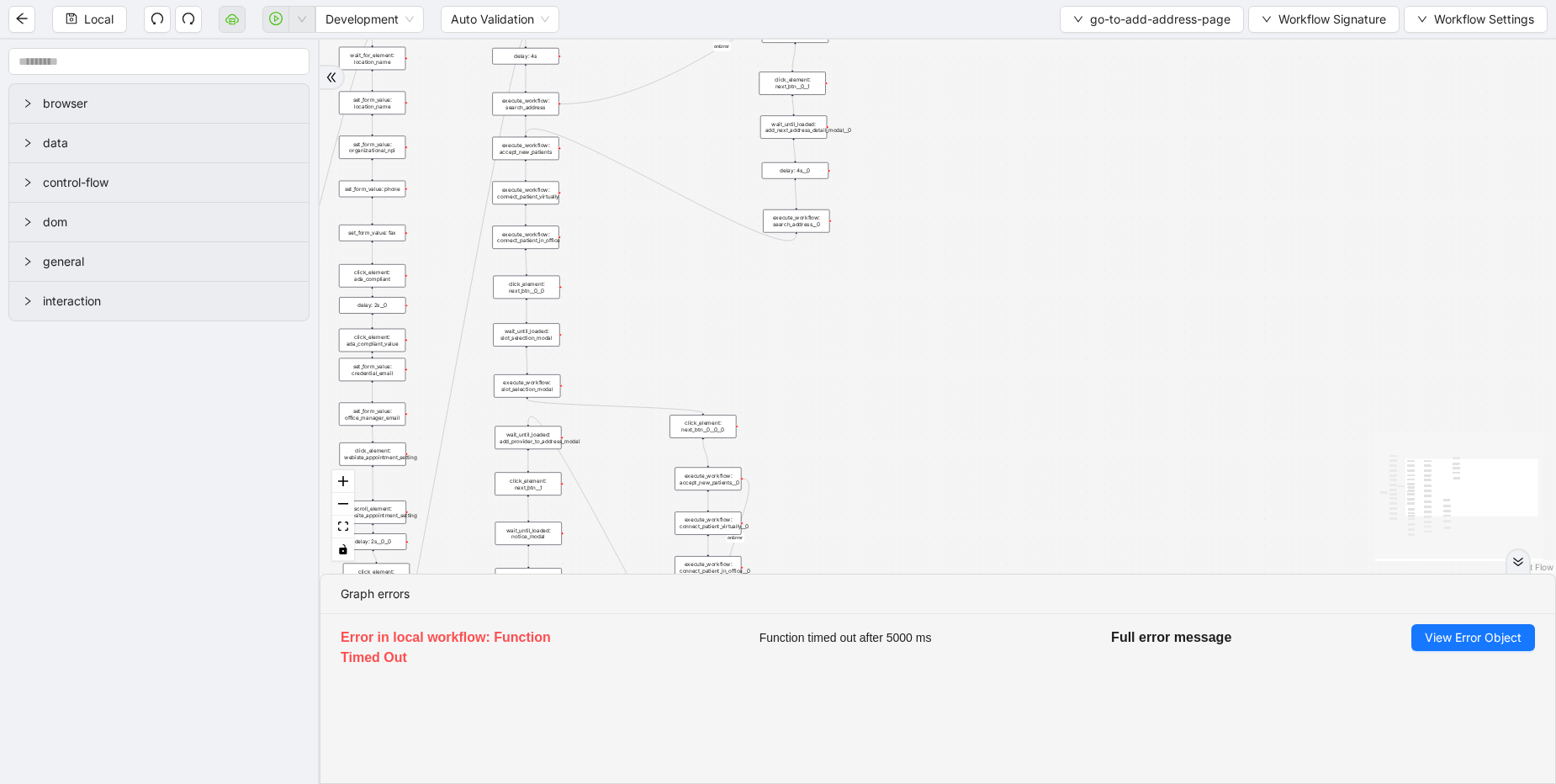
click at [703, 450] on icon "Edge from click_element: next_btn__0__0__0 to execute_workflow: accept_new_pati…" at bounding box center [706, 452] width 5 height 25
click at [812, 303] on div "onError onError onError trigger click_element: account wait_for_element: addres…" at bounding box center [937, 307] width 1236 height 534
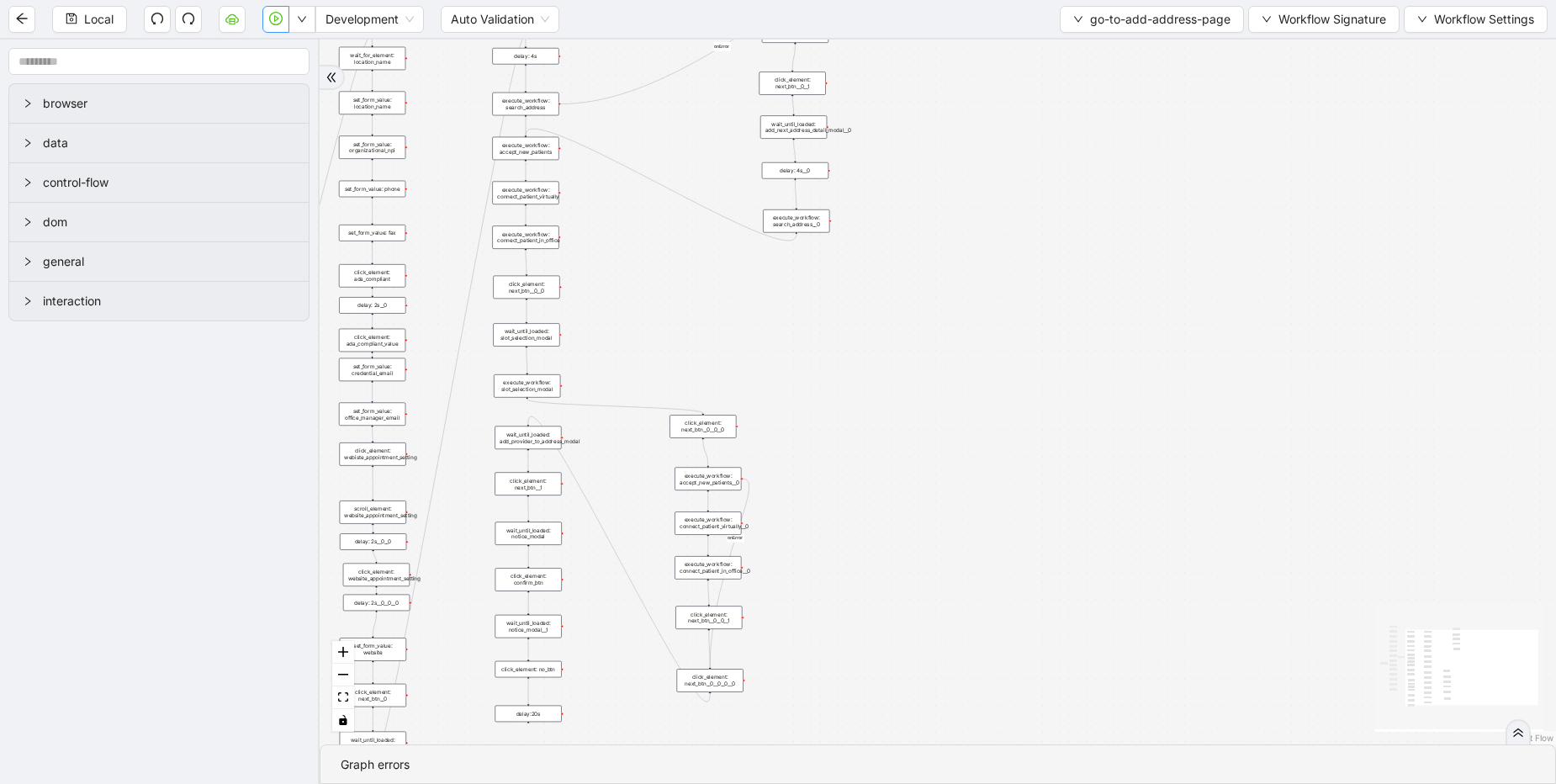
click at [267, 17] on button "button" at bounding box center [276, 19] width 27 height 27
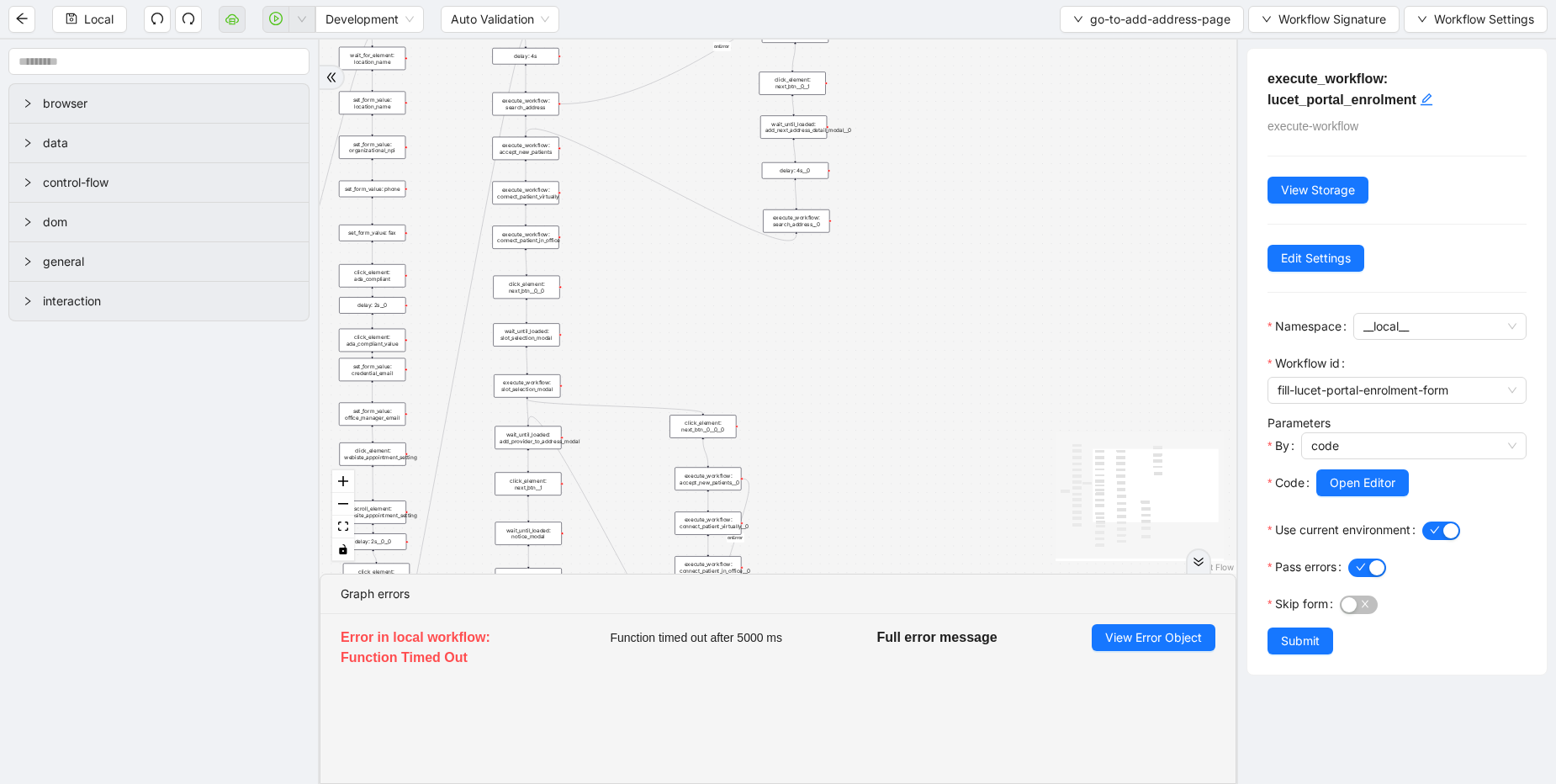
drag, startPoint x: 526, startPoint y: 397, endPoint x: 528, endPoint y: 421, distance: 24.1
click at [528, 331] on div "onError onError onError trigger click_element: account wait_for_element: addres…" at bounding box center [413, 190] width 484 height 283
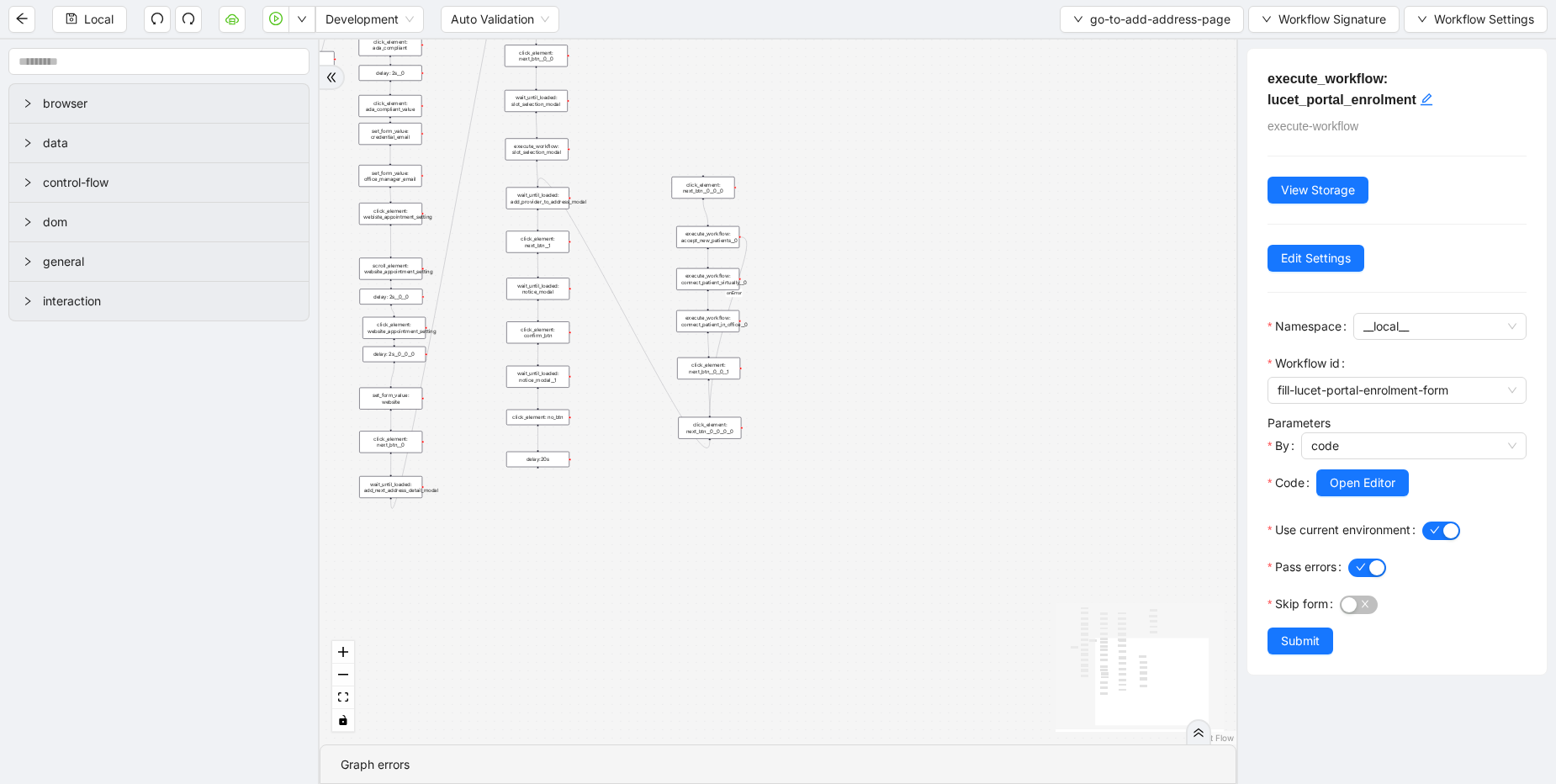
click at [585, 240] on icon "Edge from click_element: next_btn__0__0__0__0 to wait_until_loaded: add_provide…" at bounding box center [624, 313] width 172 height 270
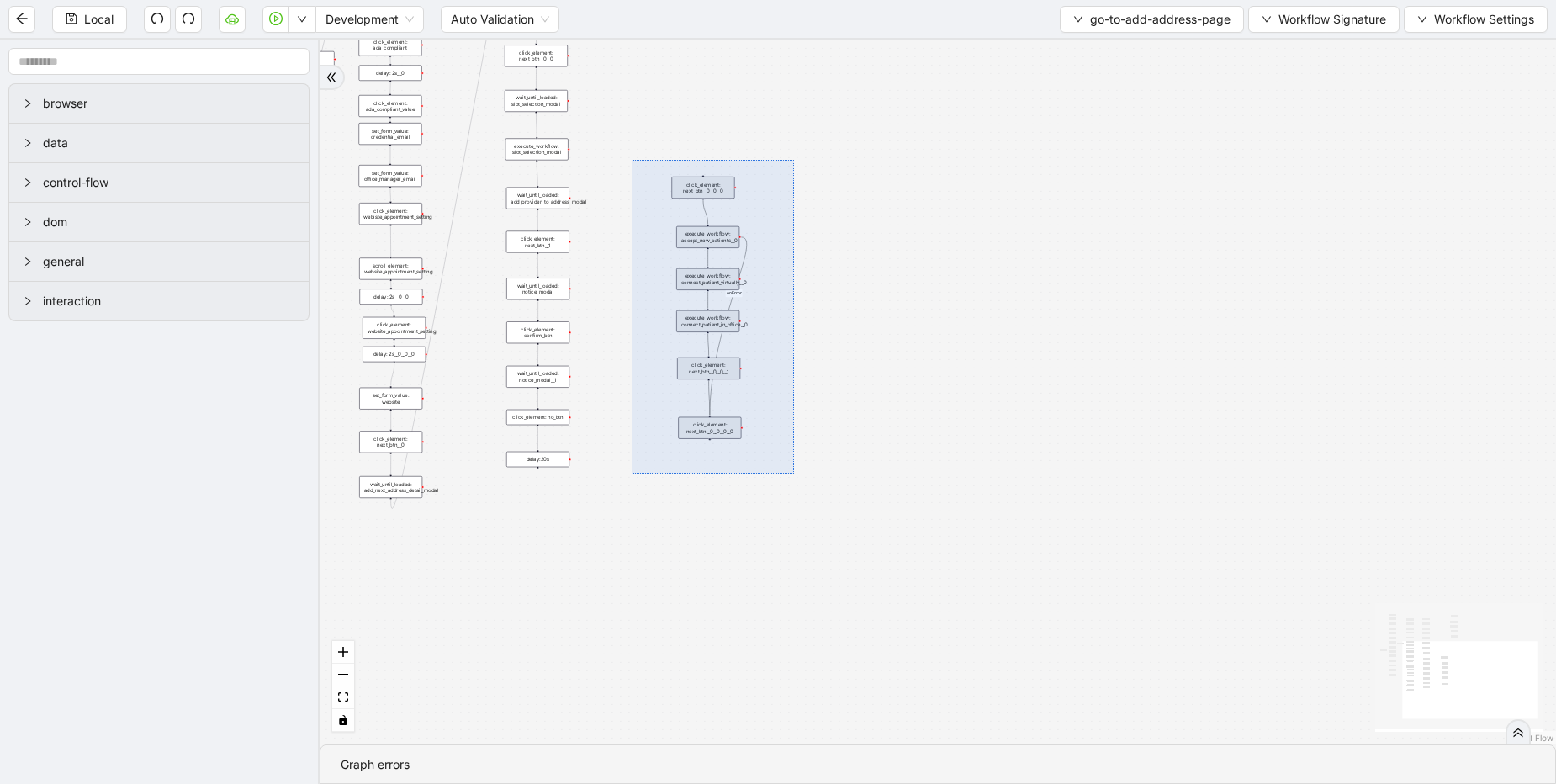
drag, startPoint x: 632, startPoint y: 160, endPoint x: 794, endPoint y: 474, distance: 353.3
click at [794, 474] on div "onError onError onError trigger click_element: account wait_for_element: addres…" at bounding box center [937, 392] width 1236 height 705
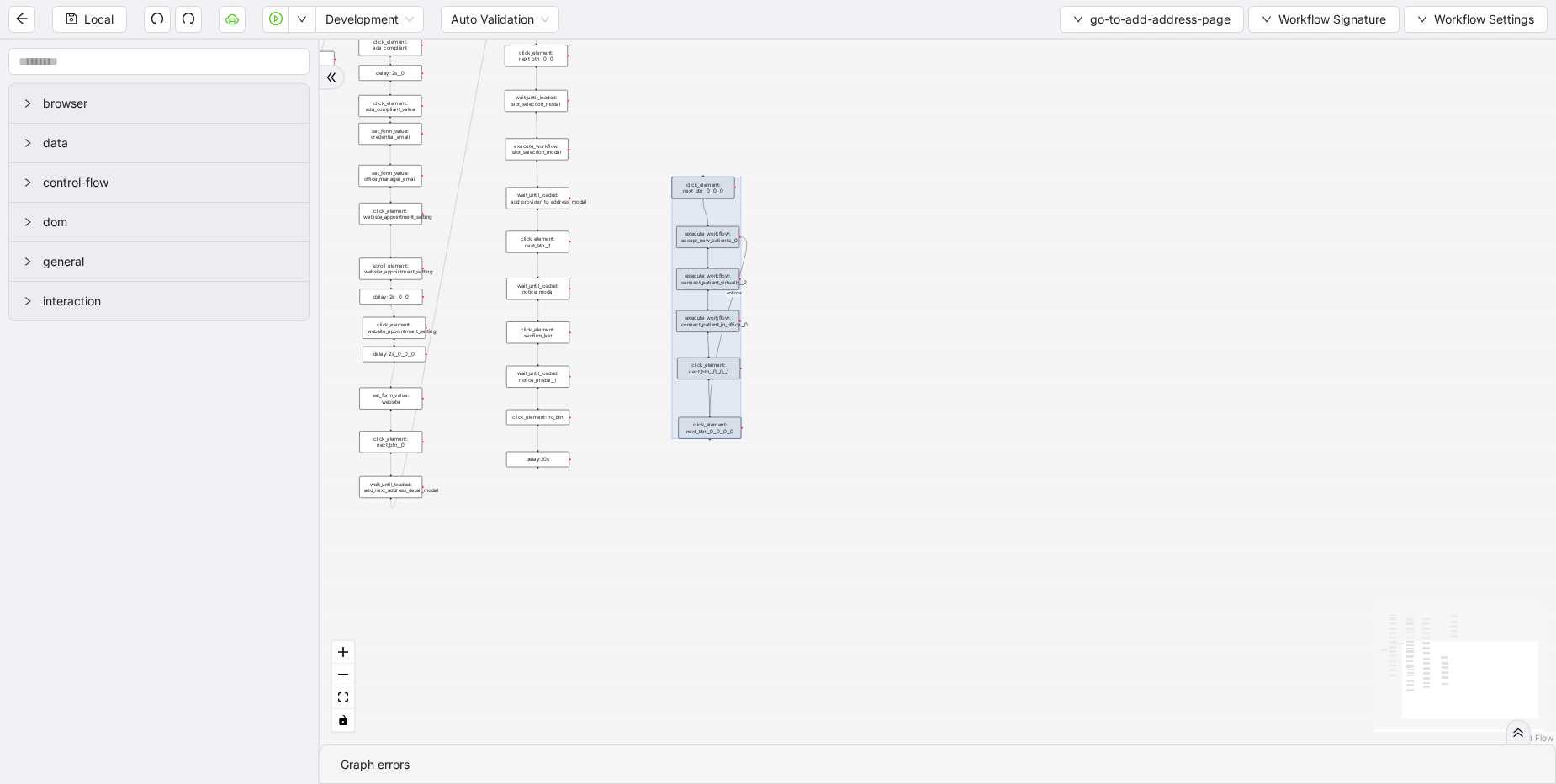
click at [840, 440] on div "onError onError onError trigger click_element: account wait_for_element: addres…" at bounding box center [937, 392] width 1236 height 705
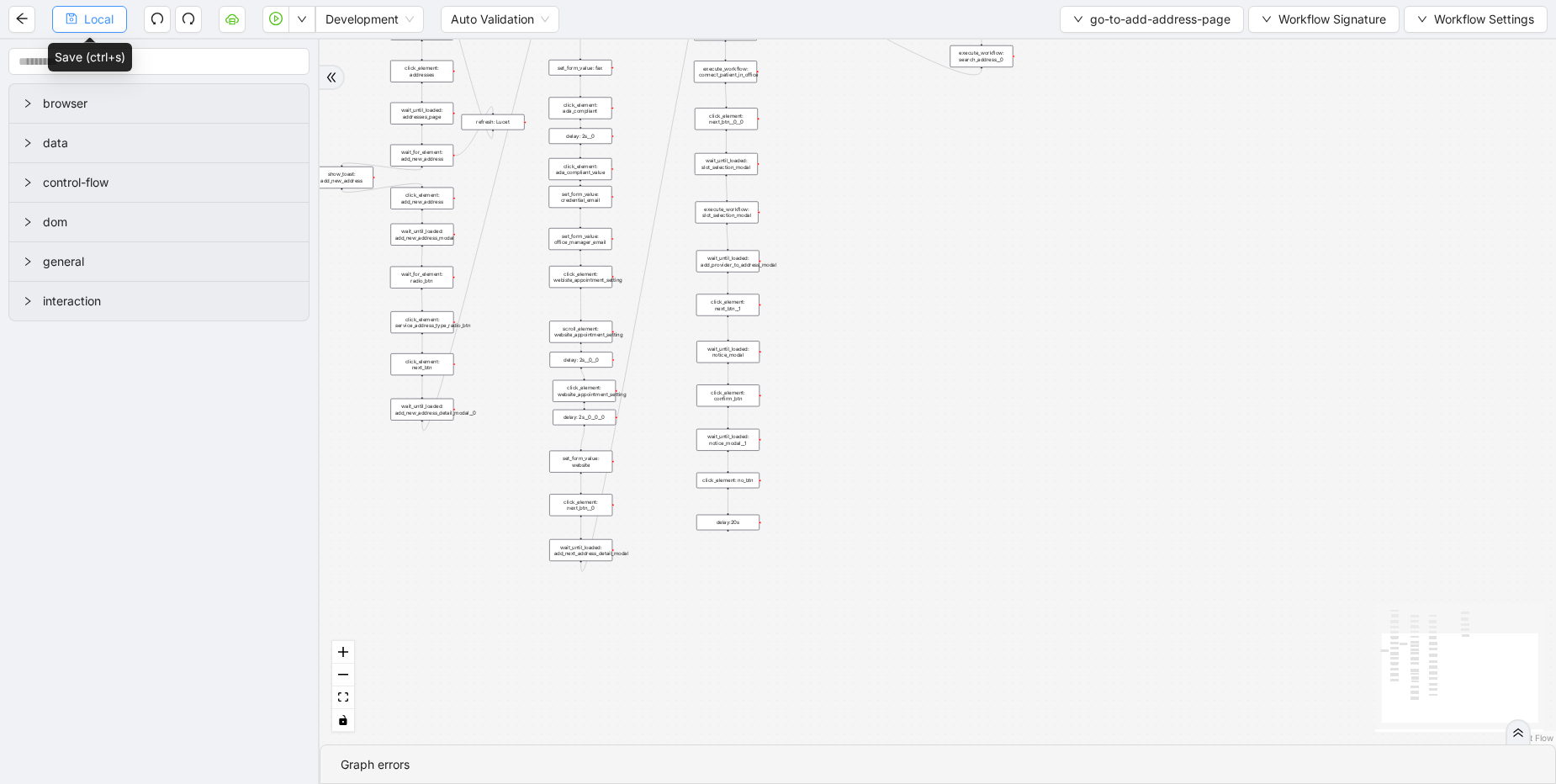
click at [108, 11] on span "Local" at bounding box center [99, 19] width 29 height 18
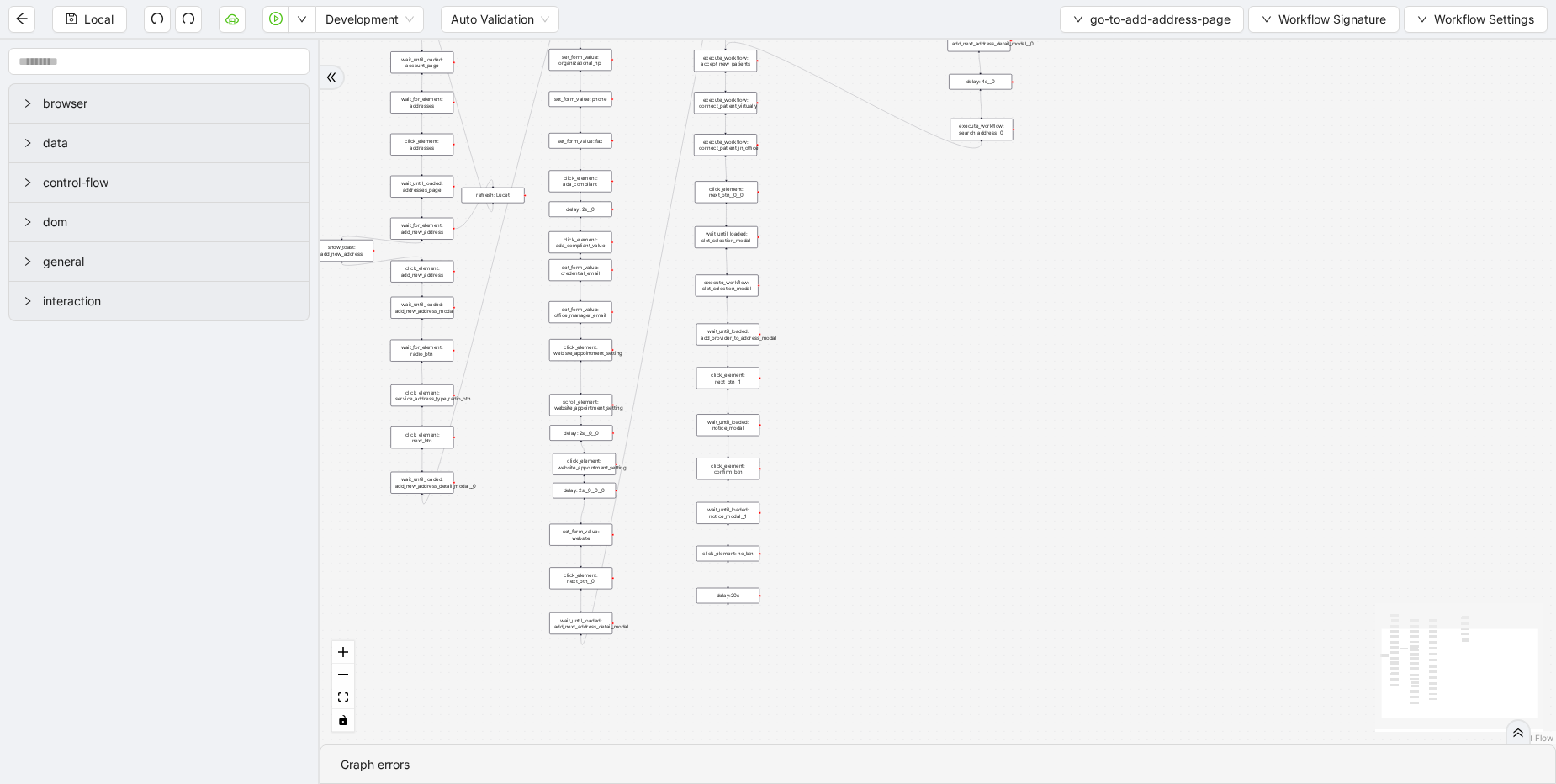
drag, startPoint x: 885, startPoint y: 402, endPoint x: 887, endPoint y: 479, distance: 77.0
click at [887, 476] on div "onError onError trigger click_element: account wait_for_element: addresses wait…" at bounding box center [937, 392] width 1236 height 705
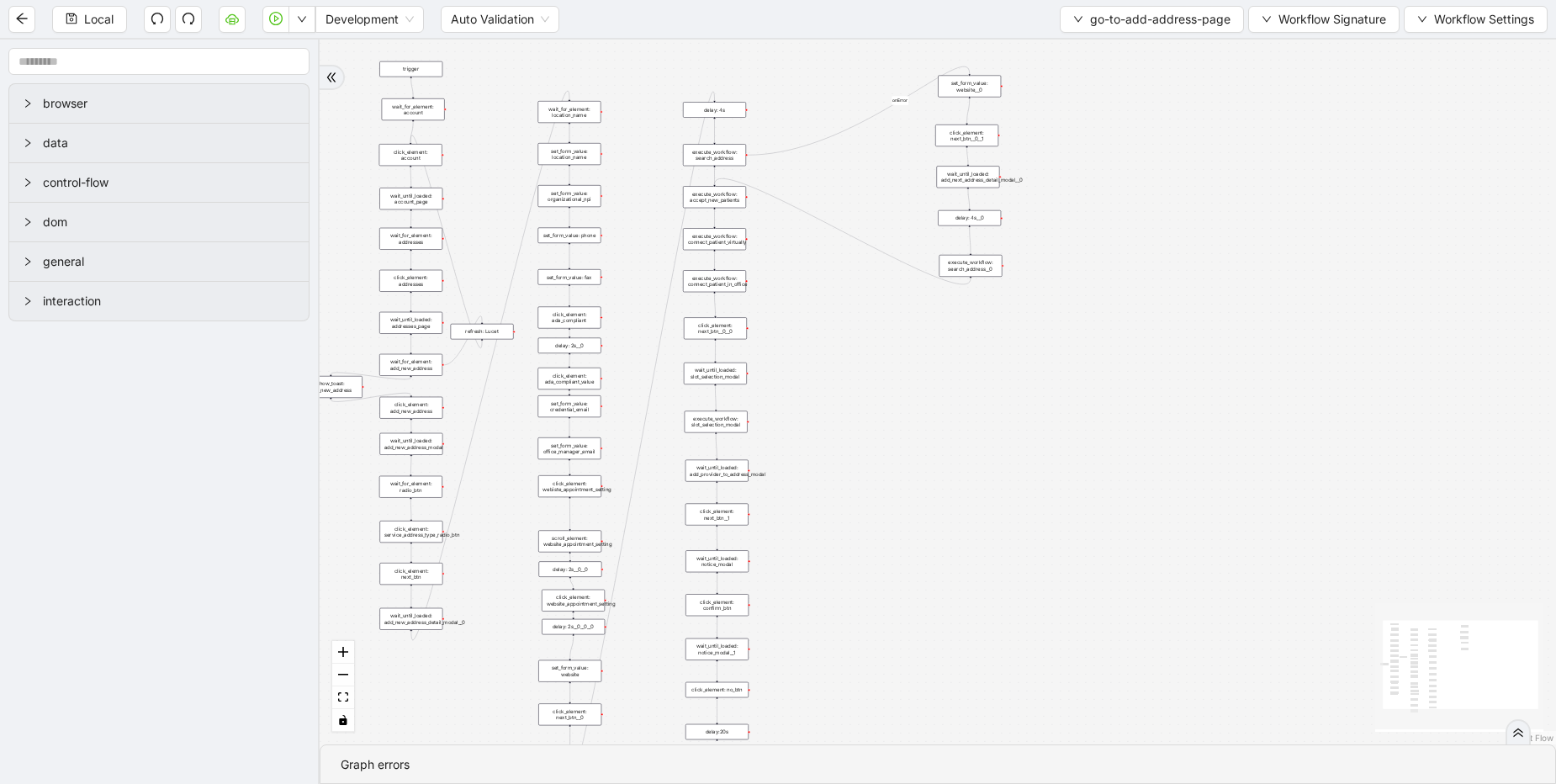
drag, startPoint x: 864, startPoint y: 444, endPoint x: 844, endPoint y: 526, distance: 84.4
click at [845, 526] on div "onError onError trigger click_element: account wait_for_element: addresses wait…" at bounding box center [937, 392] width 1236 height 705
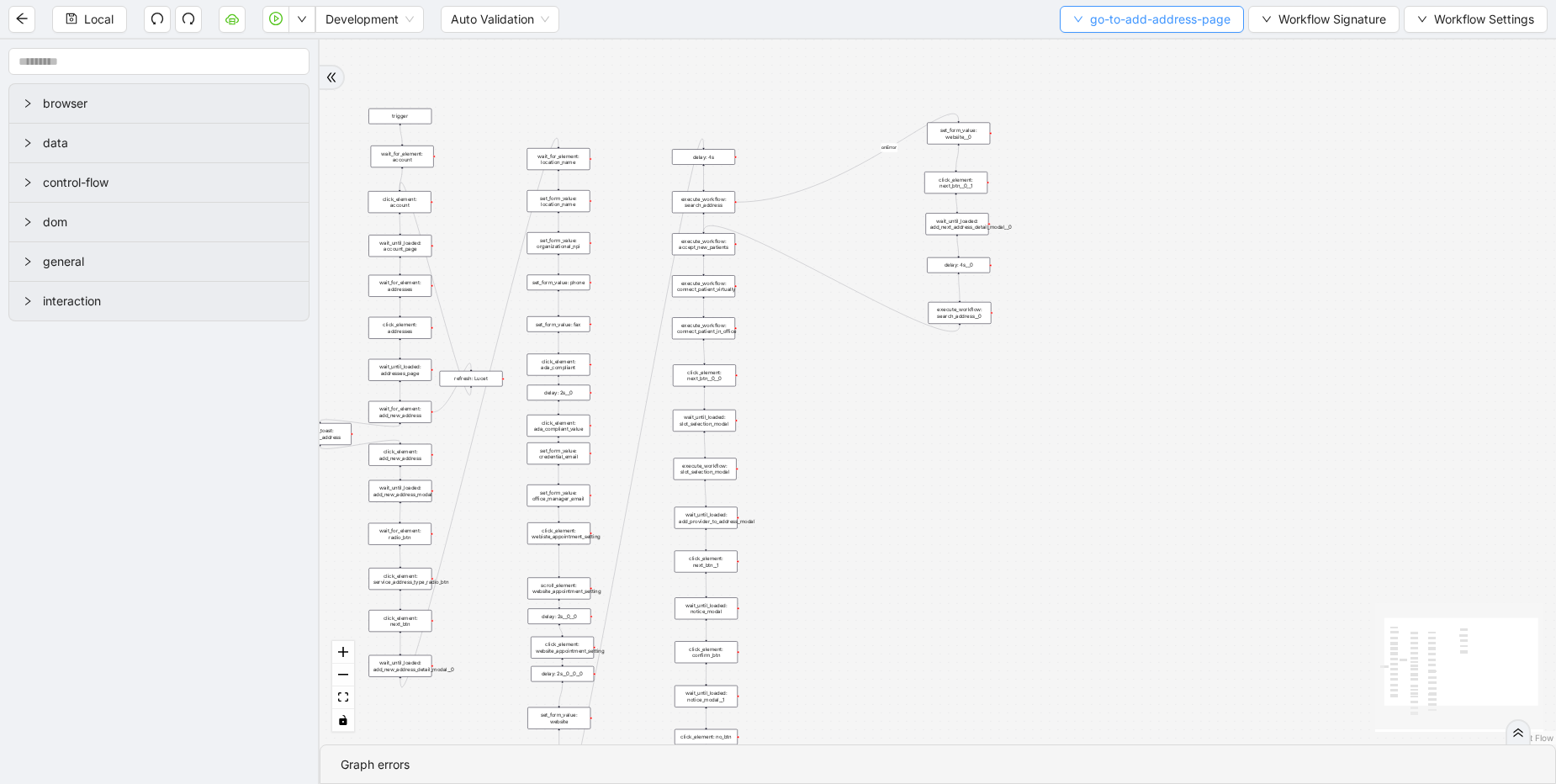
click at [1094, 24] on span "go-to-add-address-page" at bounding box center [1160, 19] width 140 height 18
click at [1089, 54] on span "Select" at bounding box center [1148, 52] width 158 height 18
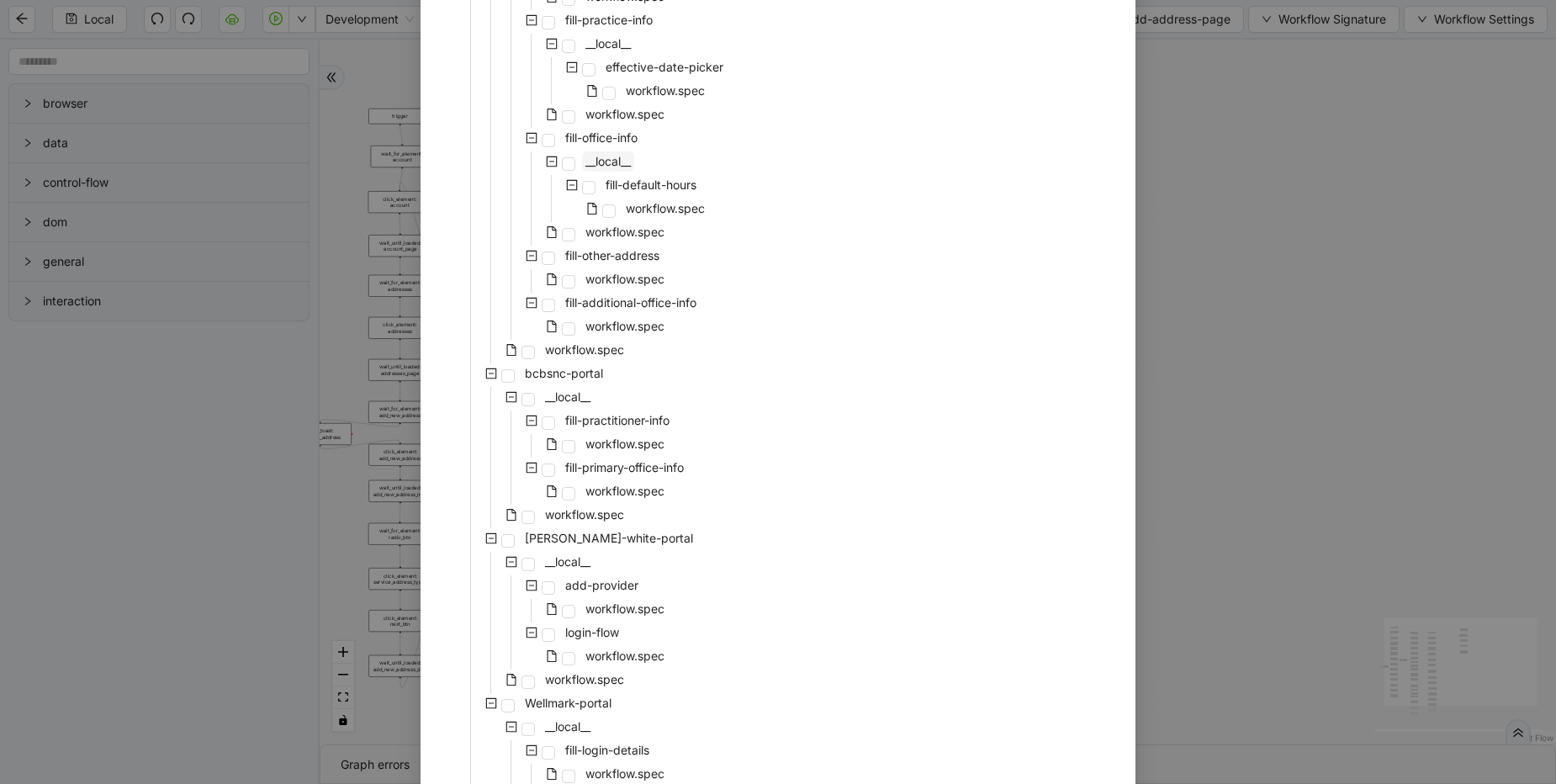
scroll to position [5349, 0]
